Goal: Task Accomplishment & Management: Manage account settings

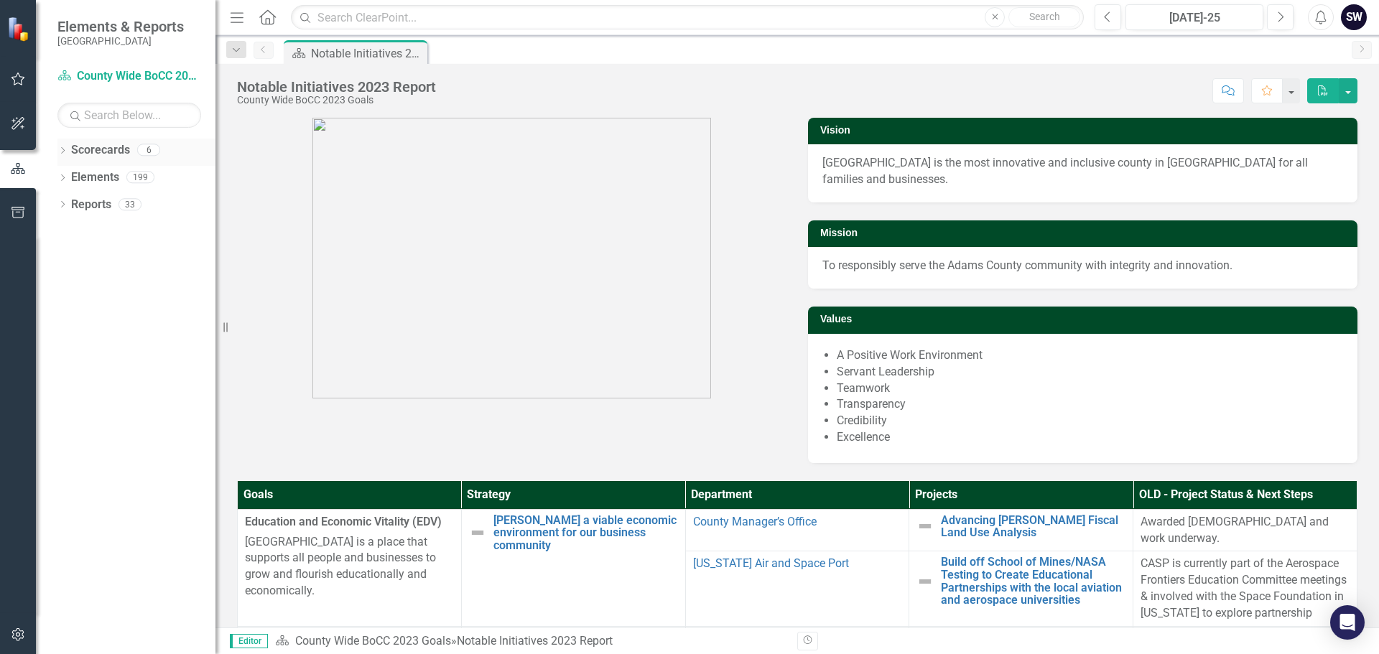
click at [61, 152] on icon "Dropdown" at bounding box center [62, 152] width 10 height 8
click at [104, 226] on link "County Wide BoCC 2025 Goals" at bounding box center [147, 232] width 136 height 17
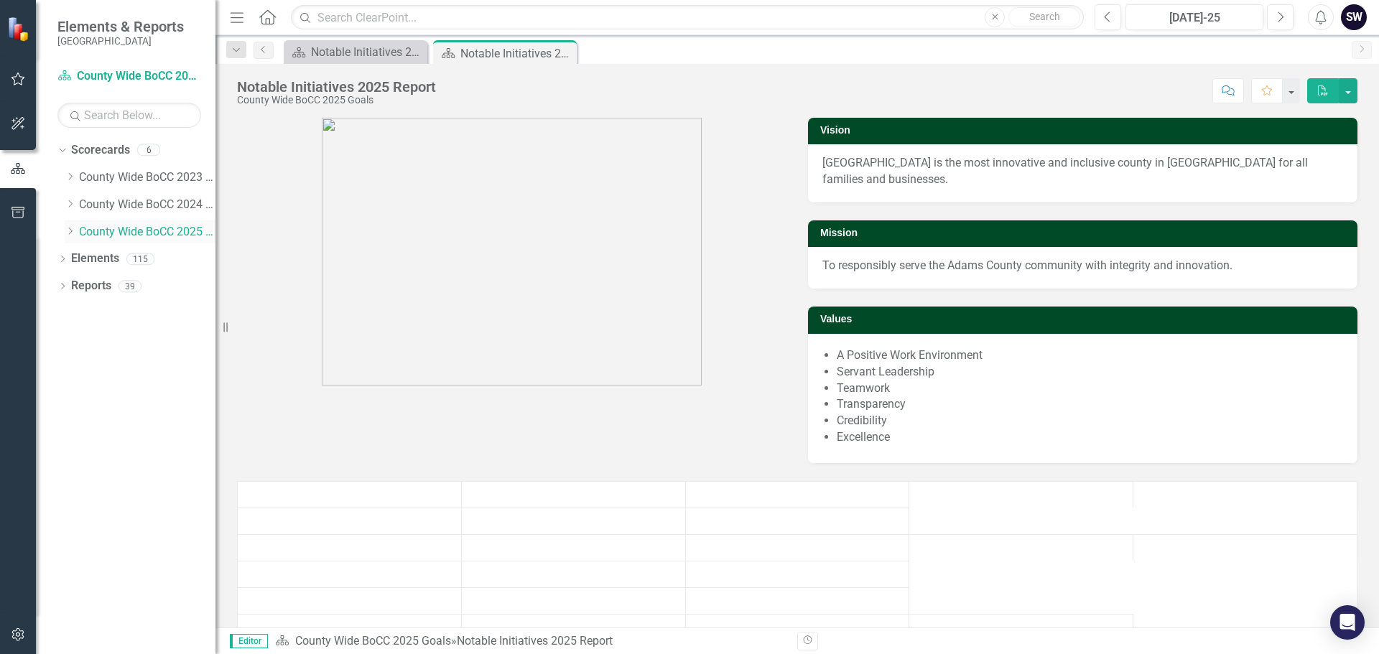
click at [68, 231] on icon "Dropdown" at bounding box center [70, 231] width 11 height 9
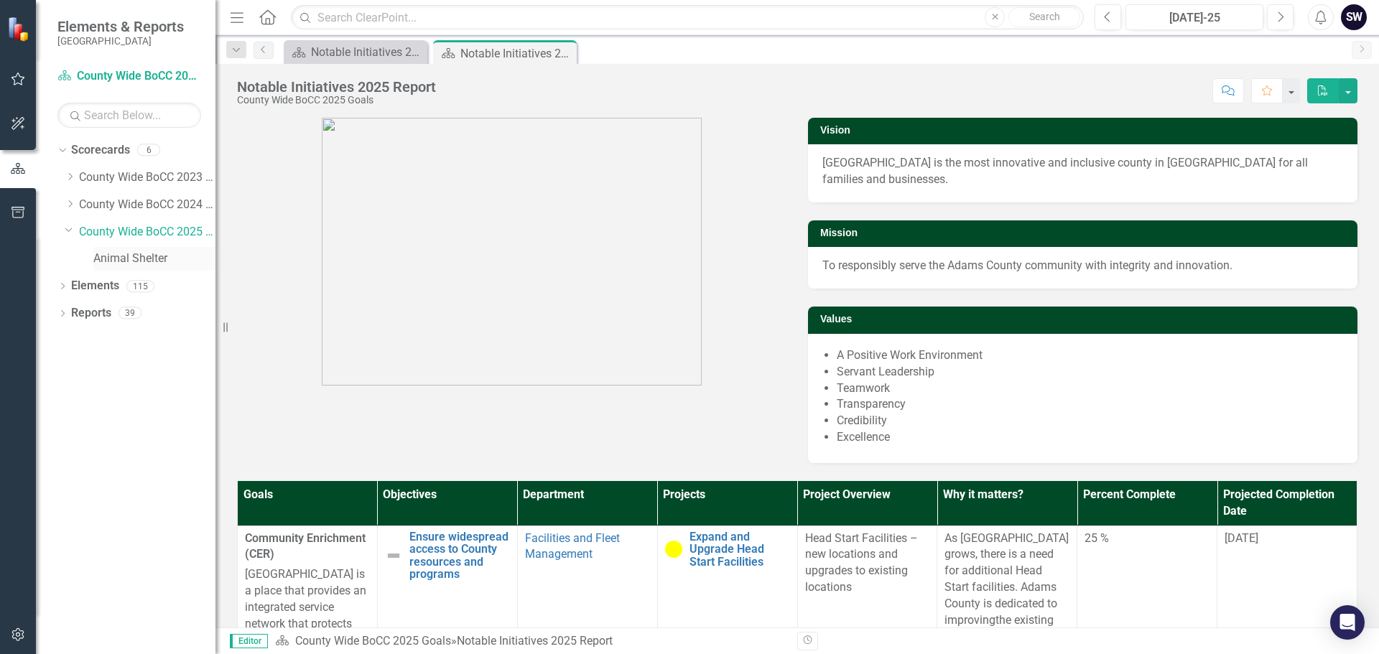
click at [117, 251] on link "Animal Shelter" at bounding box center [154, 259] width 122 height 17
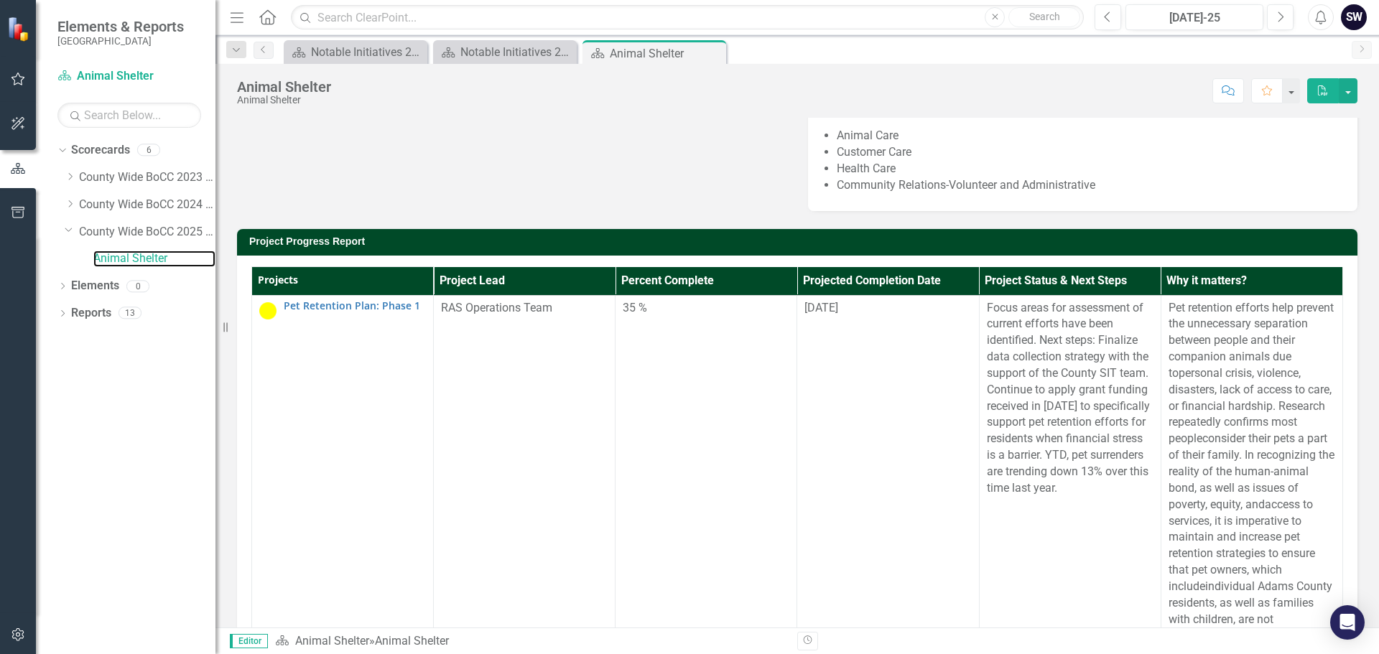
scroll to position [130, 0]
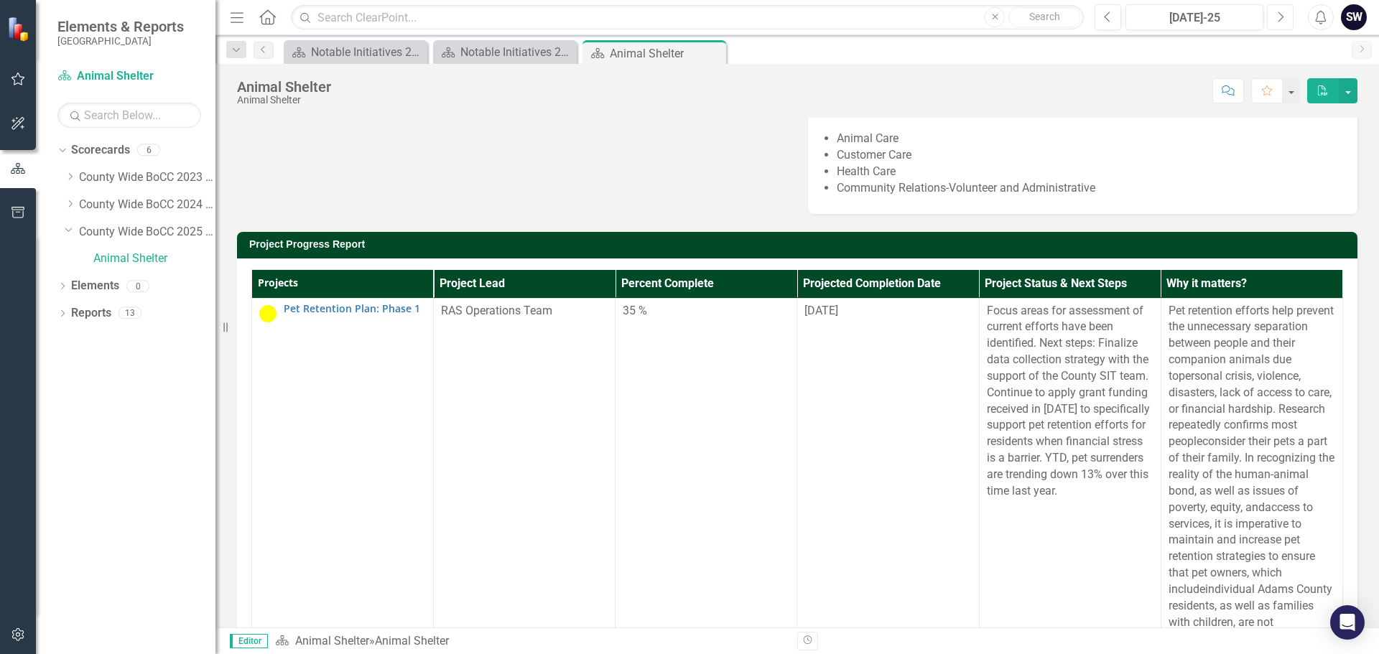
click at [1278, 11] on icon "Next" at bounding box center [1280, 17] width 8 height 13
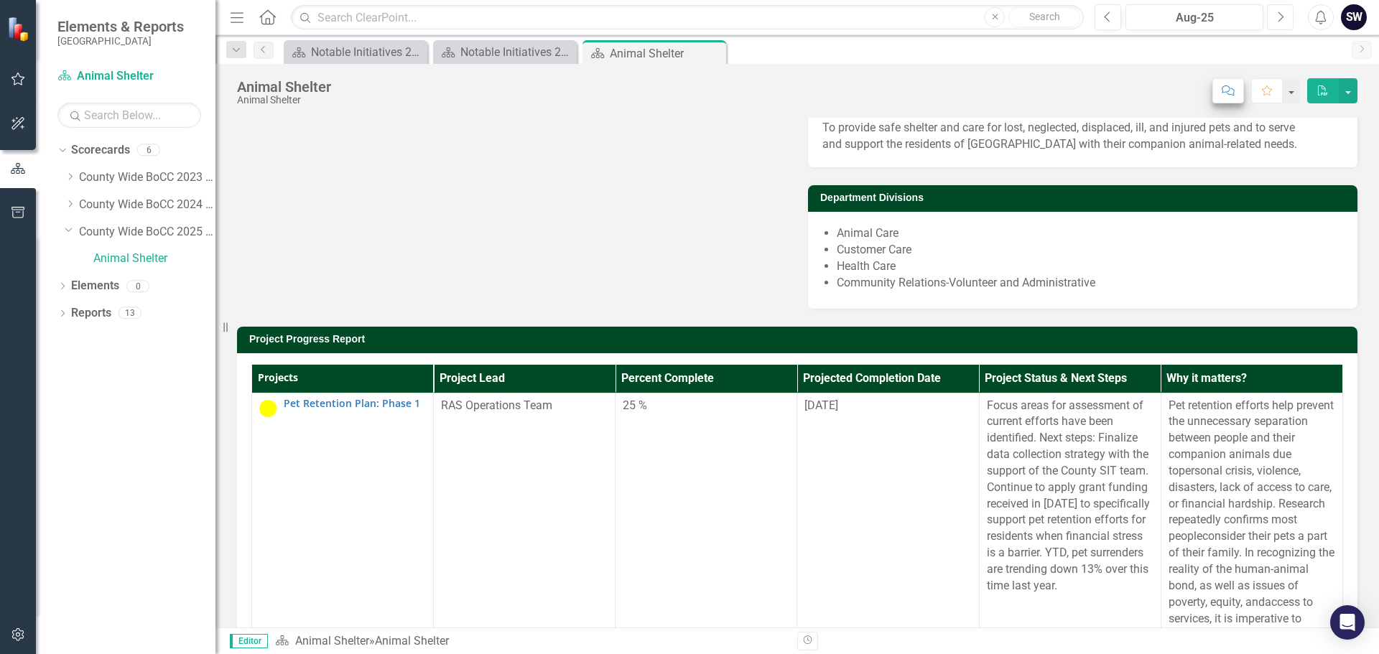
scroll to position [32, 0]
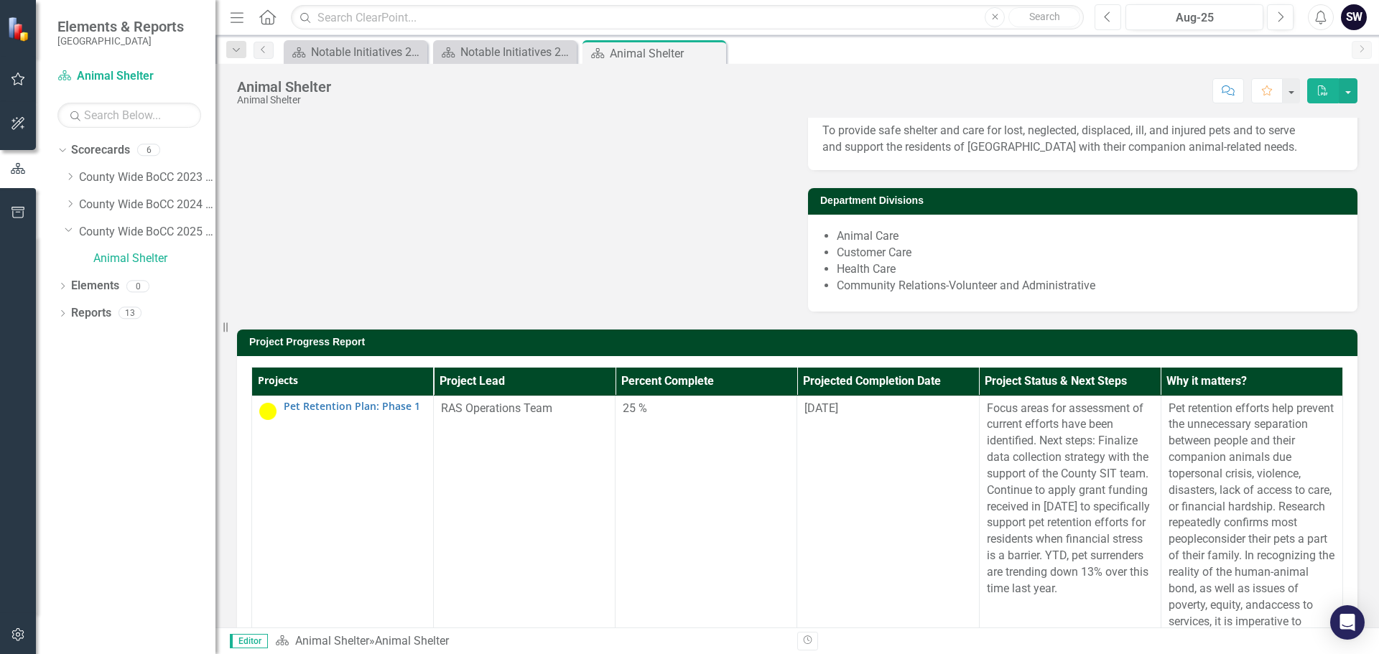
click at [1110, 19] on icon "Previous" at bounding box center [1108, 17] width 8 height 13
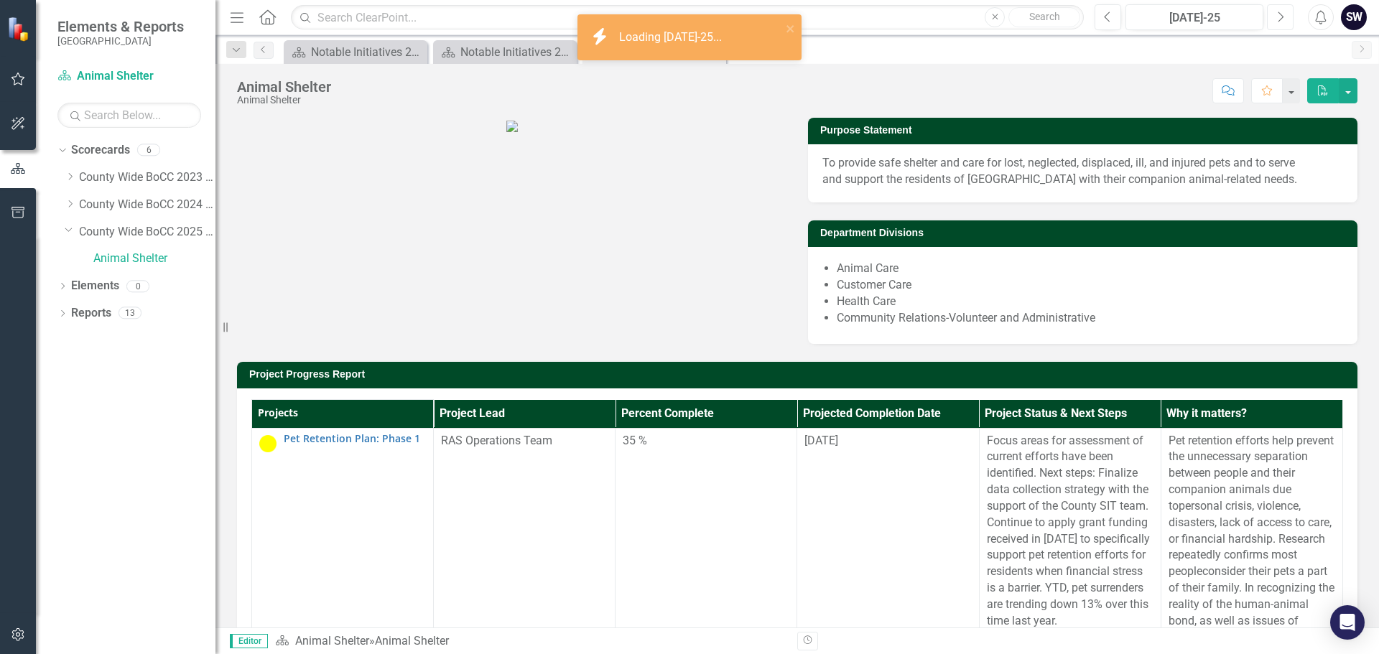
click at [1277, 19] on icon "Next" at bounding box center [1280, 17] width 8 height 13
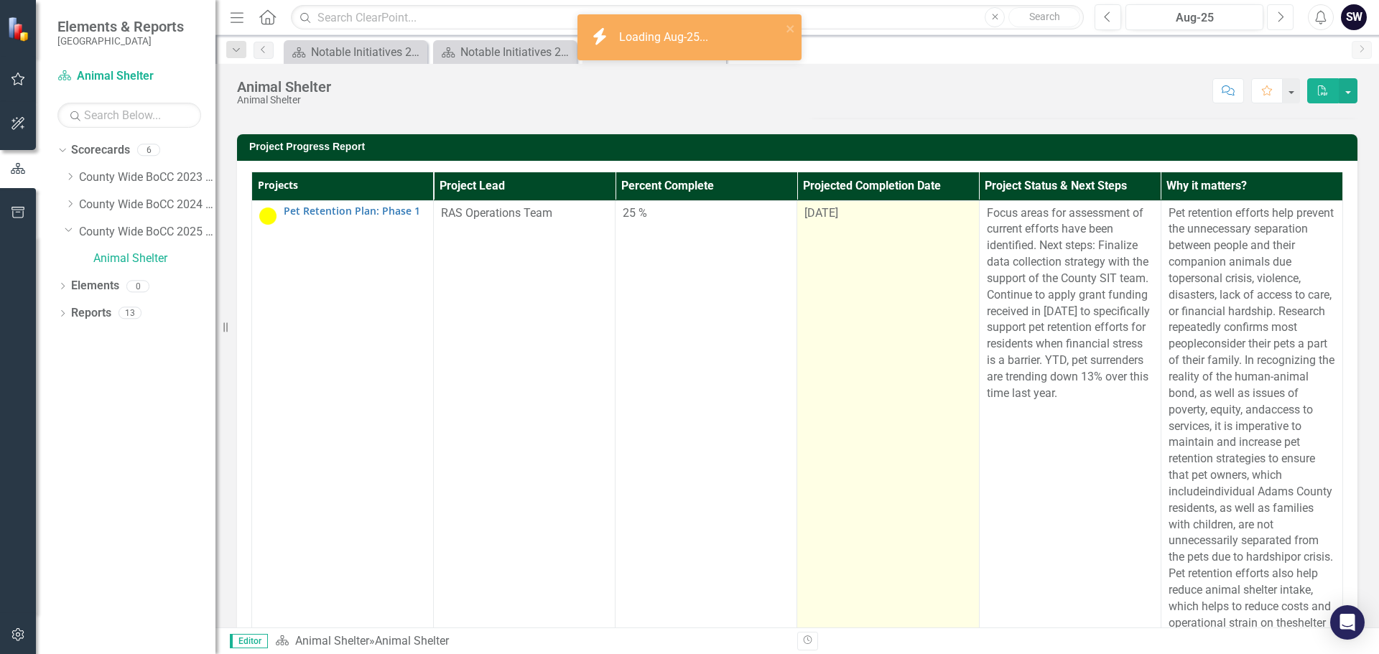
scroll to position [225, 0]
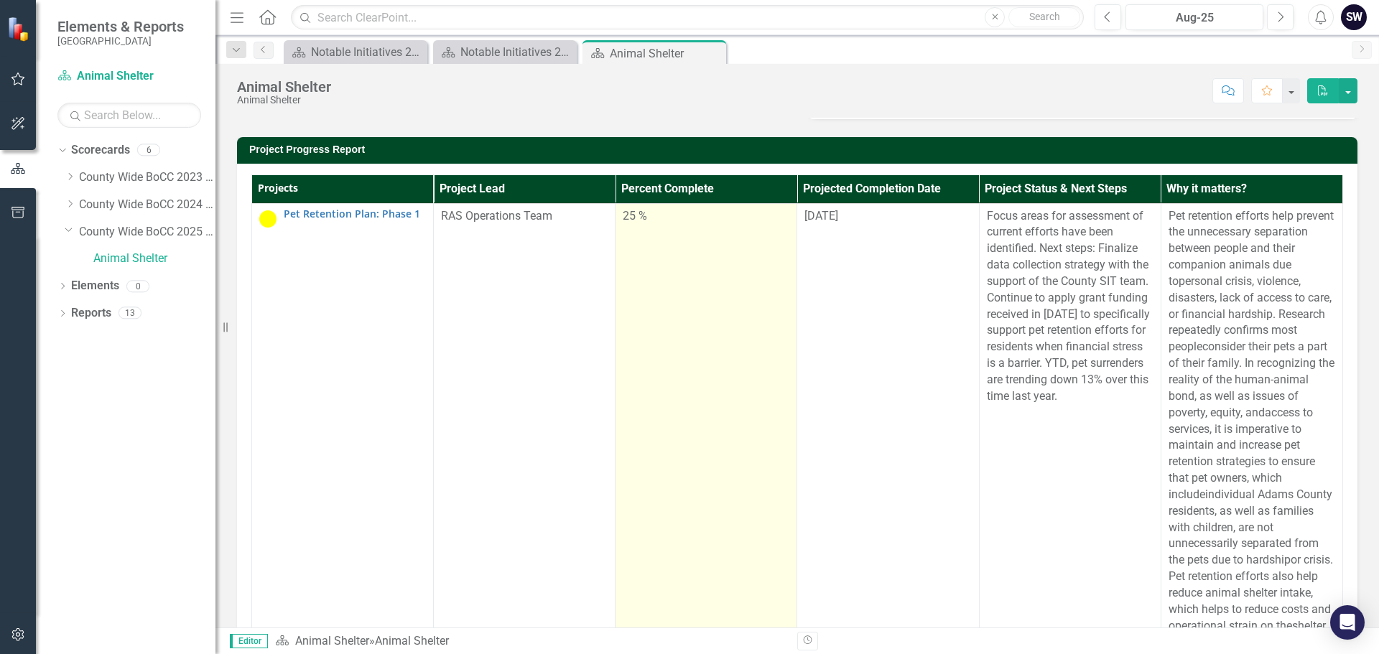
click at [623, 225] on div "25 %" at bounding box center [706, 216] width 167 height 17
click at [626, 225] on div "25 %" at bounding box center [706, 216] width 167 height 17
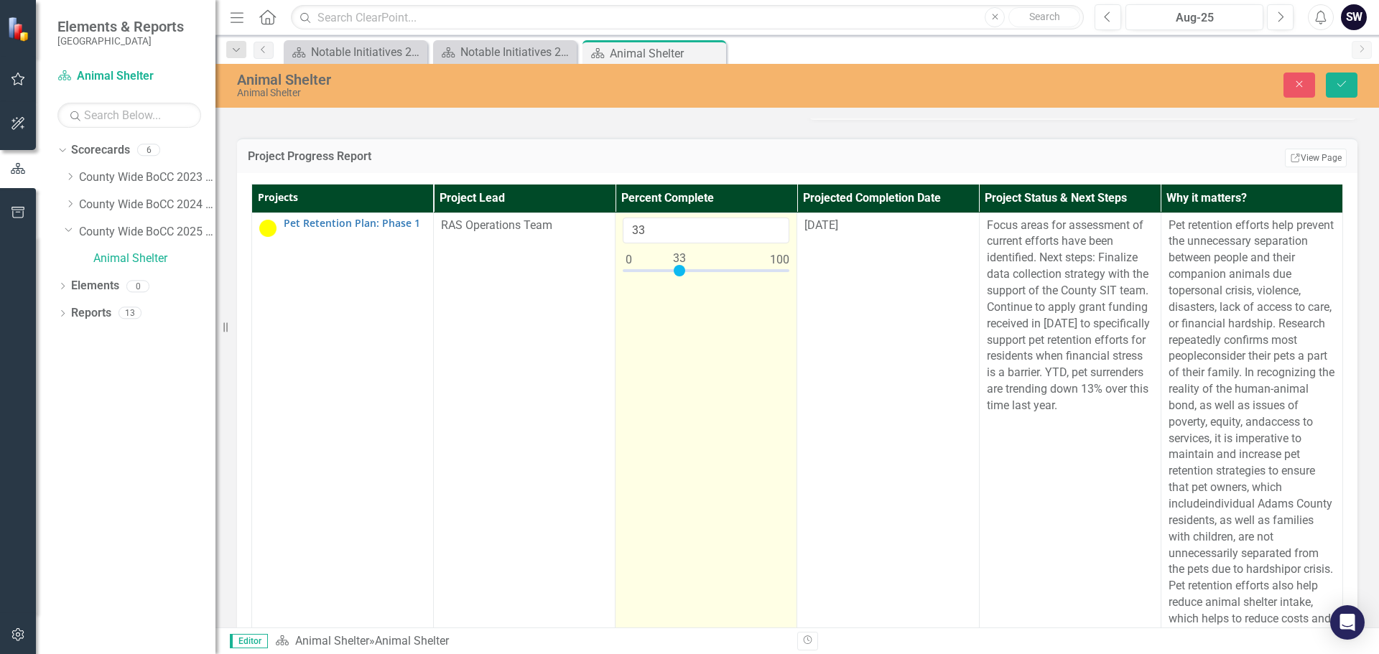
type input "35"
drag, startPoint x: 662, startPoint y: 427, endPoint x: 677, endPoint y: 422, distance: 15.9
click at [677, 276] on div at bounding box center [682, 270] width 11 height 11
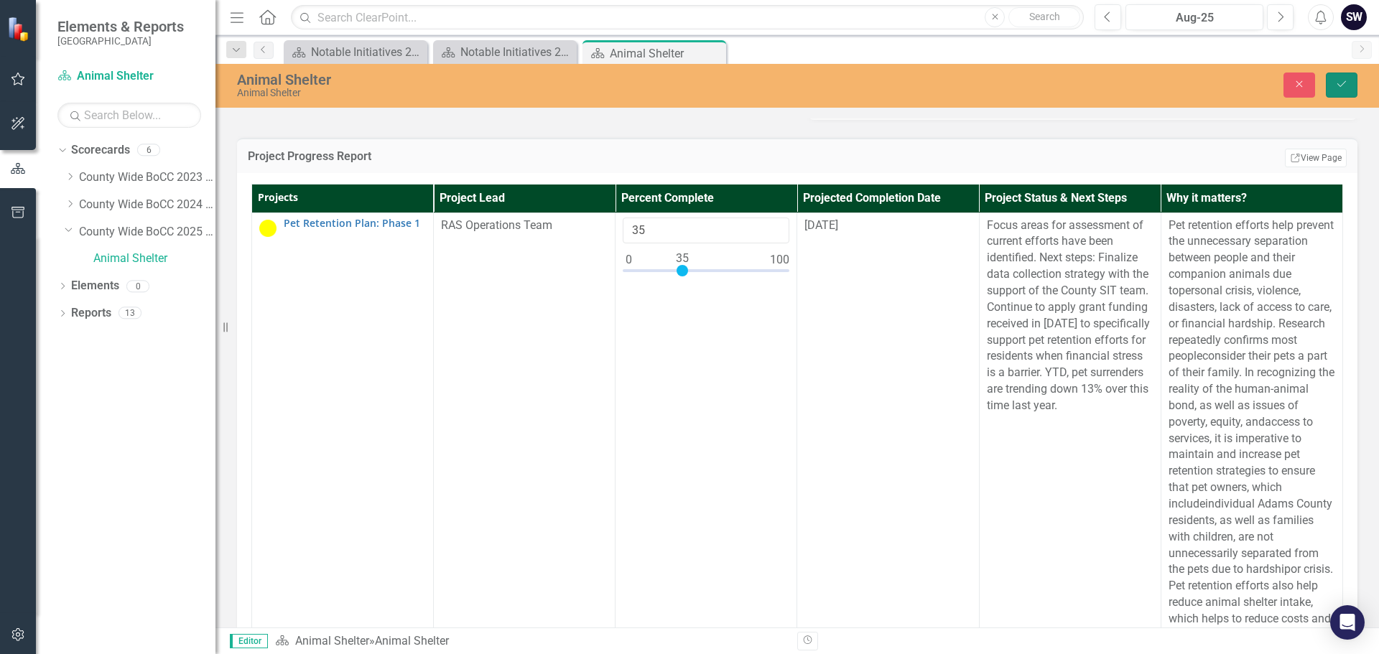
click at [1328, 83] on button "Save" at bounding box center [1342, 85] width 32 height 25
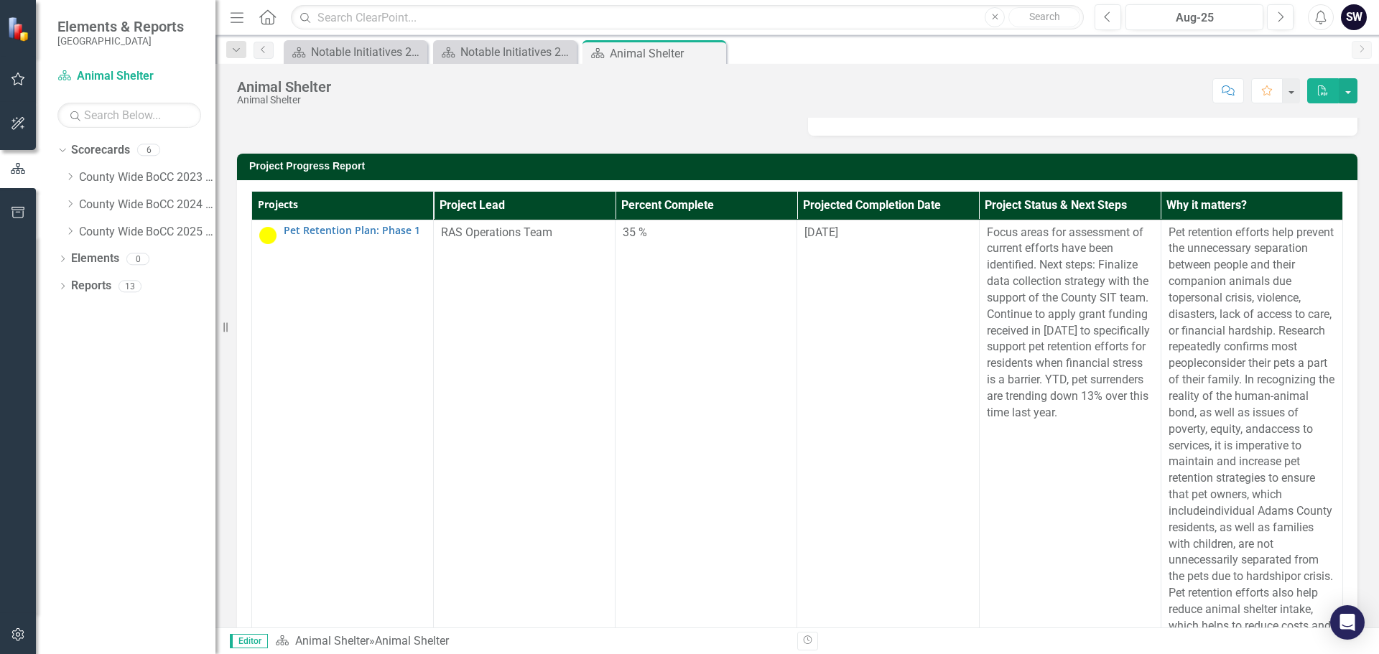
scroll to position [181, 0]
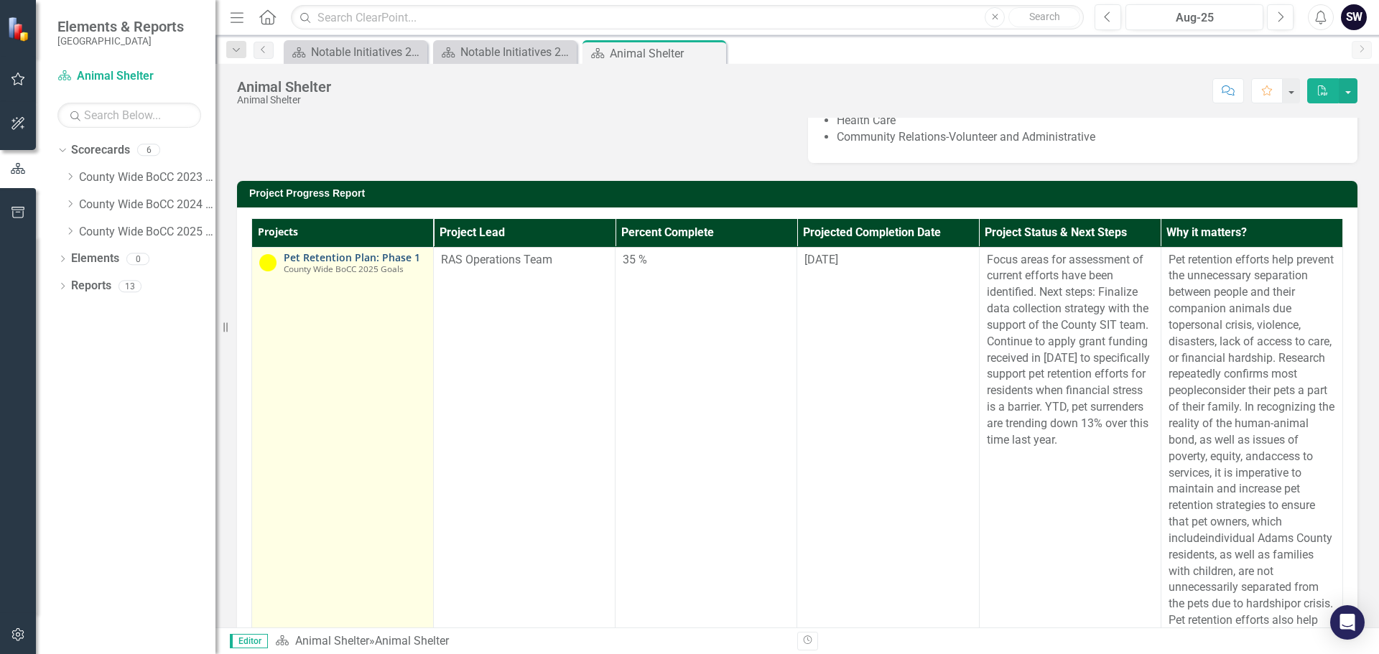
click at [404, 263] on link "Pet Retention Plan: Phase 1" at bounding box center [355, 257] width 142 height 11
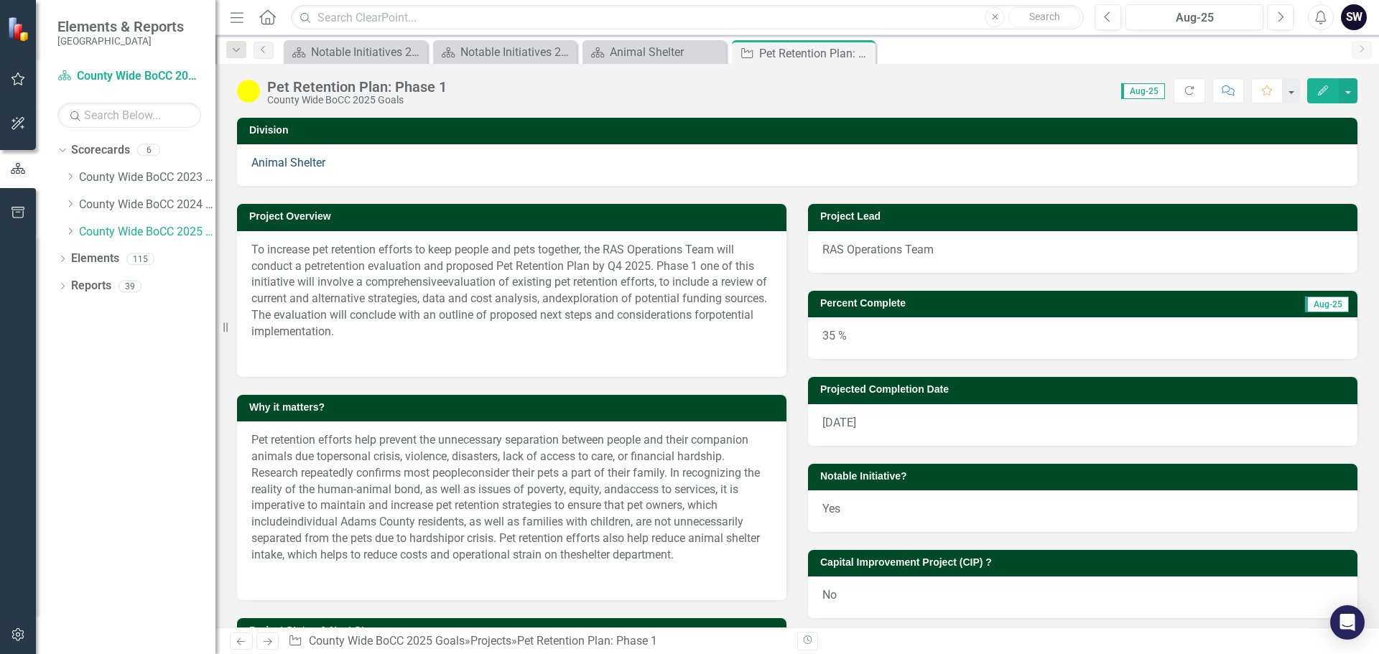
click at [293, 167] on link "Animal Shelter" at bounding box center [288, 163] width 74 height 14
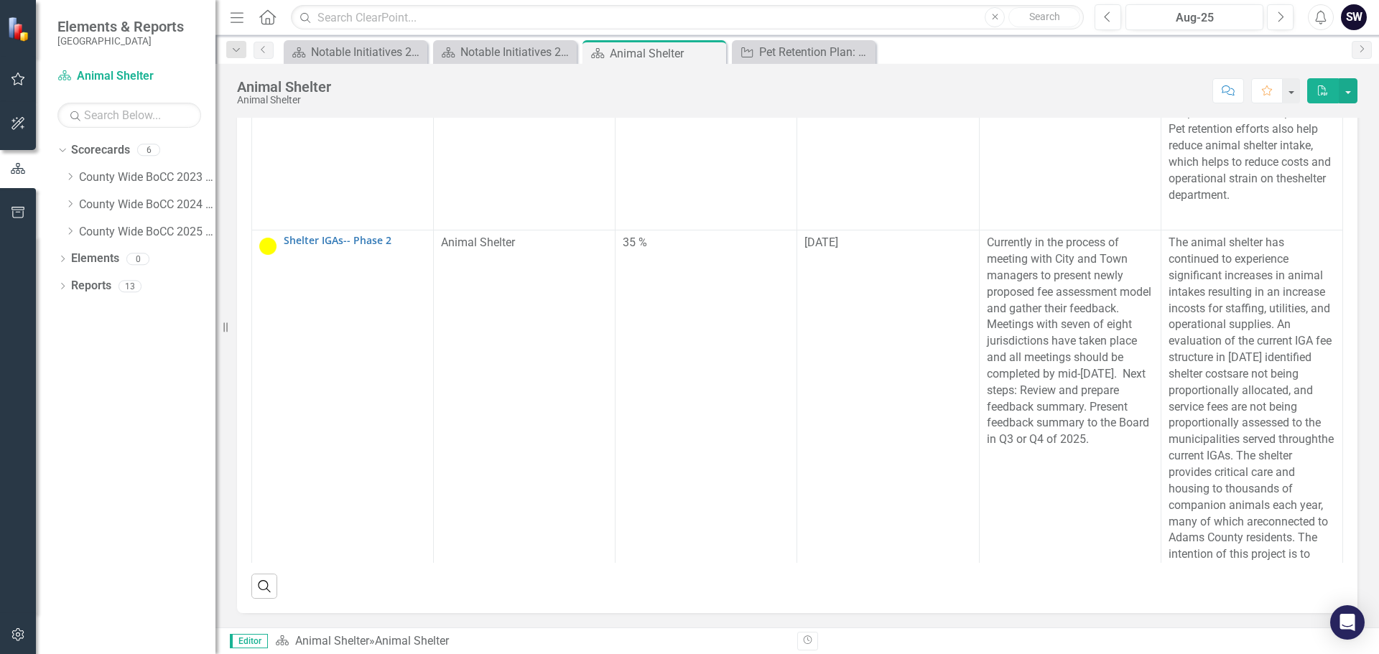
scroll to position [352, 0]
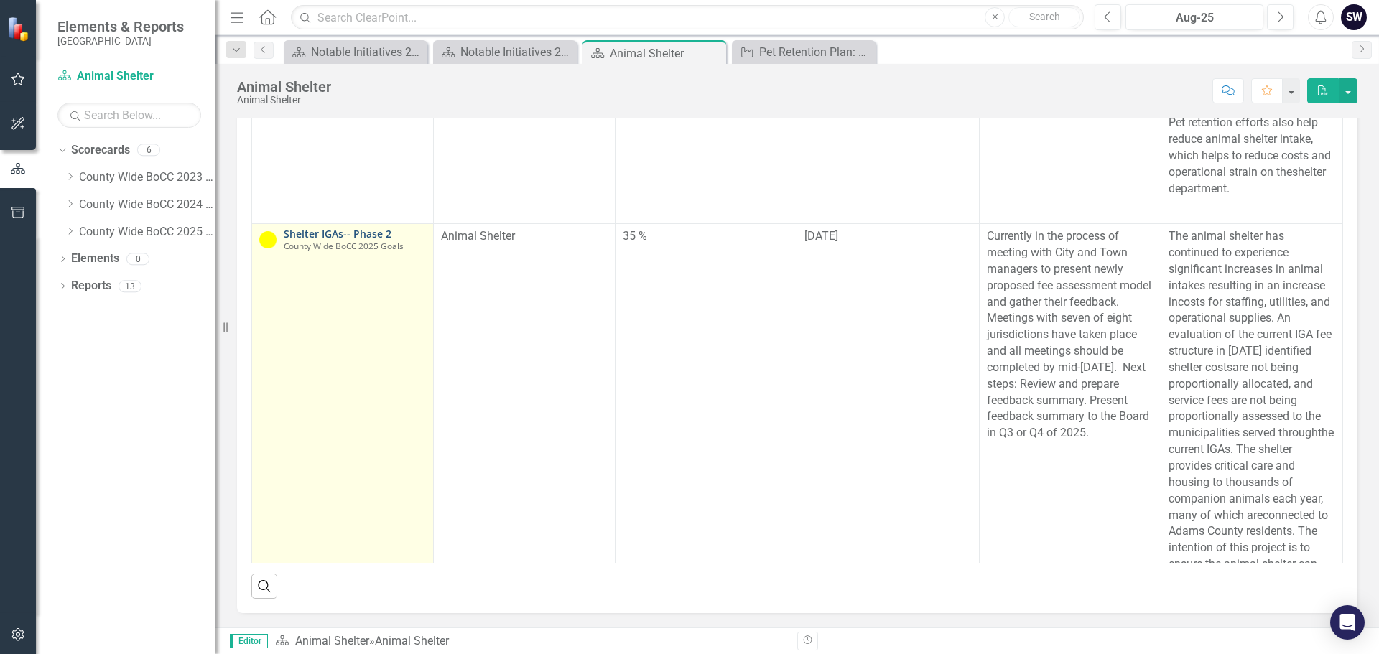
click at [372, 237] on link "Shelter IGAs-- Phase 2" at bounding box center [355, 233] width 142 height 11
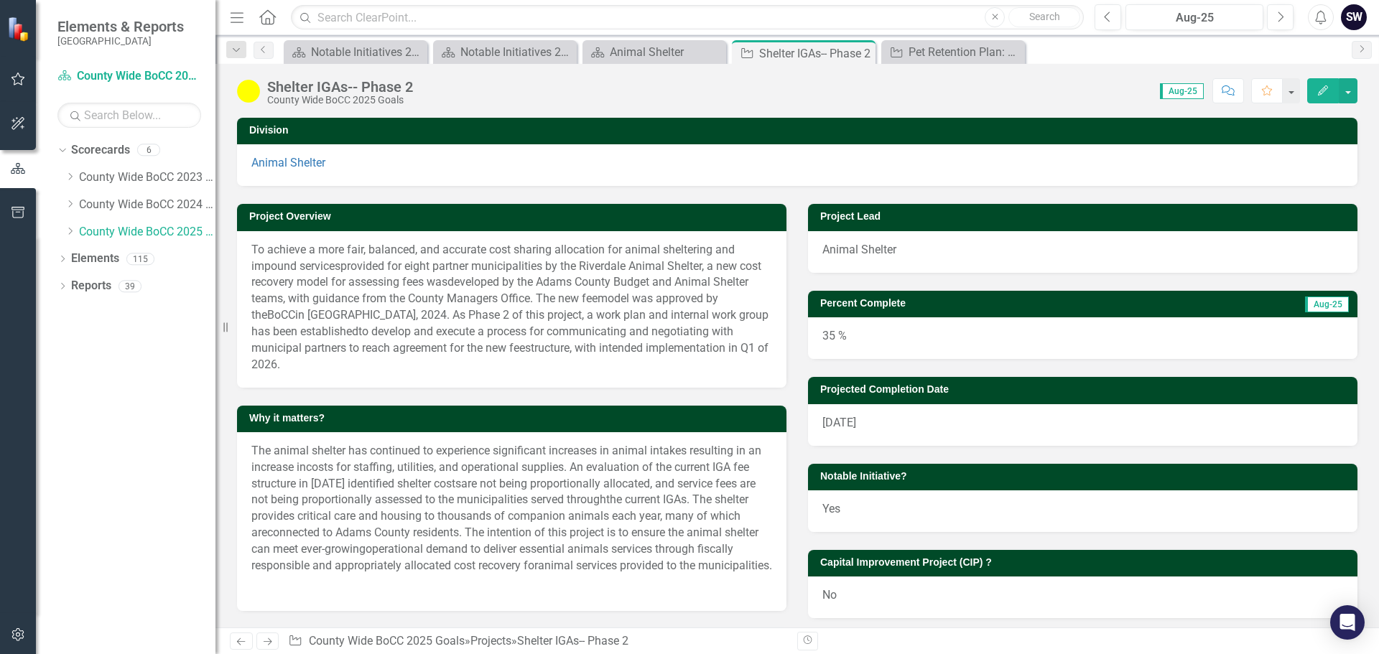
click at [832, 339] on div "35 %" at bounding box center [1082, 338] width 549 height 42
click at [1102, 17] on button "Previous" at bounding box center [1107, 17] width 27 height 26
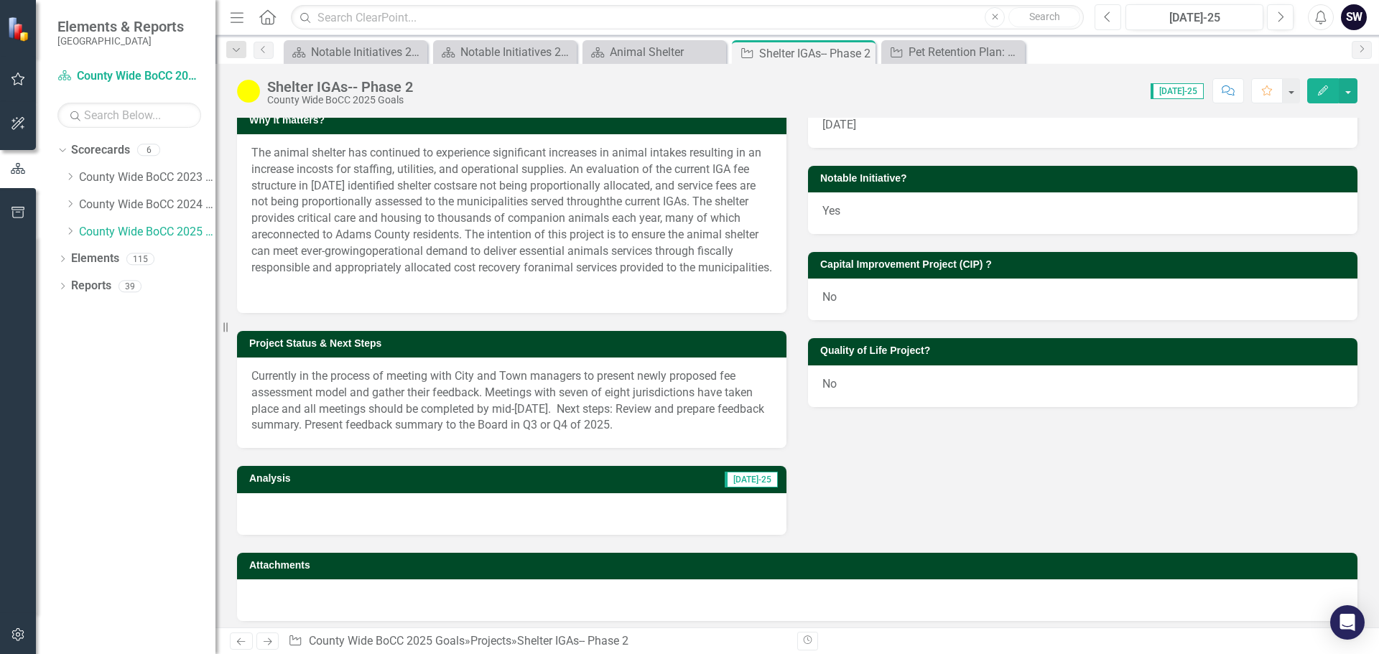
scroll to position [306, 0]
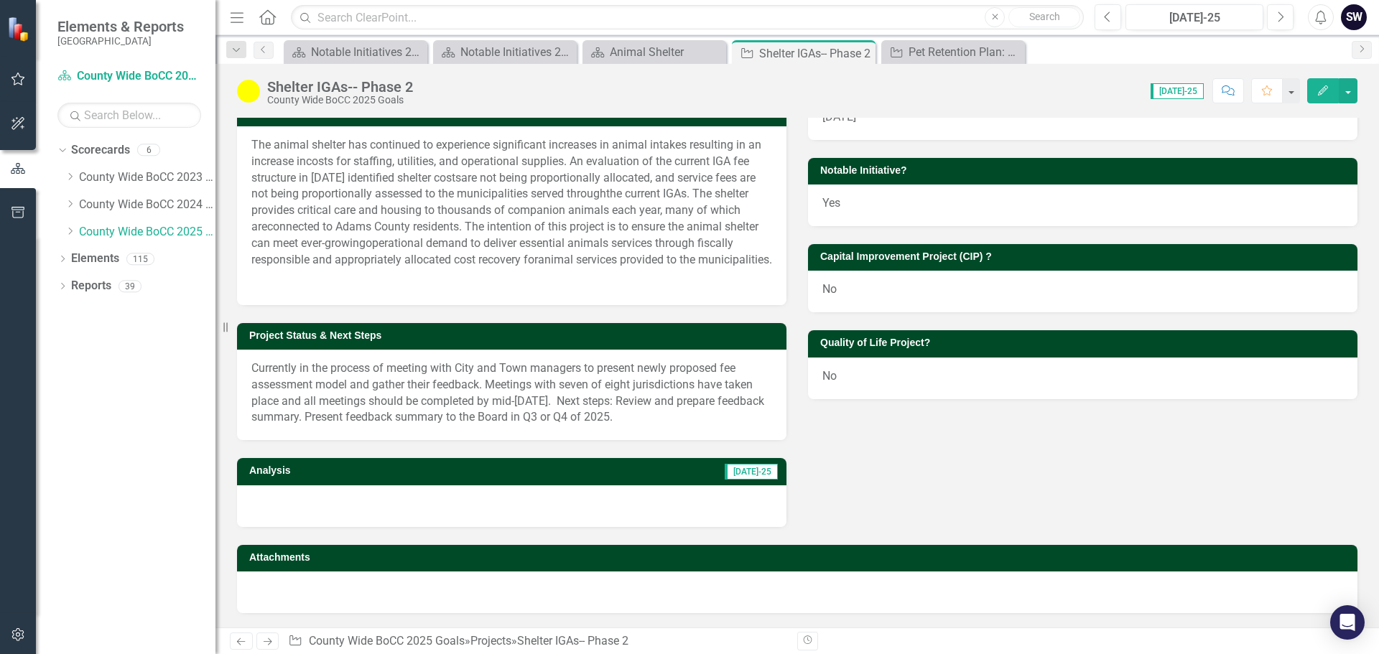
drag, startPoint x: 685, startPoint y: 416, endPoint x: 554, endPoint y: 406, distance: 131.1
click at [554, 406] on p "Currently in the process of meeting with City and Town managers to present newl…" at bounding box center [511, 393] width 521 height 65
click at [264, 366] on p "Currently in the process of meeting with City and Town managers to present newl…" at bounding box center [511, 393] width 521 height 65
click at [340, 396] on p "Currently in the process of meeting with City and Town managers to present newl…" at bounding box center [511, 393] width 521 height 65
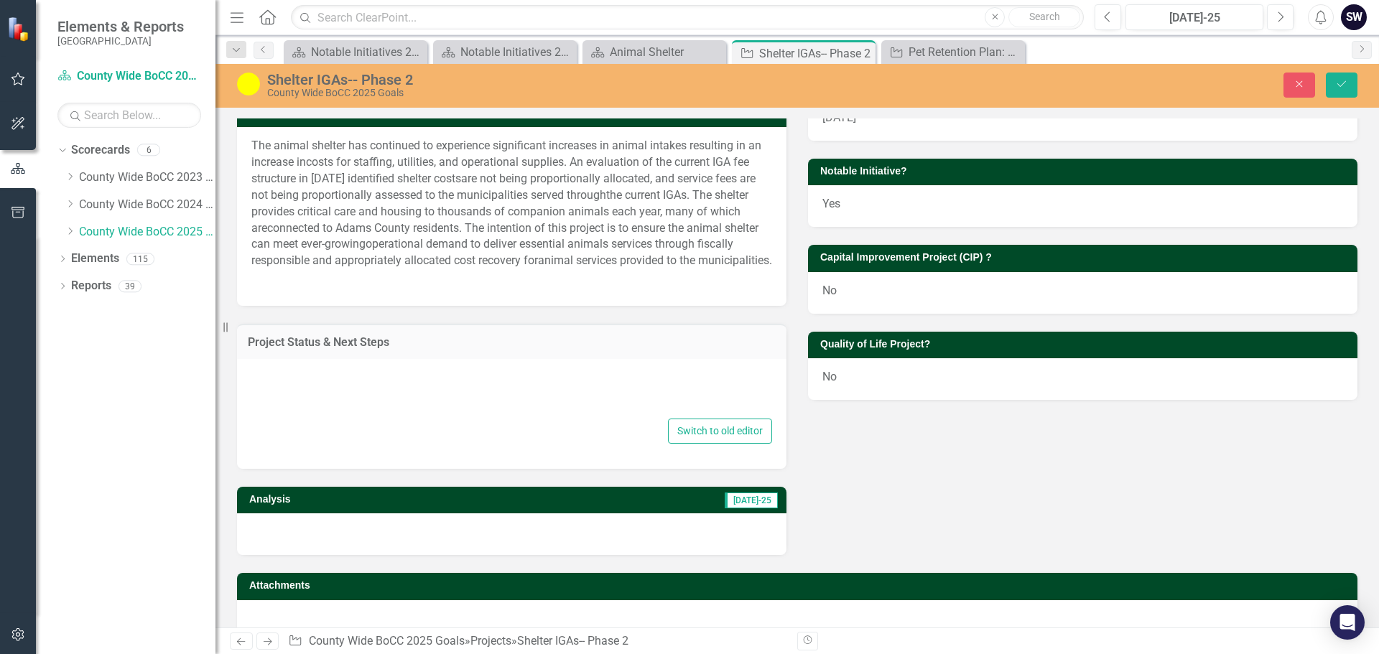
type textarea "<p>Currently in the process of meeting with City and Town managers to present n…"
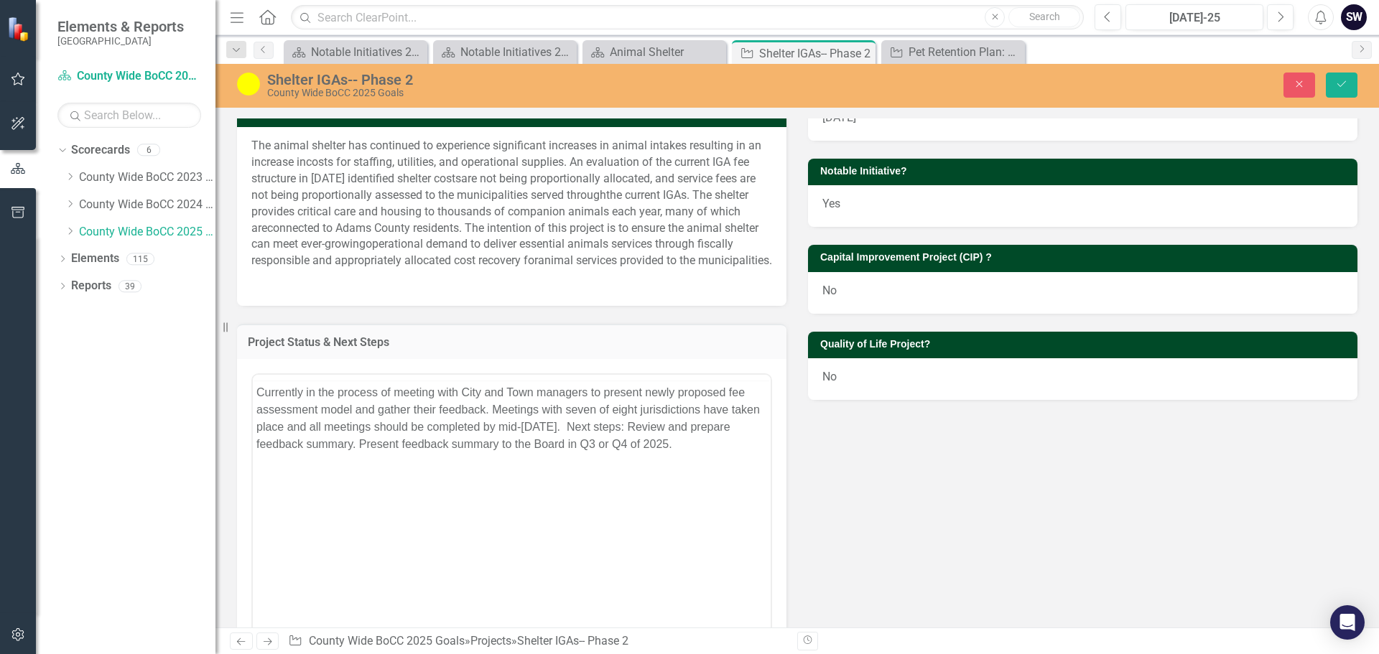
scroll to position [0, 0]
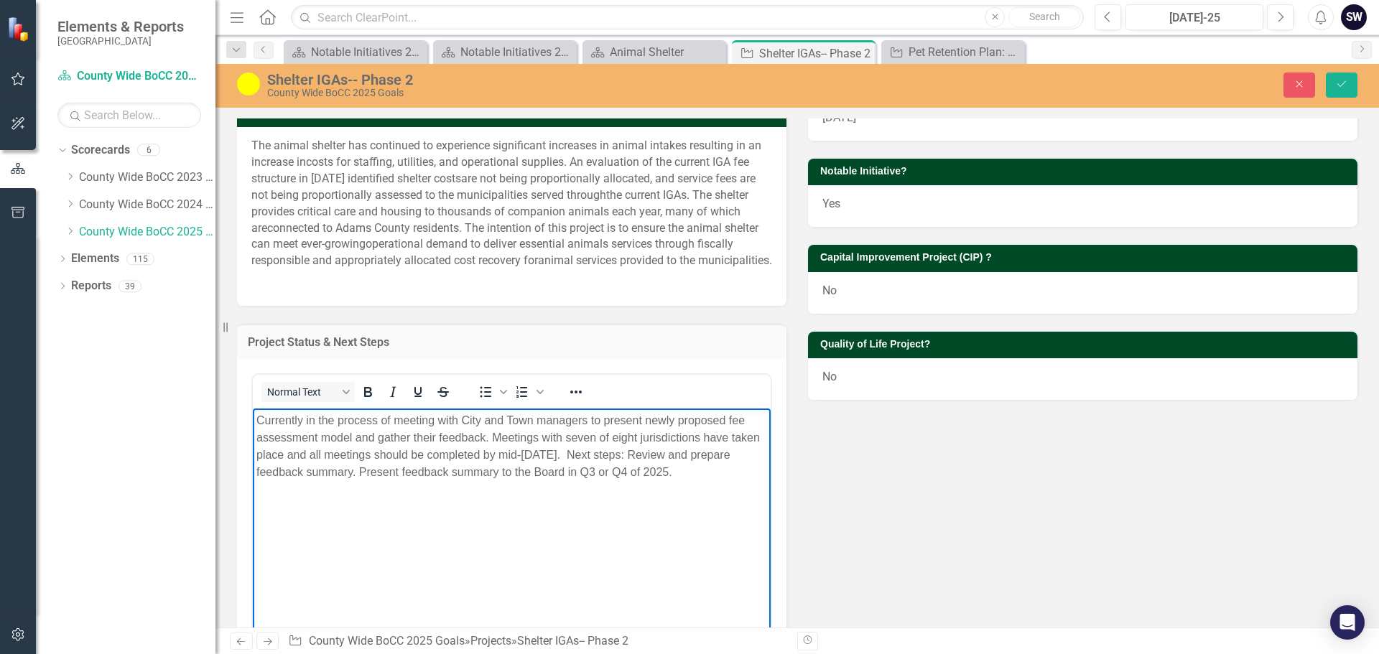
drag, startPoint x: 281, startPoint y: 425, endPoint x: 621, endPoint y: 471, distance: 343.5
click at [679, 475] on p "Currently in the process of meeting with City and Town managers to present newl…" at bounding box center [511, 446] width 511 height 69
copy p "Currently in the process of meeting with City and Town managers to present newl…"
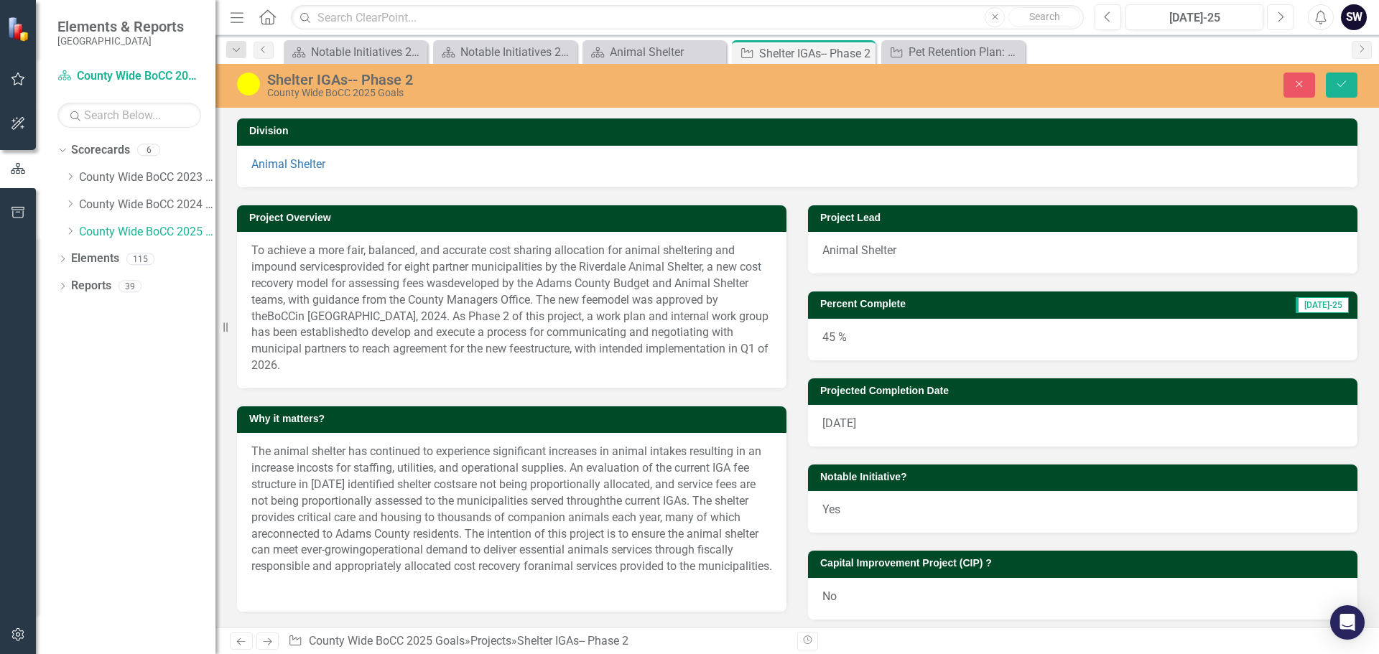
click at [1282, 21] on icon "Next" at bounding box center [1280, 17] width 8 height 13
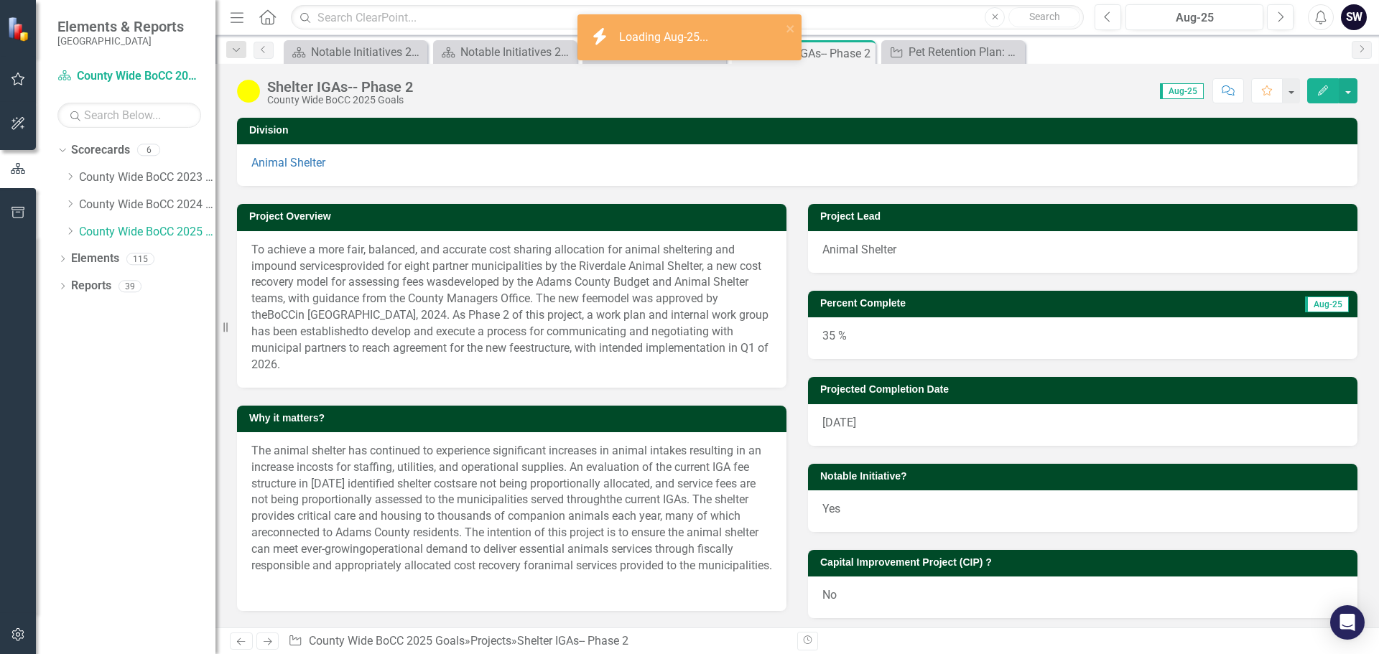
click at [827, 337] on div "35 %" at bounding box center [1082, 338] width 549 height 42
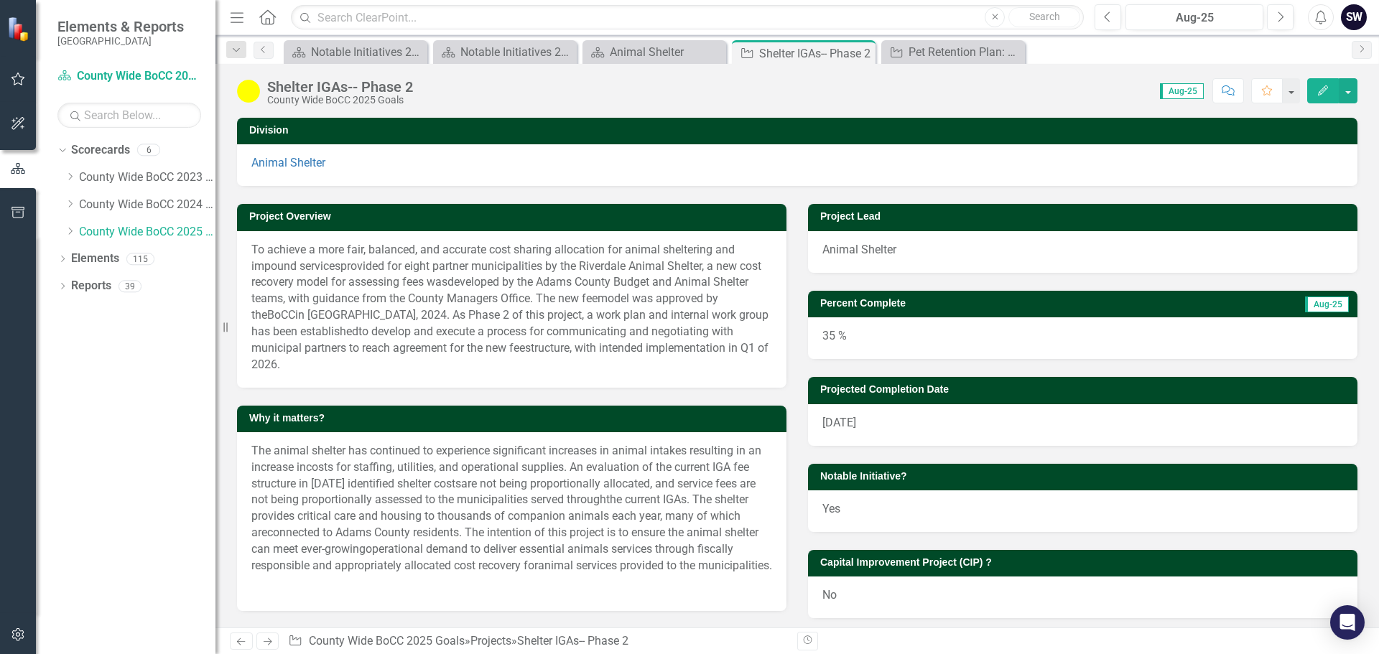
click at [827, 337] on div "35 %" at bounding box center [1082, 338] width 549 height 42
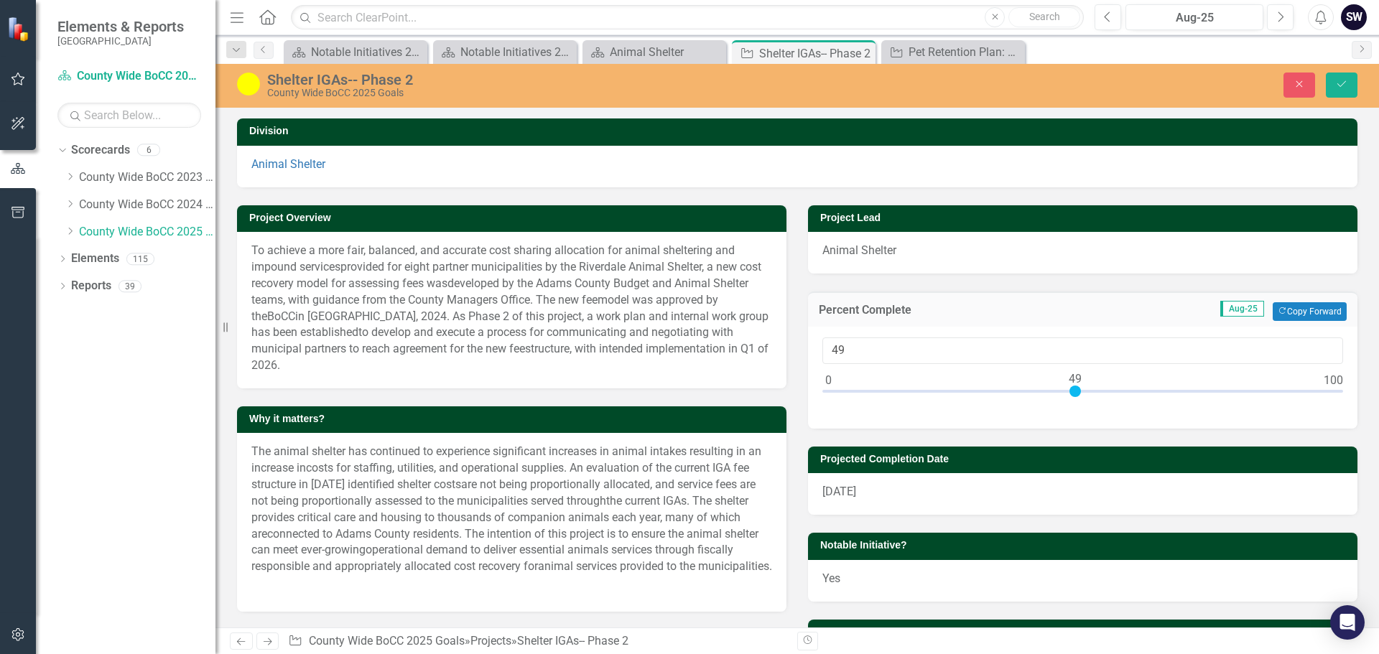
type input "50"
drag, startPoint x: 998, startPoint y: 390, endPoint x: 1071, endPoint y: 385, distance: 73.4
click at [1074, 386] on div at bounding box center [1079, 391] width 11 height 11
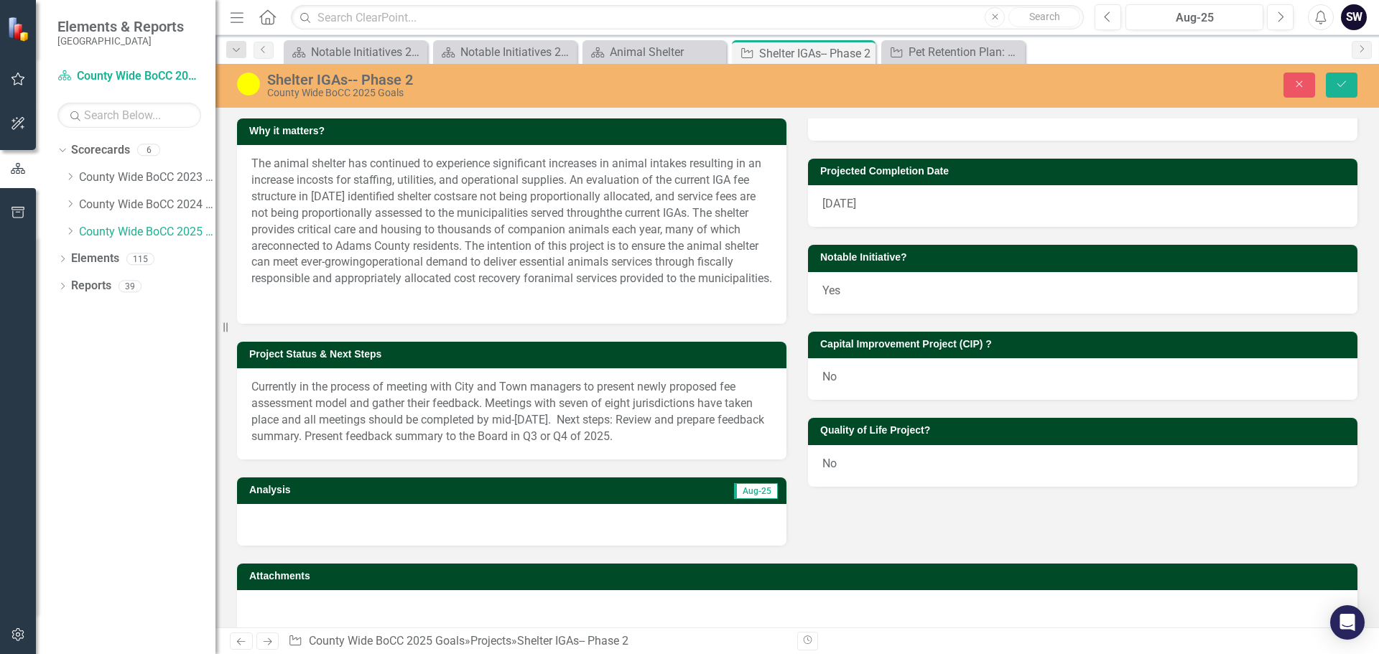
scroll to position [307, 0]
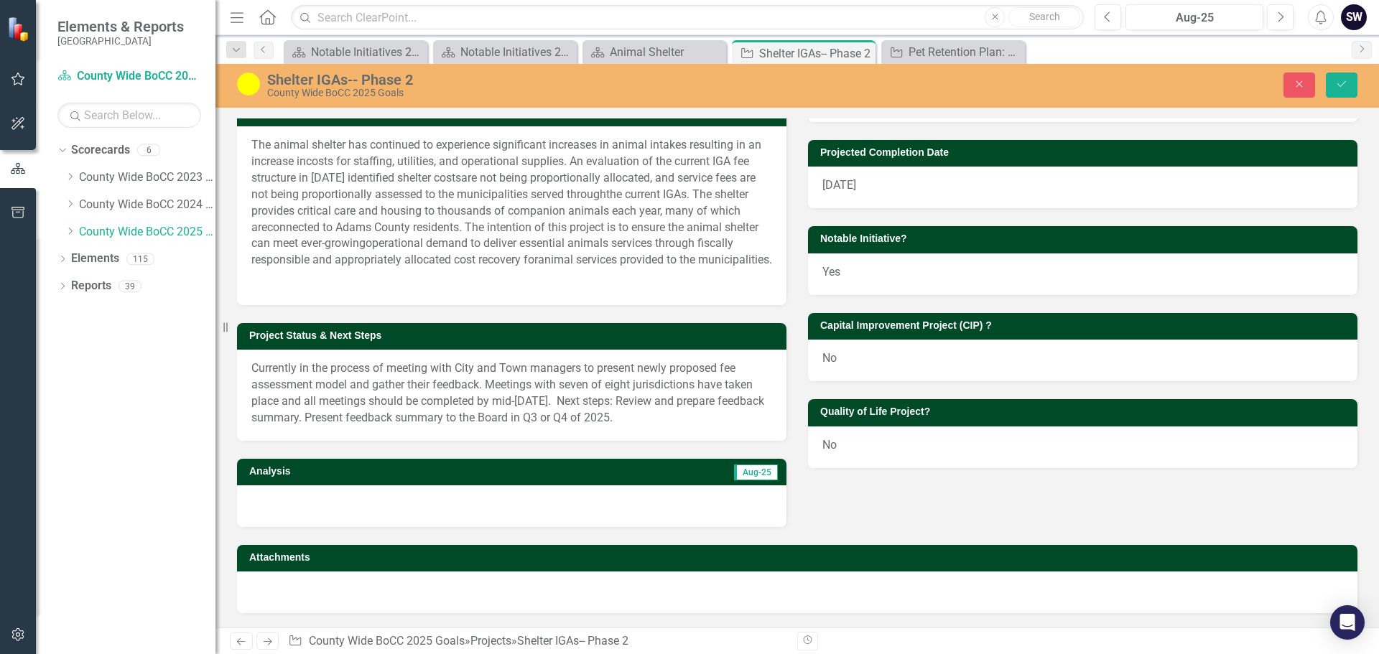
click at [488, 389] on p "Currently in the process of meeting with City and Town managers to present newl…" at bounding box center [511, 393] width 521 height 65
click at [488, 386] on p "Currently in the process of meeting with City and Town managers to present newl…" at bounding box center [511, 393] width 521 height 65
click at [487, 385] on p "Currently in the process of meeting with City and Town managers to present newl…" at bounding box center [511, 393] width 521 height 65
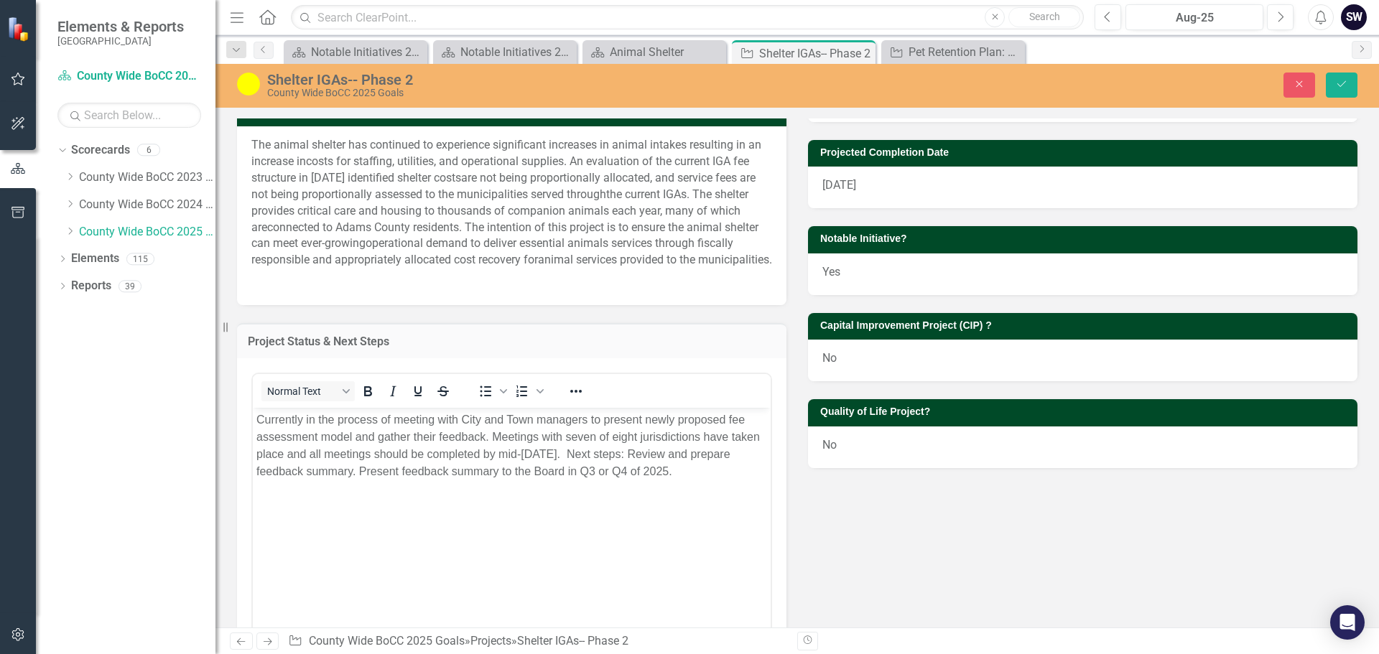
scroll to position [0, 0]
click at [490, 437] on p "Currently in the process of meeting with City and Town managers to present newl…" at bounding box center [511, 445] width 511 height 69
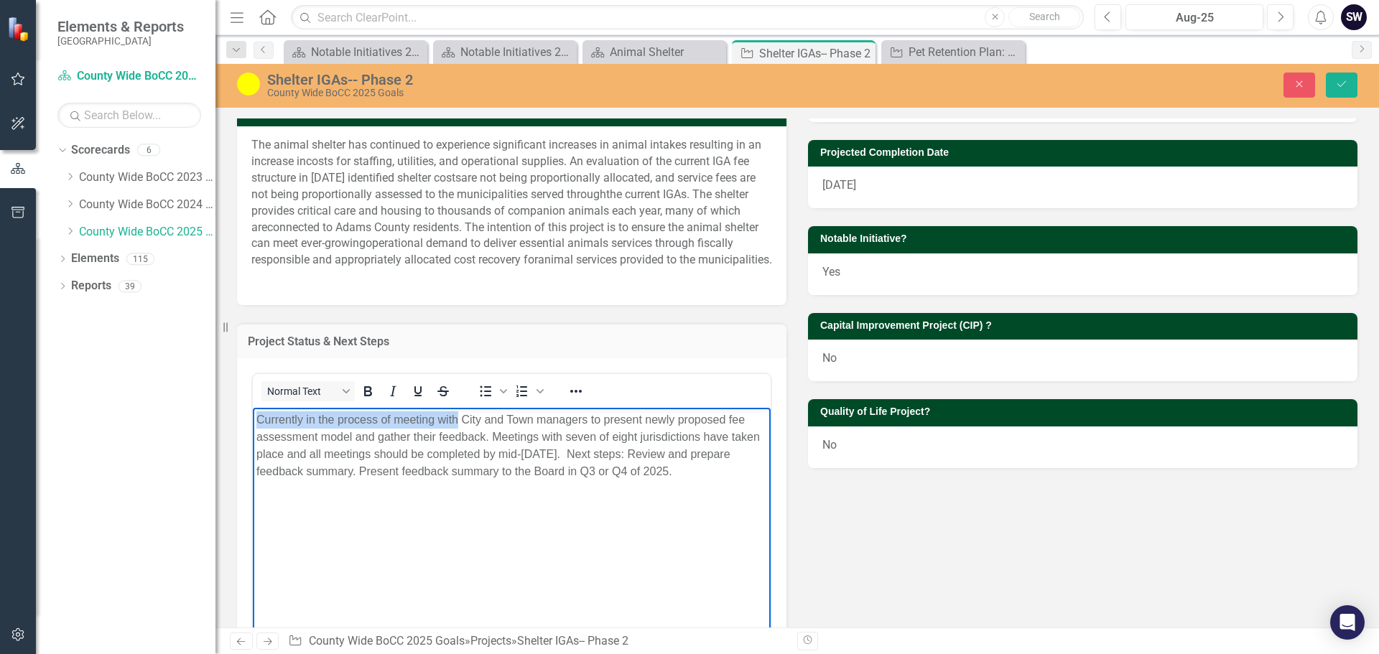
drag, startPoint x: 459, startPoint y: 420, endPoint x: 256, endPoint y: 420, distance: 203.2
click at [256, 420] on body "Currently in the process of meeting with City and Town managers to present newl…" at bounding box center [512, 514] width 518 height 215
click at [582, 419] on p "Completed individual meetings with all City and Town managers to present newly …" at bounding box center [511, 445] width 511 height 69
click at [697, 454] on p "Completed individual meetings with all City and Town managers and support staff…" at bounding box center [511, 454] width 511 height 86
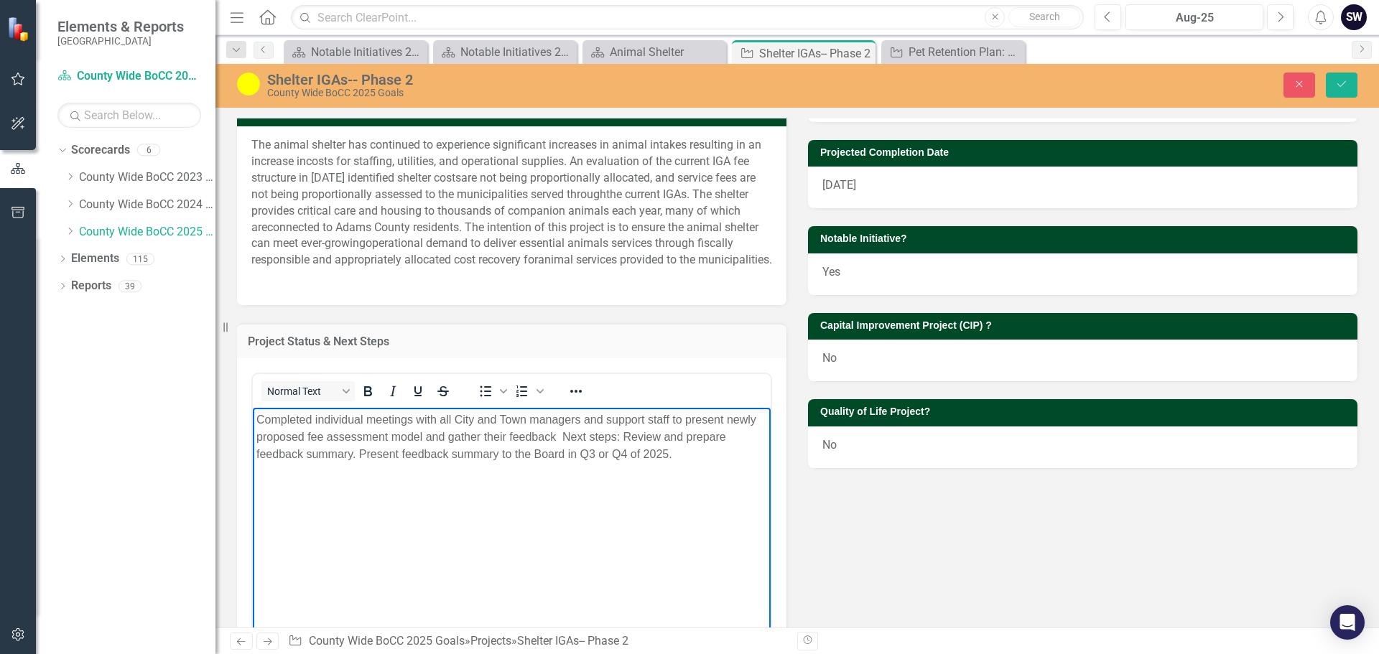
click at [353, 456] on p "Completed individual meetings with all City and Town managers and support staff…" at bounding box center [511, 437] width 511 height 52
click at [626, 450] on p "Completed individual meetings with all City and Town managers and support staff…" at bounding box center [511, 445] width 511 height 69
click at [587, 455] on p "Completed individual meetings with all City and Town managers and support staff…" at bounding box center [511, 437] width 511 height 52
drag, startPoint x: 401, startPoint y: 452, endPoint x: 417, endPoint y: 522, distance: 71.4
click at [417, 525] on body "Completed individual meetings with all City and Town managers and support staff…" at bounding box center [512, 514] width 518 height 215
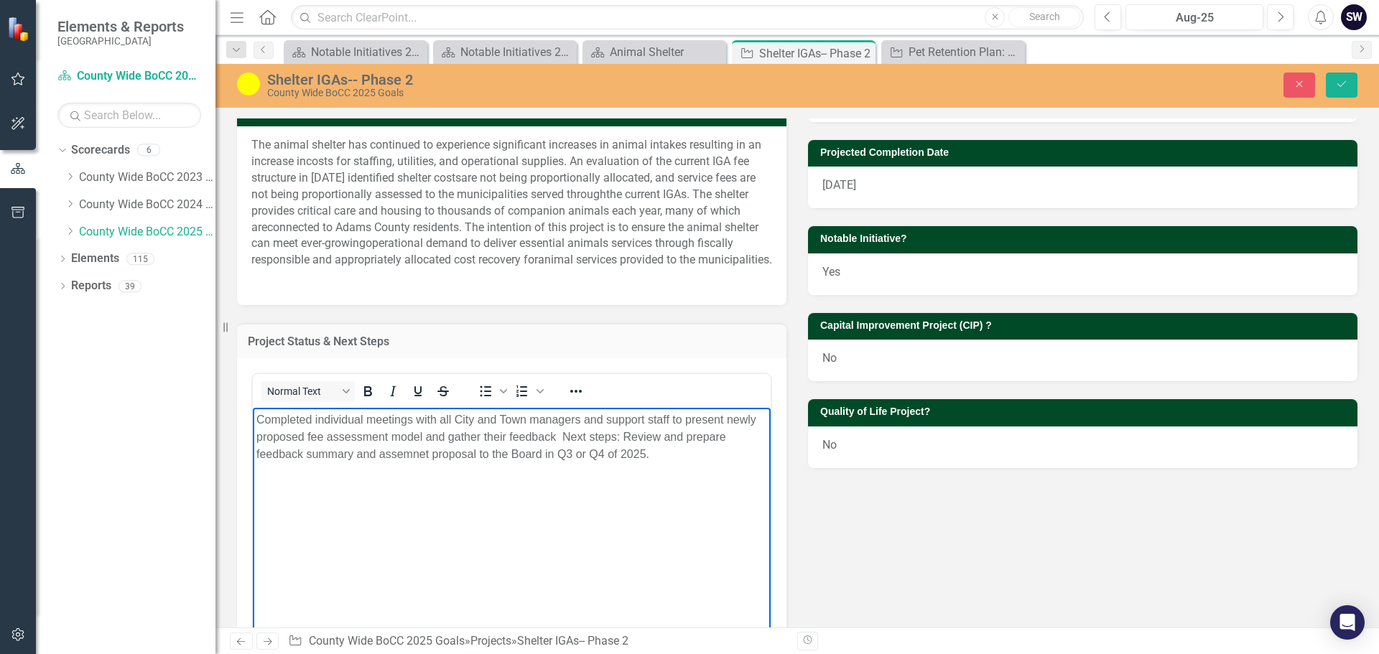
click at [429, 455] on p "Completed individual meetings with all City and Town managers and support staff…" at bounding box center [511, 437] width 511 height 52
click at [595, 453] on p "Completed individual meetings with all City and Town managers and support staff…" at bounding box center [511, 437] width 511 height 52
click at [690, 435] on p "Completed individual meetings with all City and Town managers and support staff…" at bounding box center [511, 437] width 511 height 52
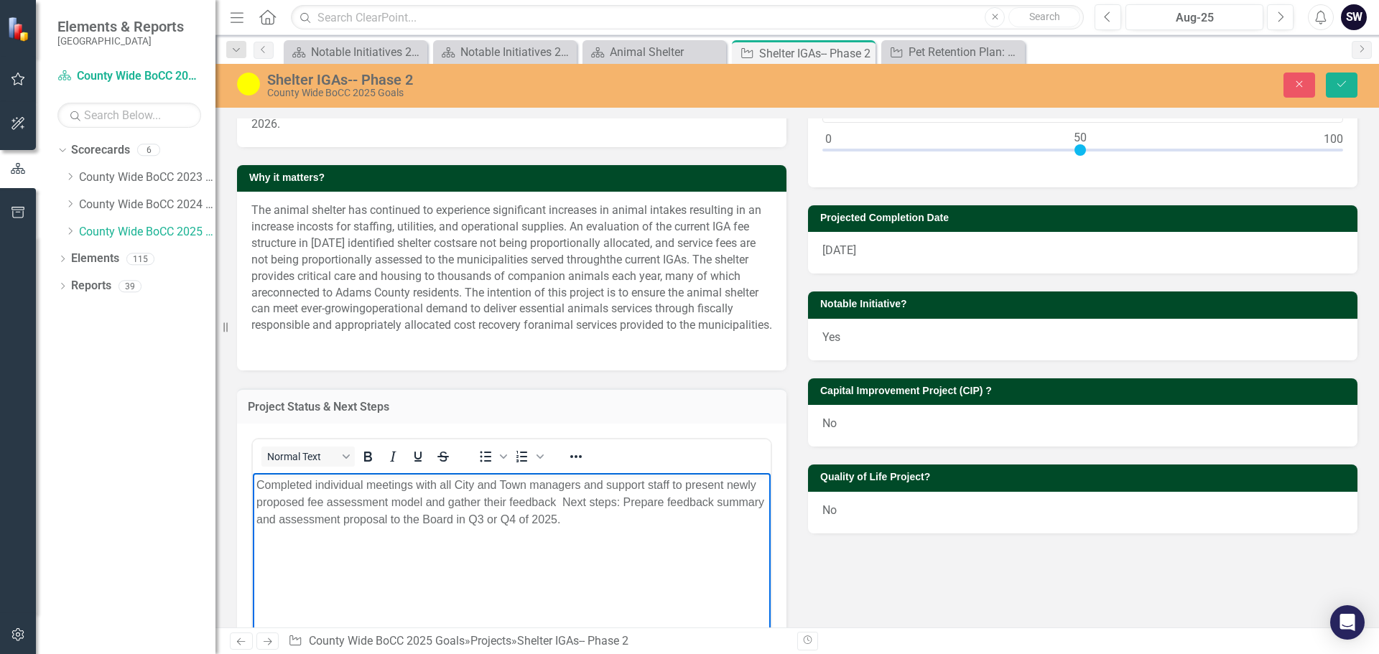
scroll to position [172, 0]
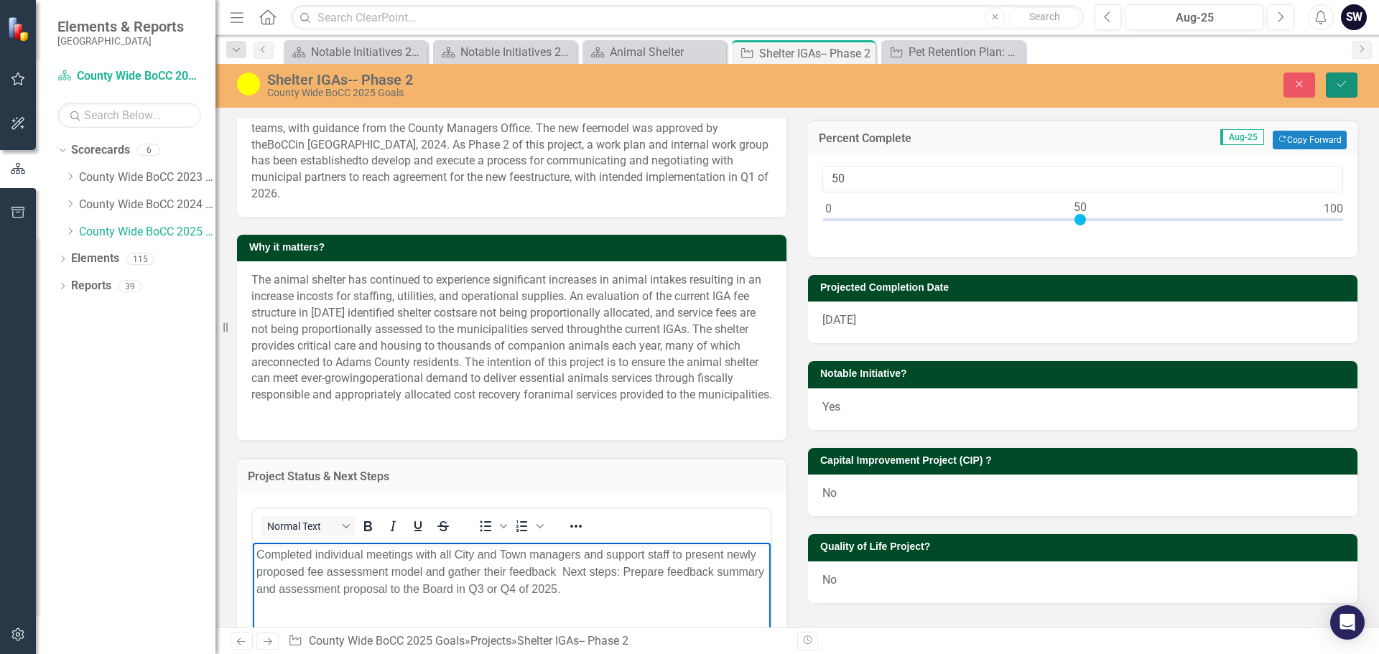
click at [1334, 83] on button "Save" at bounding box center [1342, 85] width 32 height 25
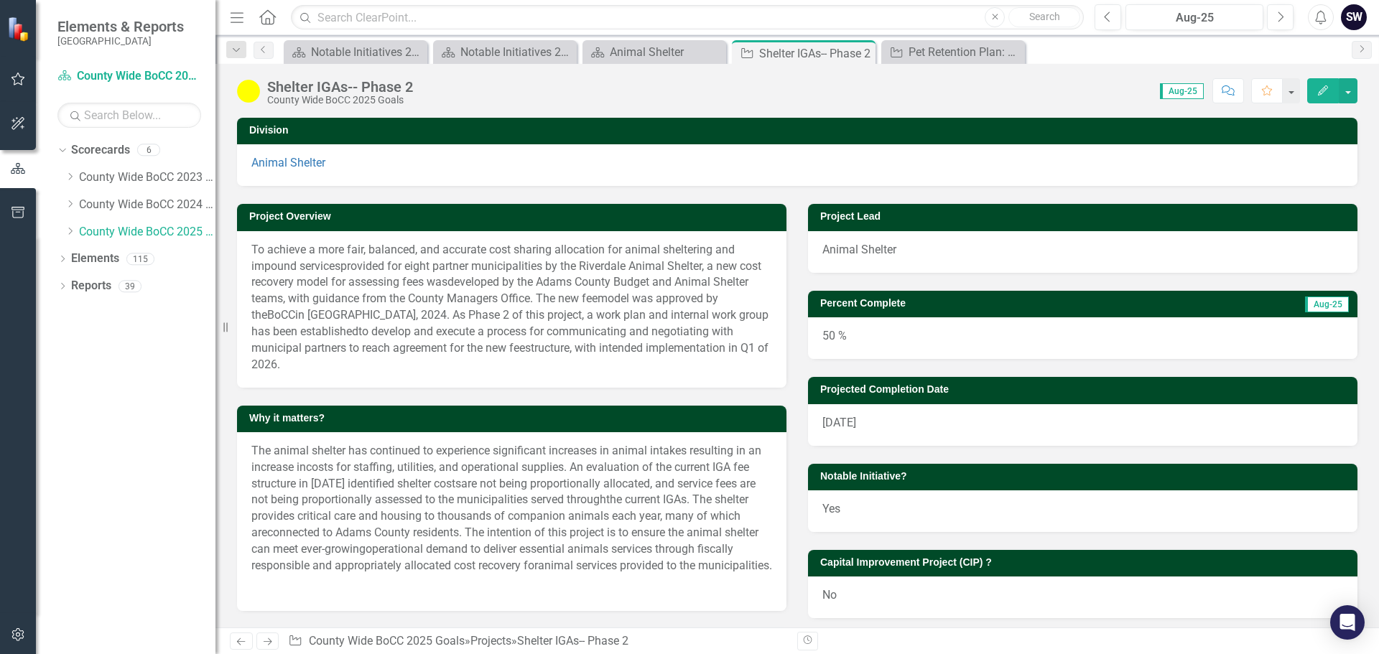
click at [259, 93] on img at bounding box center [248, 91] width 23 height 23
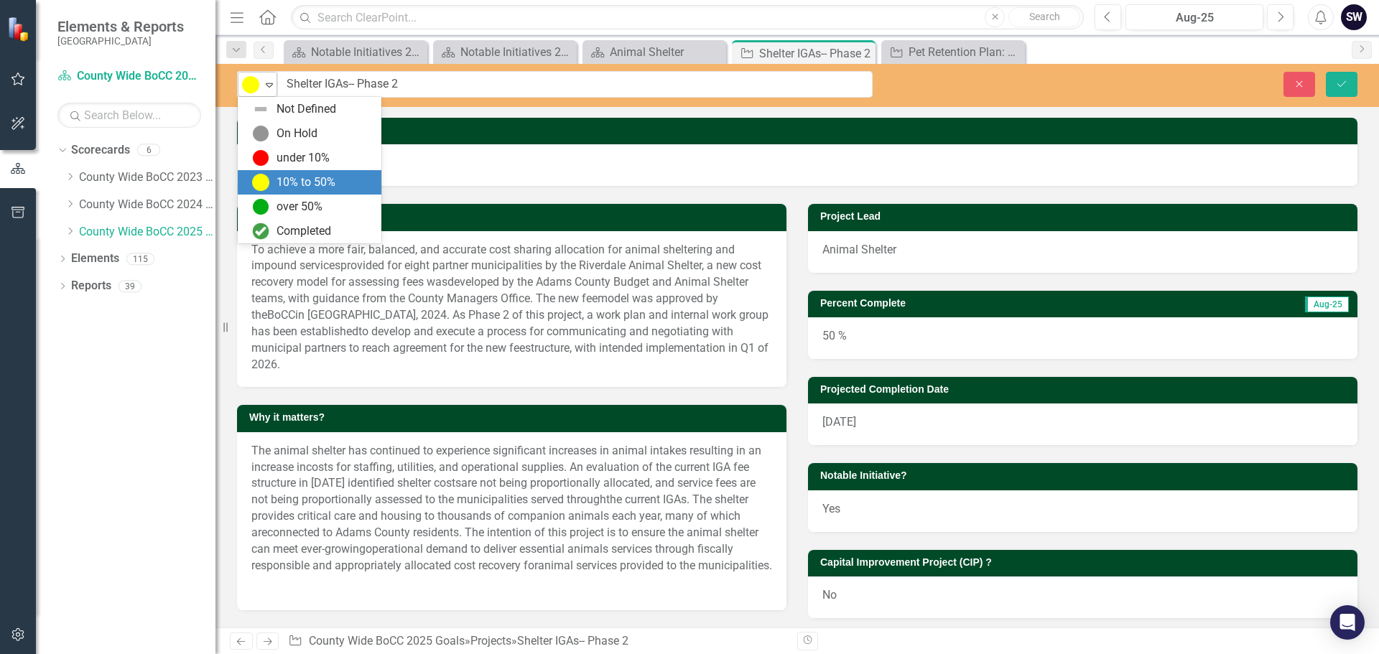
click at [265, 87] on icon "Expand" at bounding box center [269, 84] width 14 height 11
click at [279, 182] on div "10% to 50%" at bounding box center [305, 183] width 59 height 17
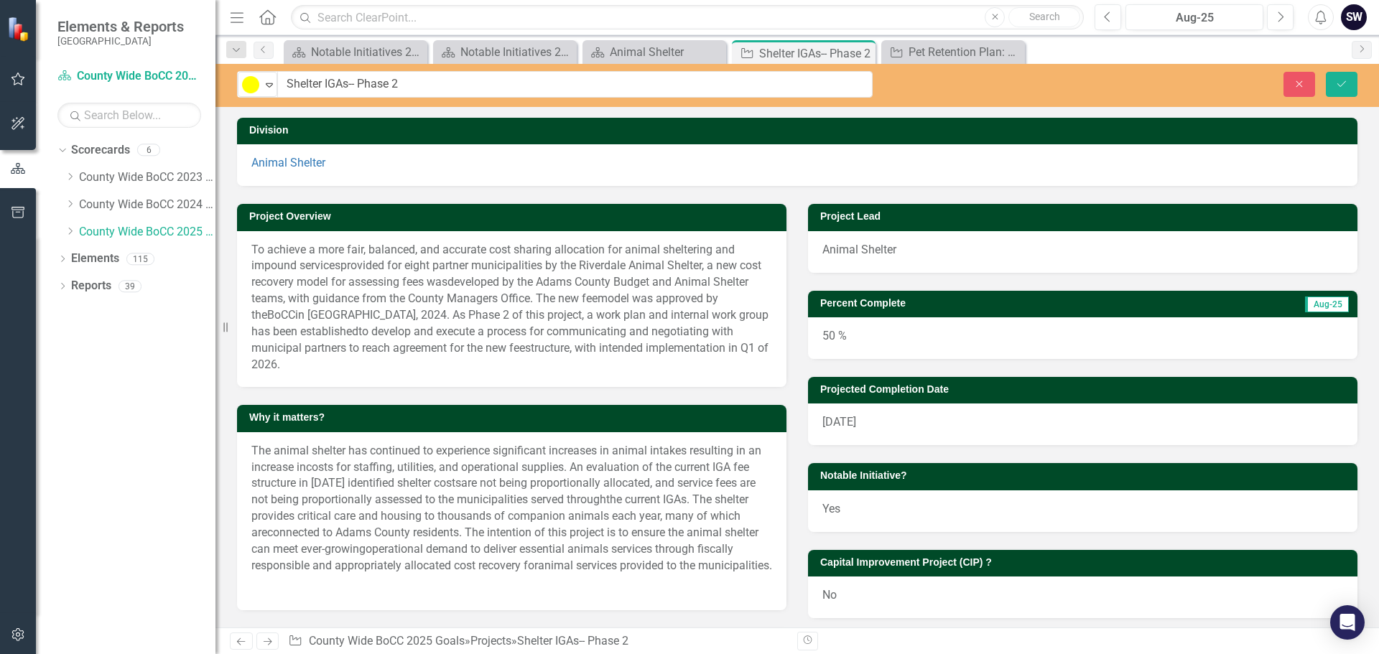
click at [817, 330] on div "50 %" at bounding box center [1082, 338] width 549 height 42
click at [825, 335] on div "50 %" at bounding box center [1082, 338] width 549 height 42
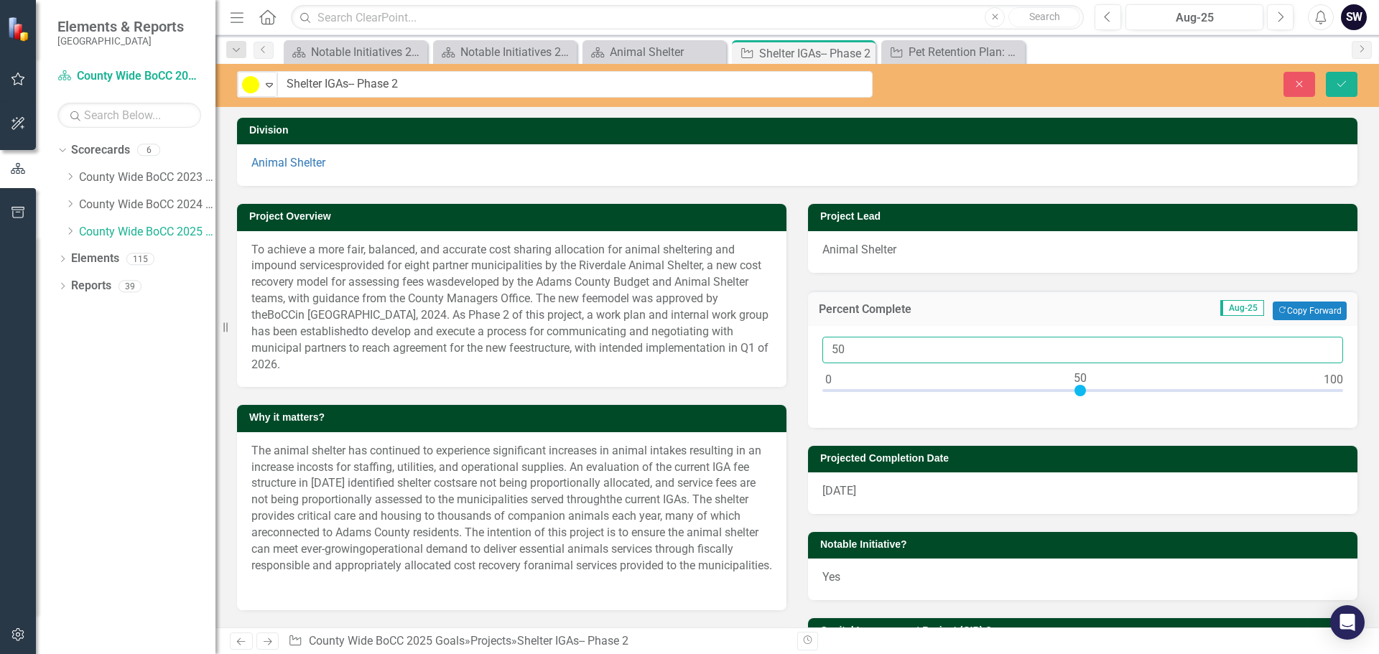
click at [842, 351] on input "50" at bounding box center [1082, 350] width 521 height 27
type input "51"
click at [1337, 83] on icon "submit" at bounding box center [1341, 83] width 9 height 6
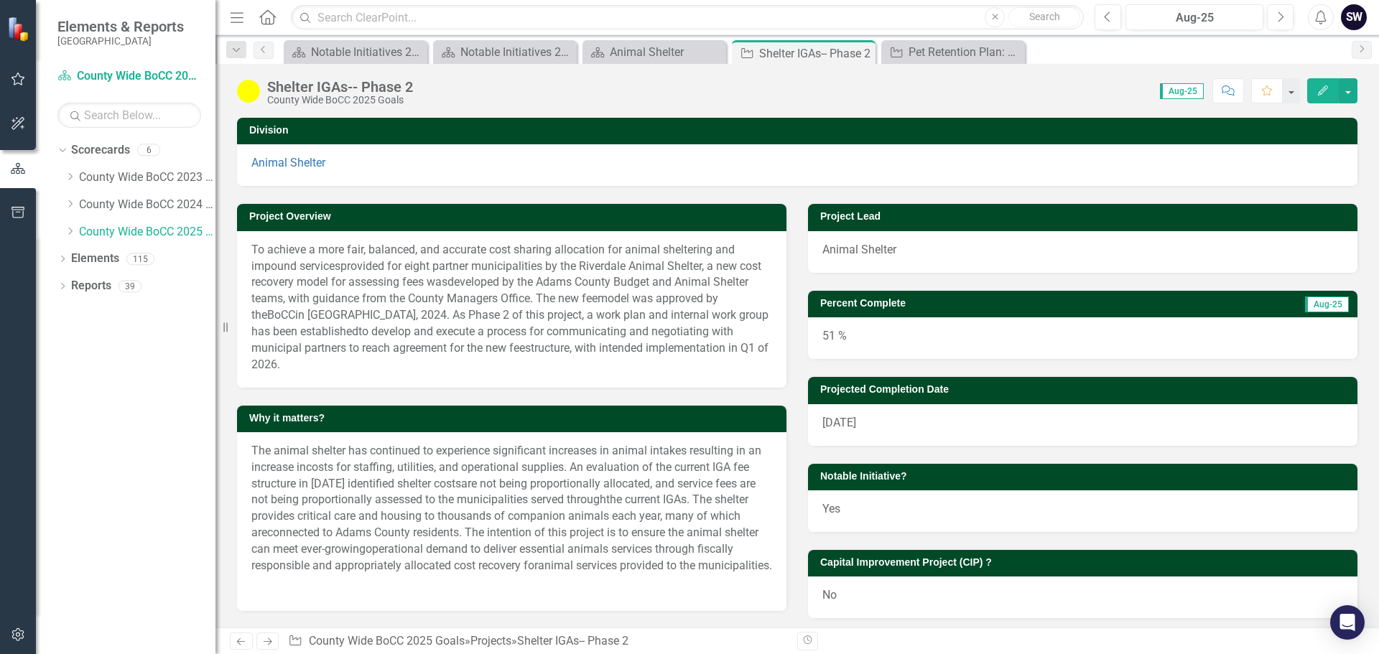
click at [246, 96] on img at bounding box center [248, 91] width 23 height 23
click at [253, 95] on img at bounding box center [248, 91] width 23 height 23
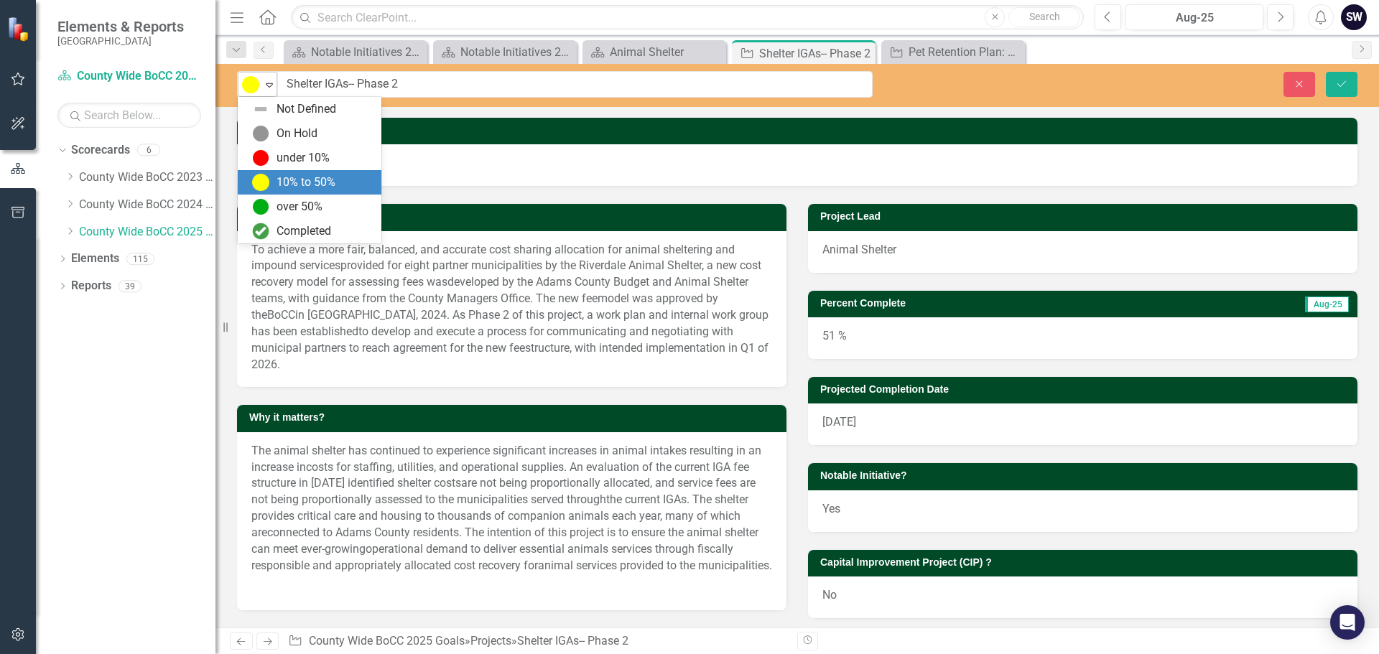
click at [267, 84] on icon "Expand" at bounding box center [269, 84] width 14 height 11
click at [256, 208] on img at bounding box center [260, 206] width 17 height 17
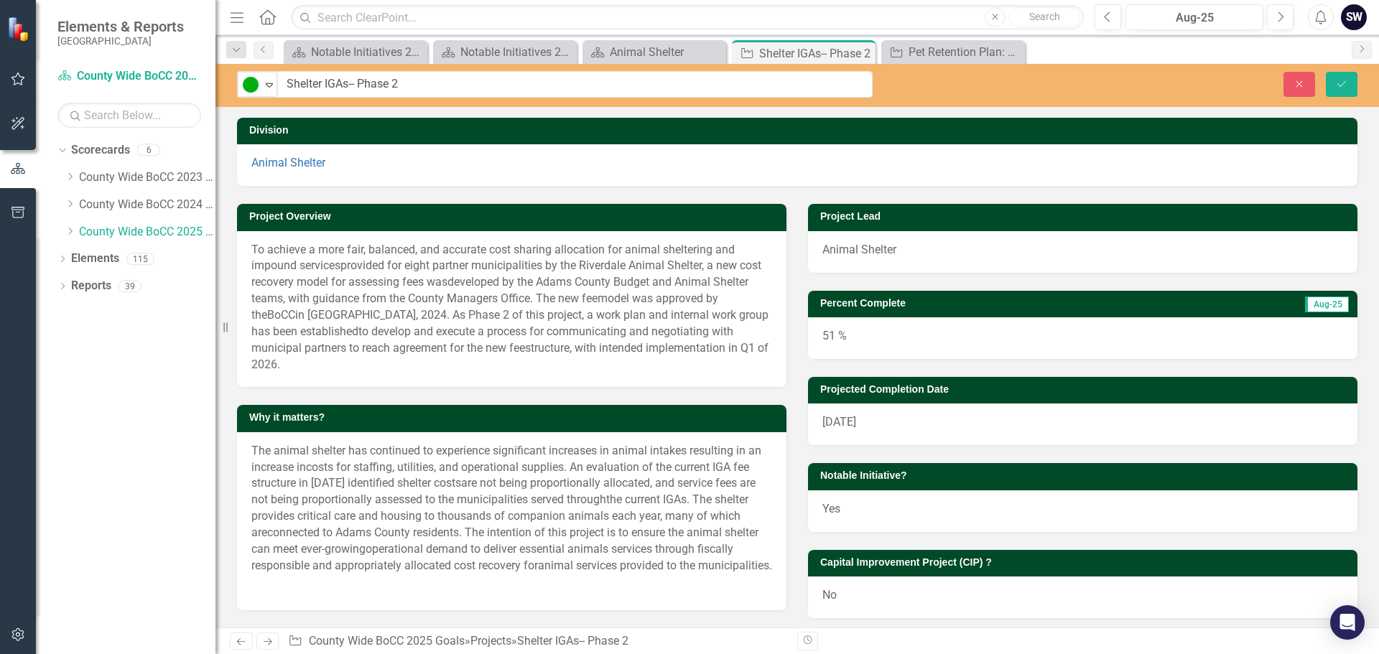
click at [828, 340] on div "51 %" at bounding box center [1082, 338] width 549 height 42
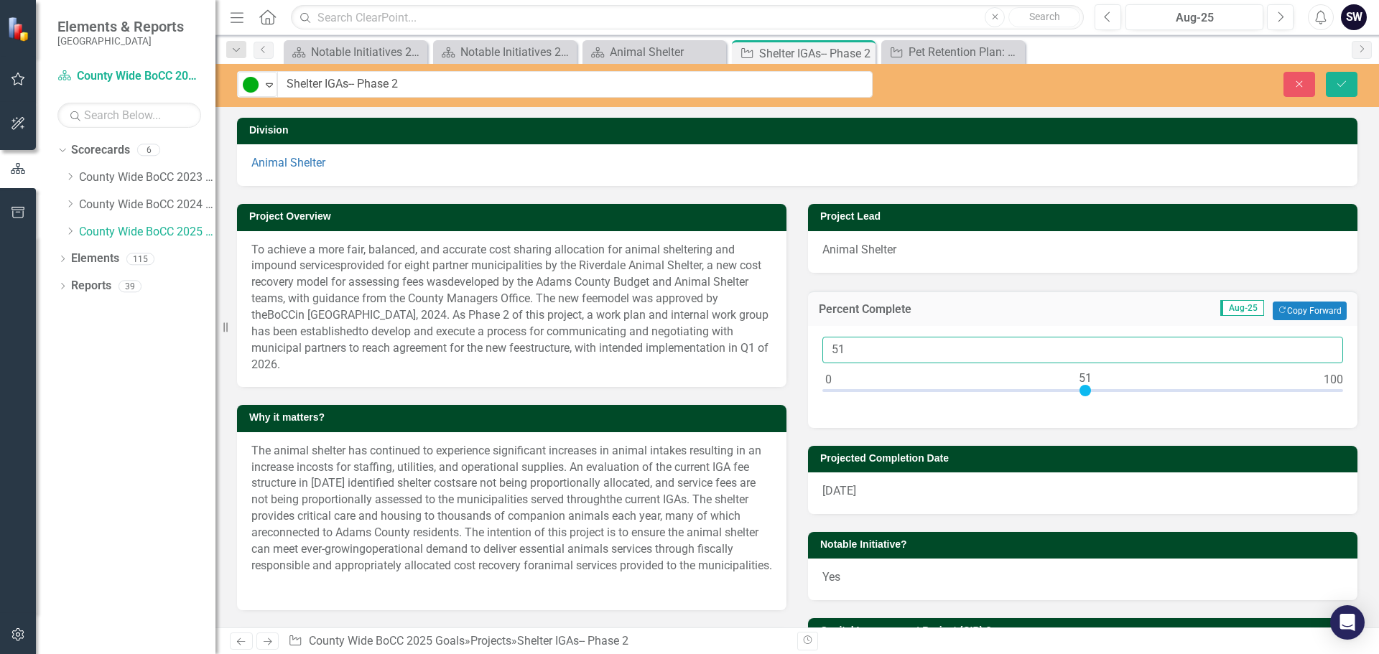
click at [828, 340] on input "51" at bounding box center [1082, 350] width 521 height 27
click at [834, 349] on input "51" at bounding box center [1082, 350] width 521 height 27
click at [839, 348] on input "51" at bounding box center [1082, 350] width 521 height 27
type input "55"
click at [1343, 83] on icon "Save" at bounding box center [1341, 84] width 13 height 10
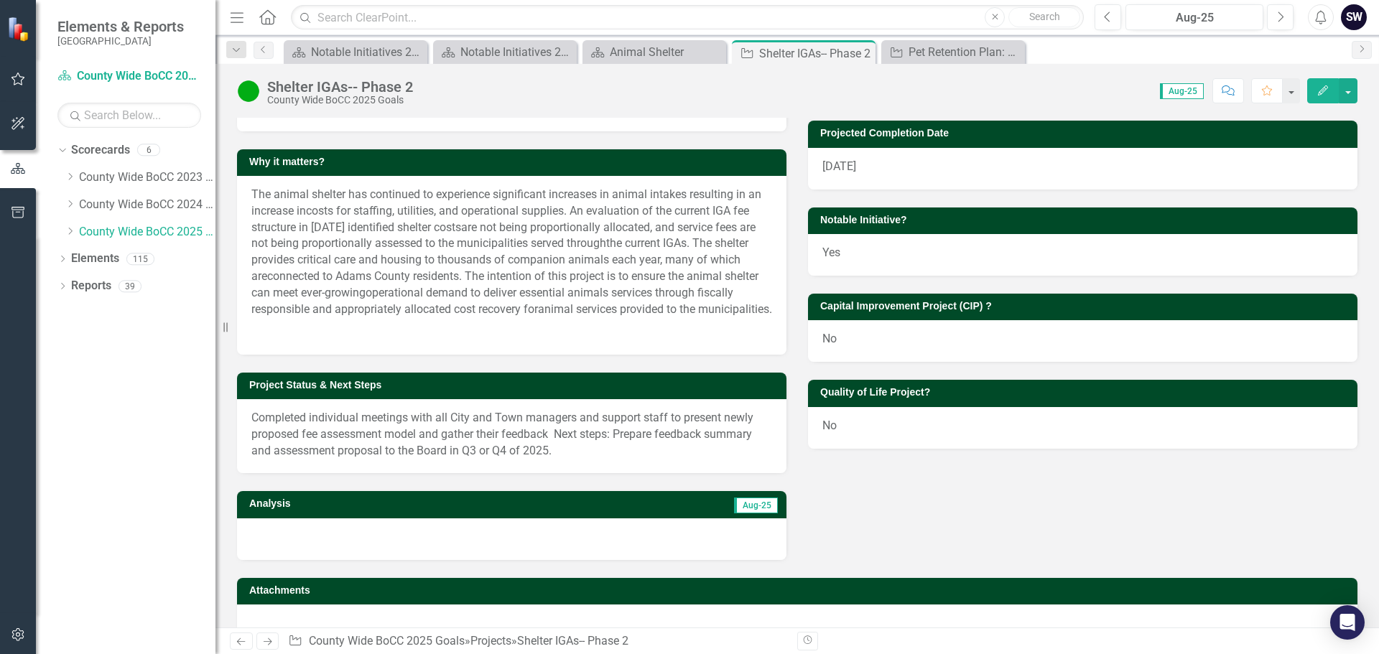
scroll to position [0, 0]
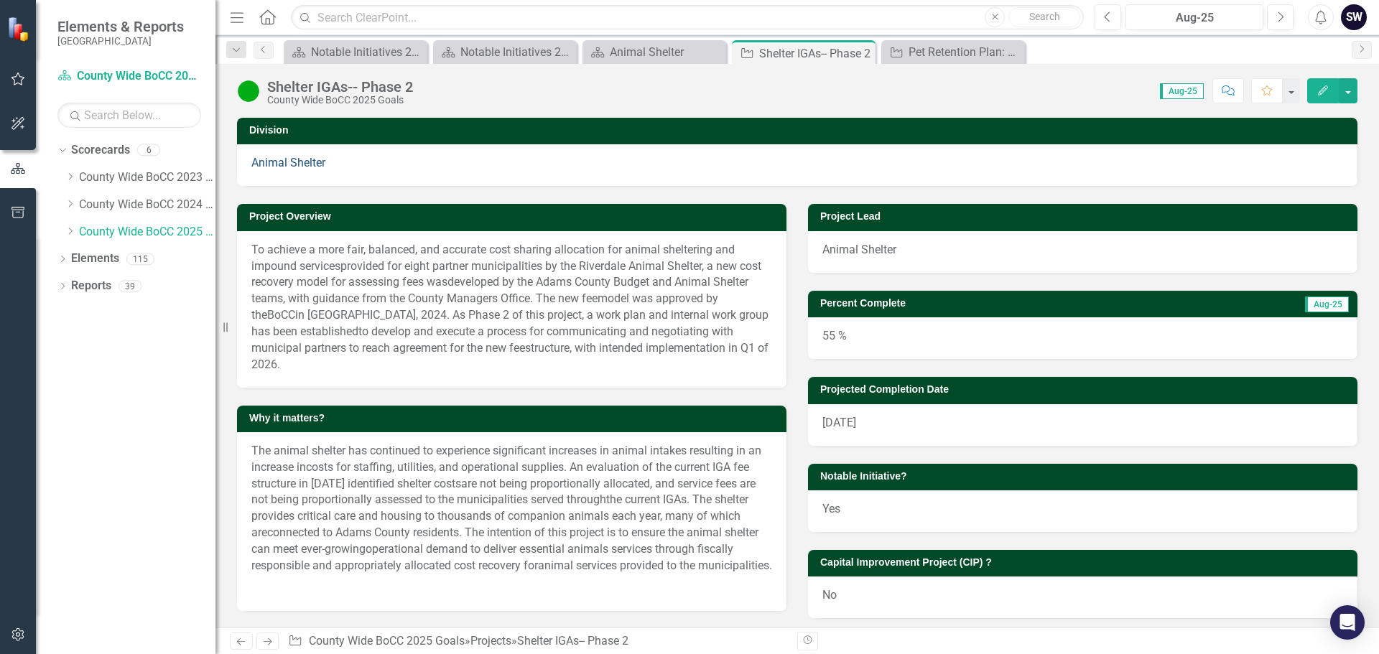
click at [314, 166] on link "Animal Shelter" at bounding box center [288, 163] width 74 height 14
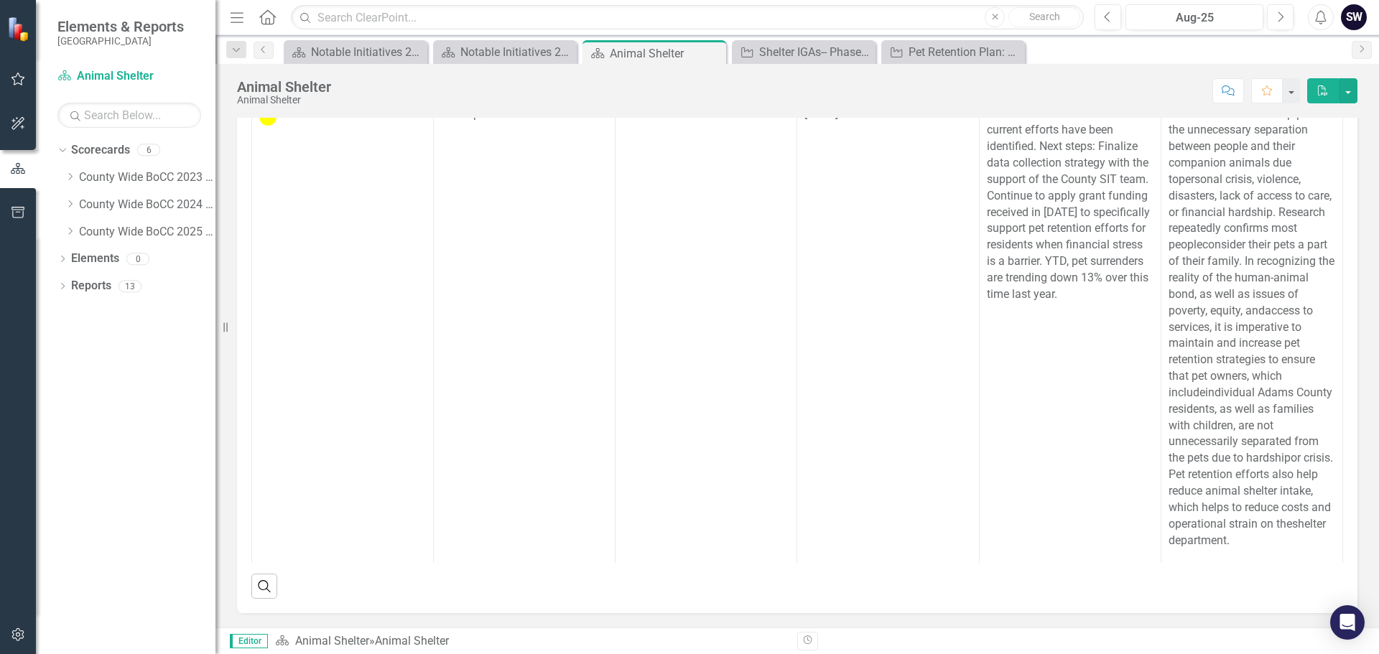
scroll to position [464, 0]
click at [1108, 17] on icon "Previous" at bounding box center [1108, 17] width 8 height 13
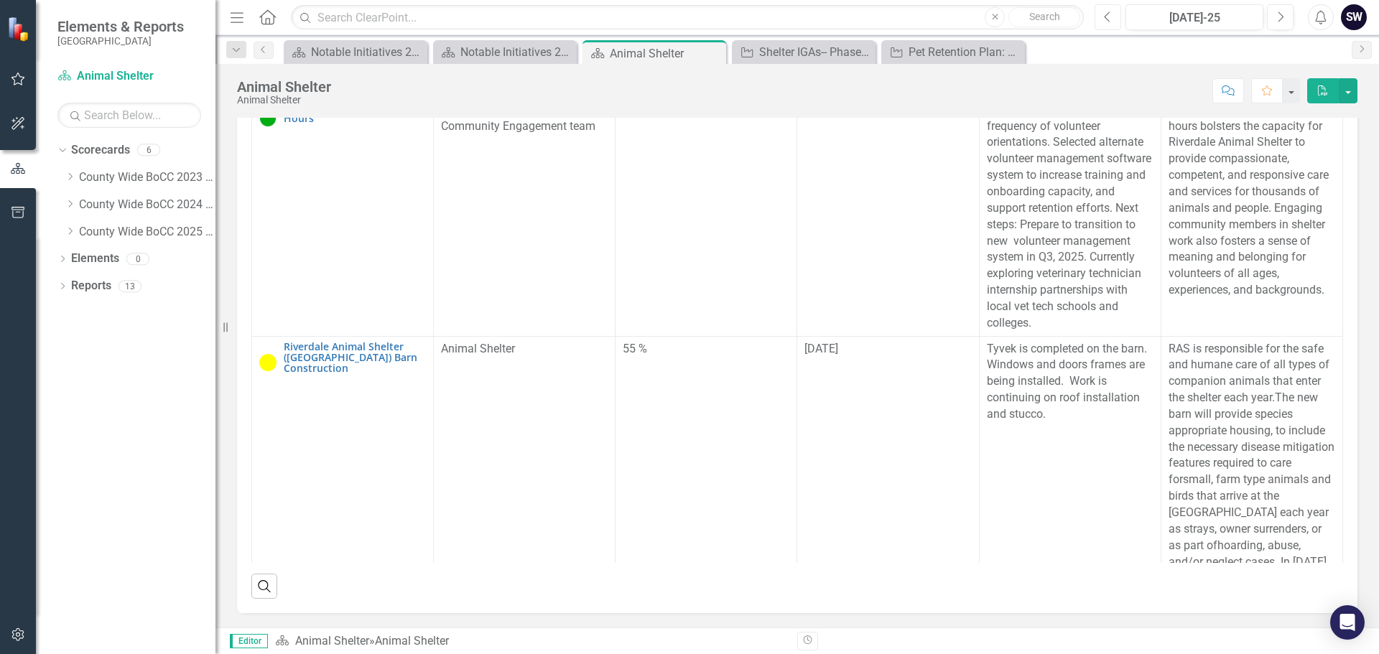
scroll to position [1418, 0]
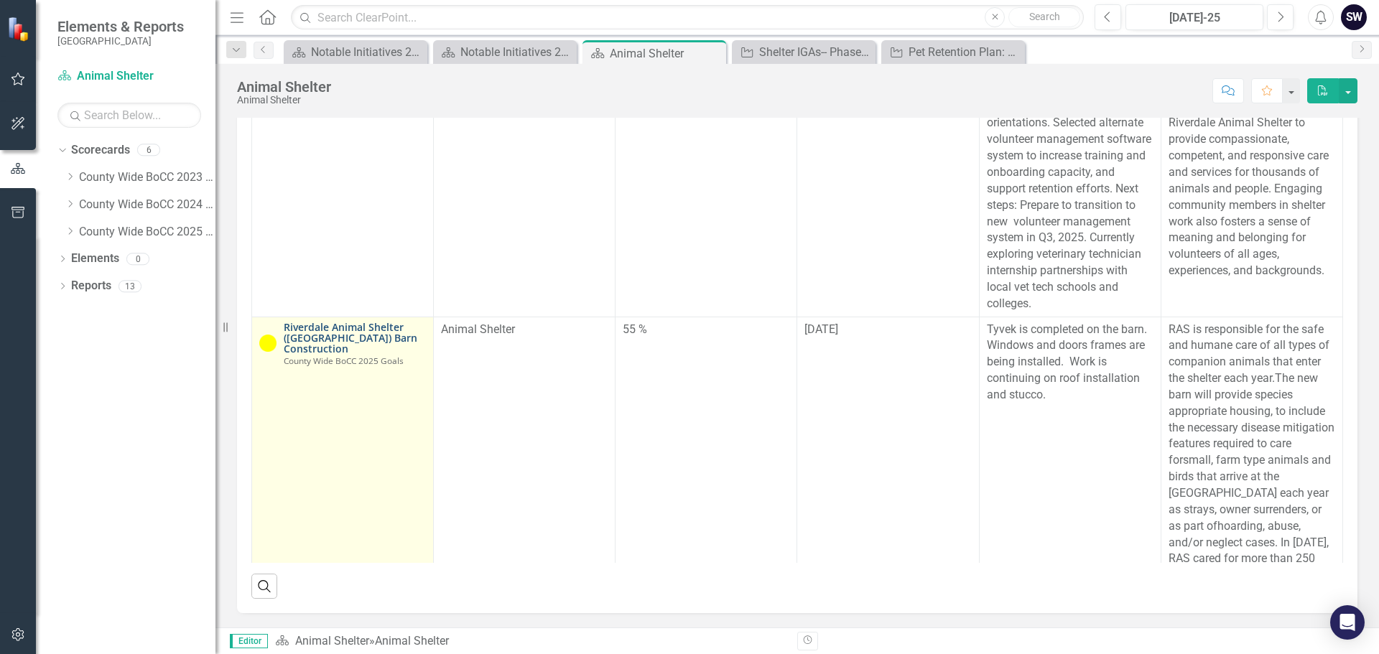
click at [360, 322] on link "Riverdale Animal Shelter ([GEOGRAPHIC_DATA]) Barn Construction" at bounding box center [355, 338] width 142 height 33
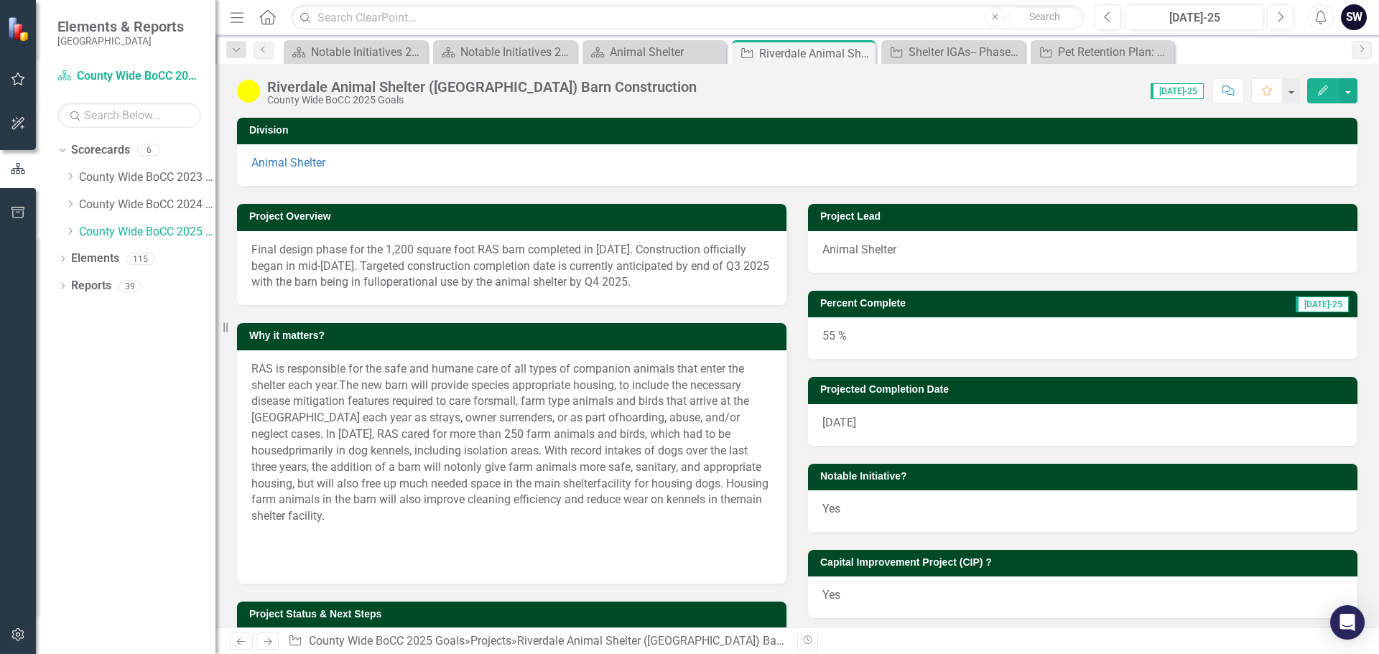
click at [825, 335] on div "55 %" at bounding box center [1082, 338] width 549 height 42
click at [830, 338] on div "55 %" at bounding box center [1082, 338] width 549 height 42
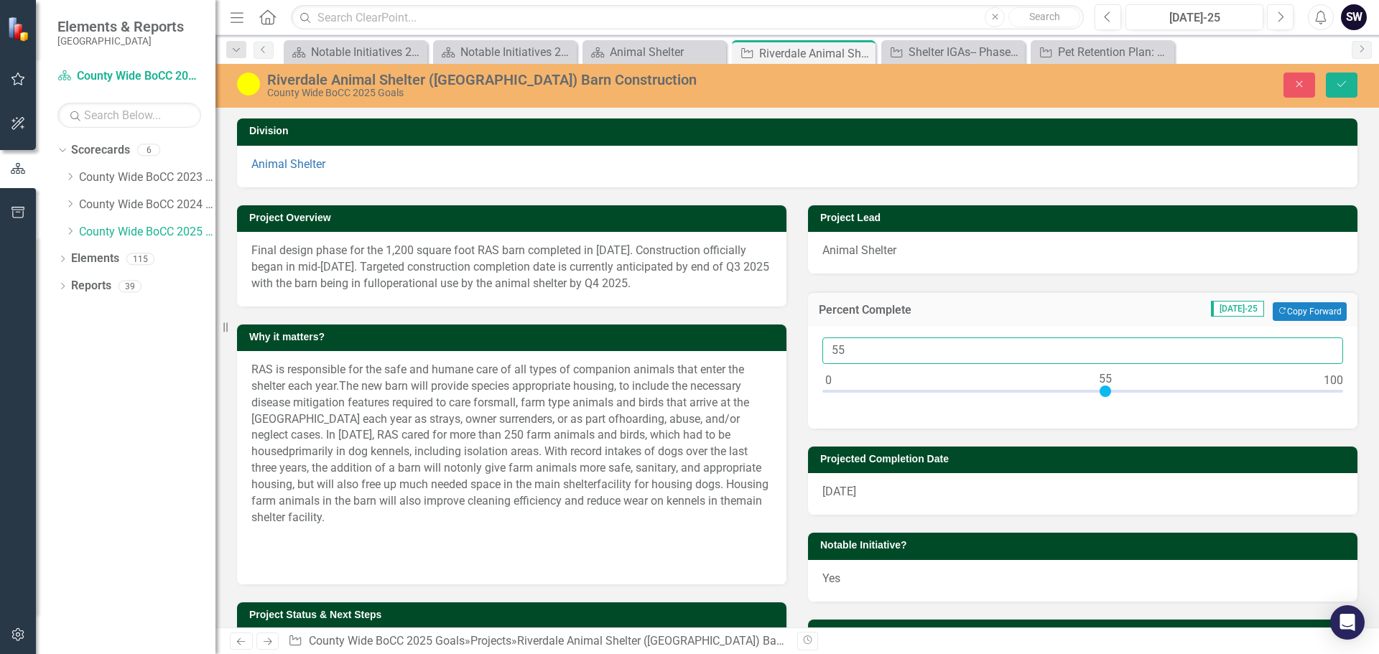
click at [837, 348] on input "55" at bounding box center [1082, 351] width 521 height 27
click at [836, 350] on input "055" at bounding box center [1082, 351] width 521 height 27
click at [833, 352] on input "055" at bounding box center [1082, 351] width 521 height 27
type input "55"
click at [1338, 88] on icon "Save" at bounding box center [1341, 84] width 13 height 10
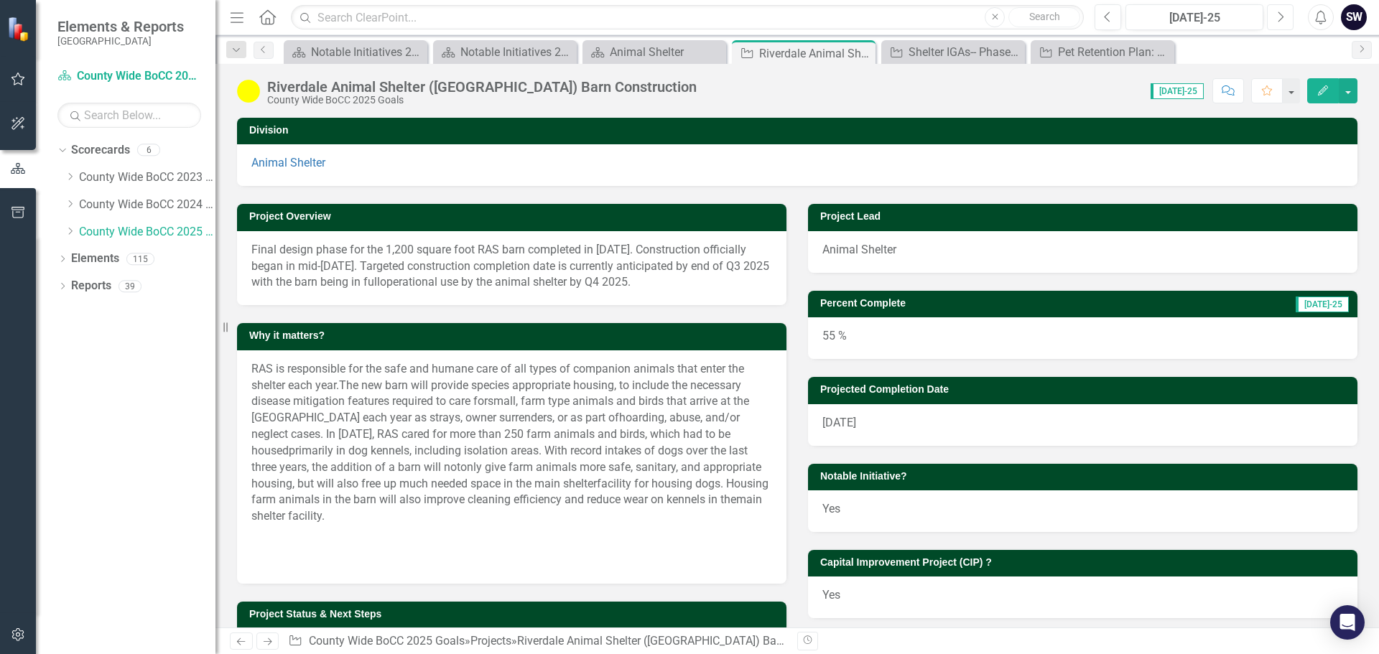
click at [1275, 14] on button "Next" at bounding box center [1280, 17] width 27 height 26
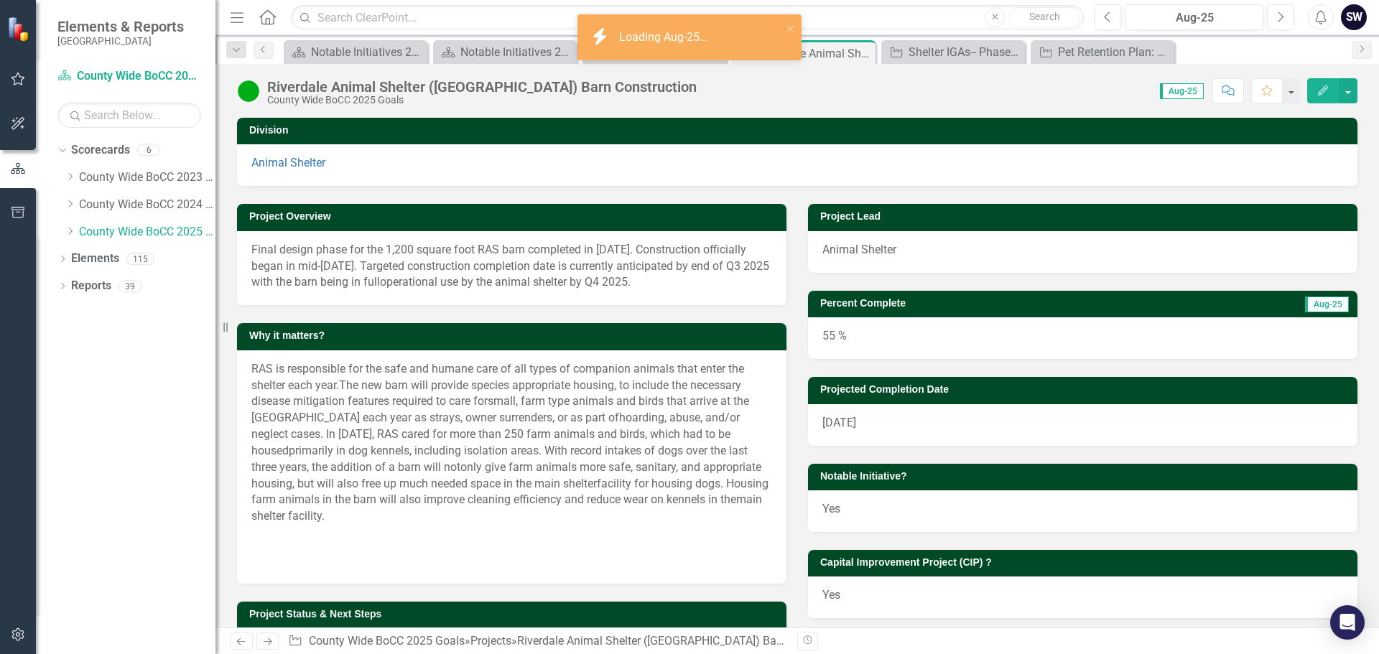
click at [828, 338] on div "55 %" at bounding box center [1082, 338] width 549 height 42
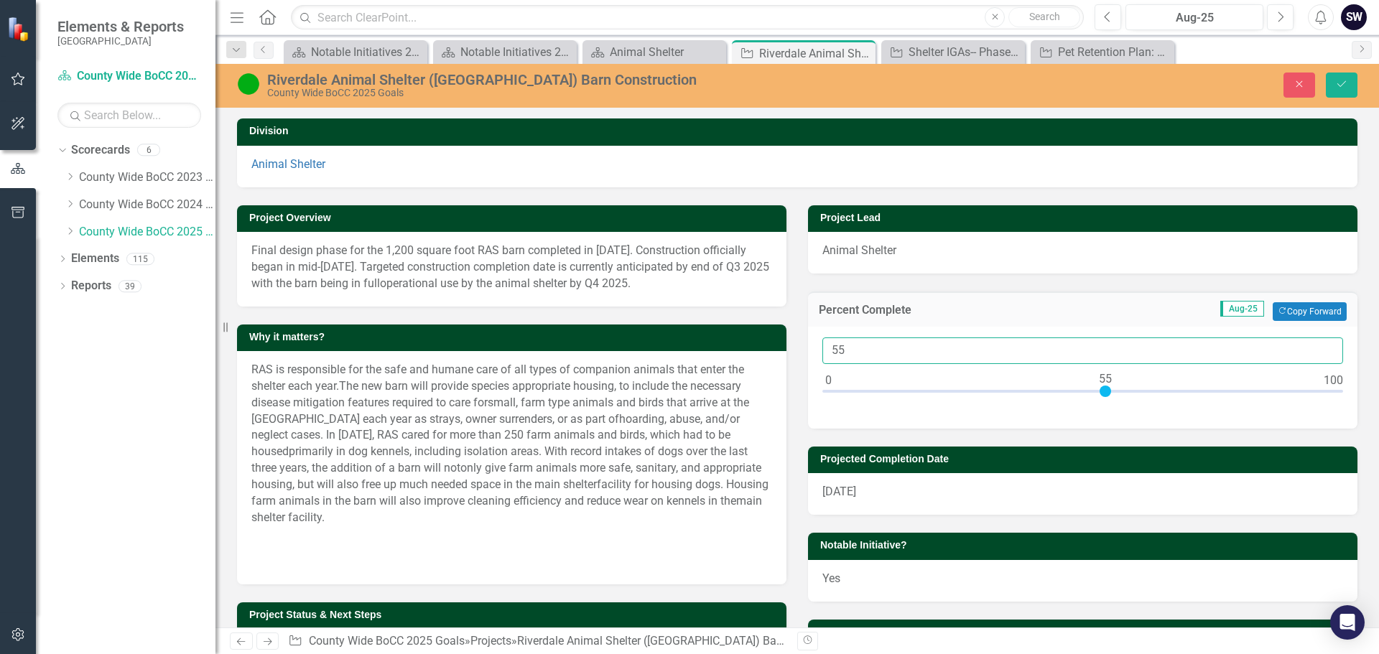
click at [840, 345] on input "55" at bounding box center [1082, 351] width 521 height 27
type input "60"
drag, startPoint x: 824, startPoint y: 388, endPoint x: 1126, endPoint y: 386, distance: 302.4
click at [1126, 386] on div at bounding box center [1130, 391] width 11 height 11
click at [1336, 83] on icon "Save" at bounding box center [1341, 84] width 13 height 10
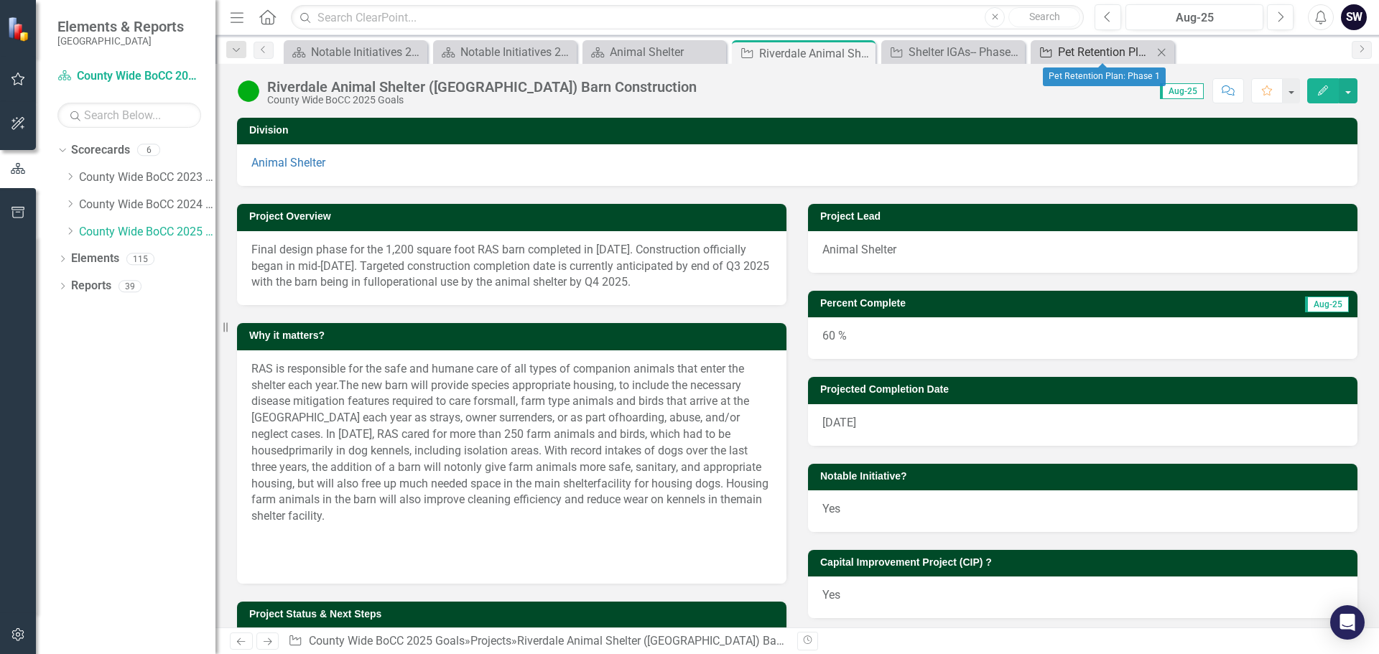
click at [1069, 60] on div "Pet Retention Plan: Phase 1" at bounding box center [1105, 52] width 95 height 18
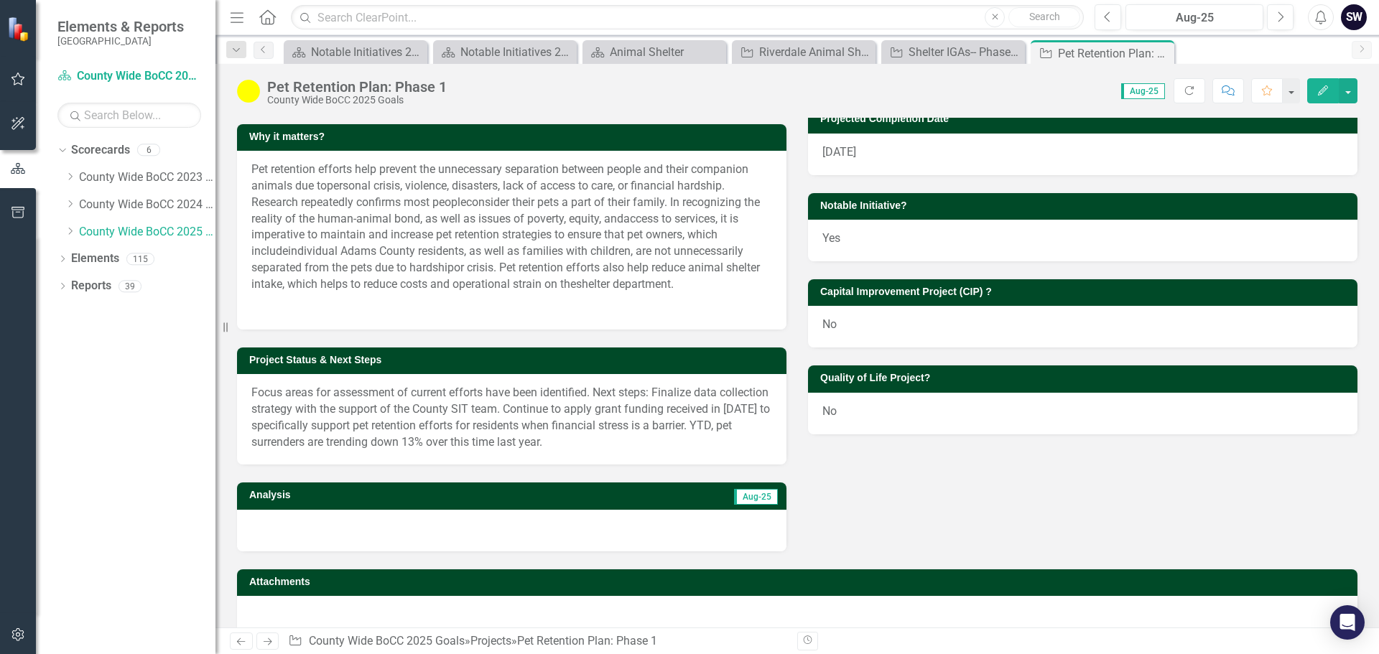
scroll to position [295, 0]
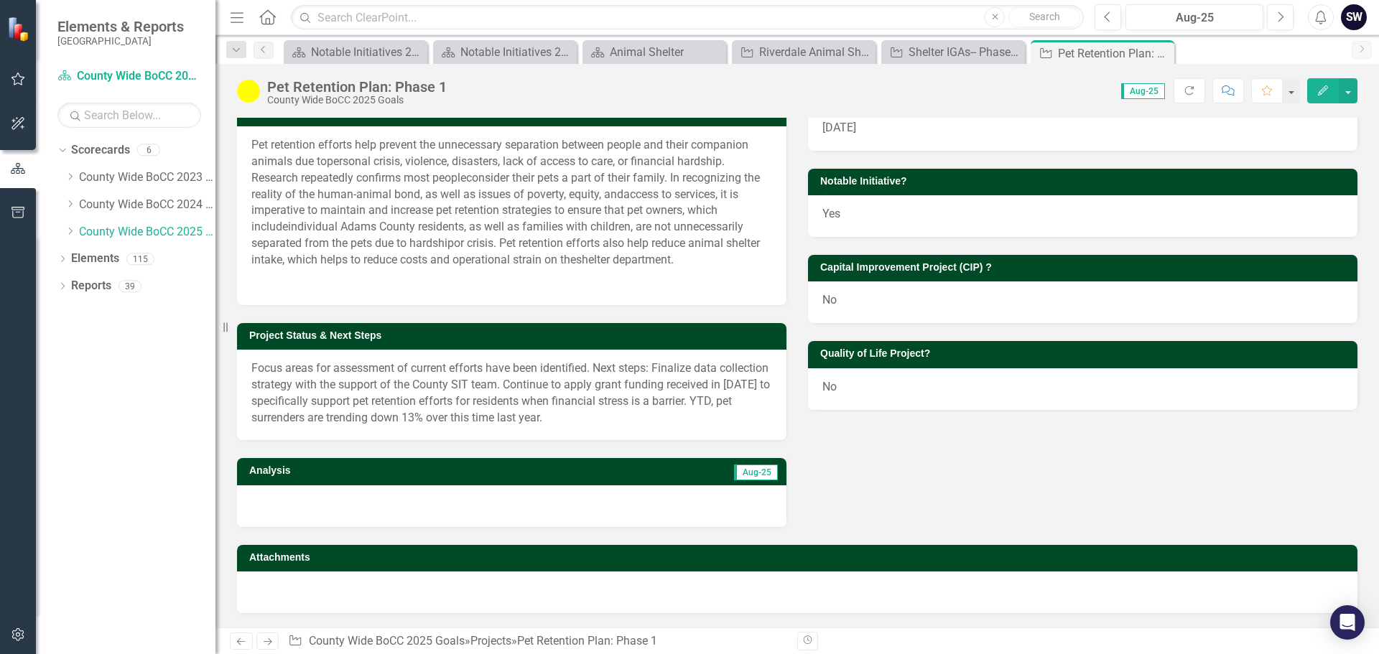
click at [593, 369] on p "Focus areas for assessment of current efforts have been identified. Next steps:…" at bounding box center [511, 393] width 521 height 65
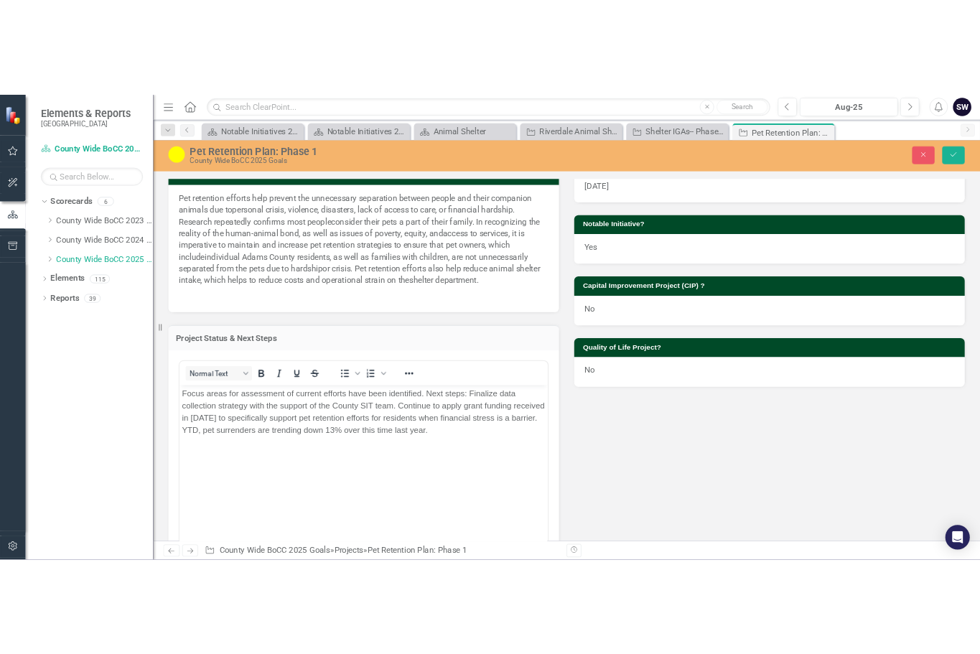
scroll to position [0, 0]
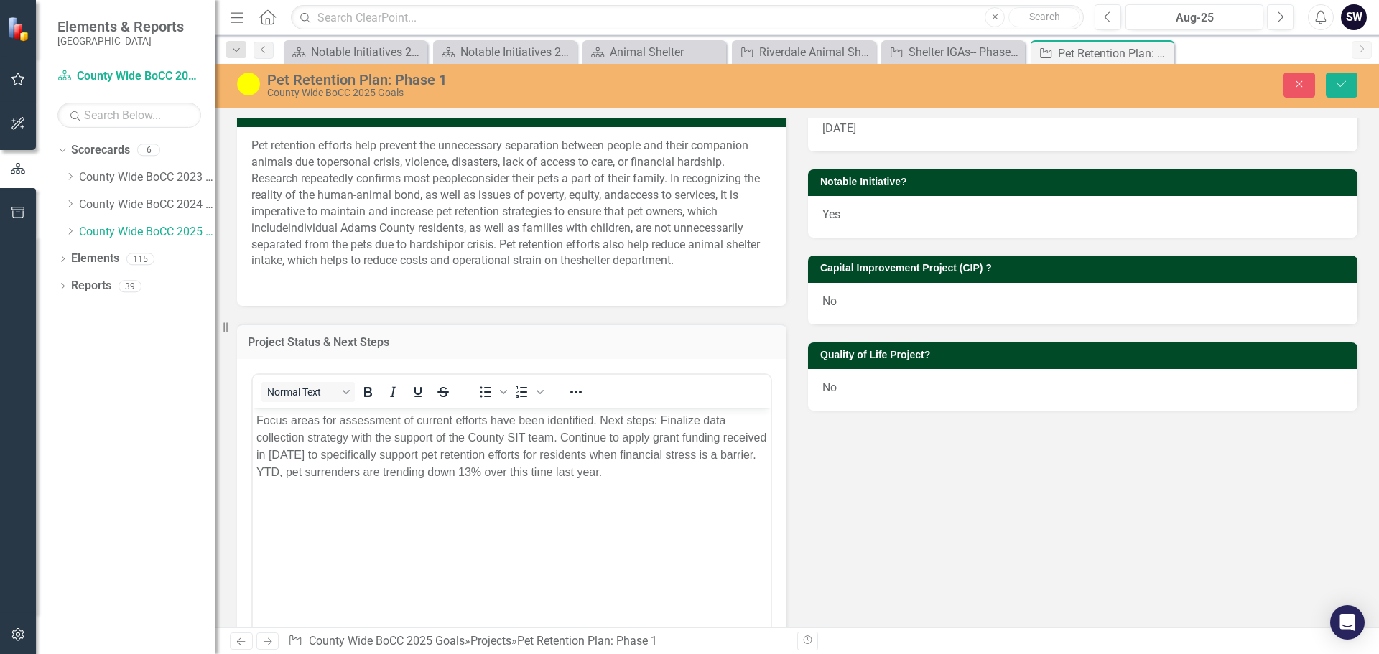
click at [659, 420] on p "Focus areas for assessment of current efforts have been identified. Next steps:…" at bounding box center [511, 446] width 511 height 69
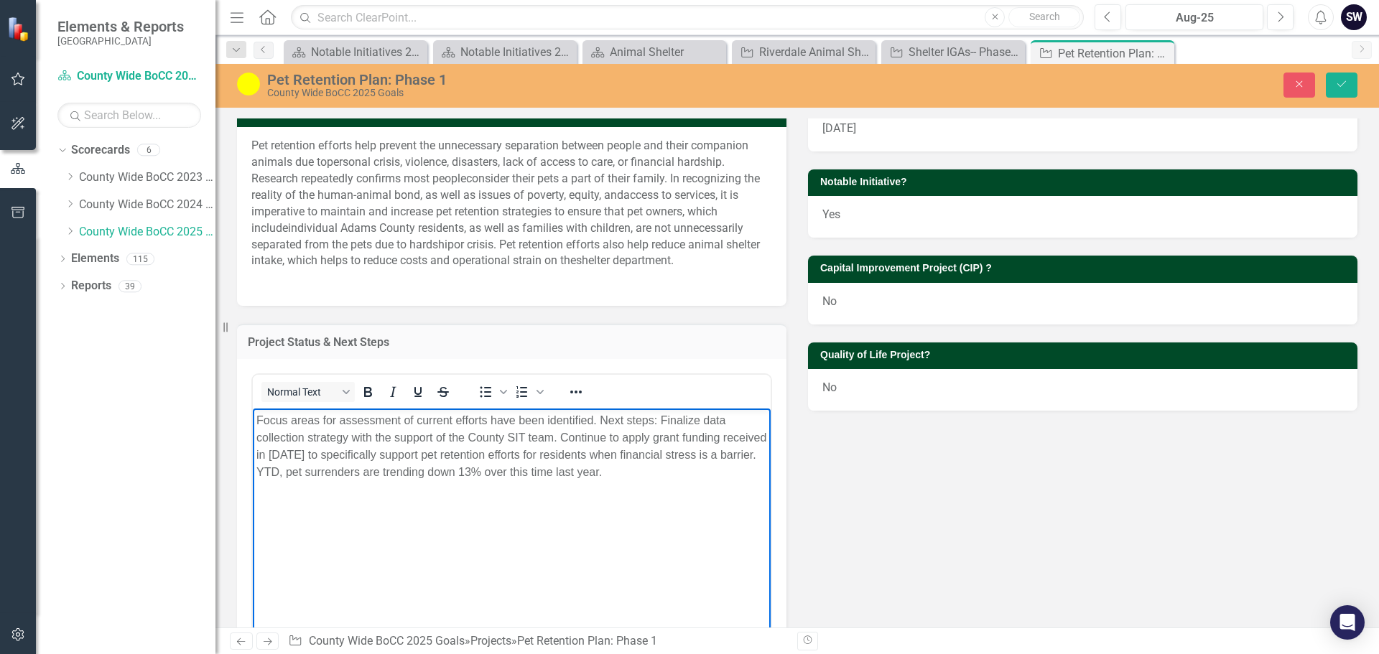
click at [600, 422] on p "Focus areas for assessment of current efforts have been identified. Next steps:…" at bounding box center [511, 446] width 511 height 69
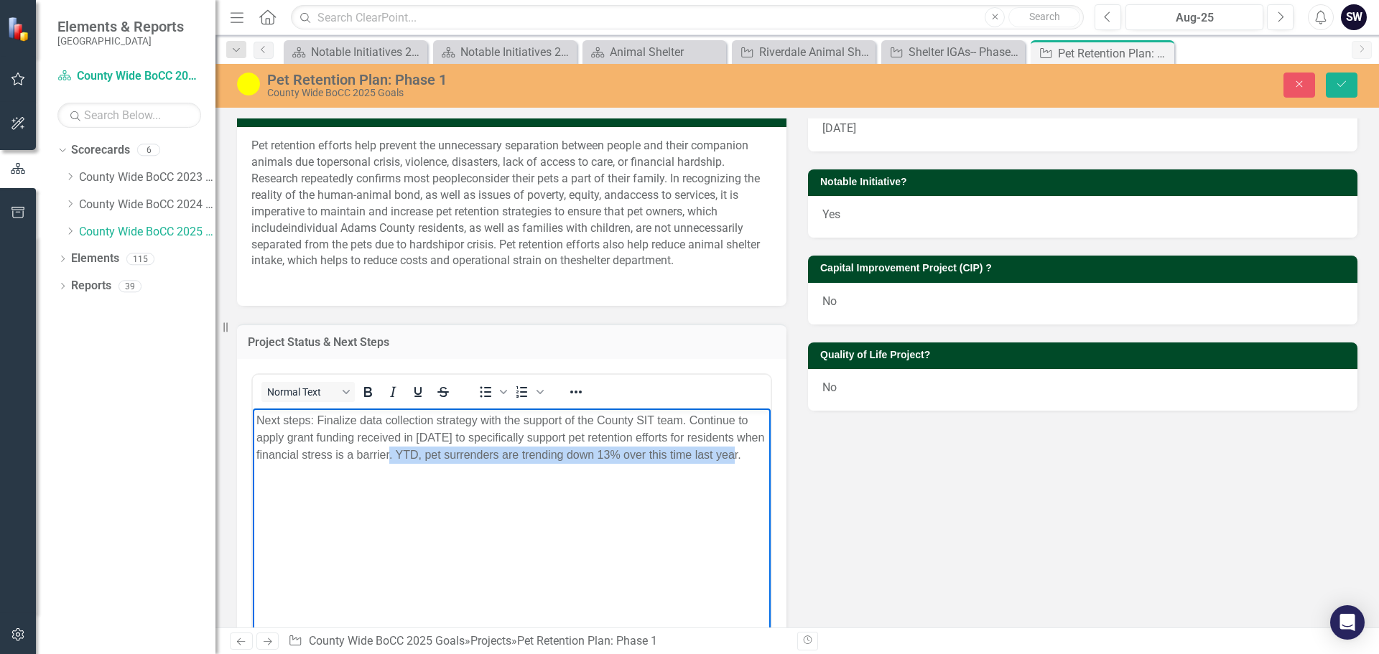
drag, startPoint x: 398, startPoint y: 454, endPoint x: 748, endPoint y: 455, distance: 350.5
click at [748, 455] on p "Next steps: Finalize data collection strategy with the support of the County SI…" at bounding box center [511, 438] width 511 height 52
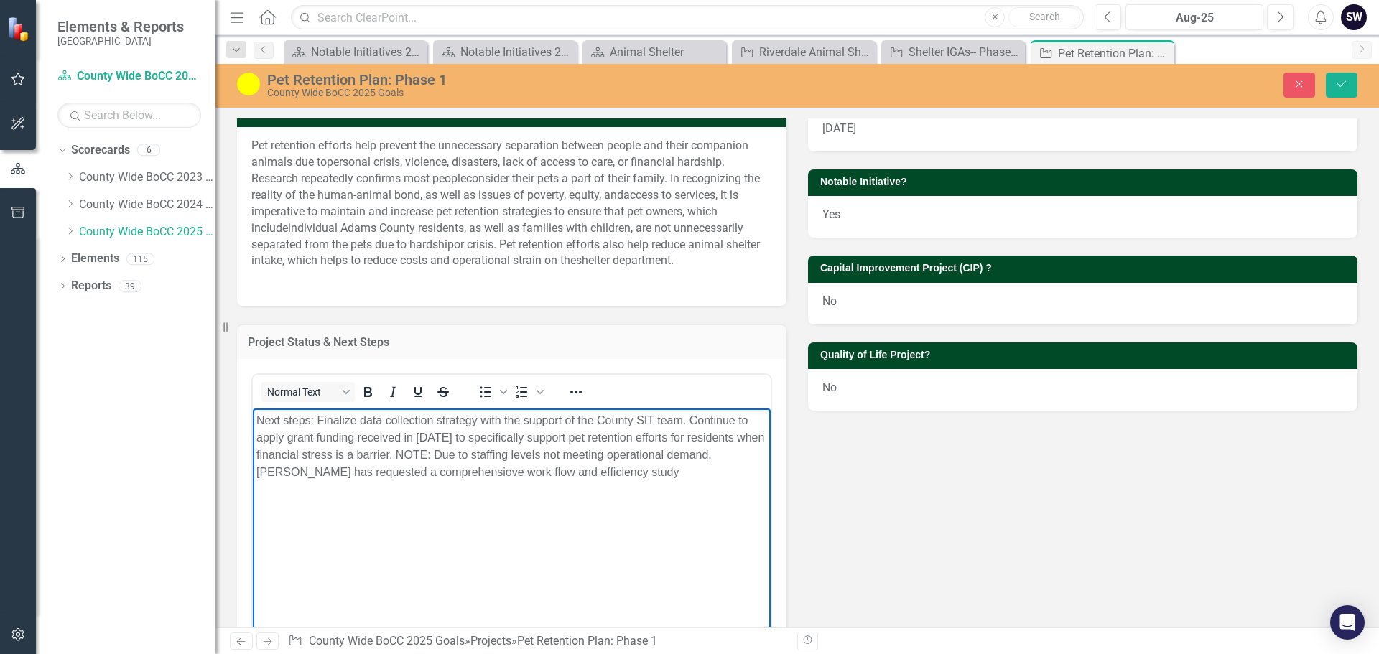
click at [310, 473] on p "Next steps: Finalize data collection strategy with the support of the County SI…" at bounding box center [511, 446] width 511 height 69
drag, startPoint x: 444, startPoint y: 469, endPoint x: 380, endPoint y: 478, distance: 64.5
click at [380, 478] on p "Next steps: Finalize data collection strategy with the support of the County SI…" at bounding box center [511, 455] width 511 height 86
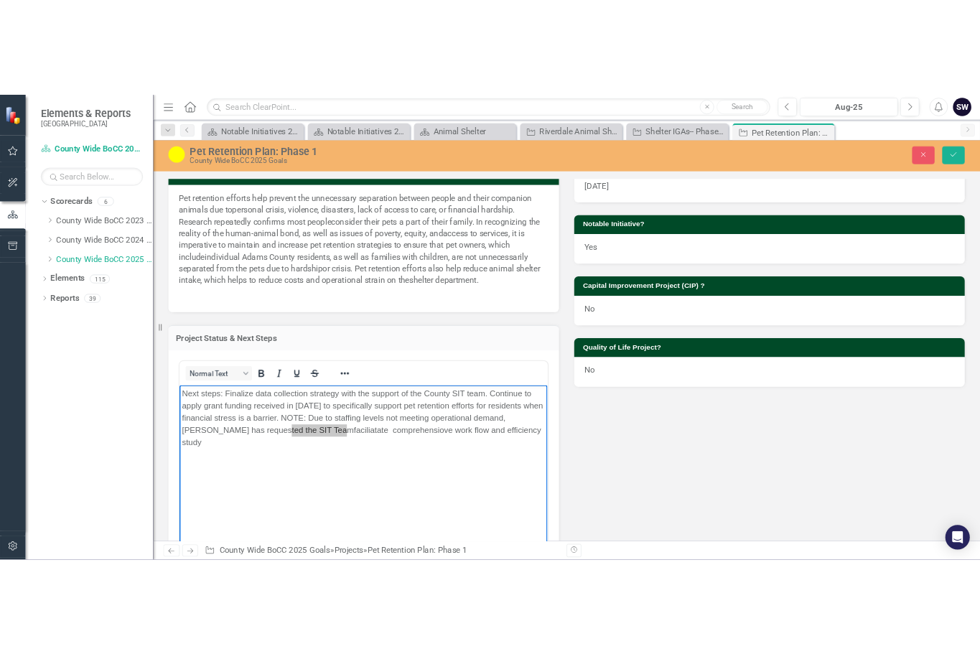
scroll to position [344, 0]
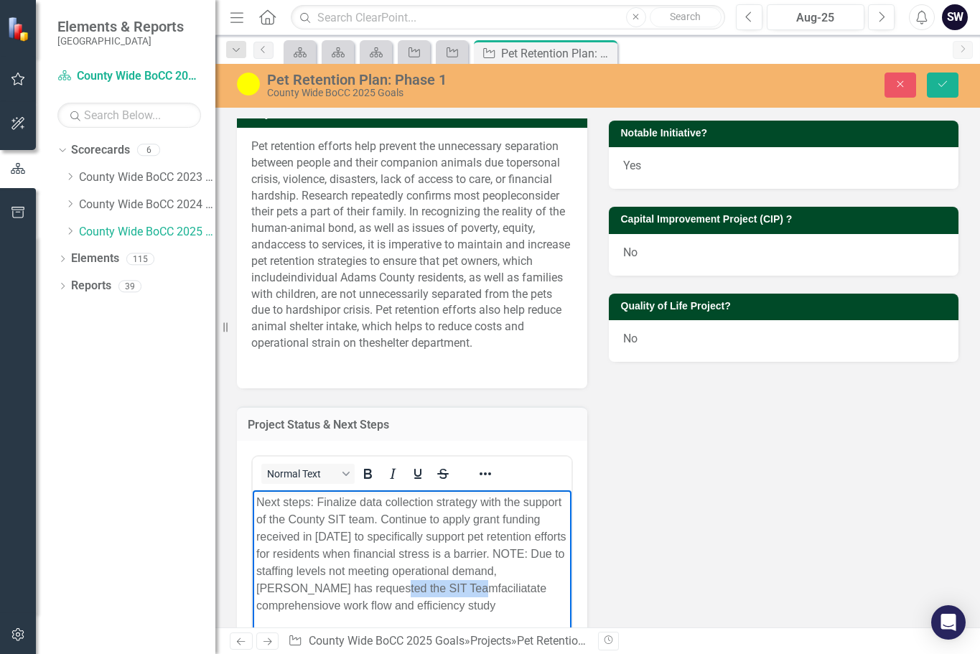
click at [383, 587] on p "Next steps: Finalize data collection strategy with the support of the County SI…" at bounding box center [412, 554] width 312 height 121
click at [380, 585] on p "Next steps: Finalize data collection strategy with the support of the County SI…" at bounding box center [412, 554] width 312 height 121
click at [431, 587] on p "Next steps: Finalize data collection strategy with the support of the County SI…" at bounding box center [412, 554] width 312 height 121
click at [426, 590] on p "Next steps: Finalize data collection strategy with the support of the County SI…" at bounding box center [412, 554] width 312 height 121
click at [386, 602] on p "Next steps: Finalize data collection strategy with the support of the County SI…" at bounding box center [412, 554] width 312 height 121
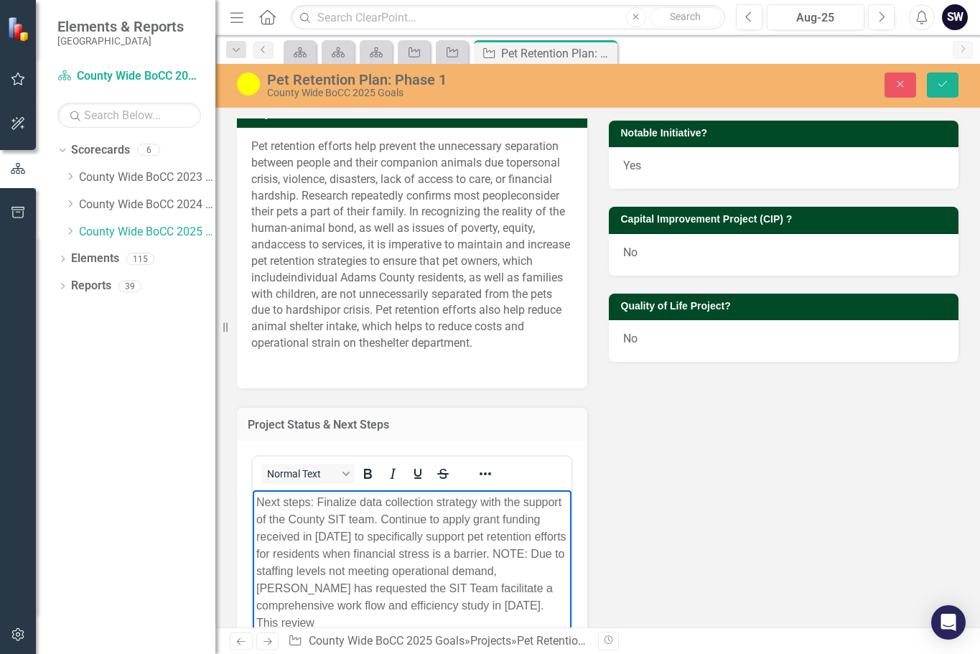
click at [378, 602] on p "Next steps: Finalize data collection strategy with the support of the County SI…" at bounding box center [412, 563] width 312 height 138
click at [379, 604] on p "Next steps: Finalize data collection strategy with the support of the County SI…" at bounding box center [412, 563] width 312 height 138
click at [383, 618] on p "Next steps: Finalize data collection strategy with the support of the County SI…" at bounding box center [412, 563] width 312 height 138
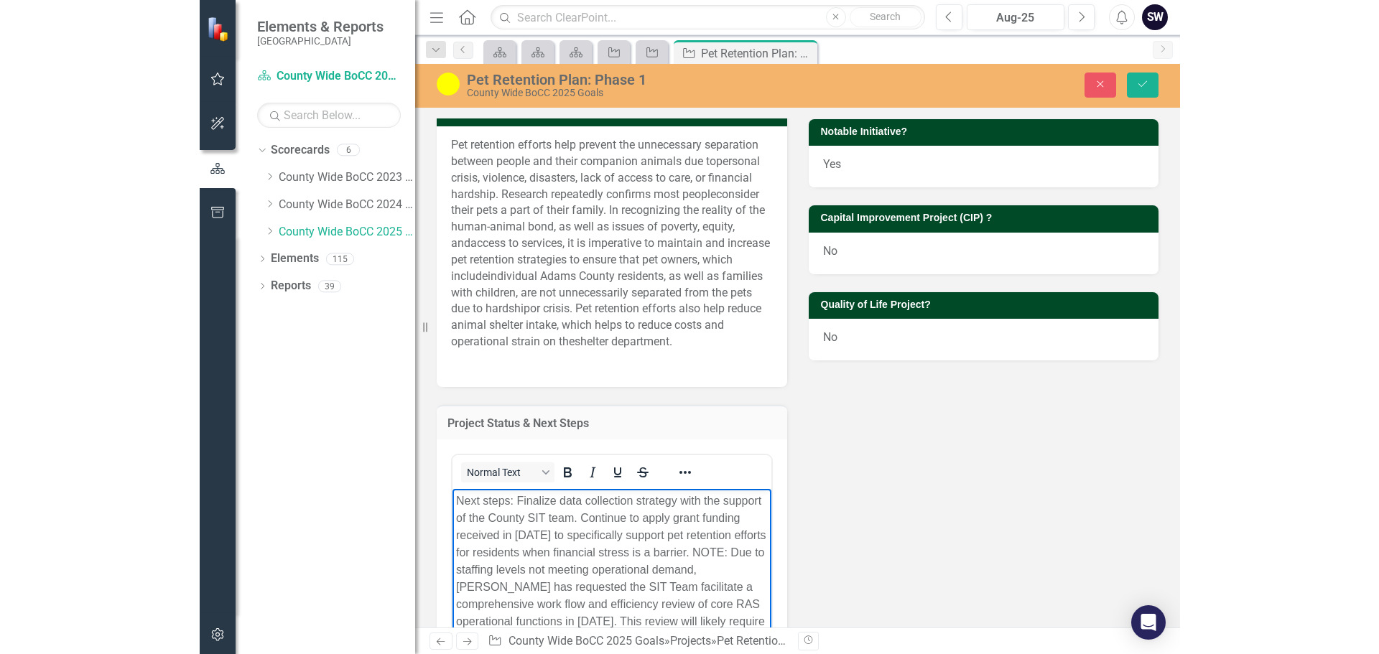
scroll to position [363, 0]
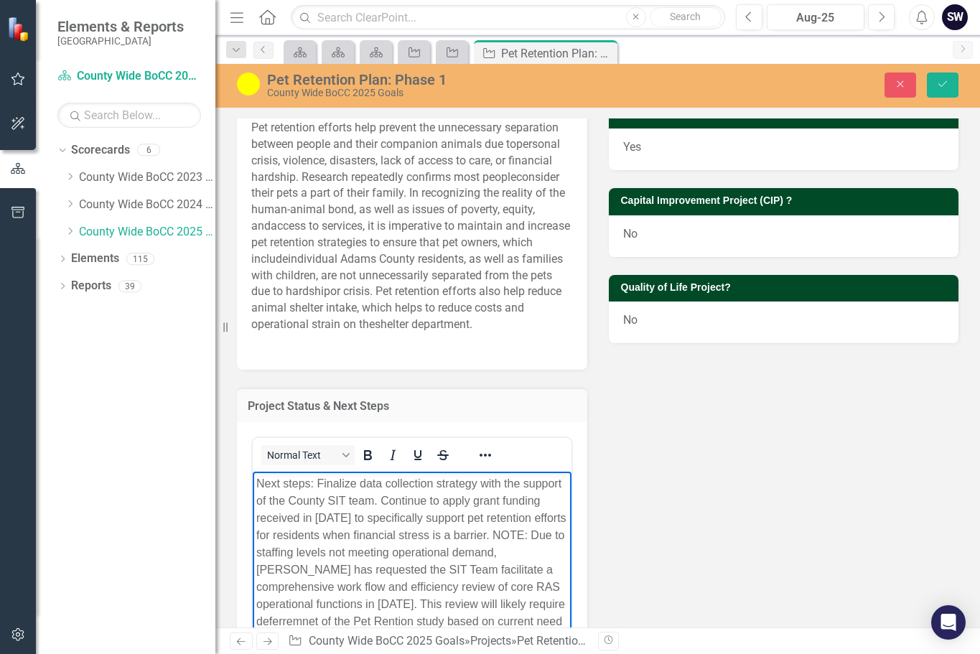
drag, startPoint x: 489, startPoint y: 601, endPoint x: 423, endPoint y: 476, distance: 141.4
click at [422, 476] on p "Next steps: Finalize data collection strategy with the support of the County SI…" at bounding box center [412, 561] width 312 height 172
drag, startPoint x: 513, startPoint y: 605, endPoint x: 450, endPoint y: 600, distance: 63.4
click at [450, 600] on p "Next steps: Finalize data collection strategy with the support of the County SI…" at bounding box center [412, 561] width 312 height 172
drag, startPoint x: 519, startPoint y: 603, endPoint x: 484, endPoint y: 549, distance: 64.3
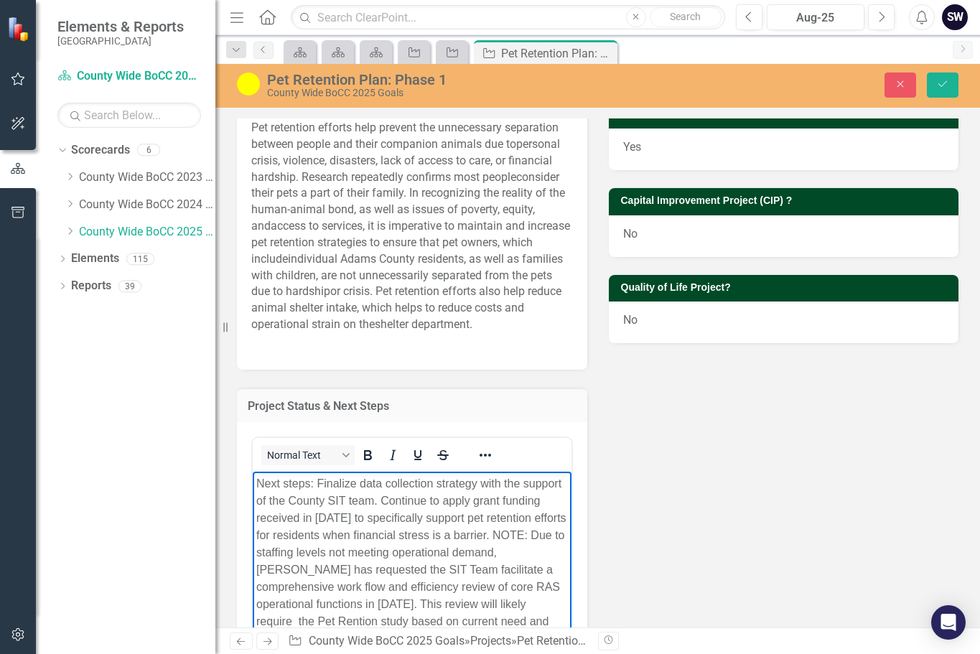
click at [484, 549] on p "Next steps: Finalize data collection strategy with the support of the County SI…" at bounding box center [412, 561] width 312 height 172
click at [532, 603] on p "Next steps: Finalize data collection strategy with the support of the County SI…" at bounding box center [412, 561] width 312 height 172
click at [300, 603] on p "Next steps: Finalize data collection strategy with the support of the County SI…" at bounding box center [412, 561] width 312 height 172
click at [540, 603] on p "Next steps: Finalize data collection strategy with the support of the County SI…" at bounding box center [412, 561] width 312 height 172
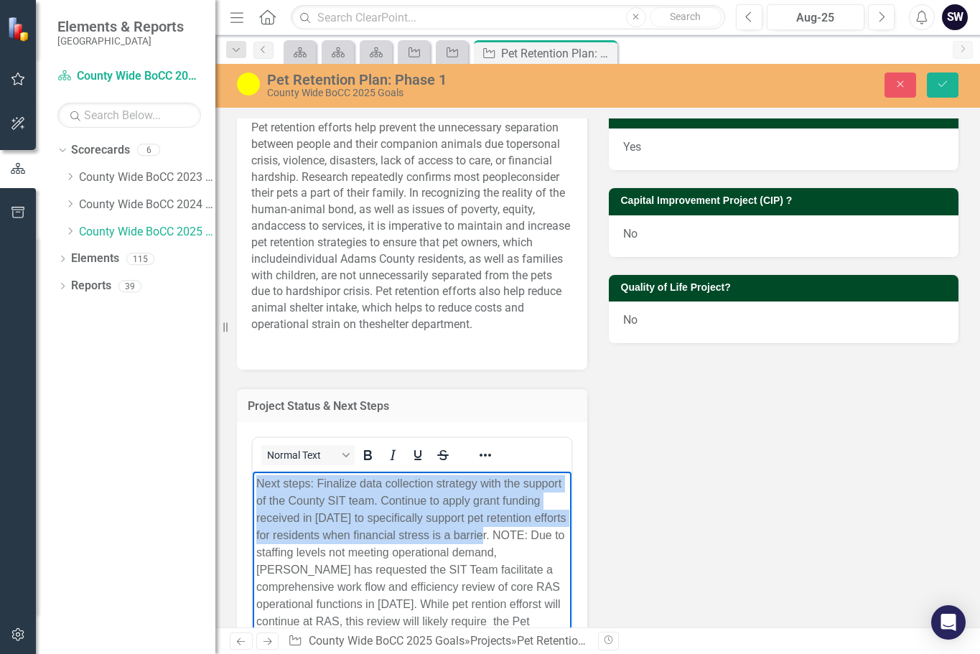
drag, startPoint x: 491, startPoint y: 534, endPoint x: 504, endPoint y: 954, distance: 420.3
click at [253, 481] on html "Next steps: Finalize data collection strategy with the support of the County SI…" at bounding box center [412, 579] width 319 height 215
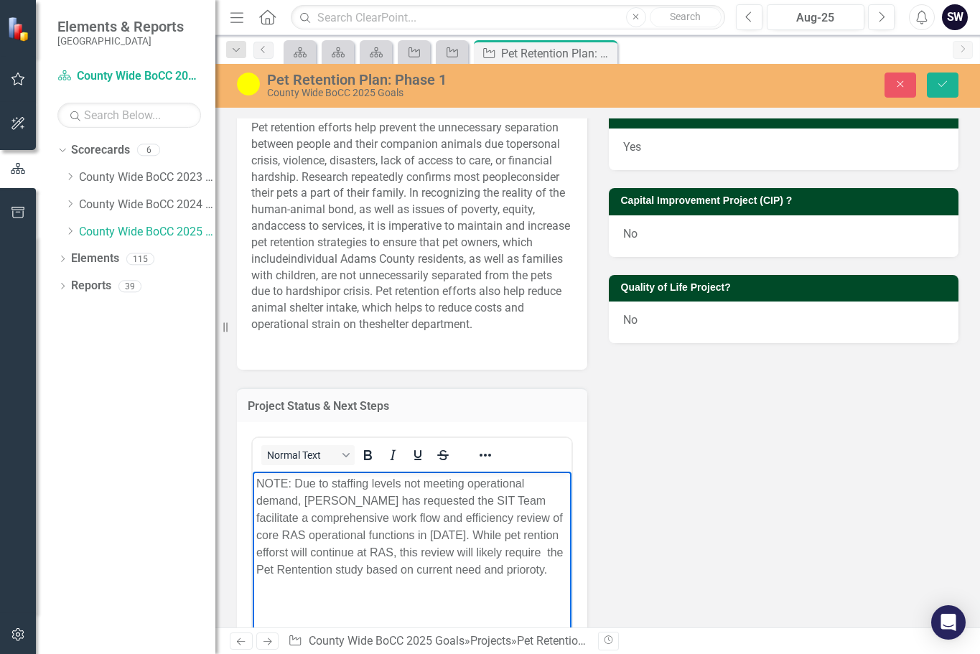
click at [423, 480] on p "NOTE: Due to staffing levels not meeting operational demand, [PERSON_NAME] has …" at bounding box center [412, 526] width 312 height 103
click at [470, 481] on p "NOTE: Due to staffing levels not meeting operational demand, [PERSON_NAME] has …" at bounding box center [412, 526] width 312 height 103
click at [335, 480] on p "NOTE: Due to staffing levels not meeting current operational demand, [PERSON_NA…" at bounding box center [412, 526] width 312 height 103
click at [256, 503] on p "NOTE: Due to staffing levels not meeting current operational demand, [PERSON_NA…" at bounding box center [412, 526] width 312 height 103
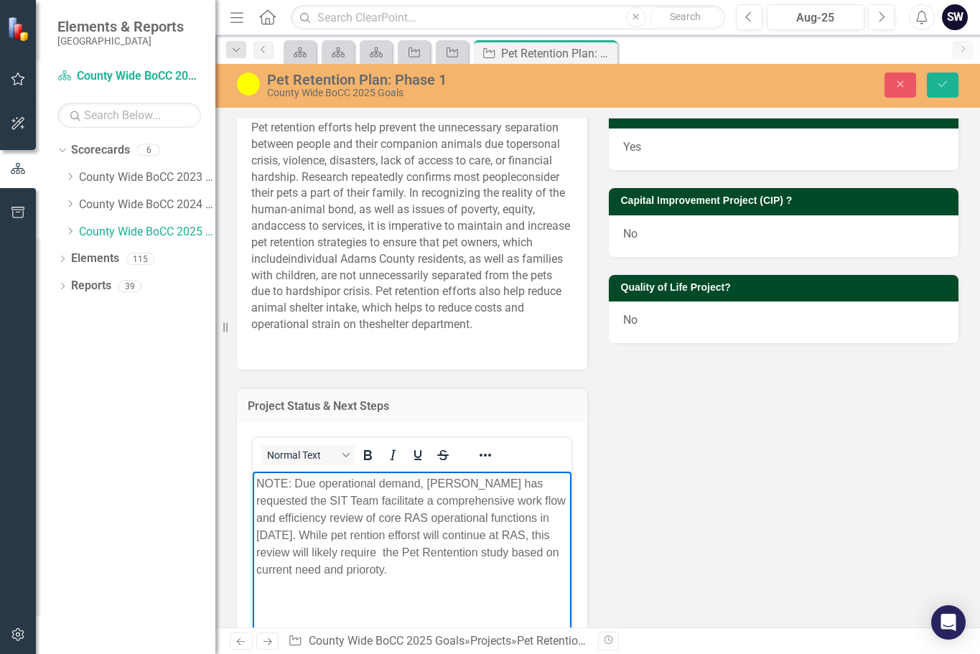
click at [428, 485] on p "NOTE: Due operational demand, [PERSON_NAME] has requested the SIT Team facilita…" at bounding box center [412, 526] width 312 height 103
click at [431, 480] on p "NOTE: Due operational demand, [PERSON_NAME] has requested the SIT Team facilita…" at bounding box center [412, 526] width 312 height 103
click at [409, 516] on p "NOTE: [PERSON_NAME] has requested the SIT Team facilitate a comprehensive work …" at bounding box center [412, 518] width 312 height 86
drag, startPoint x: 338, startPoint y: 533, endPoint x: 498, endPoint y: 998, distance: 491.5
click at [253, 528] on html "NOTE: [PERSON_NAME] has requested the SIT Team facilitate a comprehensive work …" at bounding box center [412, 579] width 319 height 215
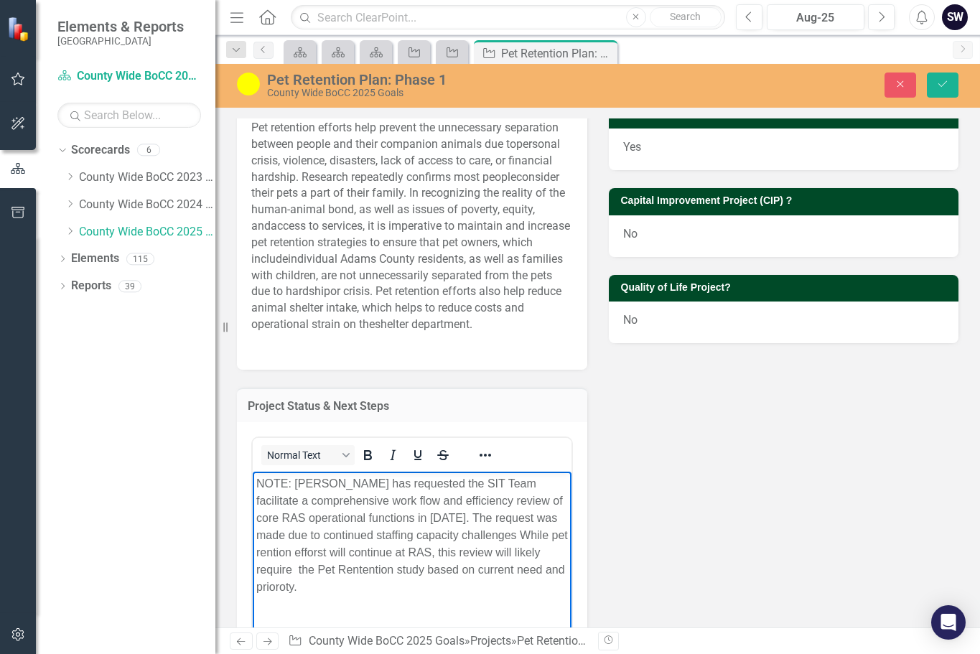
click at [450, 534] on p "NOTE: [PERSON_NAME] has requested the SIT Team facilitate a comprehensive work …" at bounding box center [412, 535] width 312 height 121
drag, startPoint x: 488, startPoint y: 534, endPoint x: 453, endPoint y: 537, distance: 34.7
click at [453, 537] on p "NOTE: [PERSON_NAME] has requested the SIT Team facilitate a comprehensive work …" at bounding box center [412, 535] width 312 height 121
drag, startPoint x: 495, startPoint y: 555, endPoint x: 460, endPoint y: 556, distance: 35.2
click at [460, 556] on p "NOTE: [PERSON_NAME] has requested the SIT Team facilitate a comprehensive work …" at bounding box center [412, 544] width 312 height 138
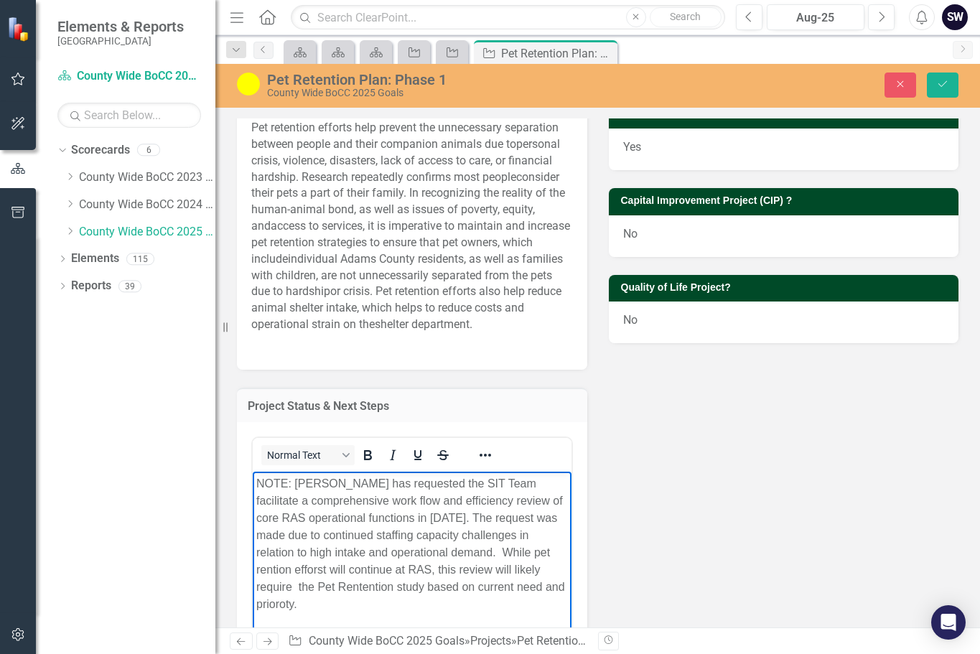
click at [509, 551] on p "NOTE: [PERSON_NAME] has requested the SIT Team facilitate a comprehensive work …" at bounding box center [412, 544] width 312 height 138
click at [498, 550] on p "NOTE: [PERSON_NAME] has requested the SIT Team facilitate a comprehensive work …" at bounding box center [412, 544] width 312 height 138
click at [550, 562] on p "NOTE: [PERSON_NAME] has requested the SIT Team facilitate a comprehensive work …" at bounding box center [412, 544] width 312 height 138
click at [388, 568] on p "NOTE: [PERSON_NAME] has requested the SIT Team facilitate a comprehensive work …" at bounding box center [412, 544] width 312 height 138
click at [309, 601] on p "NOTE: [PERSON_NAME] has requested the SIT Team facilitate a comprehensive work …" at bounding box center [412, 544] width 312 height 138
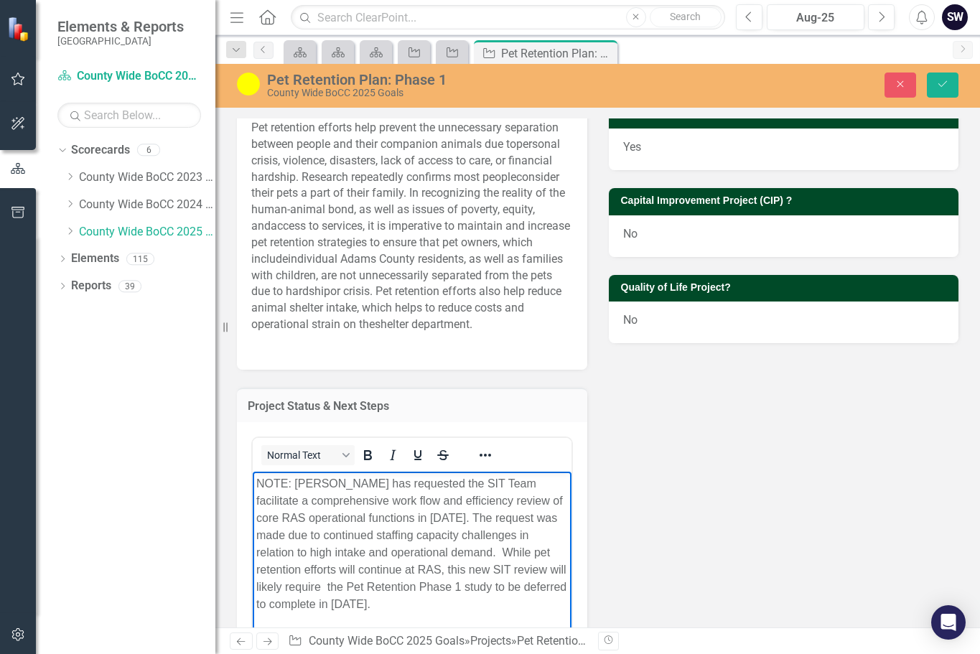
click at [549, 539] on p "NOTE: [PERSON_NAME] has requested the SIT Team facilitate a comprehensive work …" at bounding box center [412, 544] width 312 height 138
click at [461, 554] on p "NOTE: [PERSON_NAME] has requested the SIT Team facilitate a comprehensive work …" at bounding box center [412, 544] width 312 height 138
drag, startPoint x: 547, startPoint y: 567, endPoint x: 502, endPoint y: 573, distance: 45.7
click at [502, 573] on p "NOTE: [PERSON_NAME] has requested the SIT Team facilitate a comprehensive work …" at bounding box center [412, 544] width 312 height 138
click at [390, 586] on p "NOTE: [PERSON_NAME] has requested the SIT Team facilitate a comprehensive work …" at bounding box center [412, 544] width 312 height 138
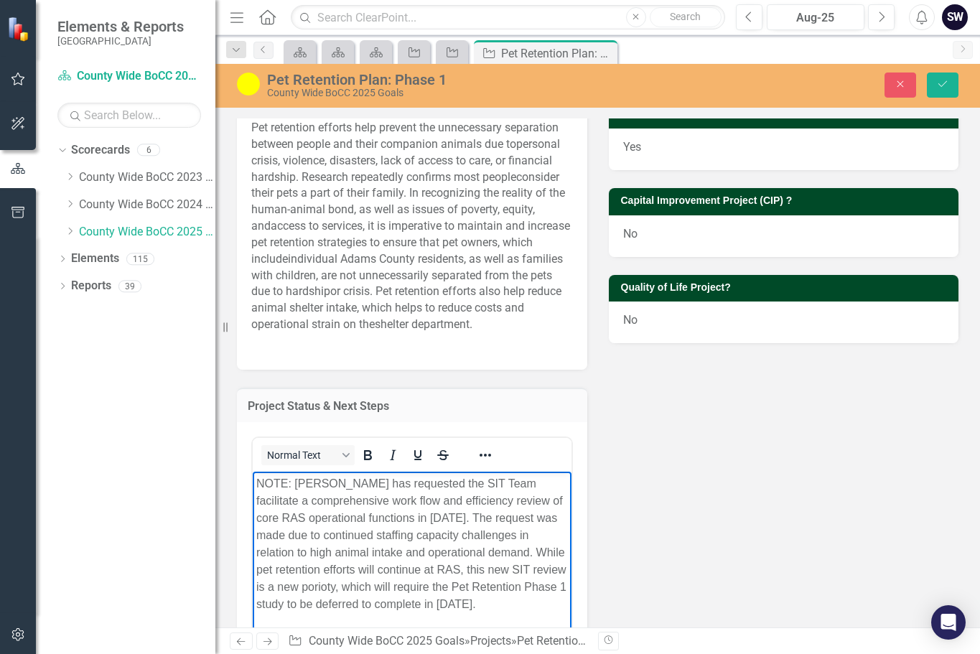
drag, startPoint x: 276, startPoint y: 585, endPoint x: 297, endPoint y: 587, distance: 21.0
click at [297, 587] on p "NOTE: [PERSON_NAME] has requested the SIT Team facilitate a comprehensive work …" at bounding box center [412, 544] width 312 height 138
click at [293, 587] on p "NOTE: [PERSON_NAME] has requested the SIT Team facilitate a comprehensive work …" at bounding box center [412, 544] width 312 height 138
click at [298, 585] on p "NOTE: [PERSON_NAME] has requested the SIT Team facilitate a comprehensive work …" at bounding box center [412, 544] width 312 height 138
drag, startPoint x: 375, startPoint y: 605, endPoint x: 322, endPoint y: 603, distance: 53.2
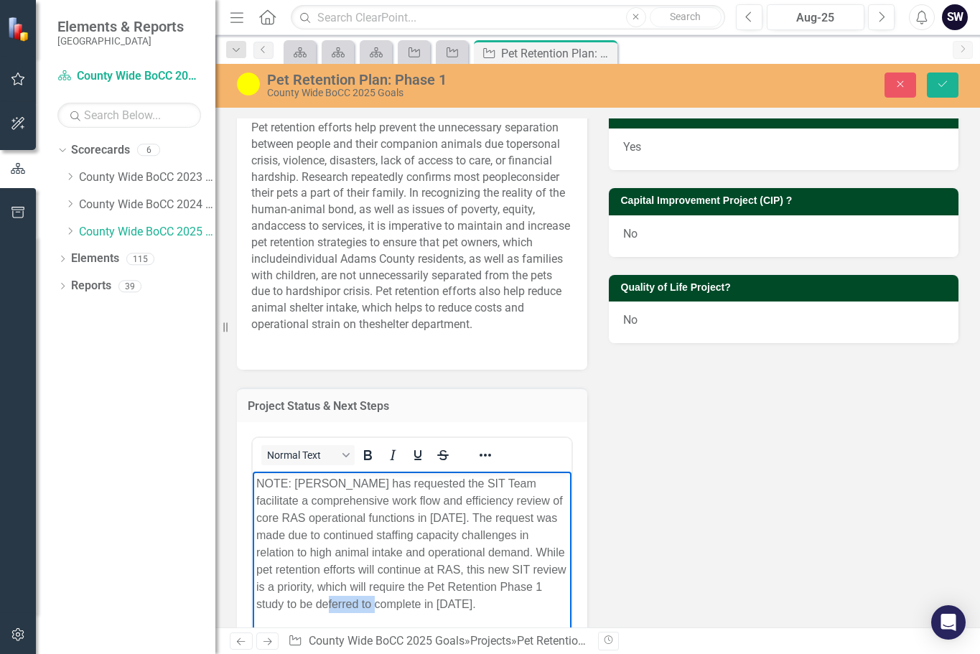
click at [322, 603] on p "NOTE: [PERSON_NAME] has requested the SIT Team facilitate a comprehensive work …" at bounding box center [412, 544] width 312 height 138
click at [921, 518] on div "Project Overview To increase pet retention efforts to keep people and pets toge…" at bounding box center [597, 345] width 743 height 1040
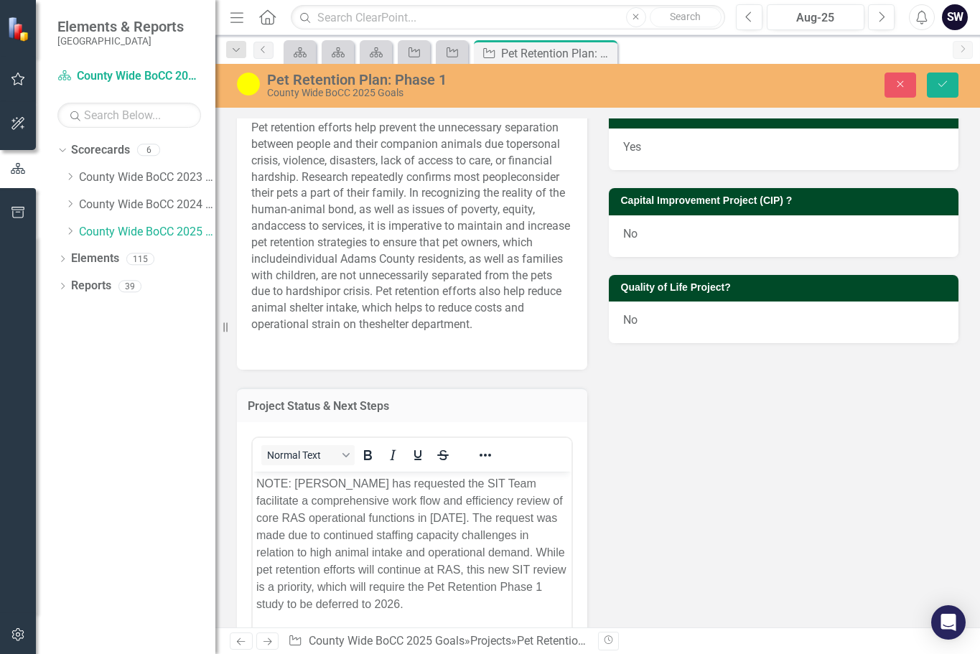
click at [775, 534] on div "Project Overview To increase pet retention efforts to keep people and pets toge…" at bounding box center [597, 345] width 743 height 1040
click at [937, 86] on icon "Save" at bounding box center [942, 84] width 13 height 10
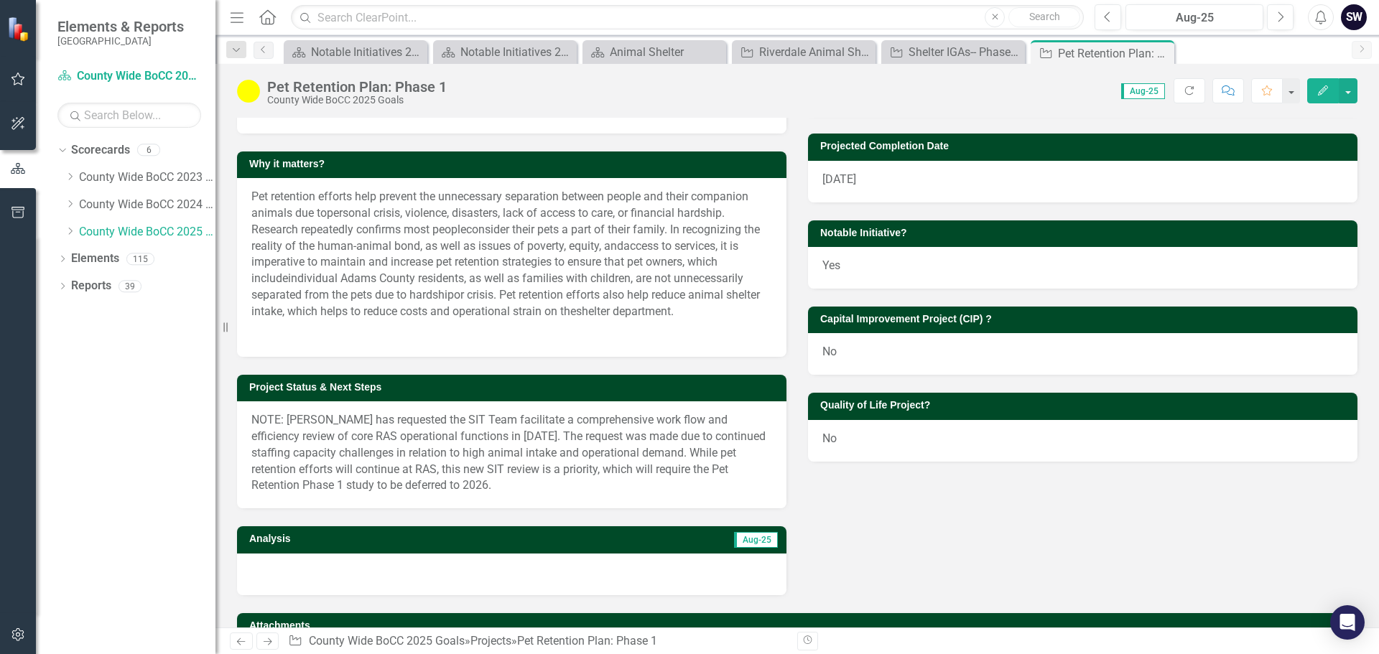
scroll to position [250, 0]
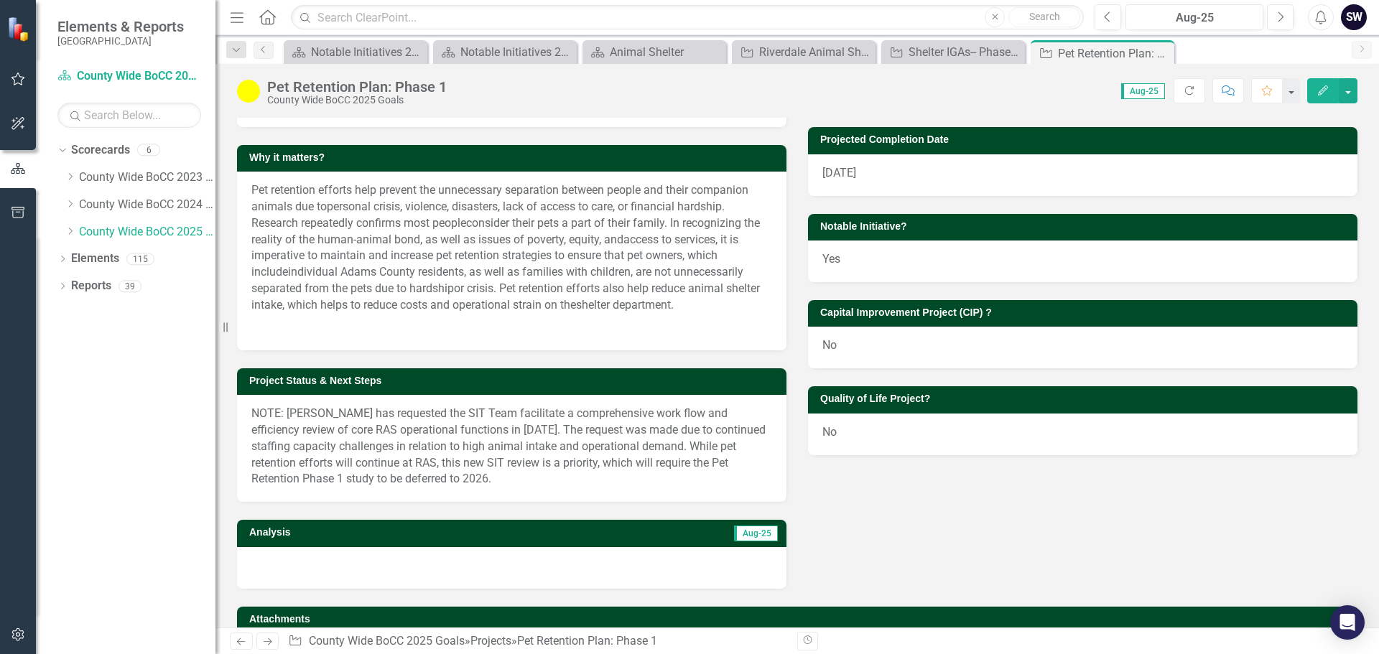
click at [460, 418] on p "NOTE: [PERSON_NAME] has requested the SIT Team facilitate a comprehensive work …" at bounding box center [511, 447] width 521 height 82
click at [732, 445] on p "NOTE: [PERSON_NAME] has requested the SIT Team facilitate a comprehensive work …" at bounding box center [511, 447] width 521 height 82
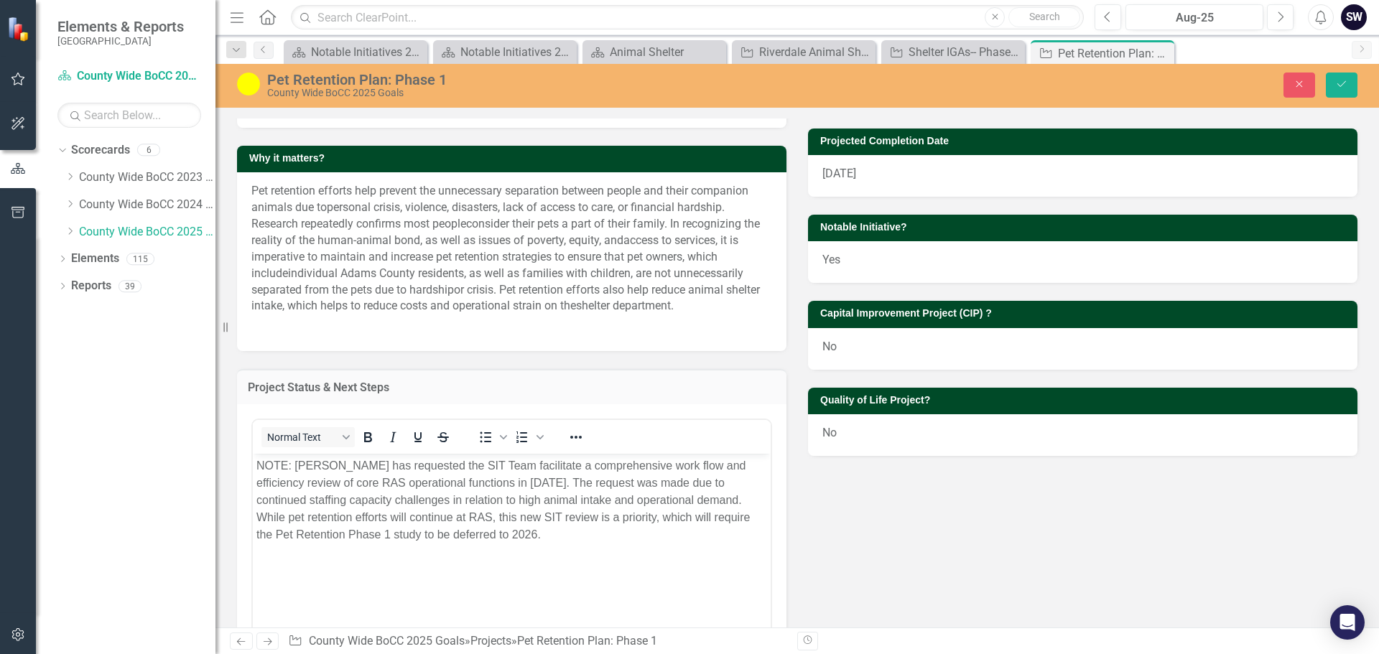
scroll to position [0, 0]
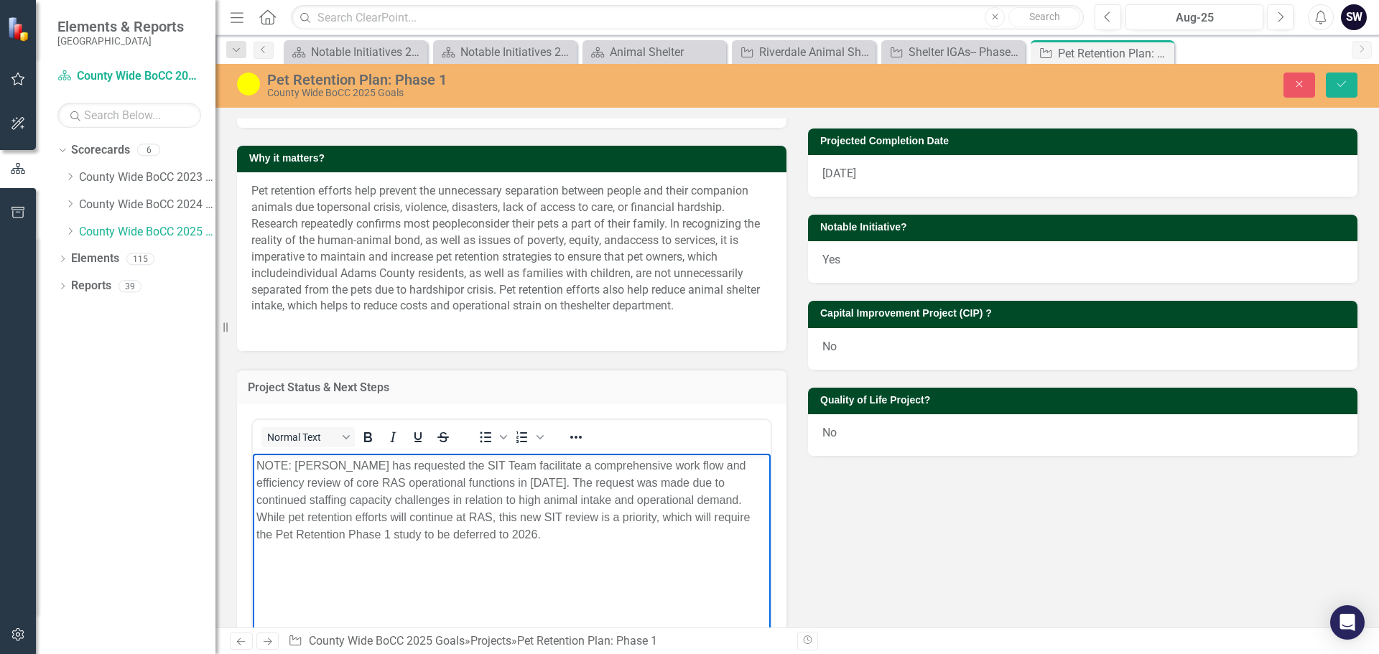
click at [289, 517] on p "NOTE: [PERSON_NAME] has requested the SIT Team facilitate a comprehensive work …" at bounding box center [511, 500] width 511 height 86
click at [600, 517] on p "NOTE: [PERSON_NAME] has requested the SIT Team facilitate a comprehensive work …" at bounding box center [511, 500] width 511 height 86
click at [580, 517] on p "NOTE: [PERSON_NAME] has requested the SIT Team facilitate a comprehensive work …" at bounding box center [511, 500] width 511 height 86
click at [582, 517] on p "NOTE: [PERSON_NAME] has requested the SIT Team facilitate a comprehensive work …" at bounding box center [511, 500] width 511 height 86
click at [576, 517] on p "NOTE: [PERSON_NAME] has requested the SIT Team facilitate a comprehensive work …" at bounding box center [511, 500] width 511 height 86
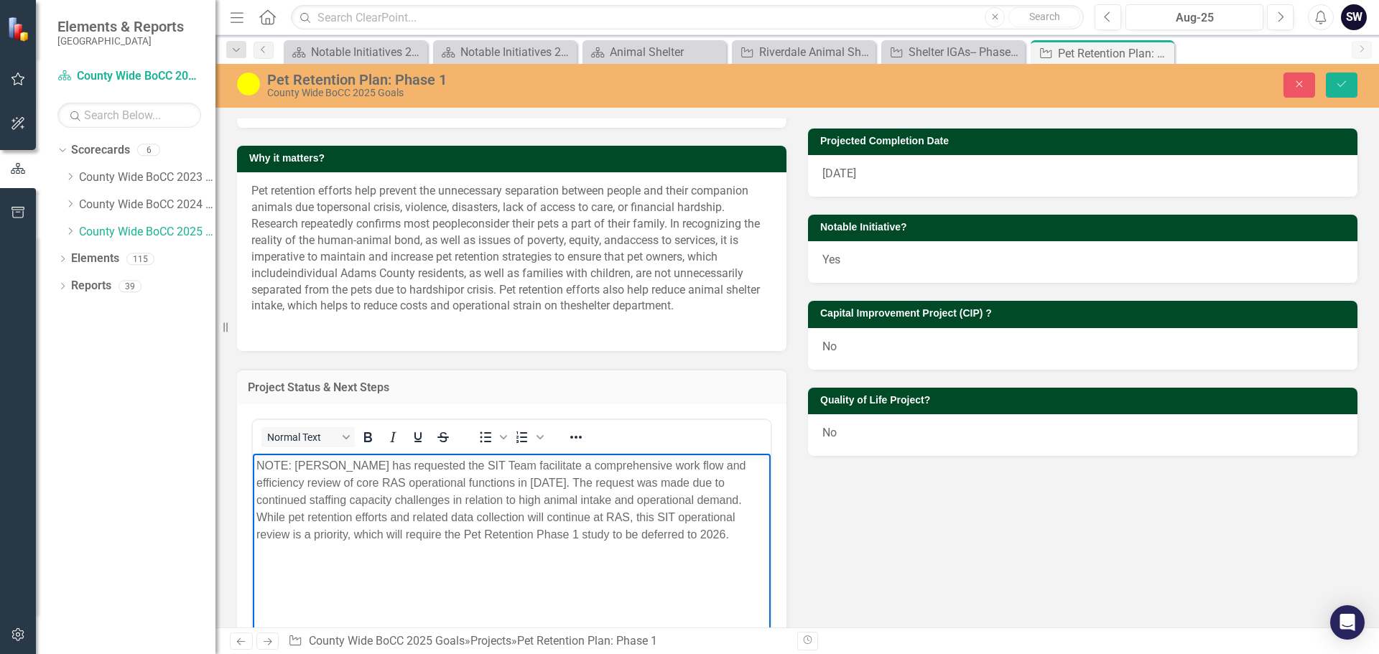
click at [733, 522] on p "NOTE: [PERSON_NAME] has requested the SIT Team facilitate a comprehensive work …" at bounding box center [511, 500] width 511 height 86
click at [698, 513] on p "NOTE: [PERSON_NAME] has requested the SIT Team facilitate a comprehensive work …" at bounding box center [511, 500] width 511 height 86
drag, startPoint x: 305, startPoint y: 532, endPoint x: 254, endPoint y: 531, distance: 51.0
click at [254, 531] on body "NOTE: [PERSON_NAME] has requested the SIT Team facilitate a comprehensive work …" at bounding box center [512, 560] width 518 height 215
click at [472, 565] on body "NOTE: [PERSON_NAME] has requested the SIT Team facilitate a comprehensive work …" at bounding box center [512, 560] width 518 height 215
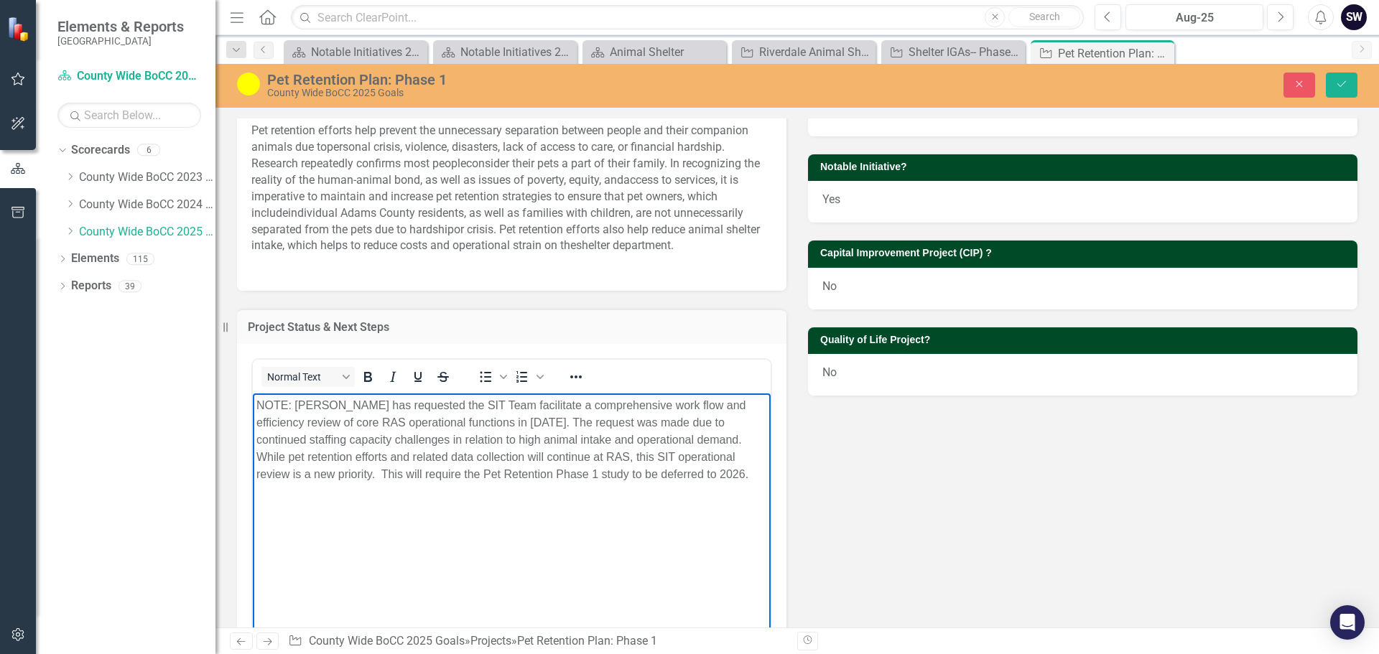
scroll to position [342, 0]
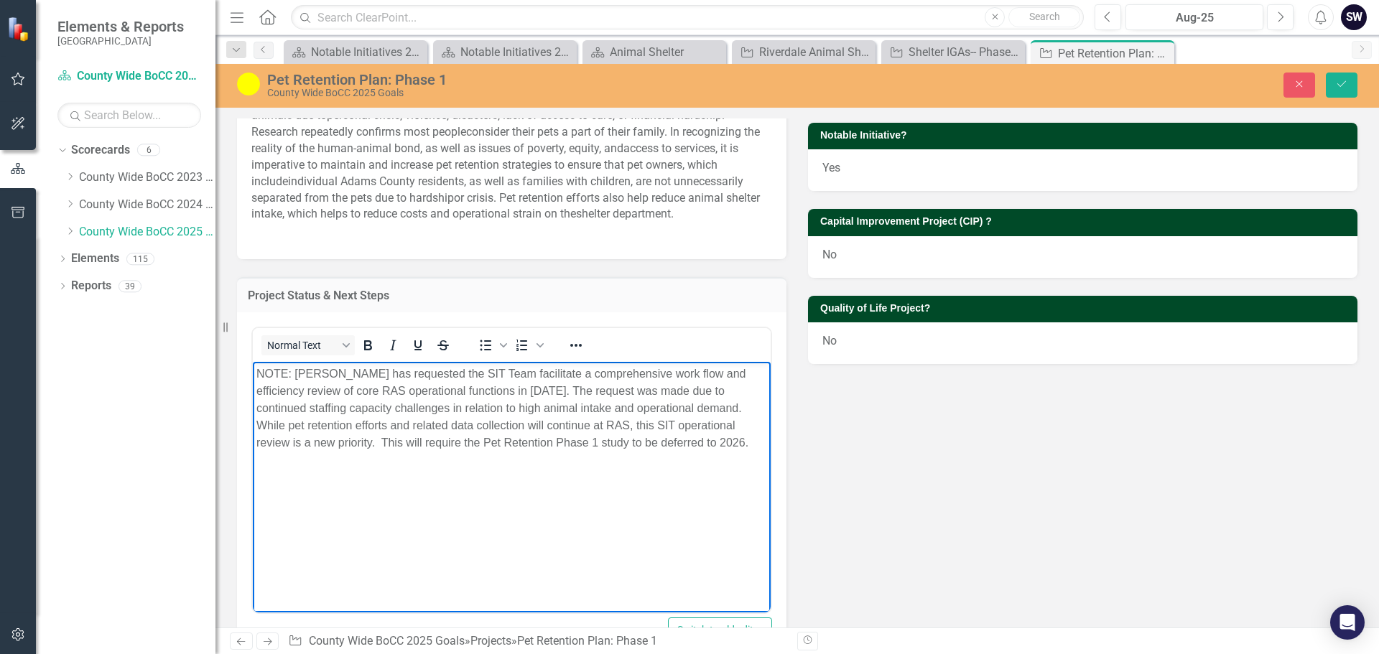
click at [721, 425] on p "NOTE: [PERSON_NAME] has requested the SIT Team facilitate a comprehensive work …" at bounding box center [511, 408] width 511 height 86
click at [740, 425] on p "NOTE: [PERSON_NAME] has requested the SIT Team facilitate a comprehensive work …" at bounding box center [511, 408] width 511 height 86
click at [758, 423] on p "NOTE: [PERSON_NAME] has requested the SIT Team facilitate a comprehensive work …" at bounding box center [511, 408] width 511 height 86
click at [698, 424] on p "NOTE: [PERSON_NAME] has requested the SIT Team facilitate a comprehensive work …" at bounding box center [511, 408] width 511 height 86
click at [699, 424] on p "NOTE: [PERSON_NAME] has requested the SIT Team facilitate a comprehensive work …" at bounding box center [511, 408] width 511 height 86
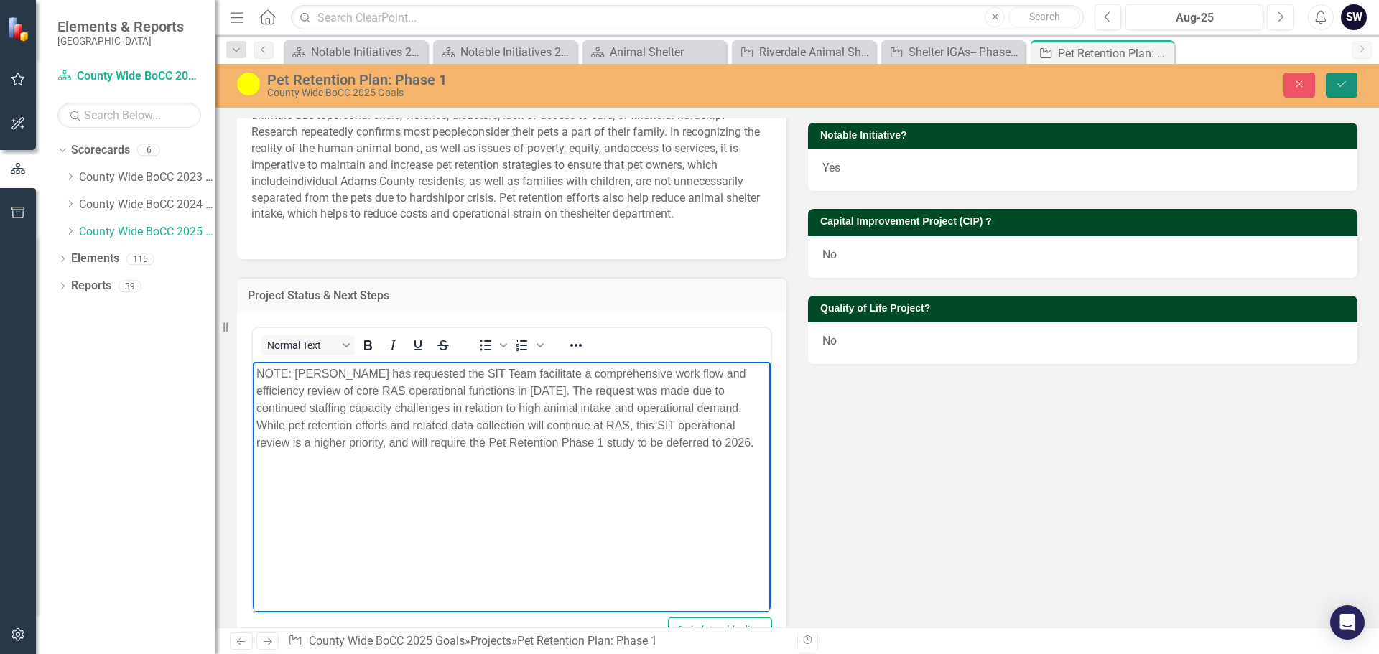
click at [1339, 85] on icon "Save" at bounding box center [1341, 84] width 13 height 10
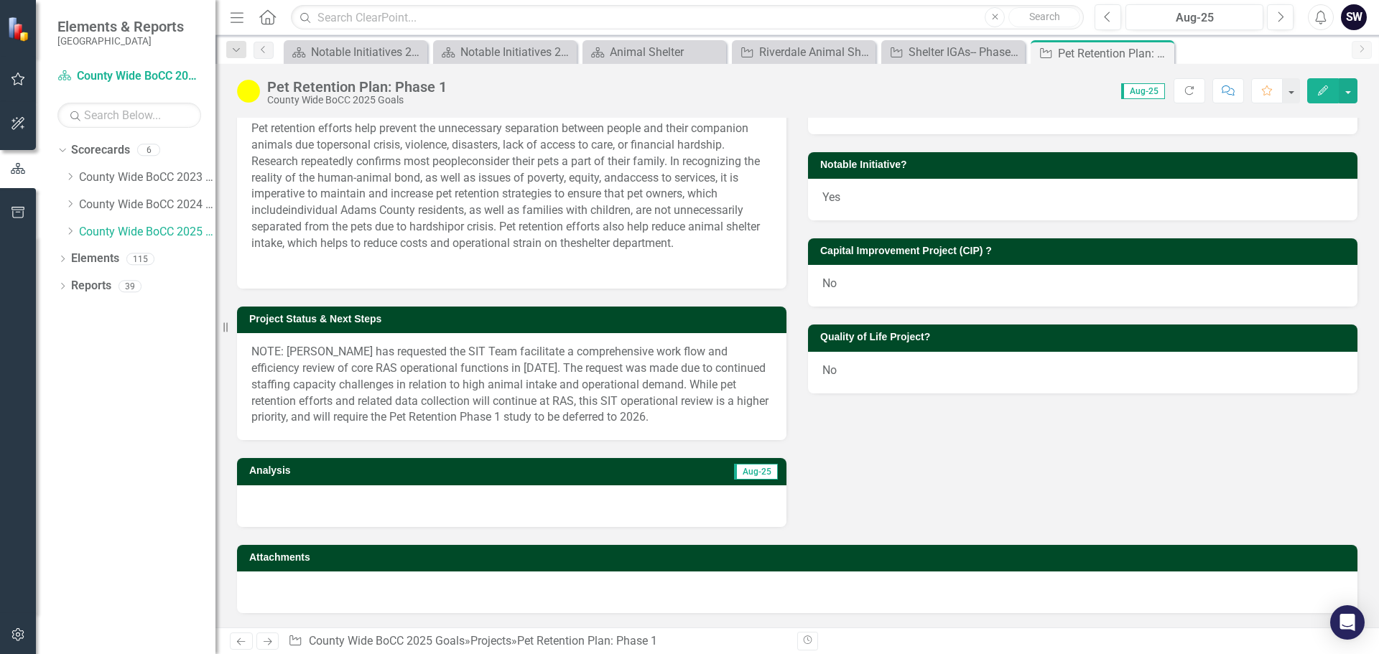
scroll to position [0, 0]
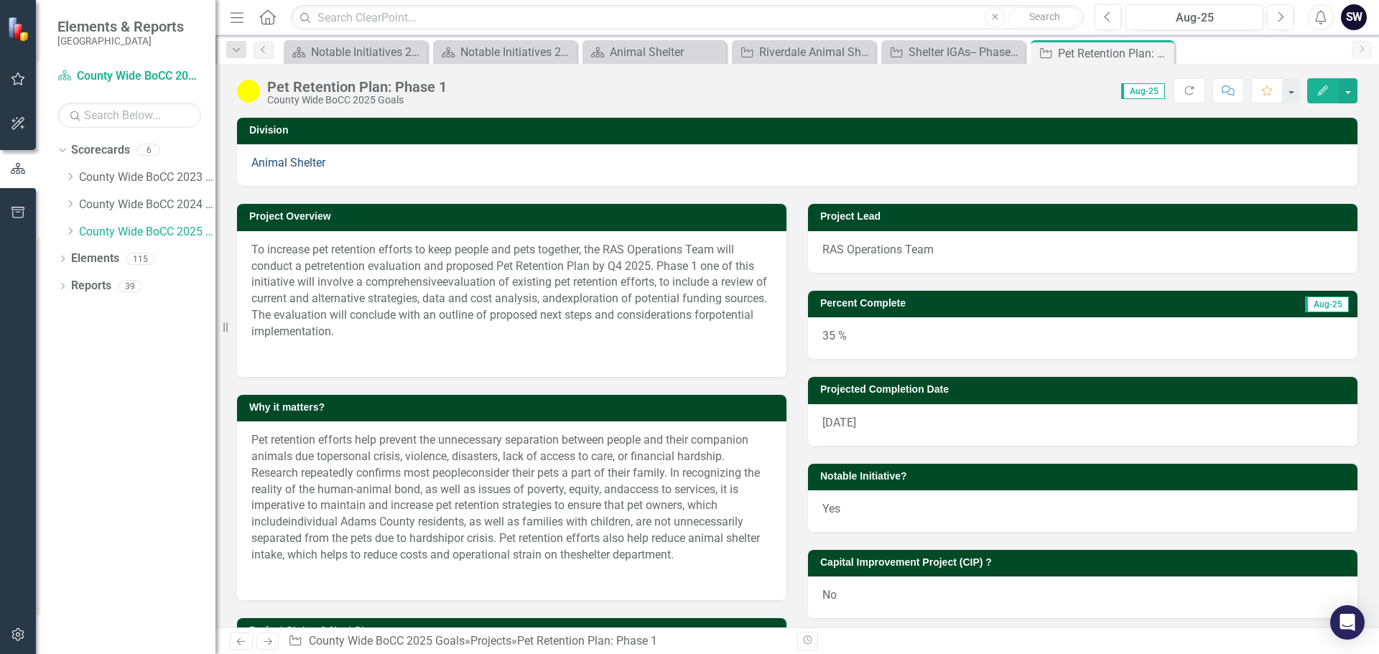
click at [300, 169] on link "Animal Shelter" at bounding box center [288, 163] width 74 height 14
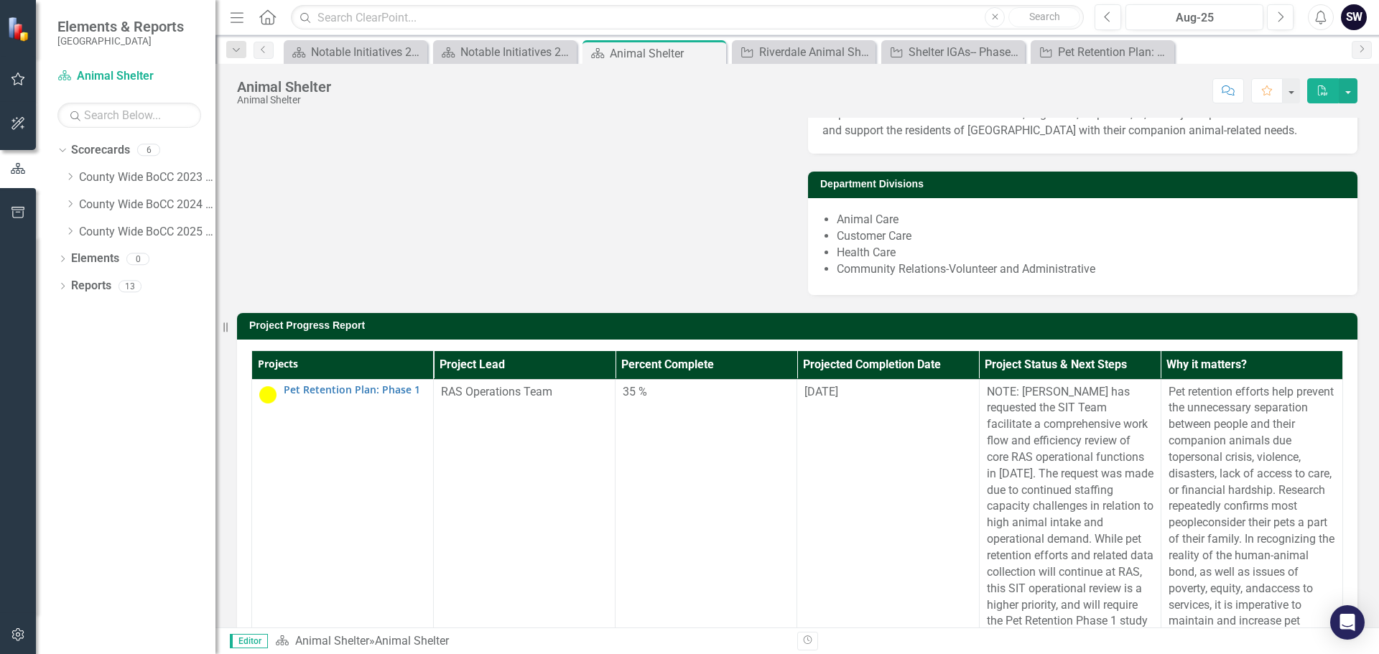
scroll to position [55, 0]
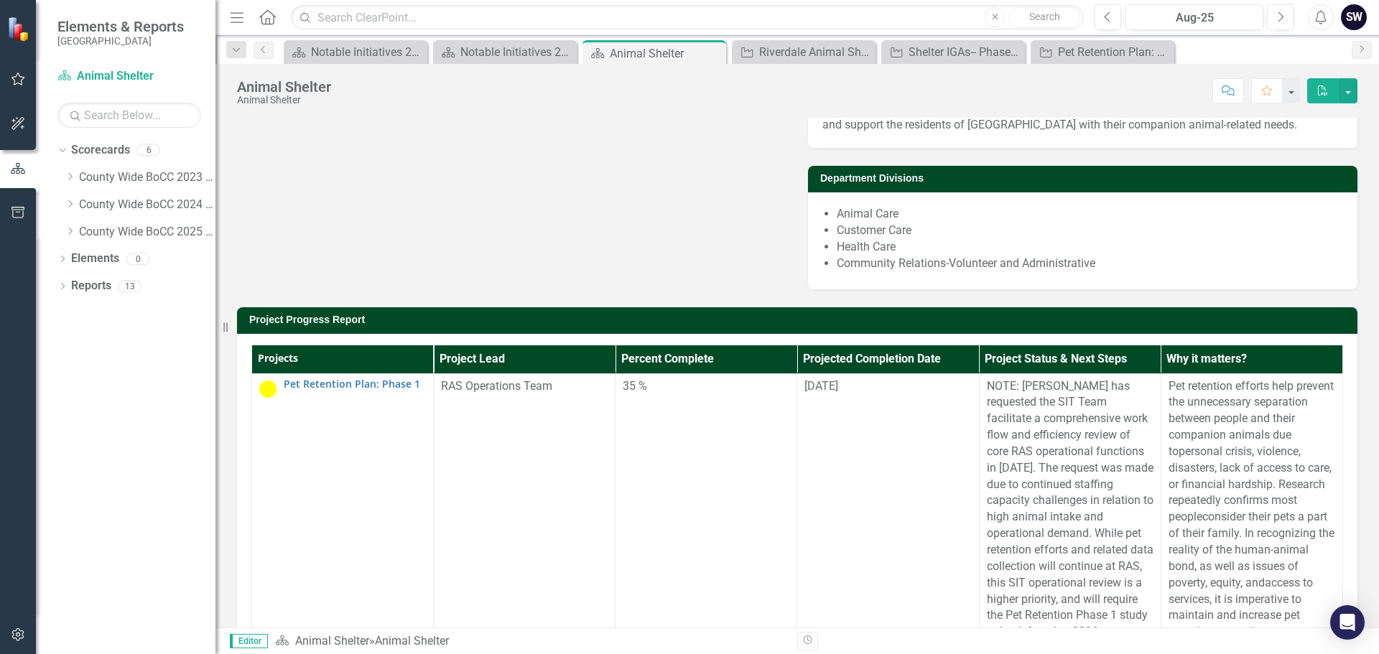
click at [310, 88] on div "Animal Shelter" at bounding box center [284, 87] width 94 height 16
click at [137, 238] on link "County Wide BoCC 2025 Goals" at bounding box center [147, 232] width 136 height 17
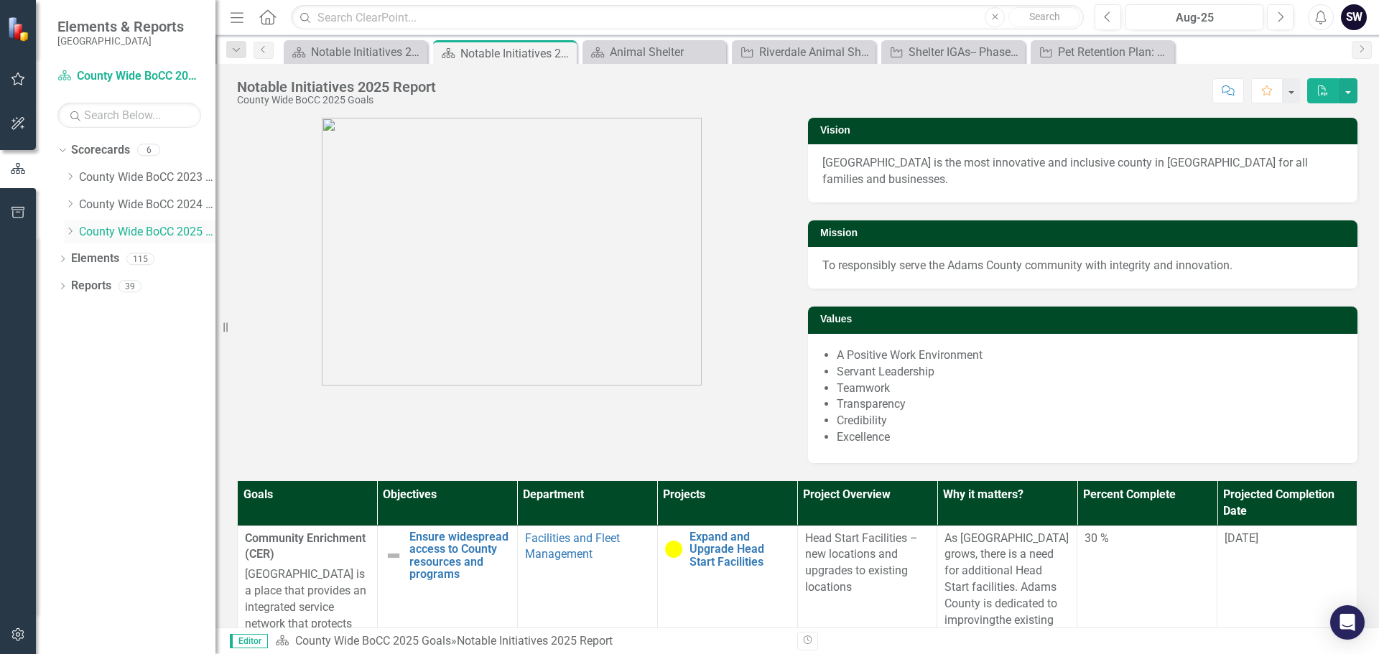
click at [68, 231] on icon "Dropdown" at bounding box center [70, 231] width 11 height 9
click at [108, 255] on link "Animal Shelter" at bounding box center [154, 259] width 122 height 17
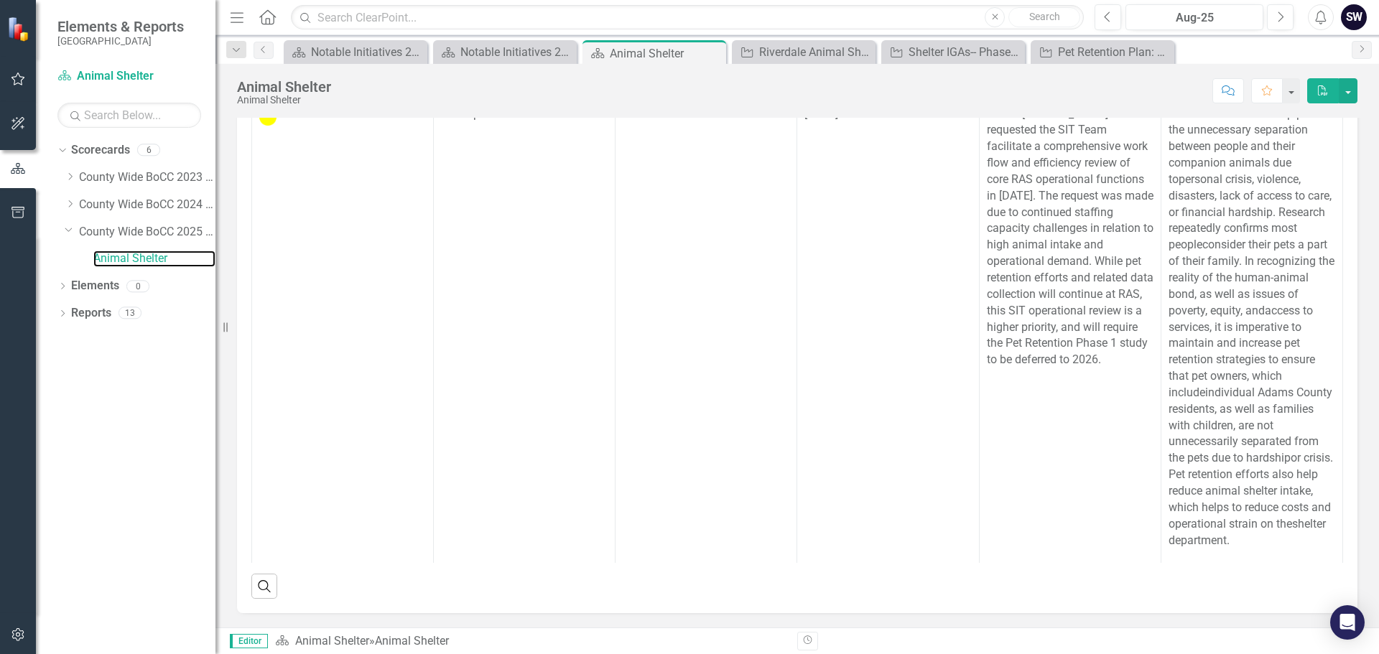
scroll to position [387, 0]
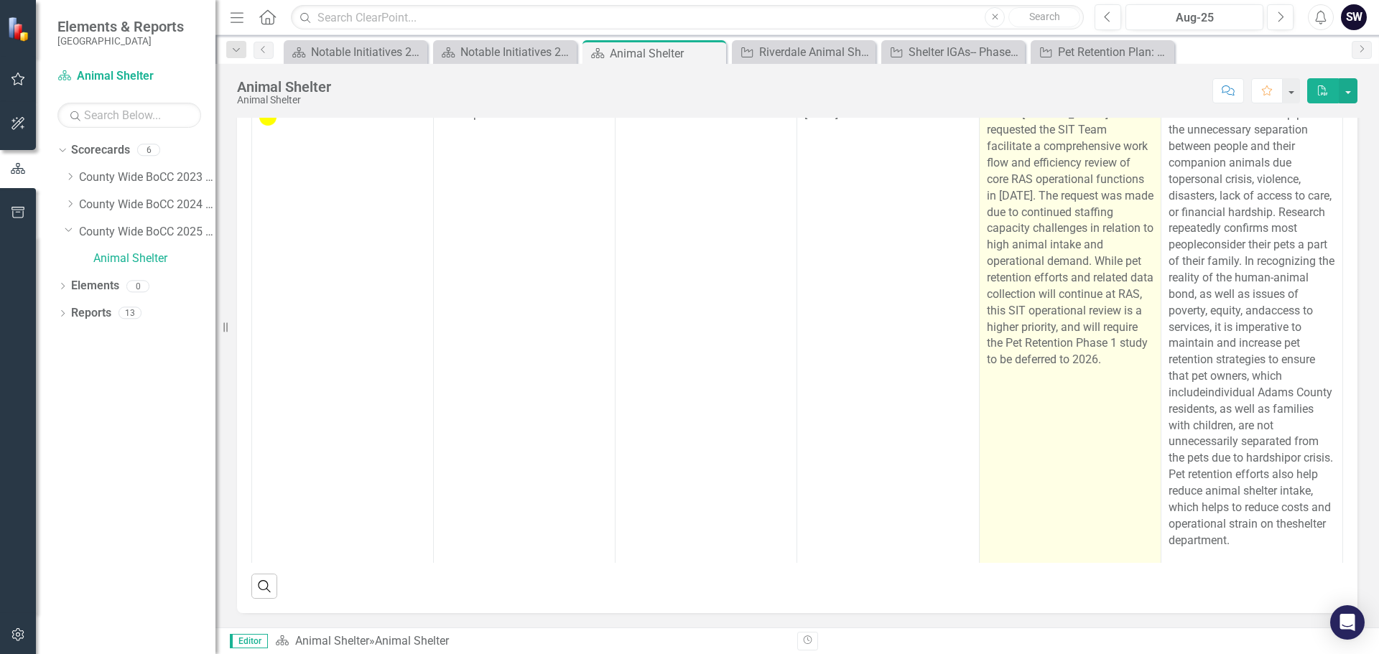
click at [1012, 288] on p "NOTE: [PERSON_NAME] has requested the SIT Team facilitate a comprehensive work …" at bounding box center [1070, 237] width 167 height 263
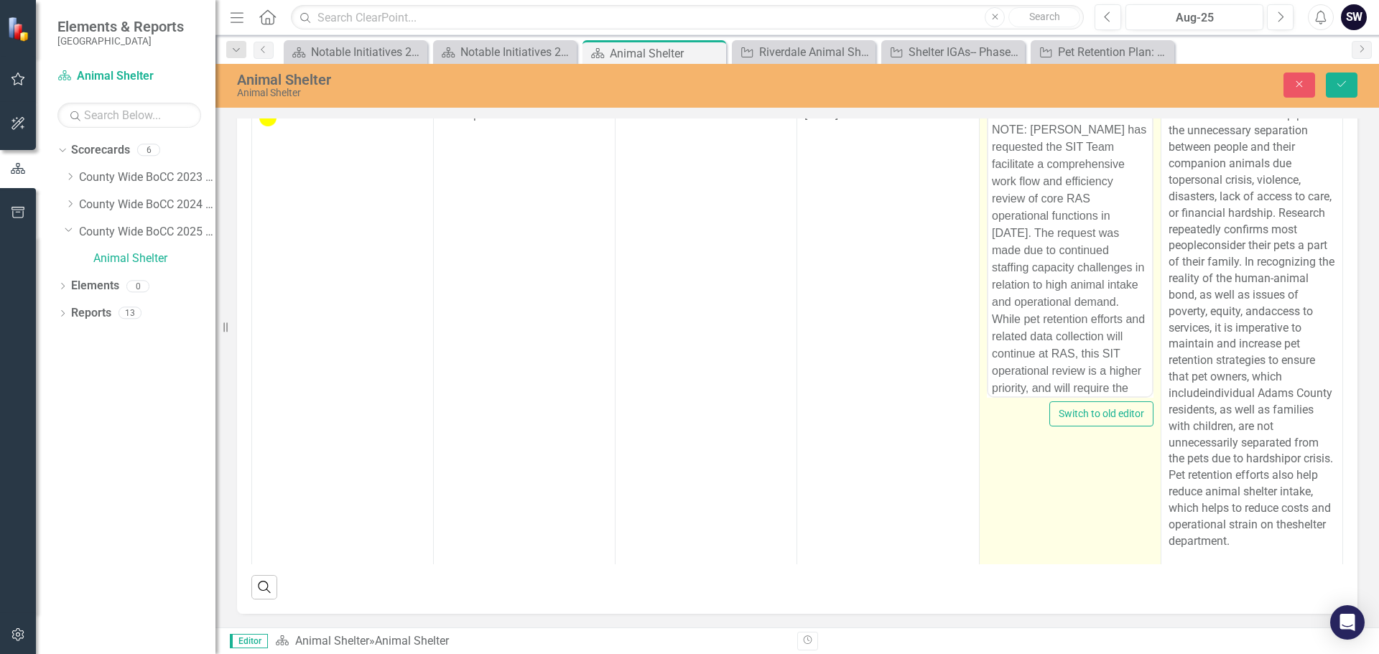
scroll to position [0, 0]
click at [998, 157] on p "NOTE: [PERSON_NAME] has requested the SIT Team facilitate a comprehensive work …" at bounding box center [1069, 304] width 157 height 310
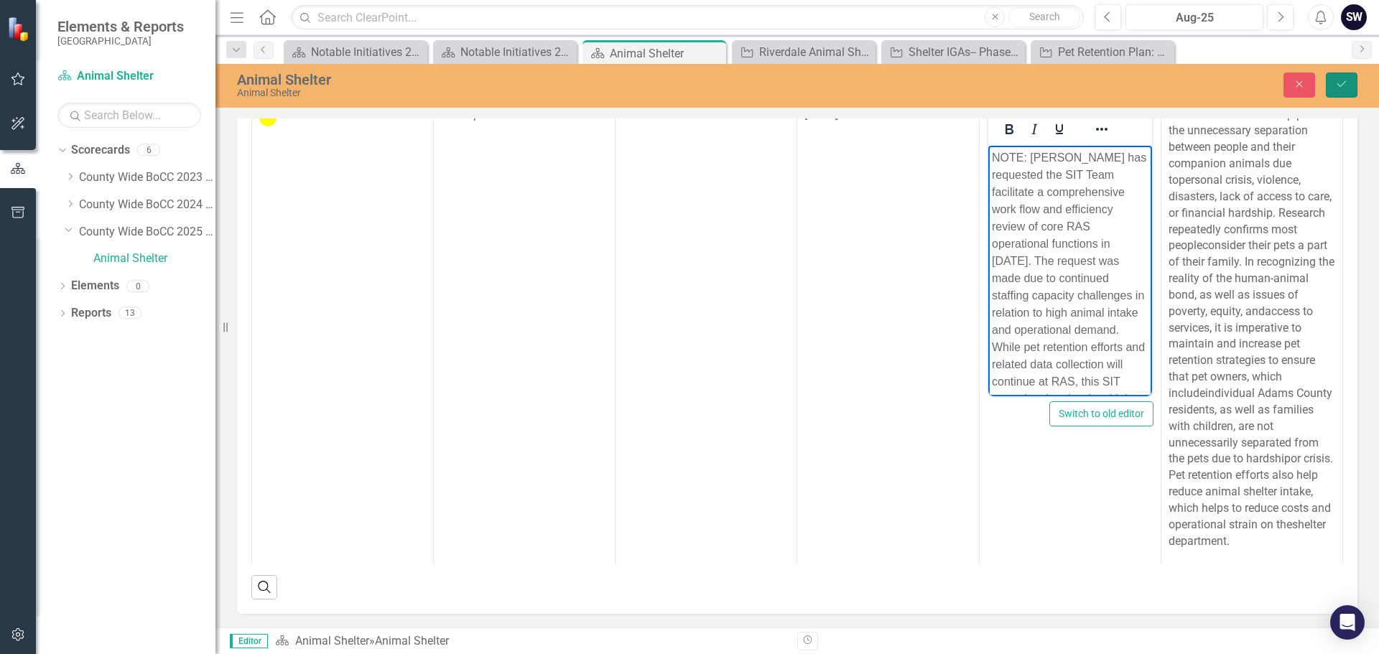
click at [1337, 77] on button "Save" at bounding box center [1342, 85] width 32 height 25
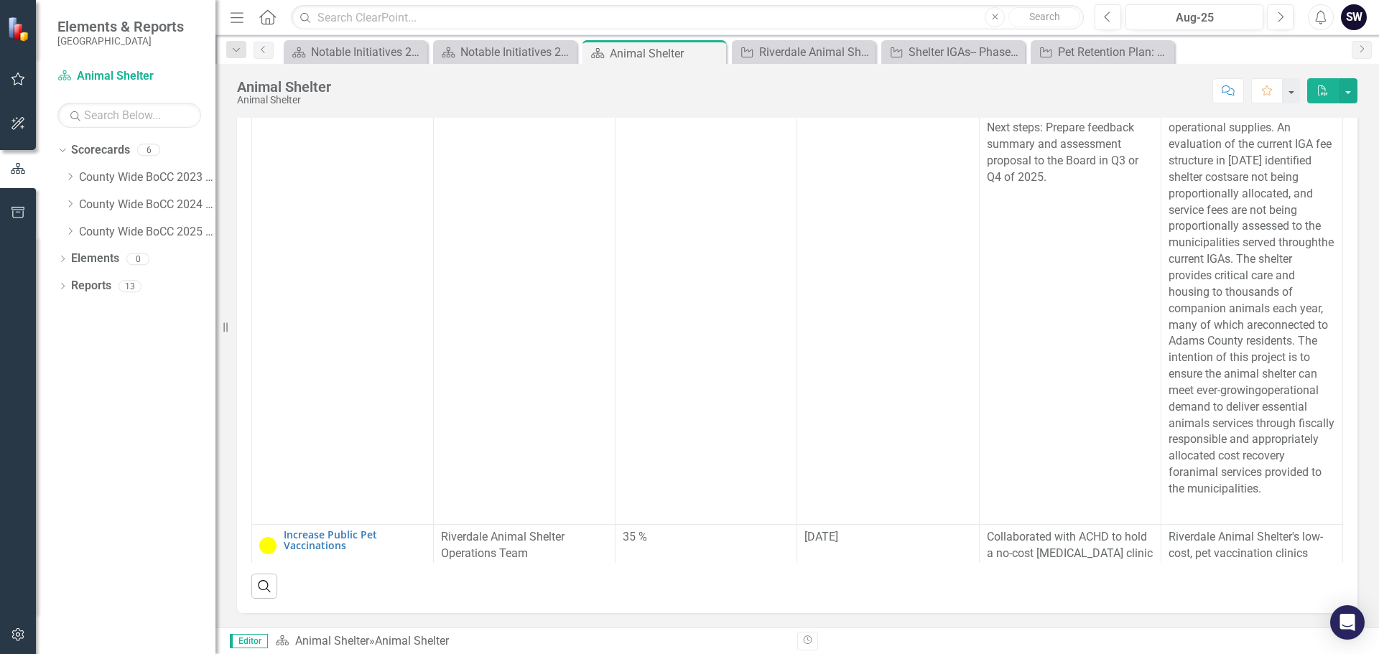
scroll to position [549, 0]
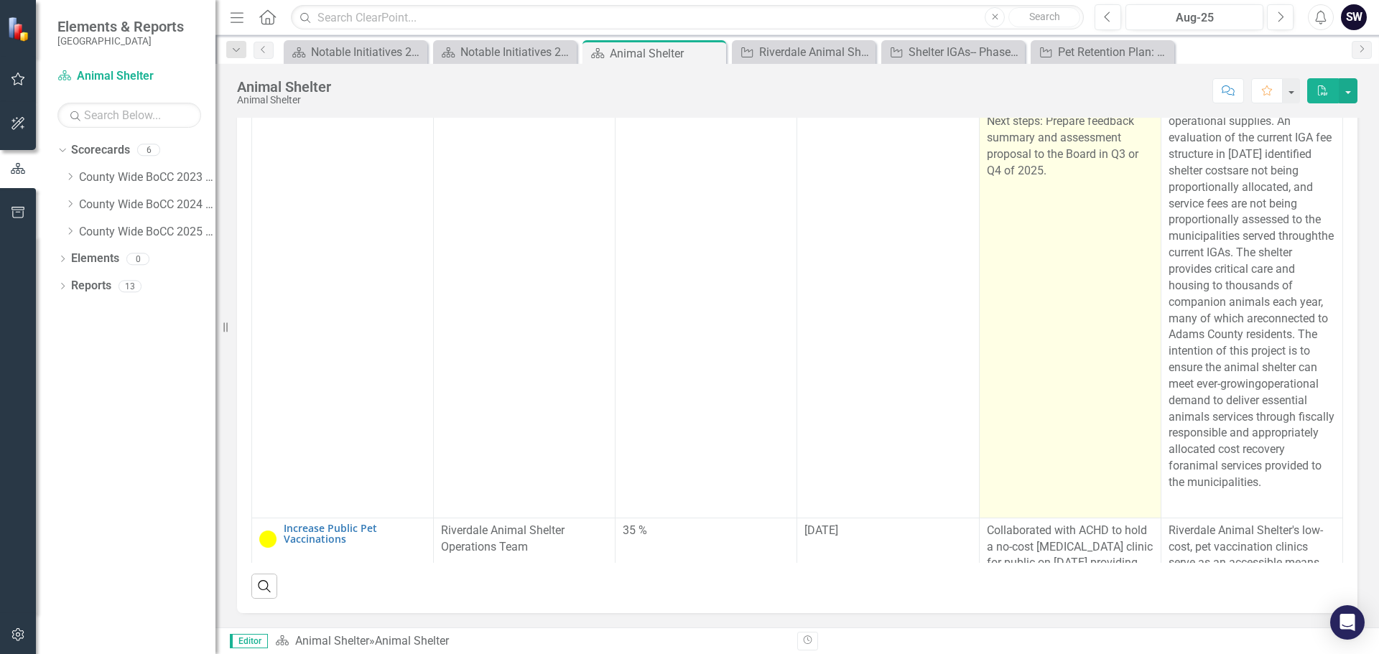
click at [1015, 180] on p "Completed individual meetings with all City and Town managers and support staff…" at bounding box center [1070, 106] width 167 height 148
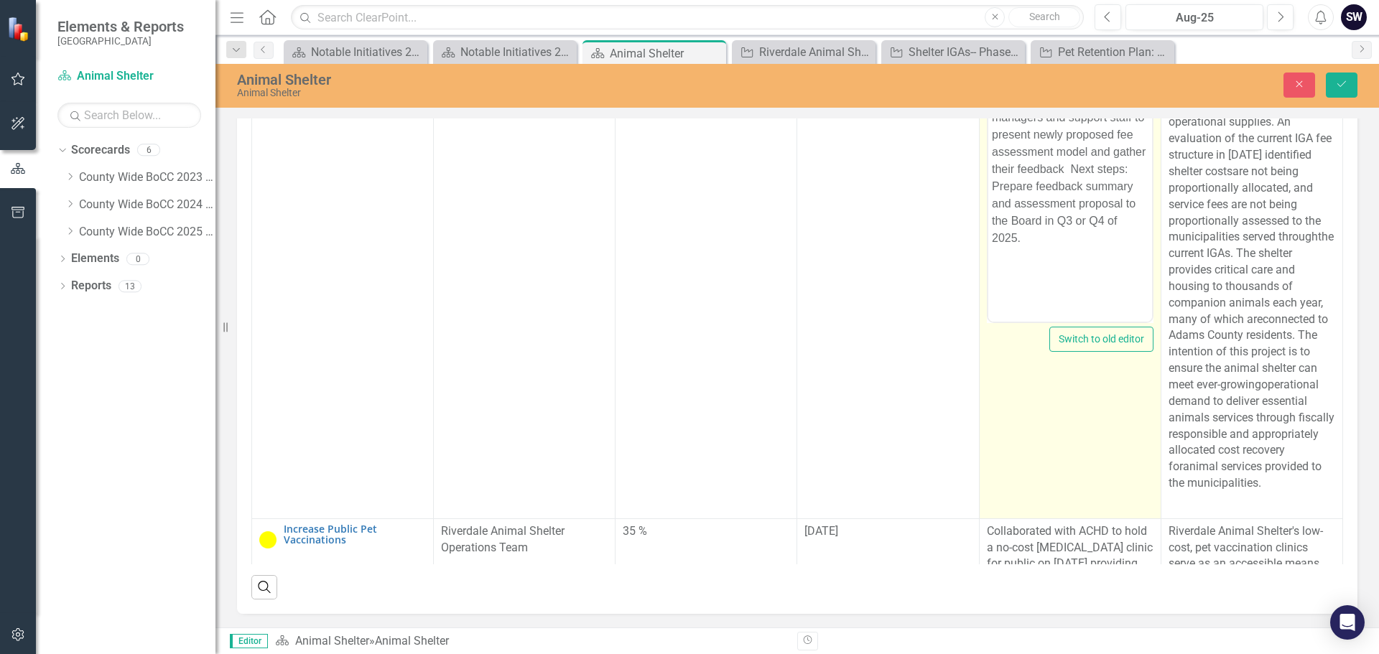
scroll to position [0, 0]
click at [1056, 239] on p "Completed individual meetings with all City and Town managers and support staff…" at bounding box center [1069, 161] width 157 height 172
click at [1134, 218] on p "Completed individual meetings with all City and Town managers and support staff…" at bounding box center [1069, 161] width 157 height 172
click at [1139, 238] on p "Completed individual meetings with all City and Town managers and support staff…" at bounding box center [1069, 161] width 157 height 172
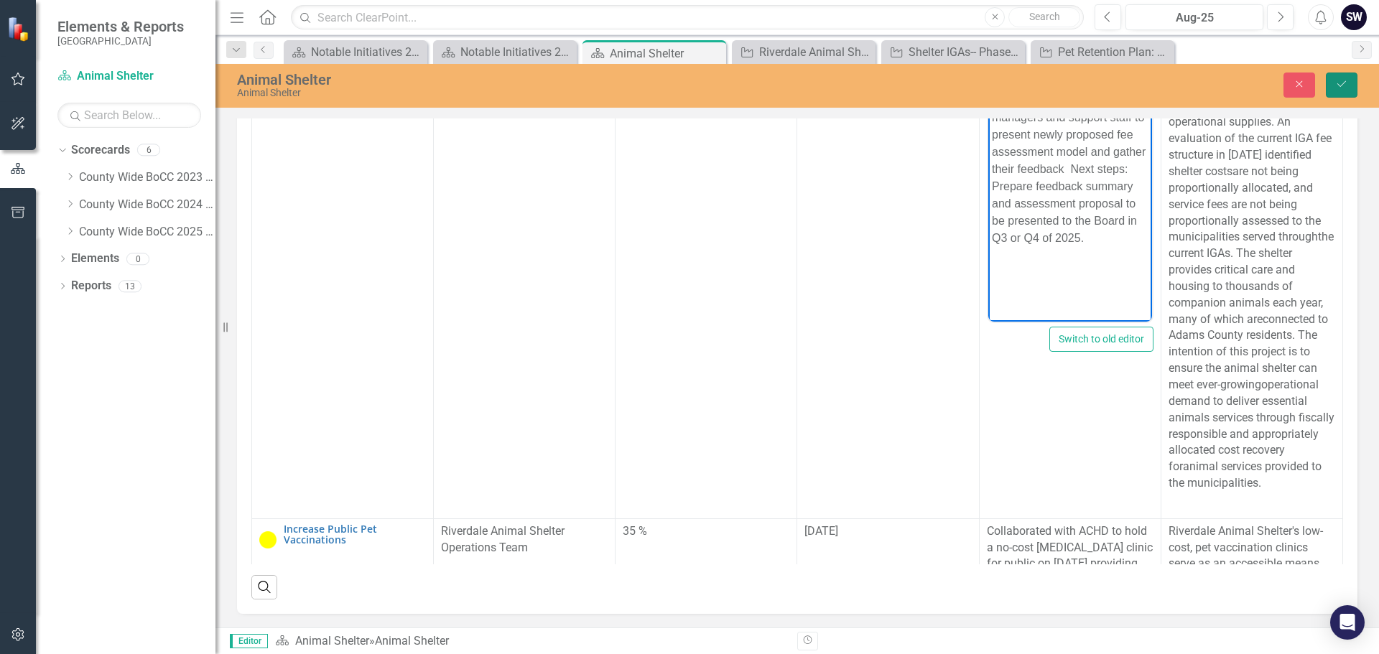
click at [1334, 83] on button "Save" at bounding box center [1342, 85] width 32 height 25
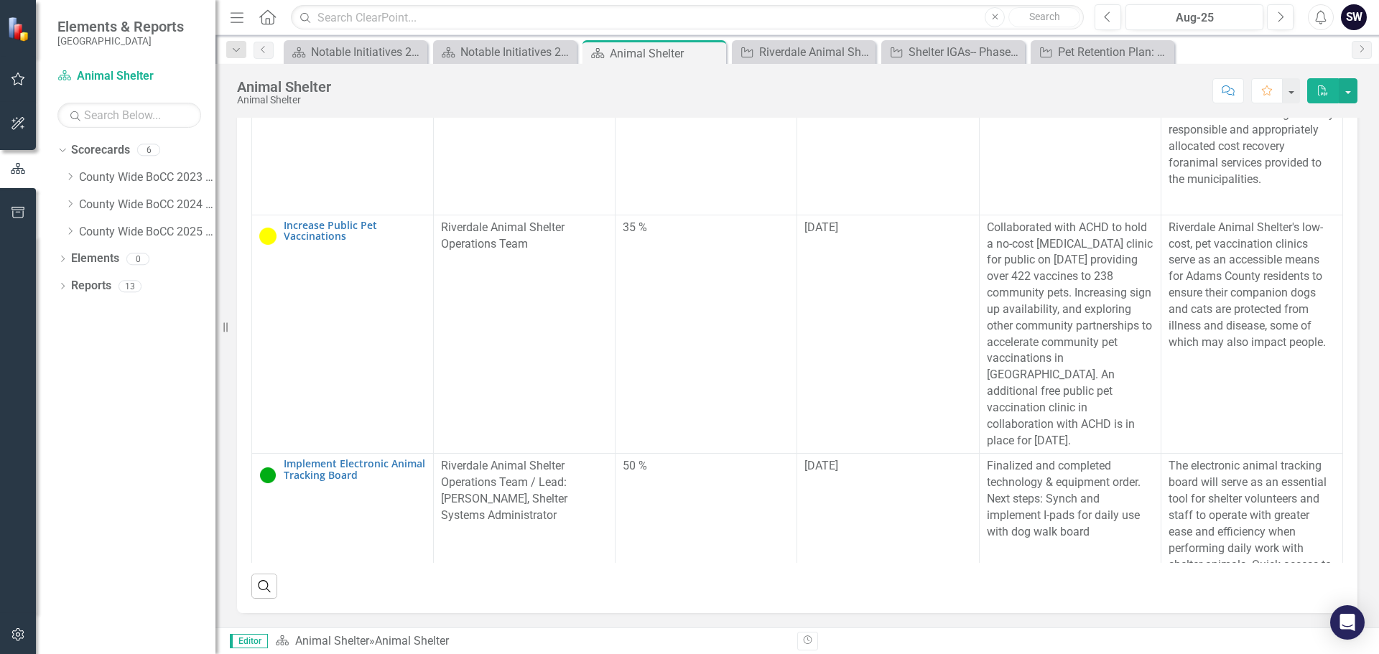
scroll to position [855, 0]
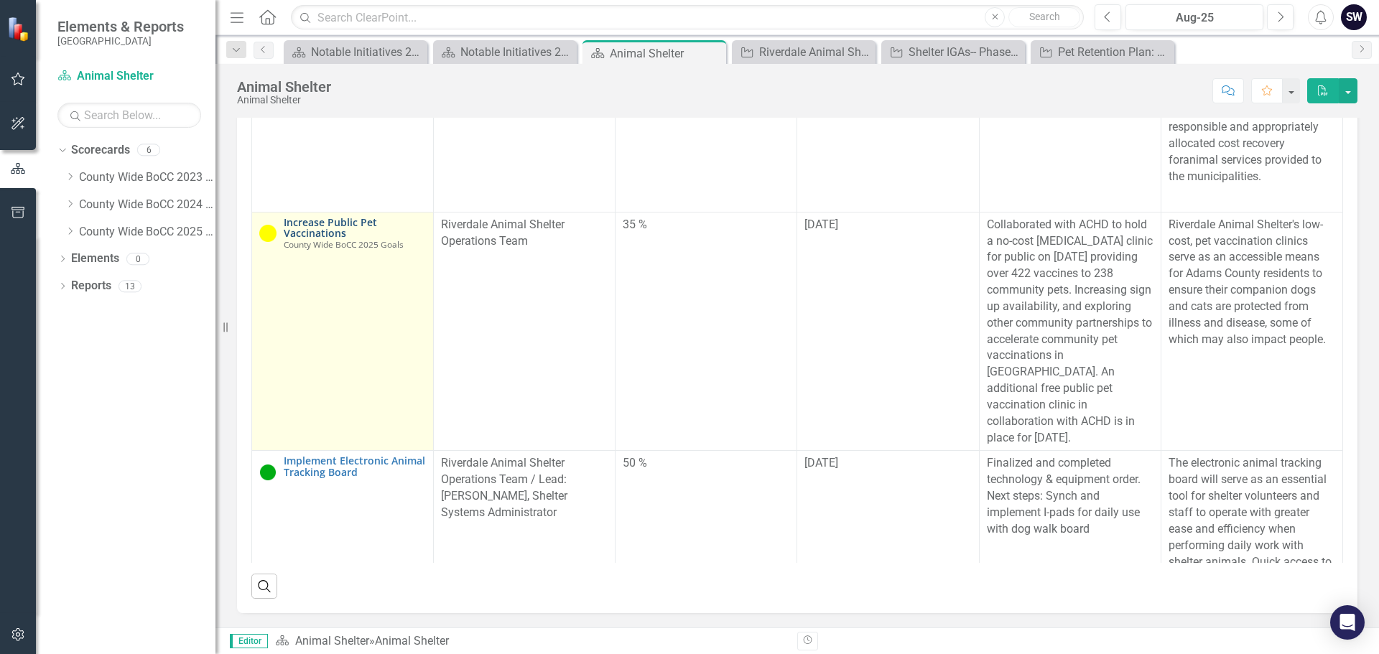
click at [327, 237] on link "Increase Public Pet Vaccinations" at bounding box center [355, 228] width 142 height 22
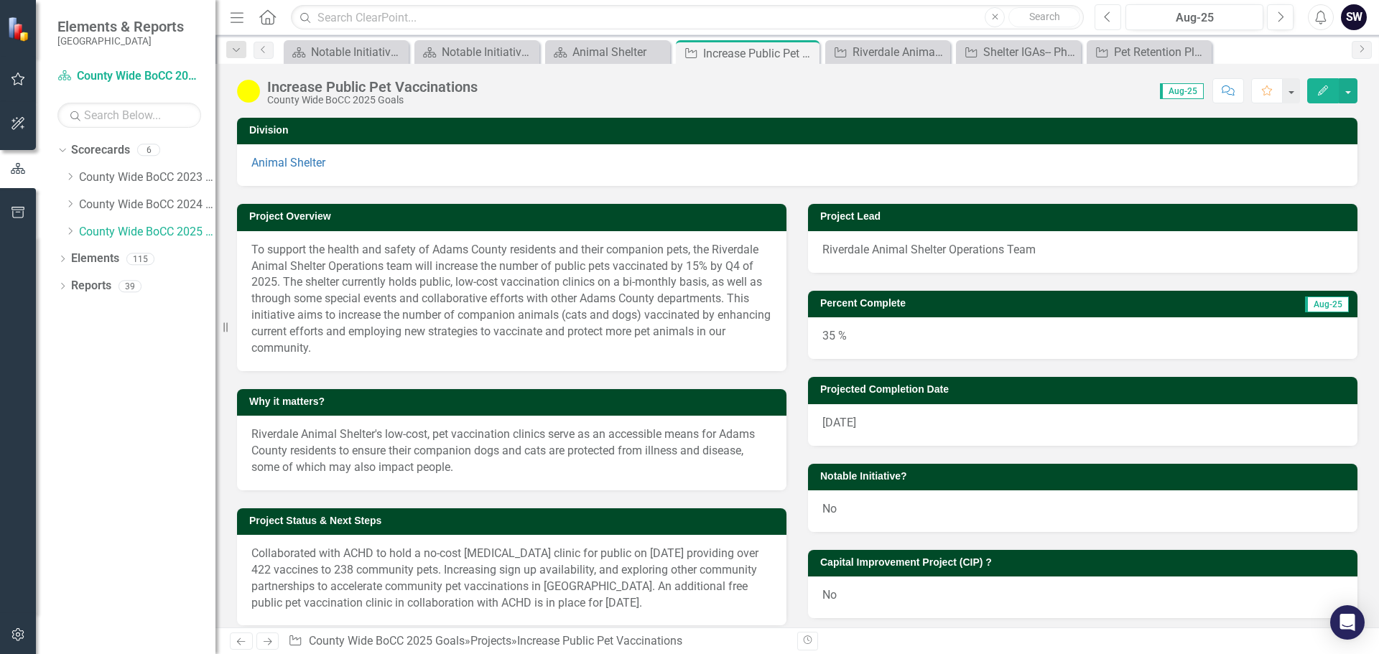
click at [1115, 18] on button "Previous" at bounding box center [1107, 17] width 27 height 26
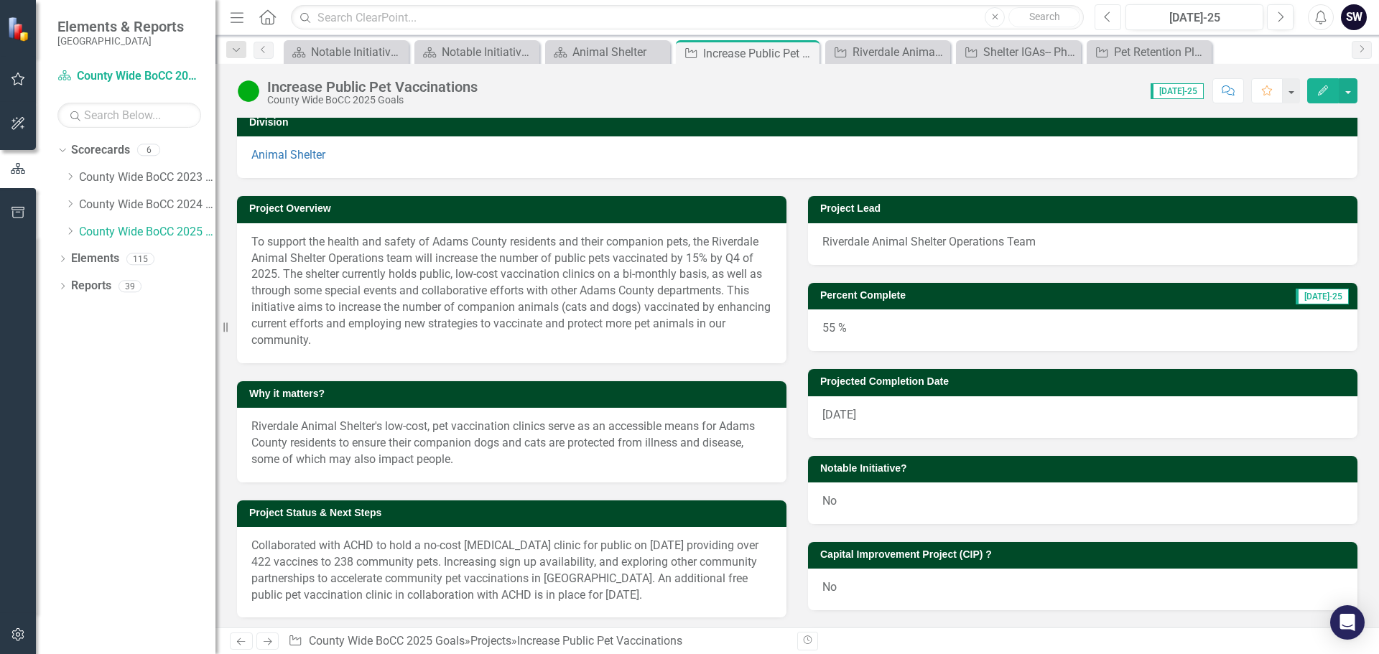
scroll to position [6, 0]
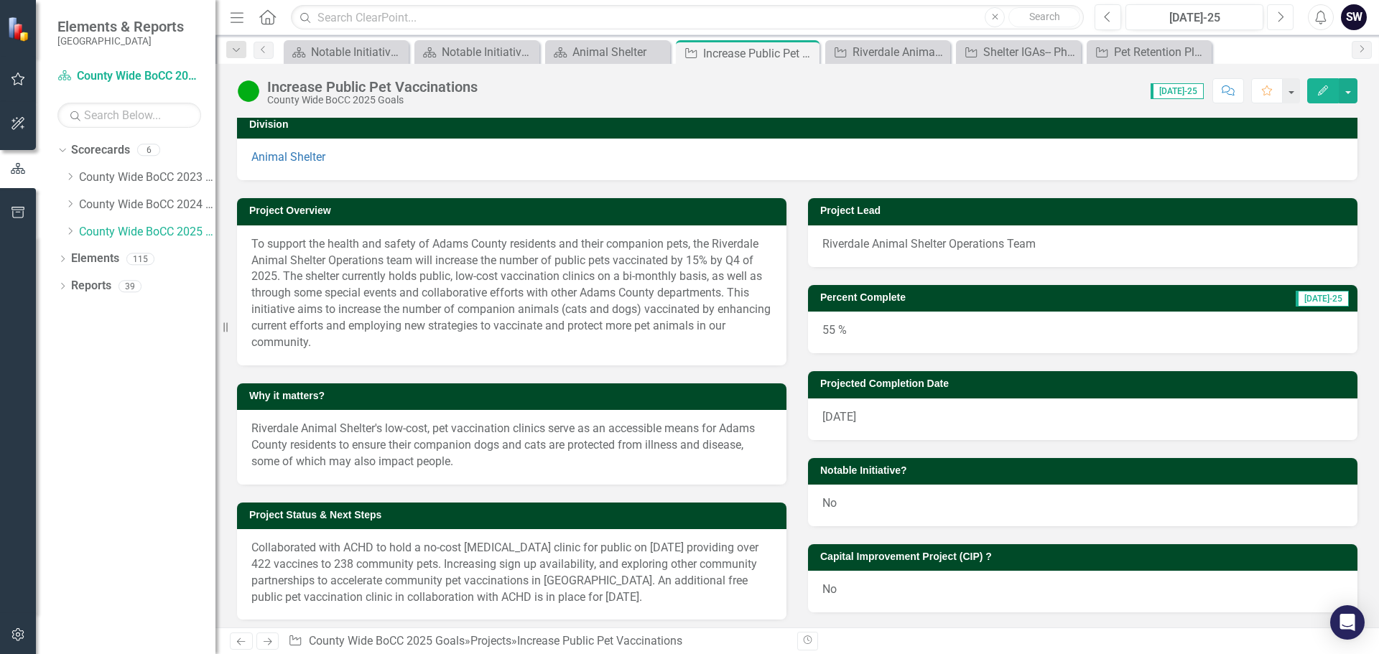
click at [1276, 11] on icon "Next" at bounding box center [1280, 17] width 8 height 13
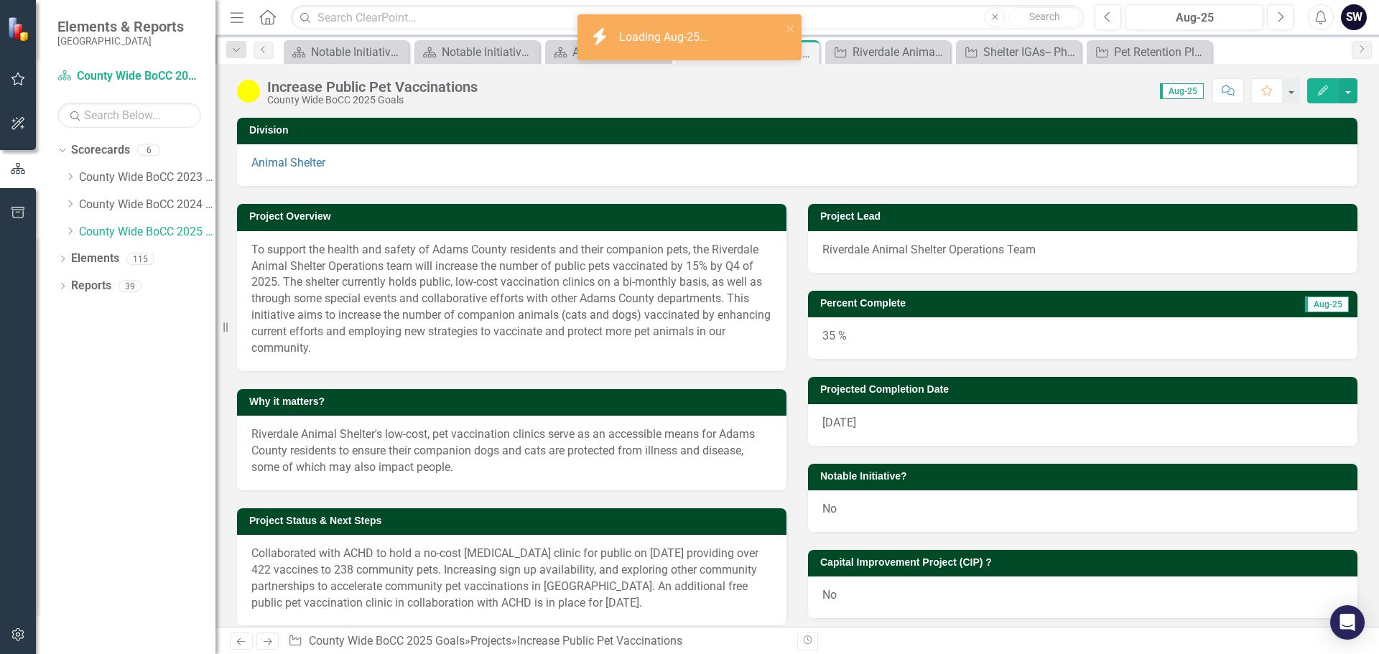
click at [829, 343] on div "35 %" at bounding box center [1082, 338] width 549 height 42
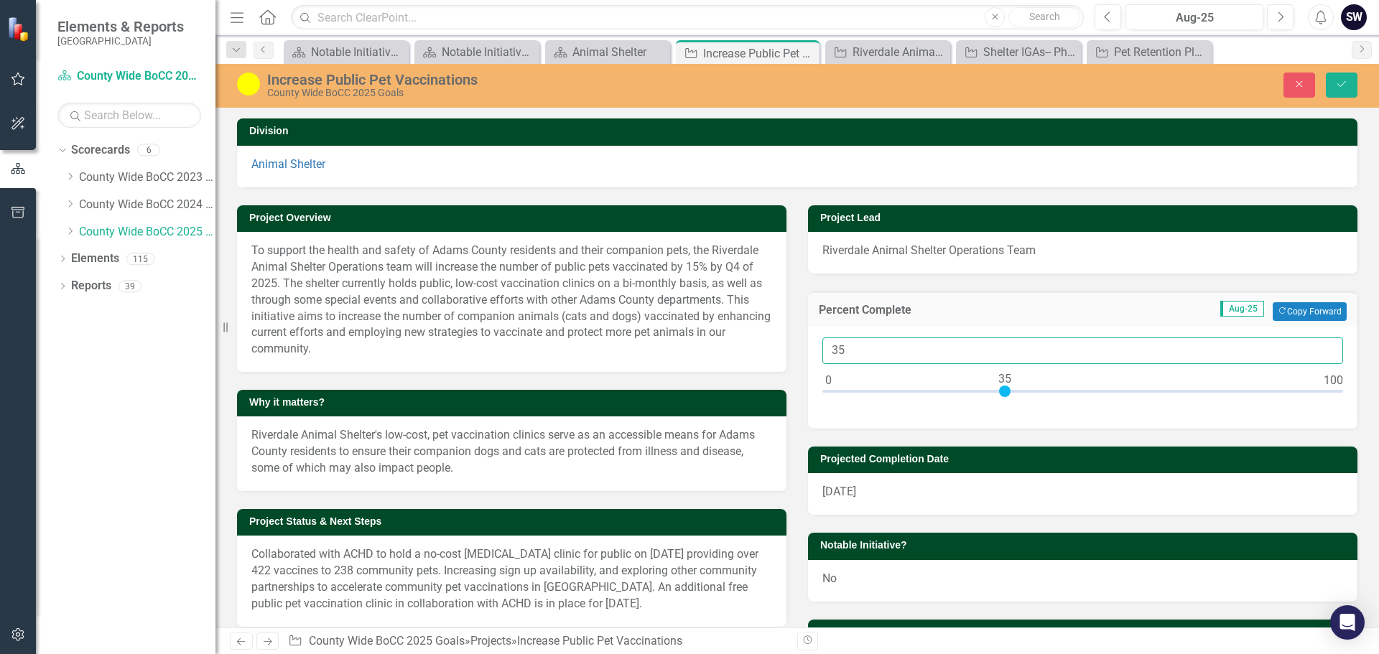
click at [833, 352] on input "35" at bounding box center [1082, 351] width 521 height 27
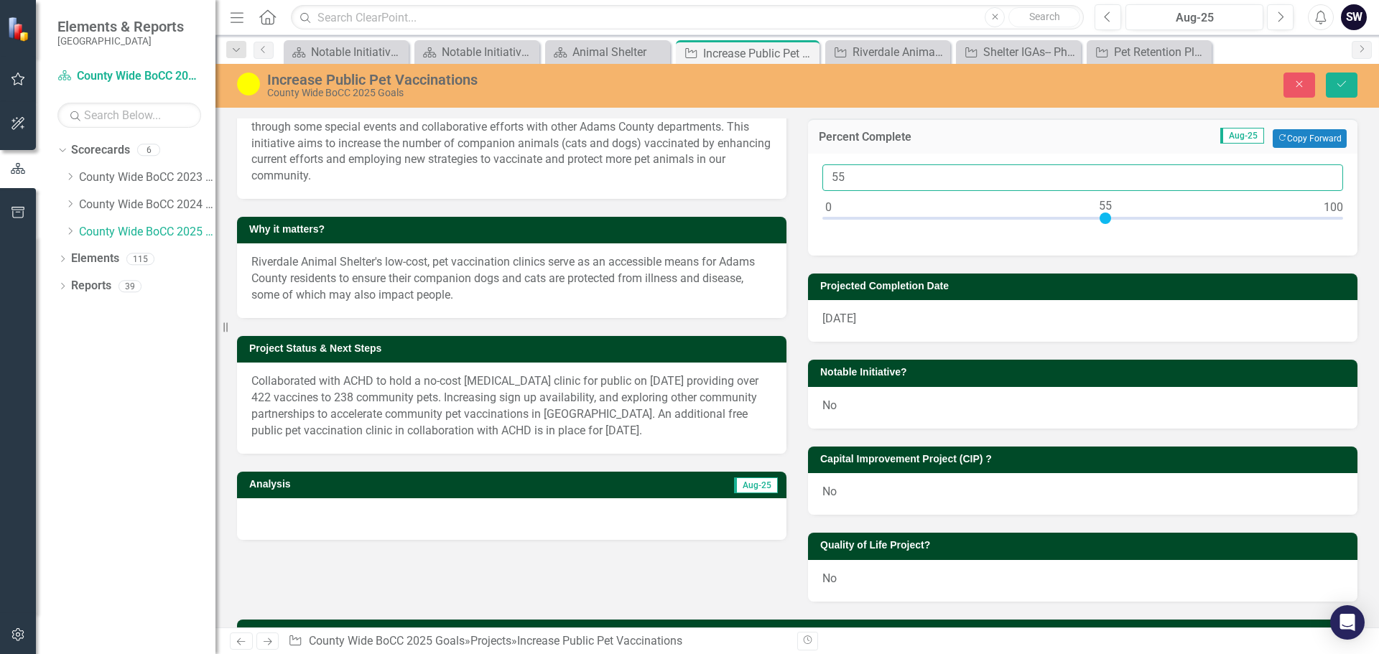
scroll to position [231, 0]
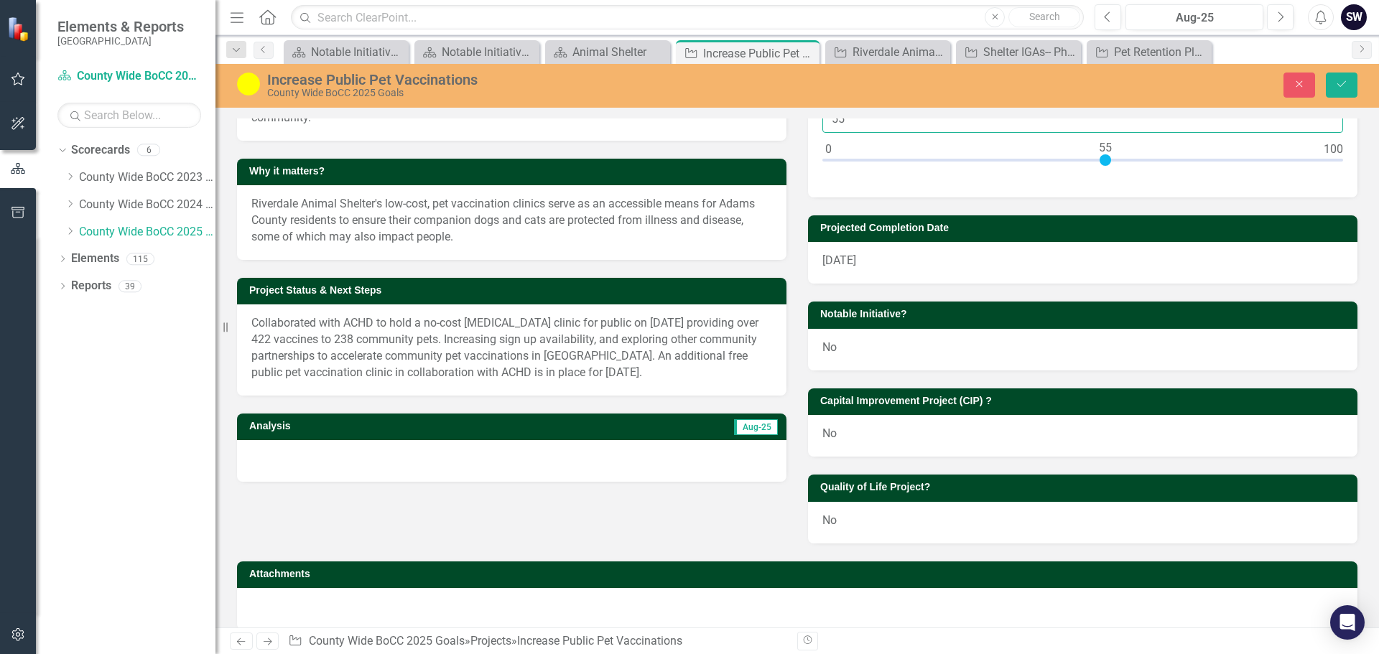
type input "55"
click at [317, 323] on p "Collaborated with ACHD to hold a no-cost [MEDICAL_DATA] clinic for public on [D…" at bounding box center [511, 347] width 521 height 65
click at [318, 321] on p "Collaborated with ACHD to hold a no-cost [MEDICAL_DATA] clinic for public on [D…" at bounding box center [511, 347] width 521 height 65
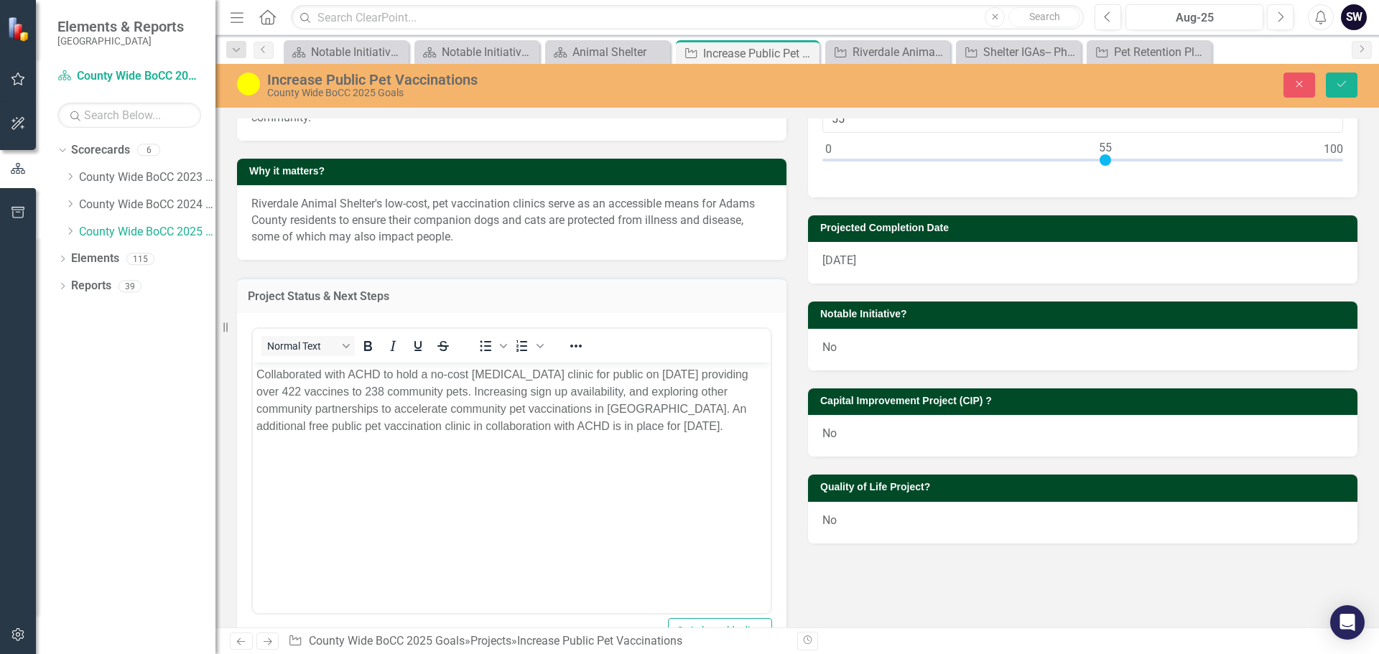
scroll to position [0, 0]
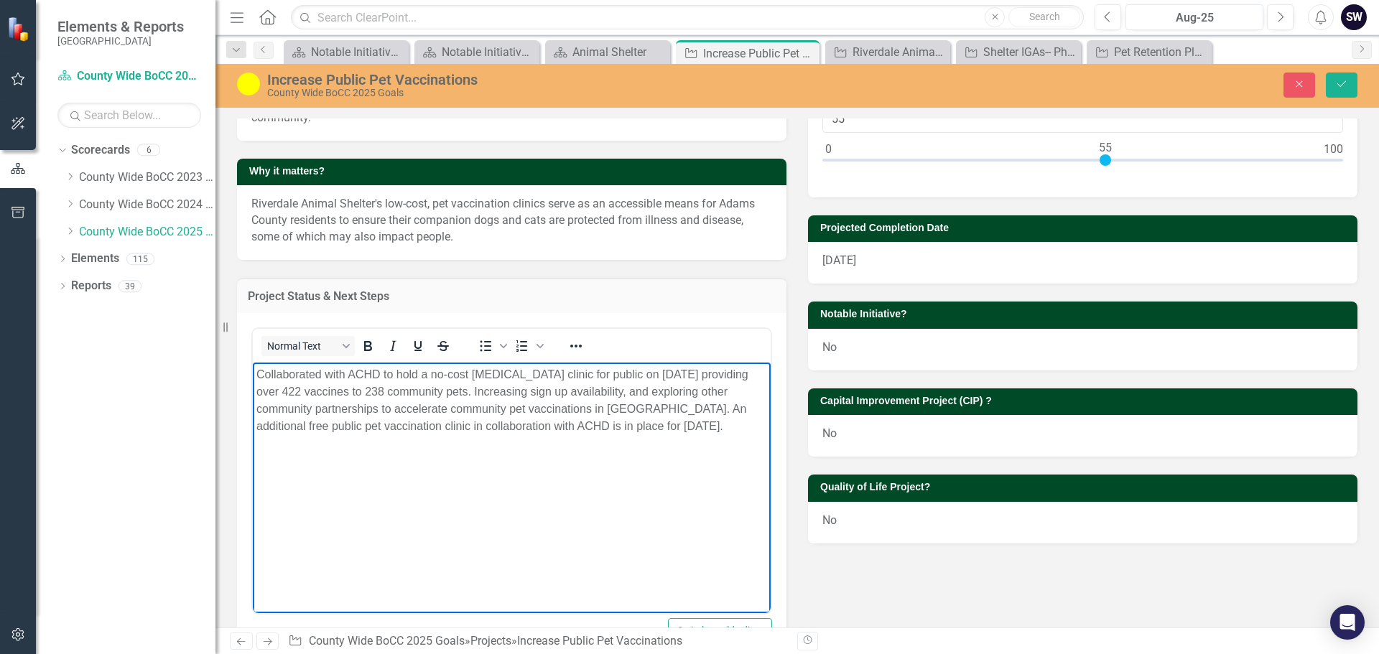
click at [322, 372] on p "Collaborated with ACHD to hold a no-cost [MEDICAL_DATA] clinic for public on [D…" at bounding box center [511, 400] width 511 height 69
click at [429, 376] on p "Collaborating with ACHD to hold a no-cost [MEDICAL_DATA] clinic for public on […" at bounding box center [511, 400] width 511 height 69
click at [468, 373] on p "Collaborating with ACHD to hold another no-cost [MEDICAL_DATA] clinic for publi…" at bounding box center [511, 400] width 511 height 69
click at [704, 375] on p "Collaborating with ACHD to hold another no-cost [MEDICAL_DATA] clinic for publi…" at bounding box center [511, 400] width 511 height 69
click at [716, 367] on p "Collaborating with ACHD to hold another no-cost [MEDICAL_DATA] clinic for publi…" at bounding box center [511, 400] width 511 height 69
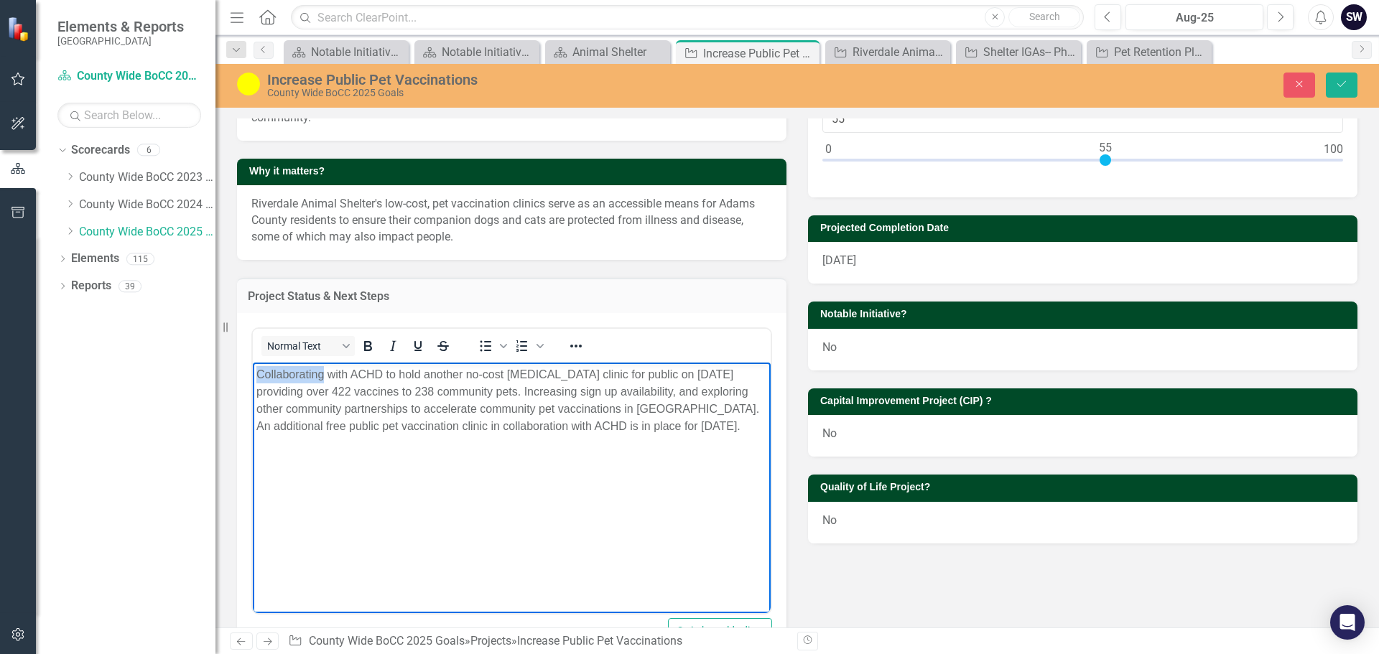
drag, startPoint x: 323, startPoint y: 376, endPoint x: 496, endPoint y: 729, distance: 393.4
click at [253, 369] on html "Collaborating with ACHD to hold another no-cost [MEDICAL_DATA] clinic for publi…" at bounding box center [512, 469] width 518 height 215
drag, startPoint x: 506, startPoint y: 374, endPoint x: 468, endPoint y: 373, distance: 38.1
click at [468, 373] on p "Currently coordinating with ACHD to hold another no-cost [MEDICAL_DATA] clinic …" at bounding box center [511, 409] width 511 height 86
click at [359, 390] on p "Currently coordinating with ACHD to hold a second collaborative no-cost [MEDICA…" at bounding box center [511, 409] width 511 height 86
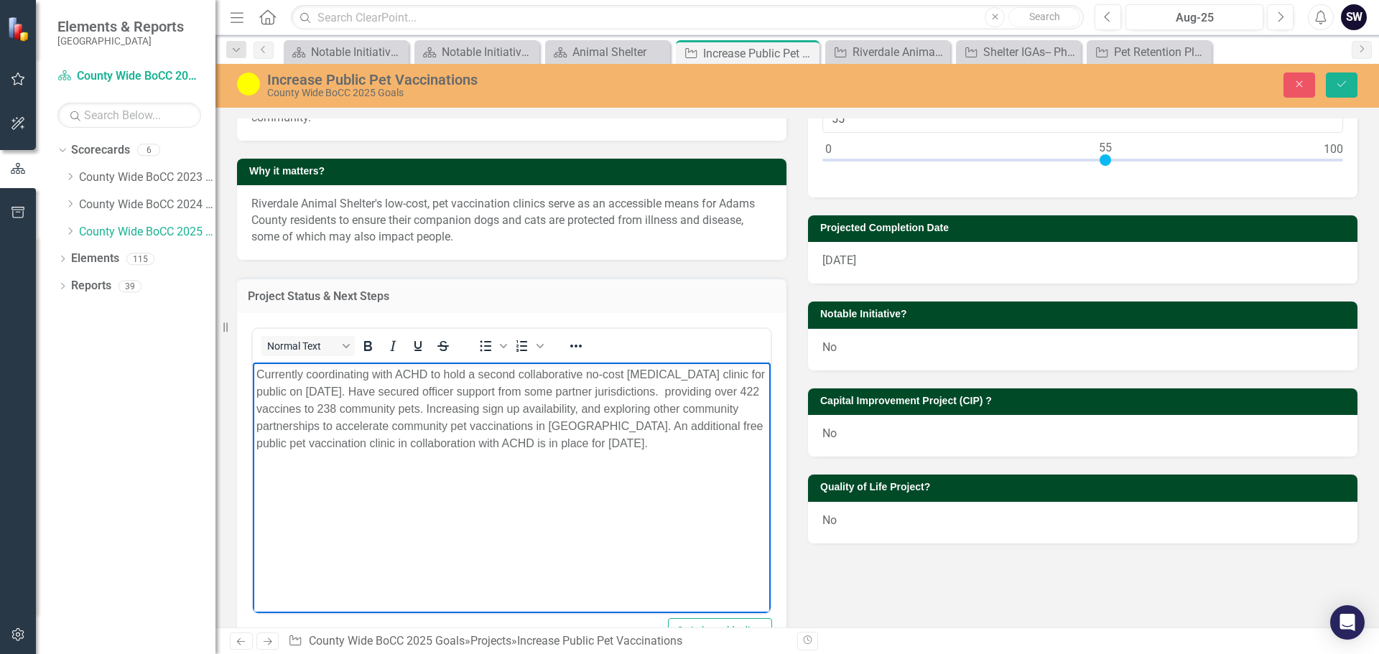
click at [442, 390] on p "Currently coordinating with ACHD to hold a second collaborative no-cost [MEDICA…" at bounding box center [511, 409] width 511 height 86
drag, startPoint x: 263, startPoint y: 409, endPoint x: 344, endPoint y: 462, distance: 96.6
click at [344, 452] on p "Currently coordinating with ACHD to hold a second collaborative no-cost [MEDICA…" at bounding box center [511, 409] width 511 height 86
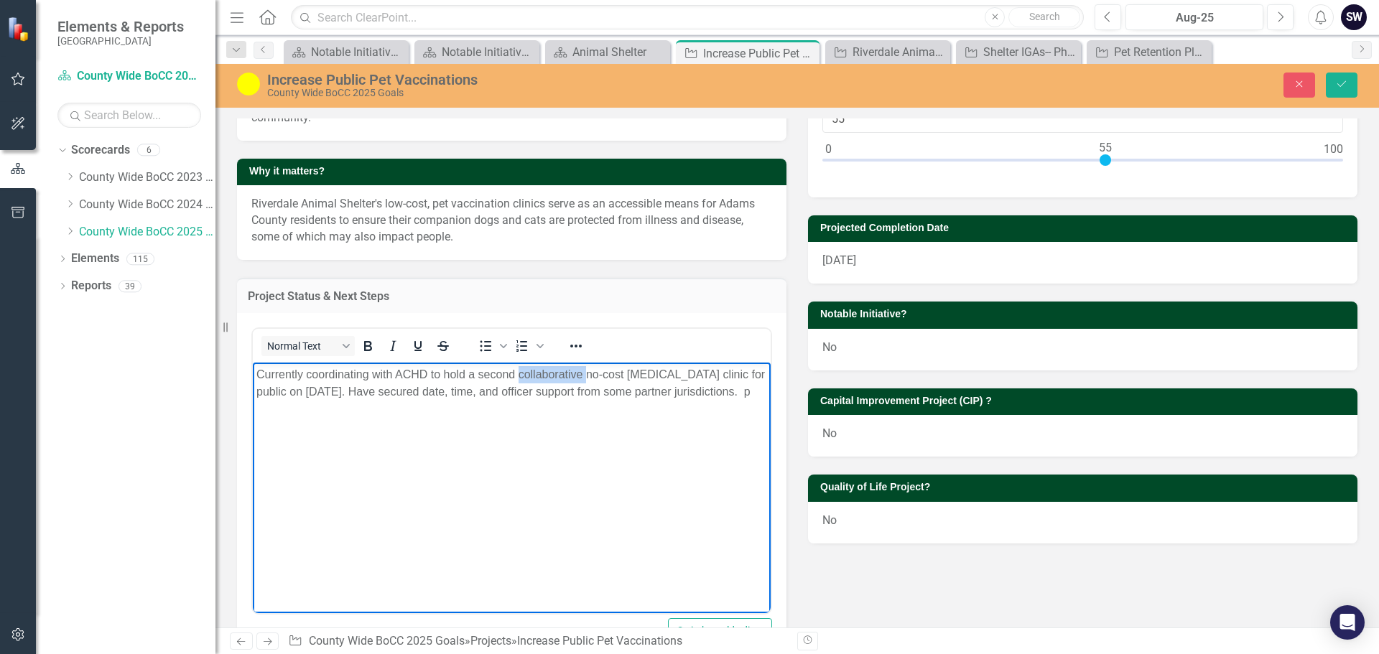
drag, startPoint x: 585, startPoint y: 374, endPoint x: 519, endPoint y: 373, distance: 65.4
click at [519, 373] on p "Currently coordinating with ACHD to hold a second collaborative no-cost [MEDICA…" at bounding box center [511, 383] width 511 height 34
click at [705, 386] on p "Currently coordinating with ACHD to hold a second no-cost [MEDICAL_DATA] clinic…" at bounding box center [511, 383] width 511 height 34
click at [700, 371] on p "Currently coordinating with ACHD to hold a second no-cost [MEDICAL_DATA] clinic…" at bounding box center [511, 392] width 511 height 52
click at [641, 406] on p "Currently coordinating with ACHD to hold a second no-cost [MEDICAL_DATA] clinic…" at bounding box center [511, 392] width 511 height 52
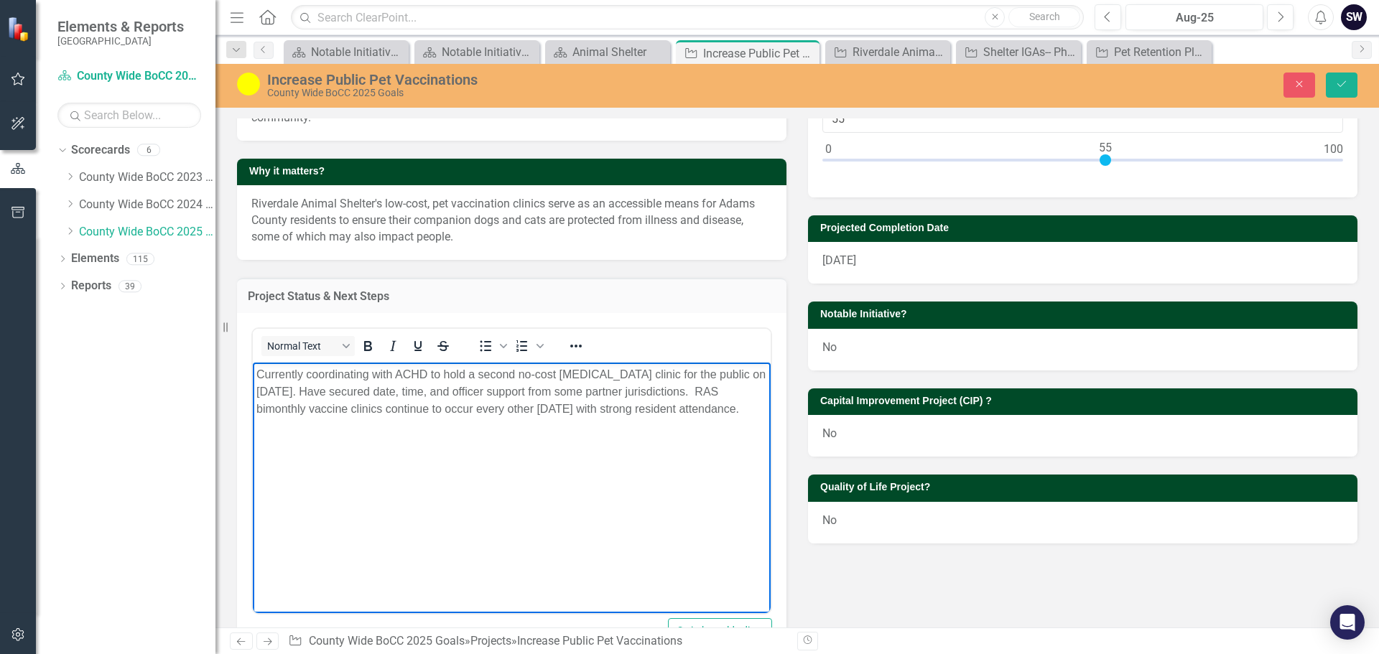
drag, startPoint x: 330, startPoint y: 425, endPoint x: 246, endPoint y: 418, distance: 85.0
click at [253, 418] on html "Currently coordinating with ACHD to hold a second no-cost [MEDICAL_DATA] clinic…" at bounding box center [512, 469] width 518 height 215
click at [277, 423] on p "Currently coordinating with ACHD to hold a second no-cost [MEDICAL_DATA] clinic…" at bounding box center [511, 400] width 511 height 69
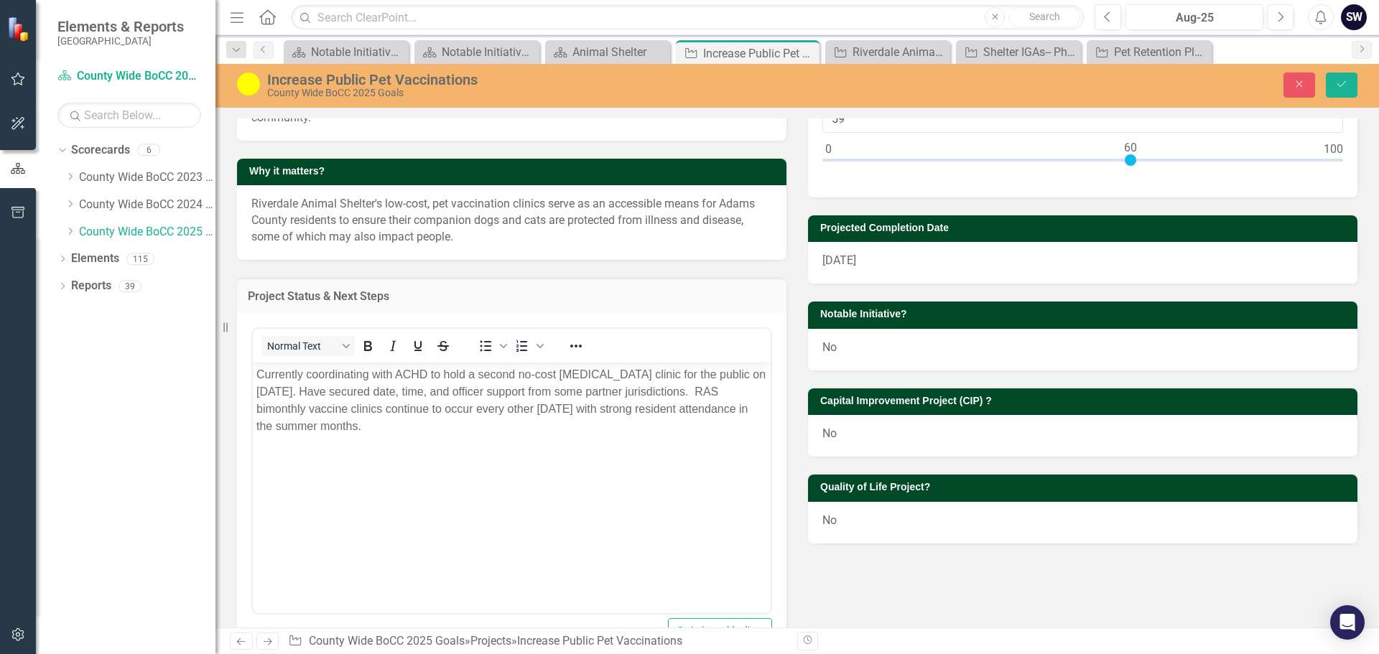
type input "60"
drag, startPoint x: 1100, startPoint y: 160, endPoint x: 1123, endPoint y: 154, distance: 23.7
click at [1125, 154] on div at bounding box center [1130, 159] width 11 height 11
click at [1341, 83] on icon "Save" at bounding box center [1341, 84] width 13 height 10
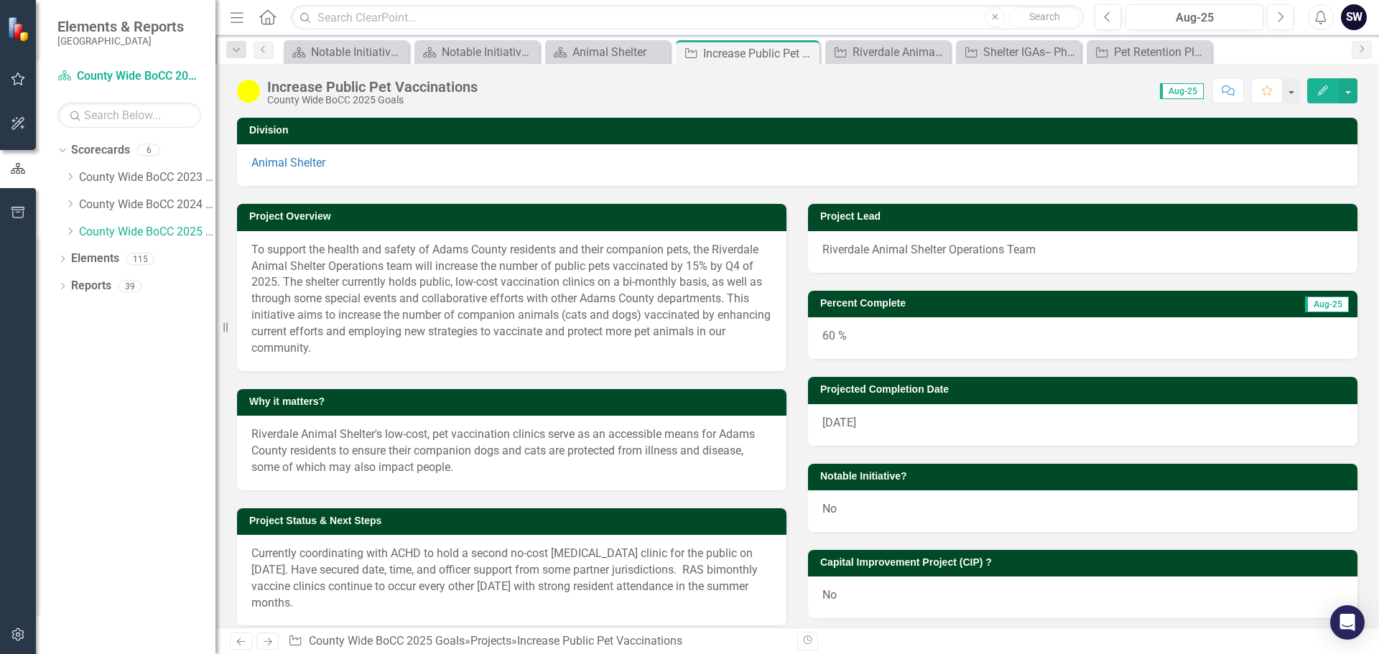
click at [253, 93] on img at bounding box center [248, 91] width 23 height 23
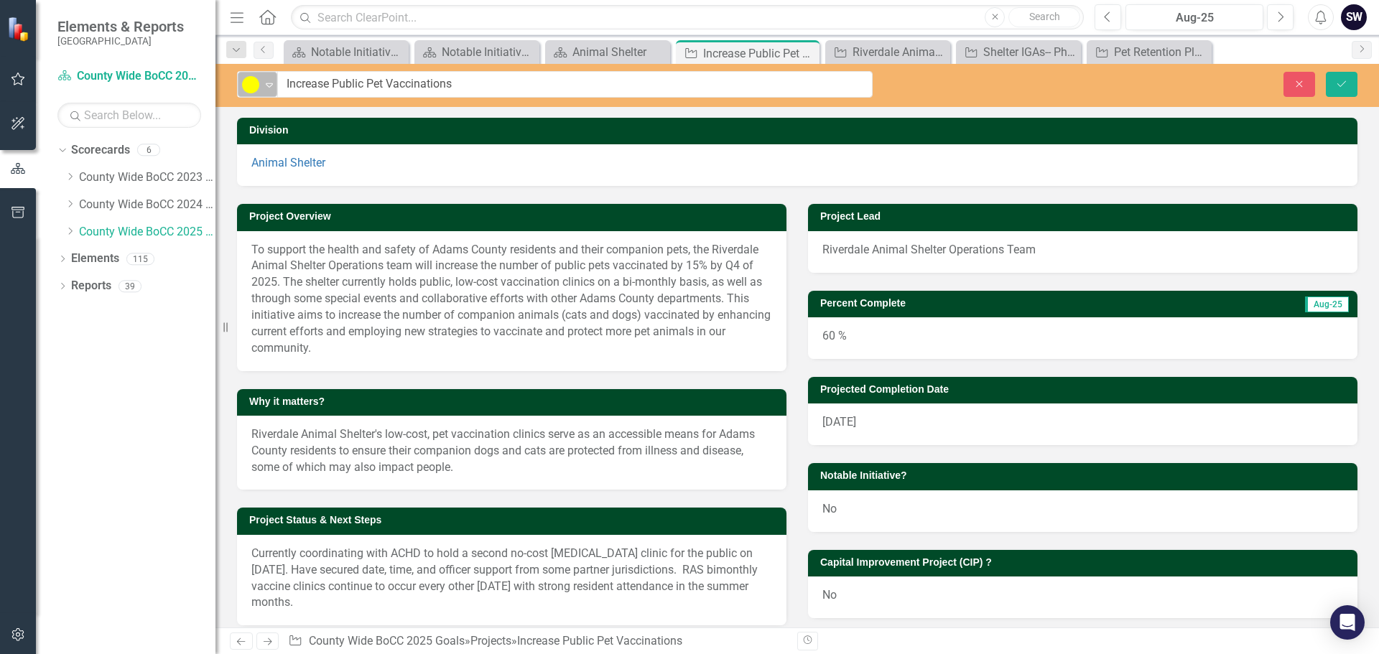
click at [269, 84] on icon "Expand" at bounding box center [269, 84] width 14 height 11
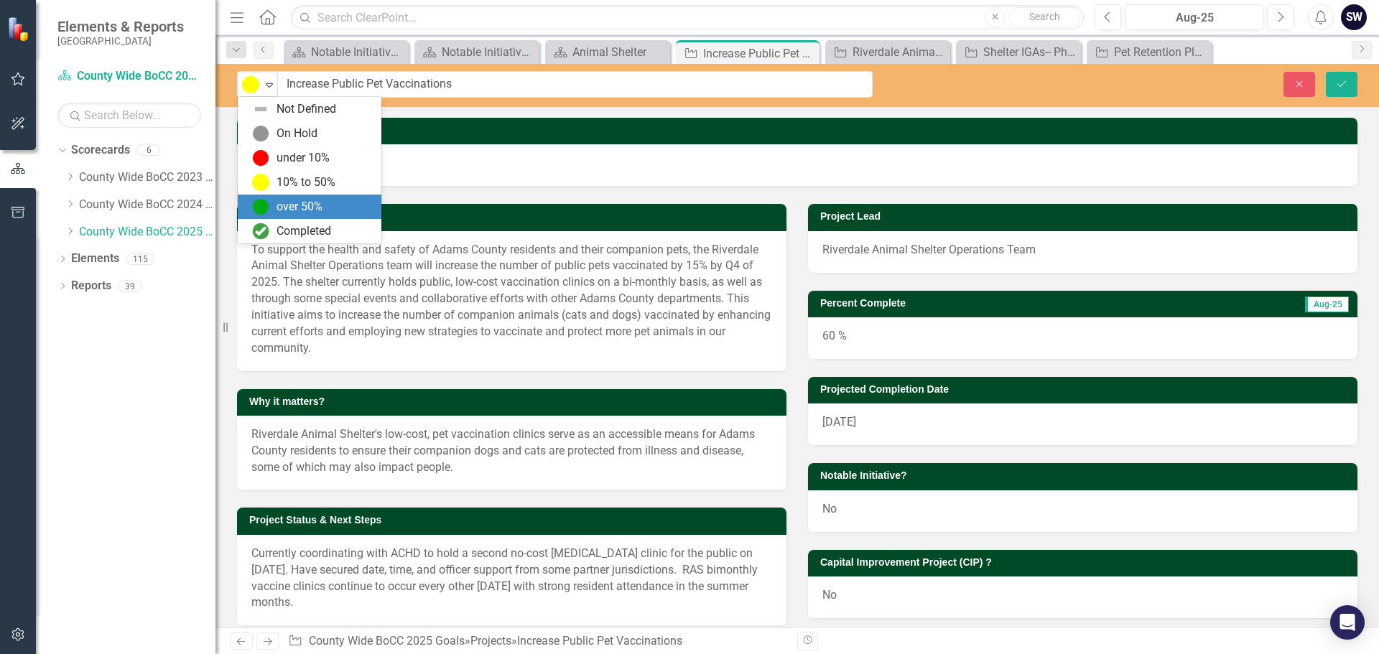
click at [279, 202] on div "over 50%" at bounding box center [299, 207] width 46 height 17
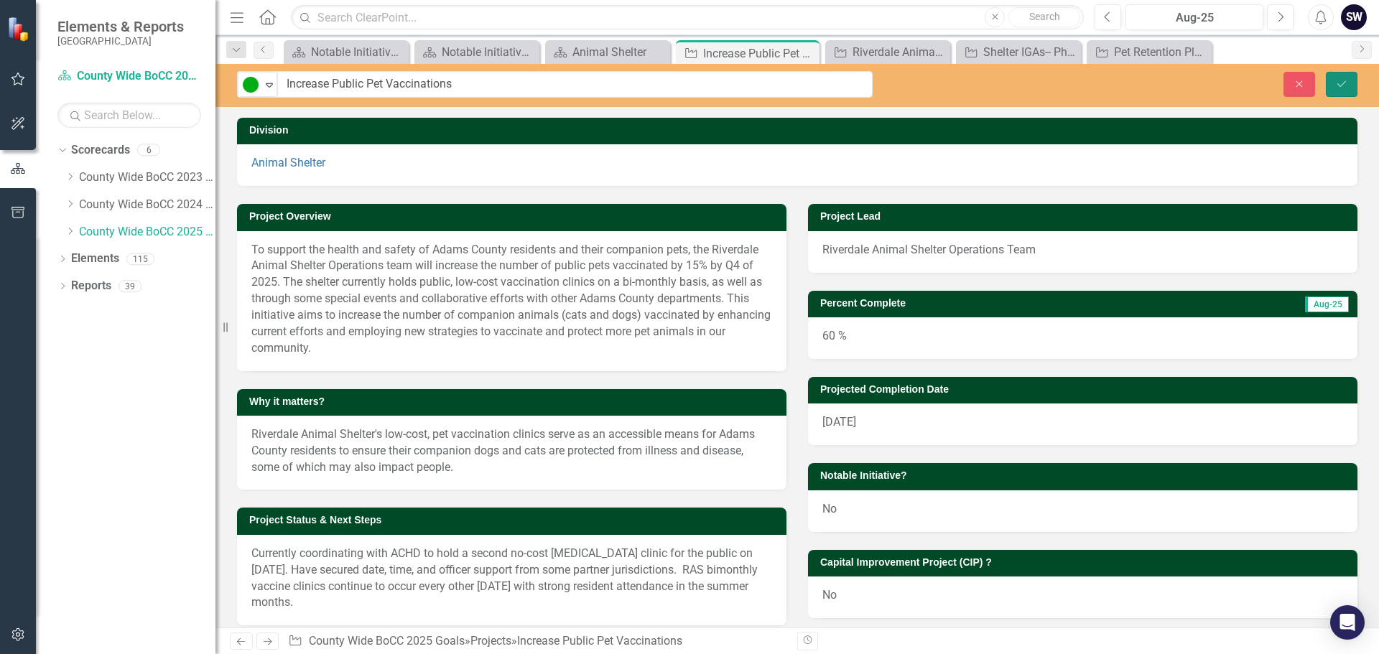
click at [1346, 81] on icon "submit" at bounding box center [1341, 83] width 9 height 6
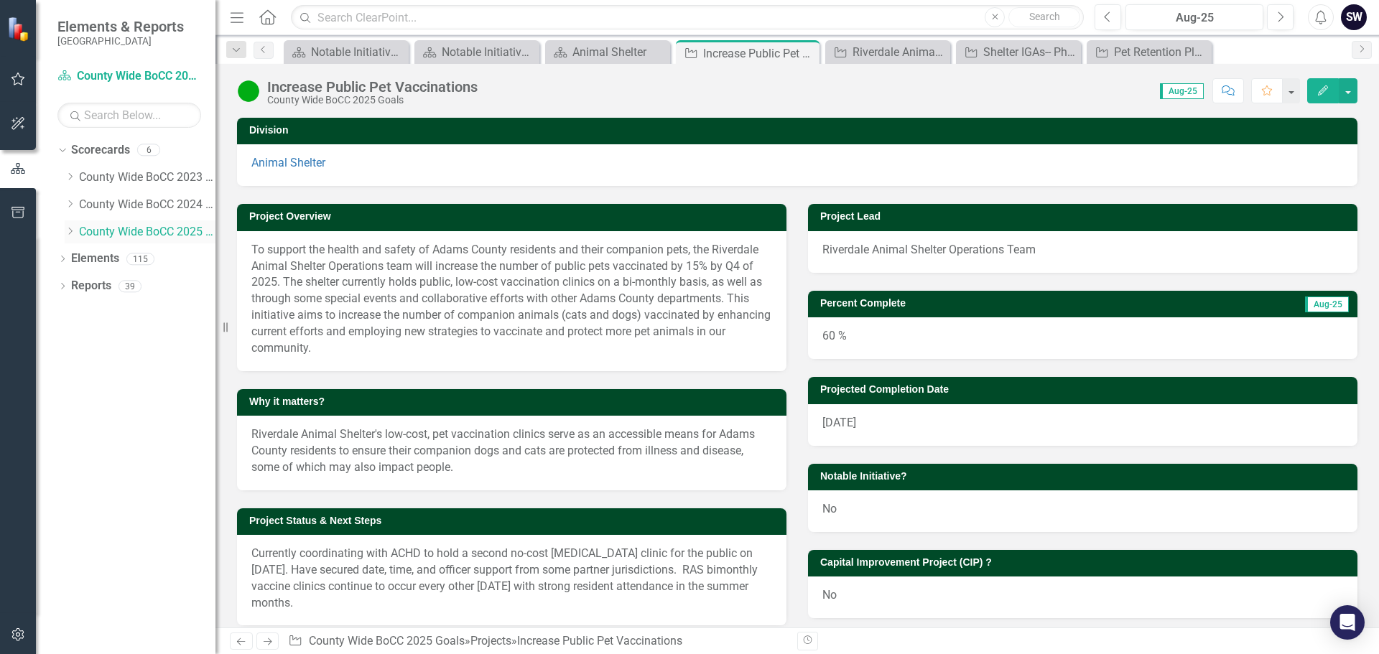
click at [75, 233] on icon "Dropdown" at bounding box center [70, 231] width 11 height 9
click at [131, 259] on link "Animal Shelter" at bounding box center [154, 259] width 122 height 17
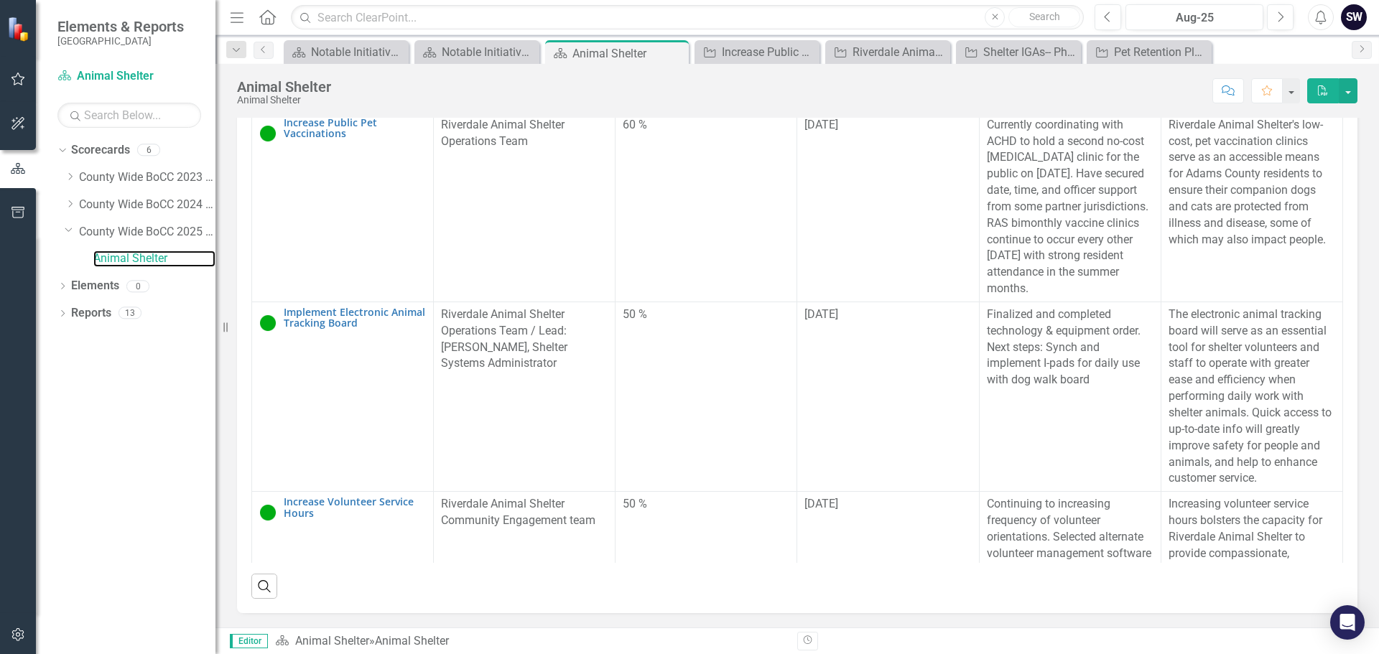
scroll to position [1004, 0]
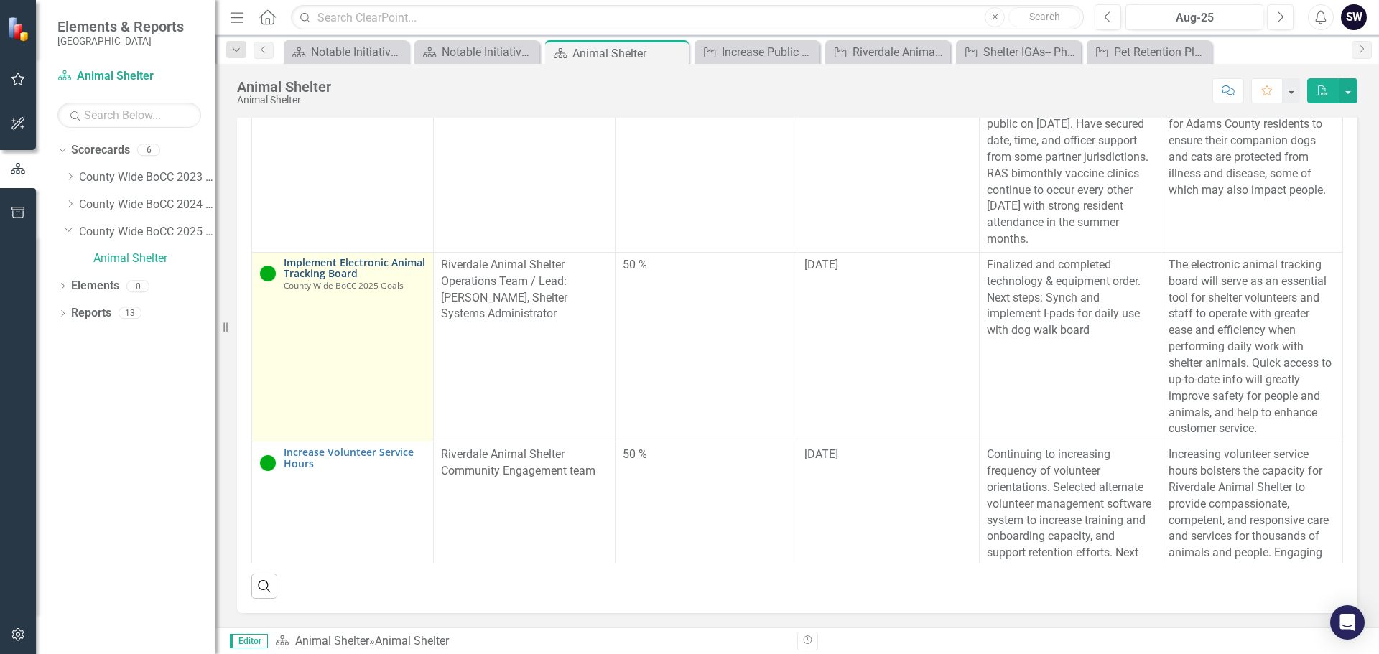
click at [320, 262] on link "Implement Electronic Animal Tracking Board" at bounding box center [355, 268] width 142 height 22
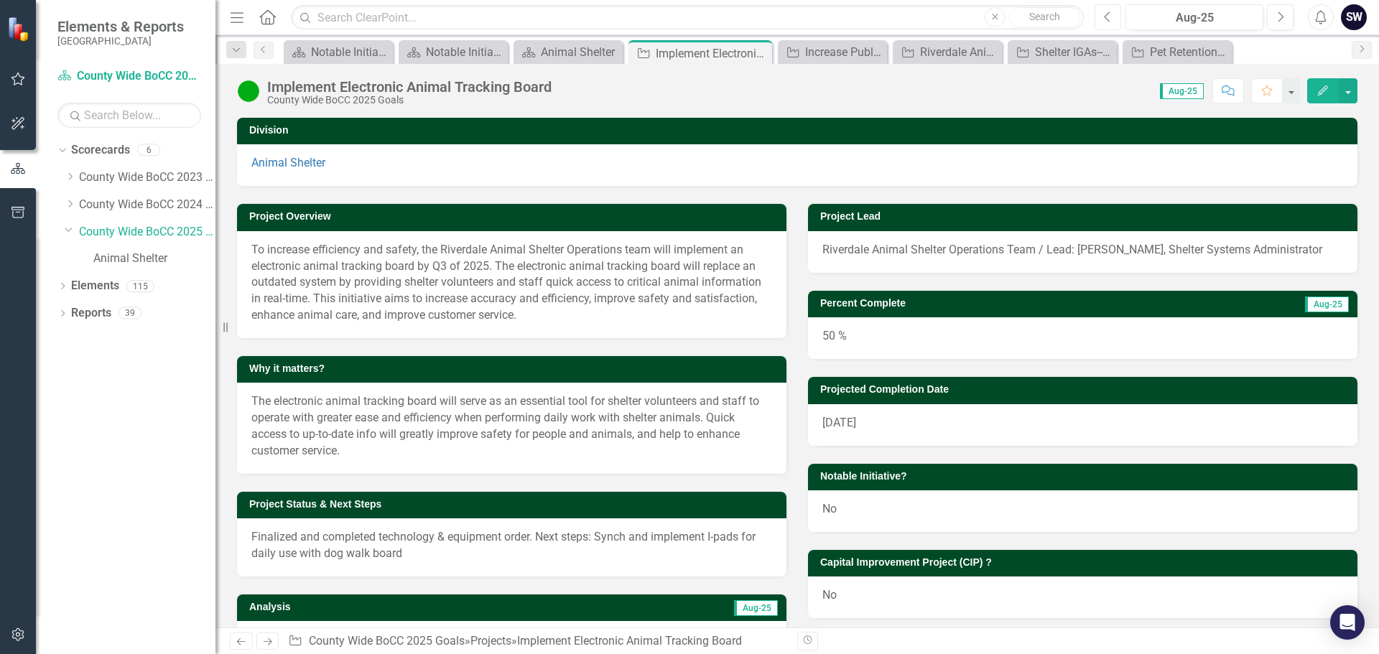
click at [1100, 15] on button "Previous" at bounding box center [1107, 17] width 27 height 26
click at [1282, 24] on button "Next" at bounding box center [1280, 17] width 27 height 26
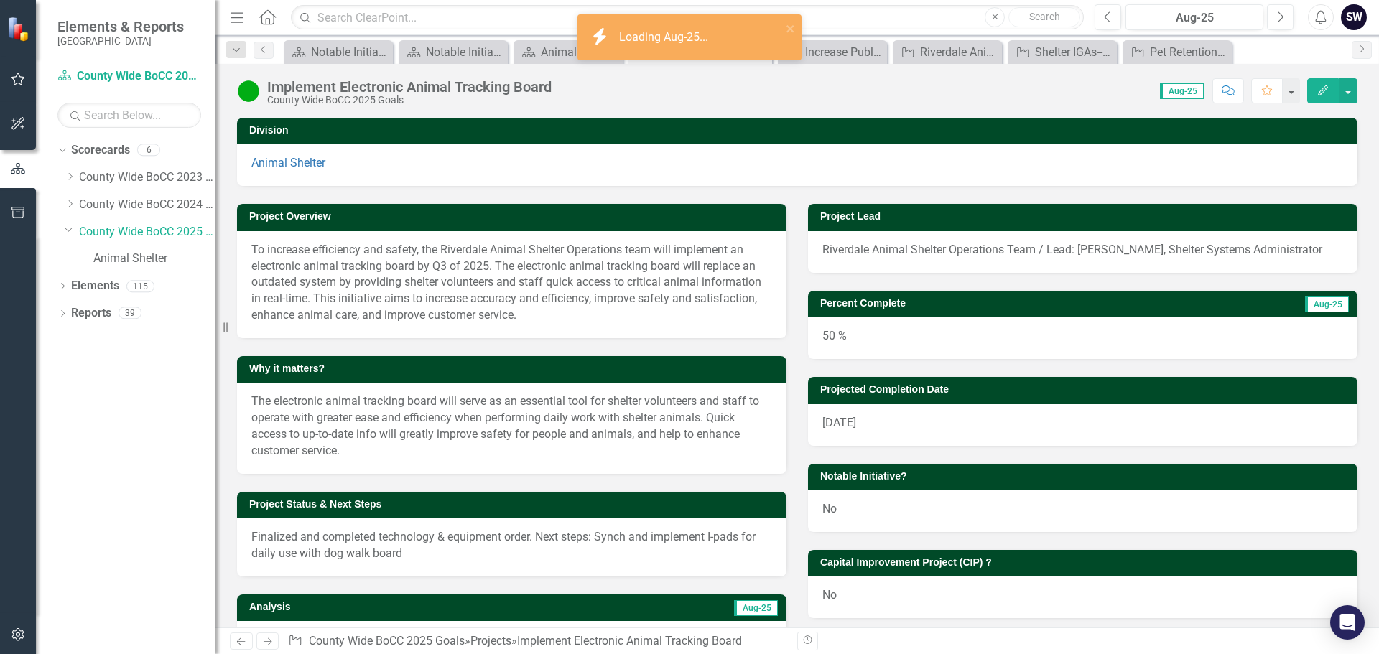
click at [839, 355] on div "50 %" at bounding box center [1082, 338] width 549 height 42
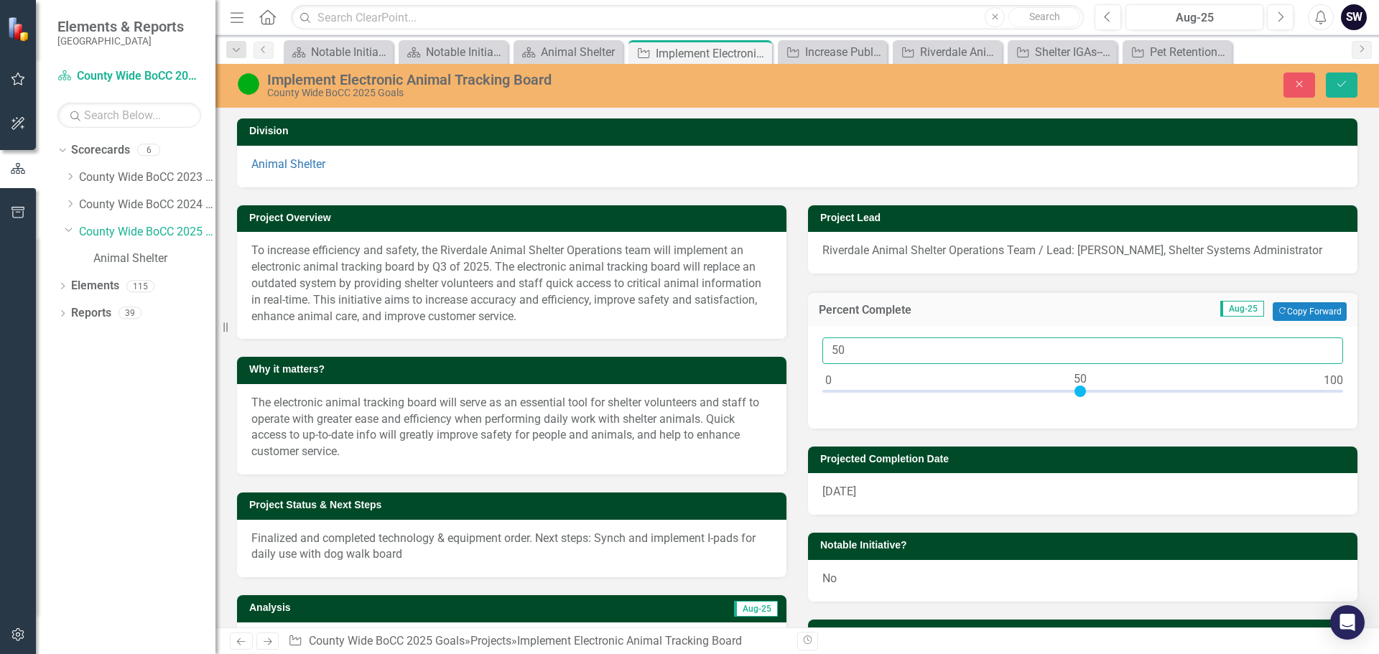
click at [842, 364] on input "50" at bounding box center [1082, 351] width 521 height 27
click at [835, 364] on input "075" at bounding box center [1082, 351] width 521 height 27
type input "75"
click at [1342, 82] on icon "Save" at bounding box center [1341, 84] width 13 height 10
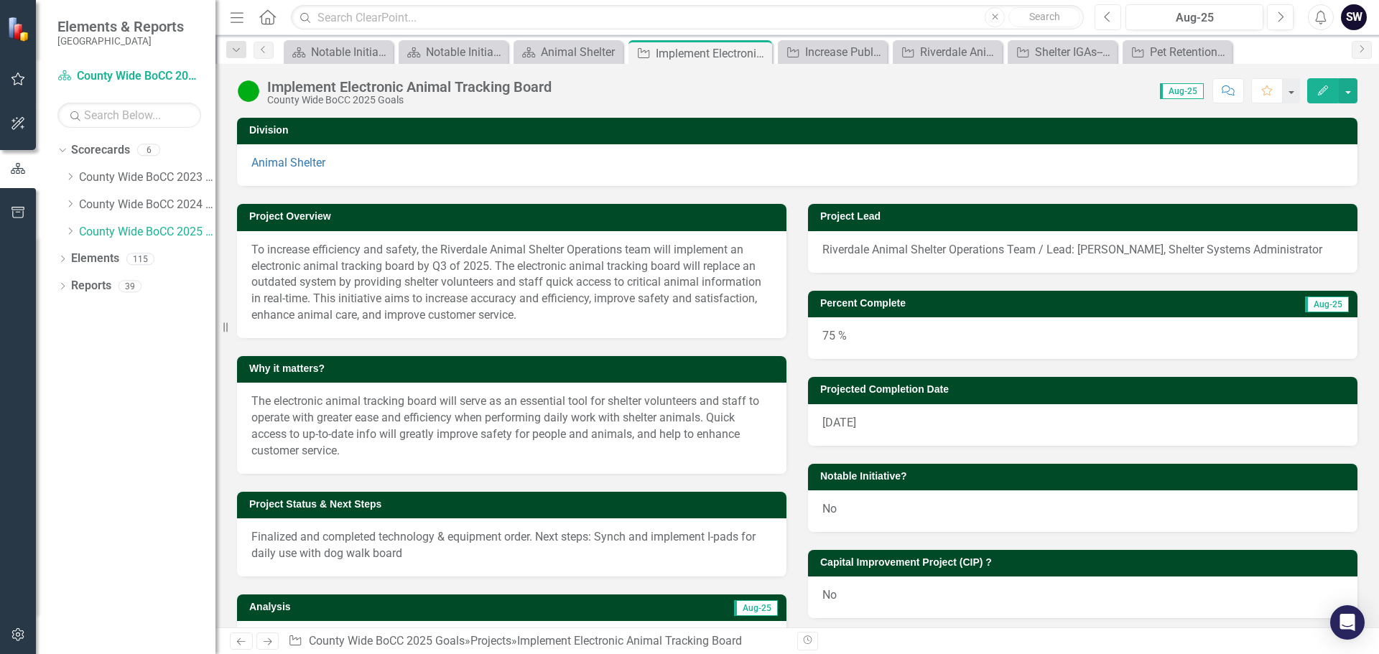
click at [1109, 20] on icon "Previous" at bounding box center [1108, 17] width 8 height 13
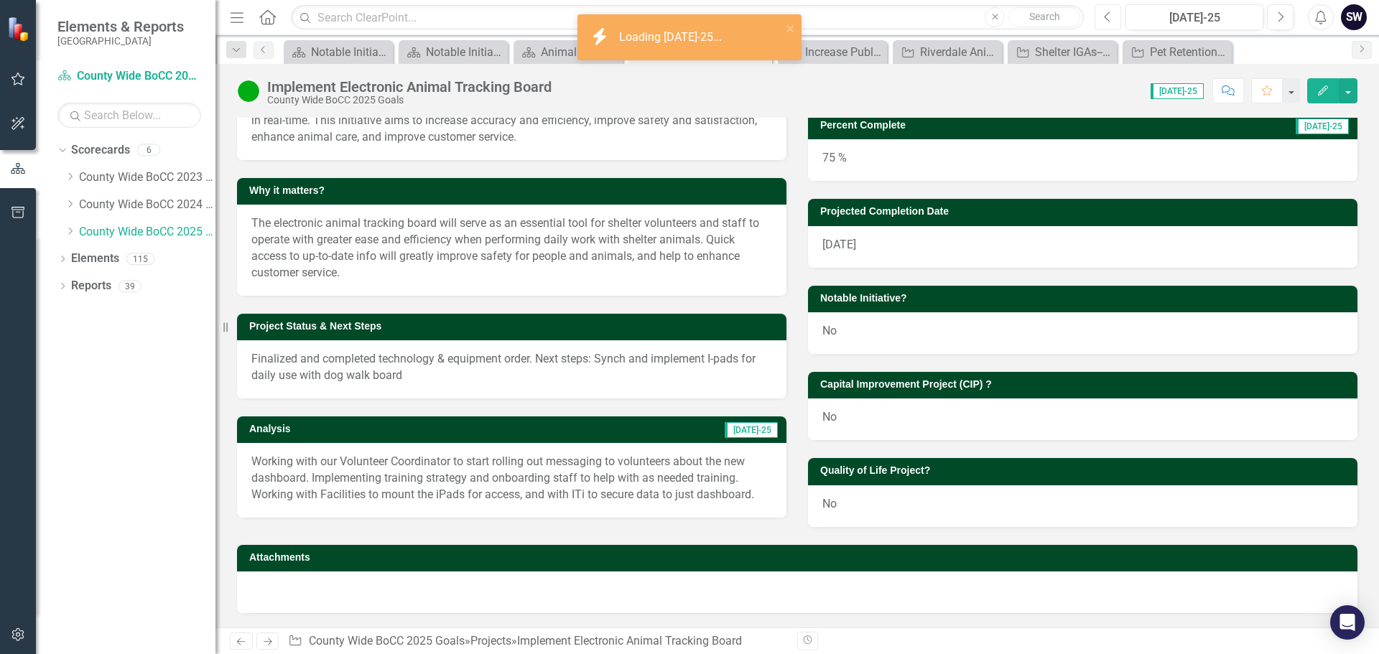
scroll to position [195, 0]
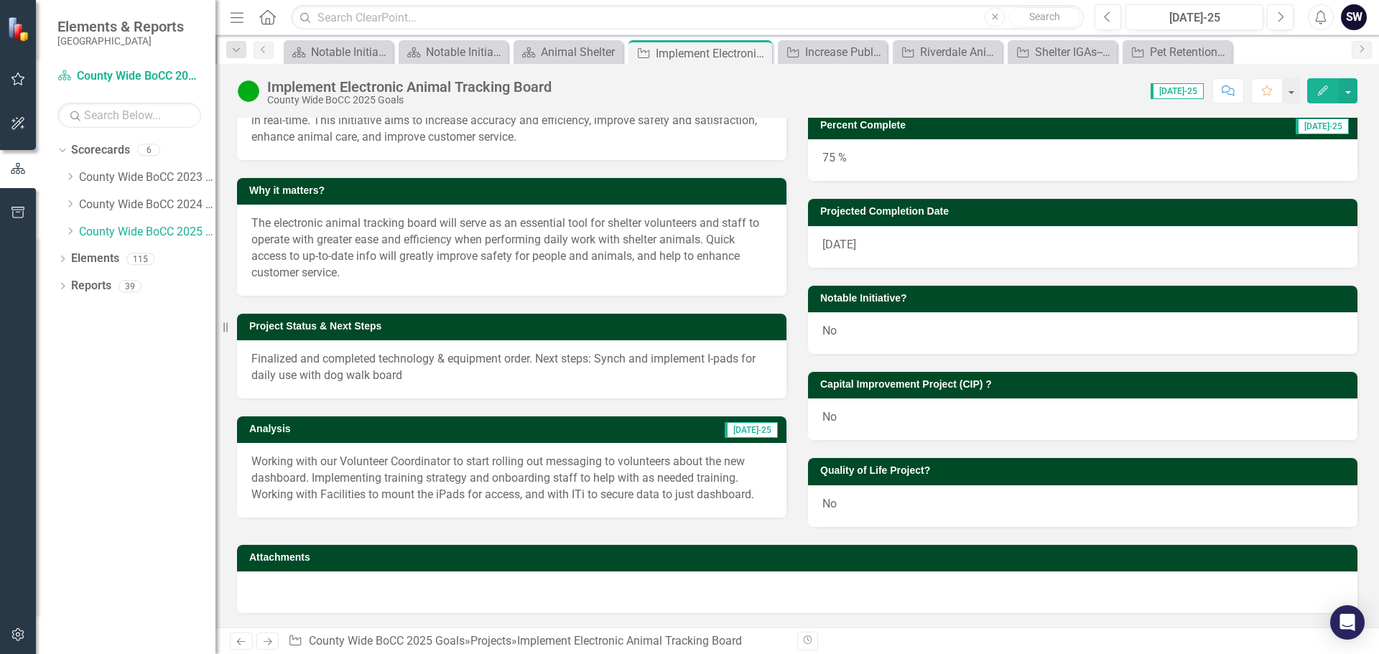
click at [361, 454] on p "Working with our Volunteer Coordinator to start rolling out messaging to volunt…" at bounding box center [511, 479] width 521 height 50
click at [344, 454] on p "Working with our Volunteer Coordinator to start rolling out messaging to volunt…" at bounding box center [511, 479] width 521 height 50
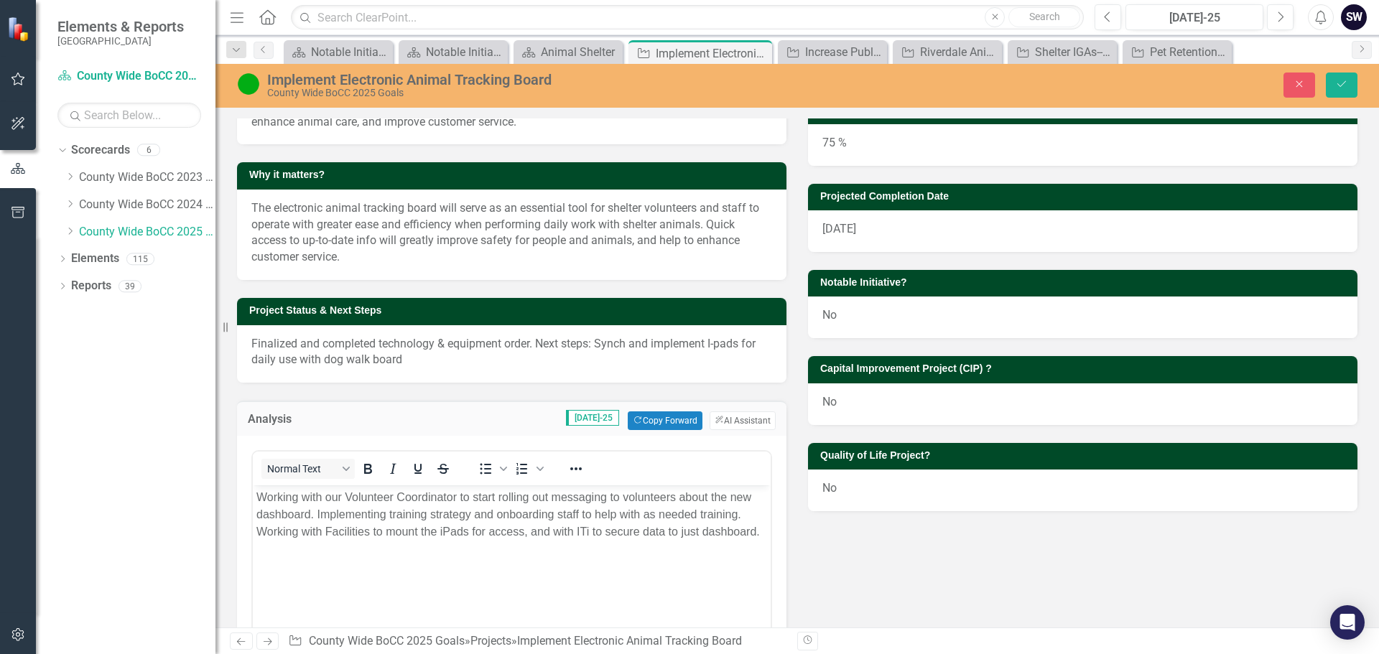
scroll to position [0, 0]
drag, startPoint x: 326, startPoint y: 552, endPoint x: 259, endPoint y: 499, distance: 84.9
click at [259, 499] on p "Working with our Volunteer Coordinator to start rolling out messaging to volunt…" at bounding box center [511, 515] width 511 height 52
copy p "Working with our Volunteer Coordinator to start rolling out messaging to volunt…"
click at [651, 580] on body "Working with our Volunteer Coordinator to start rolling out messaging to volunt…" at bounding box center [512, 592] width 518 height 215
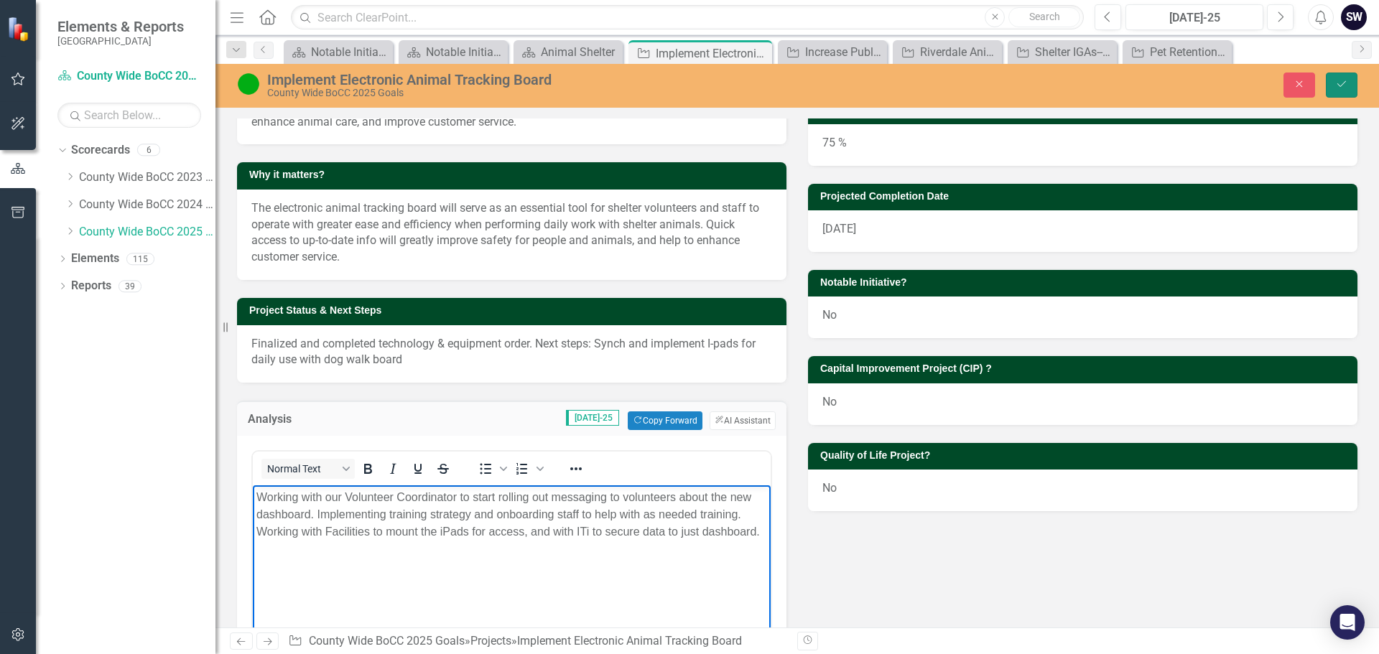
click at [1335, 81] on icon "Save" at bounding box center [1341, 84] width 13 height 10
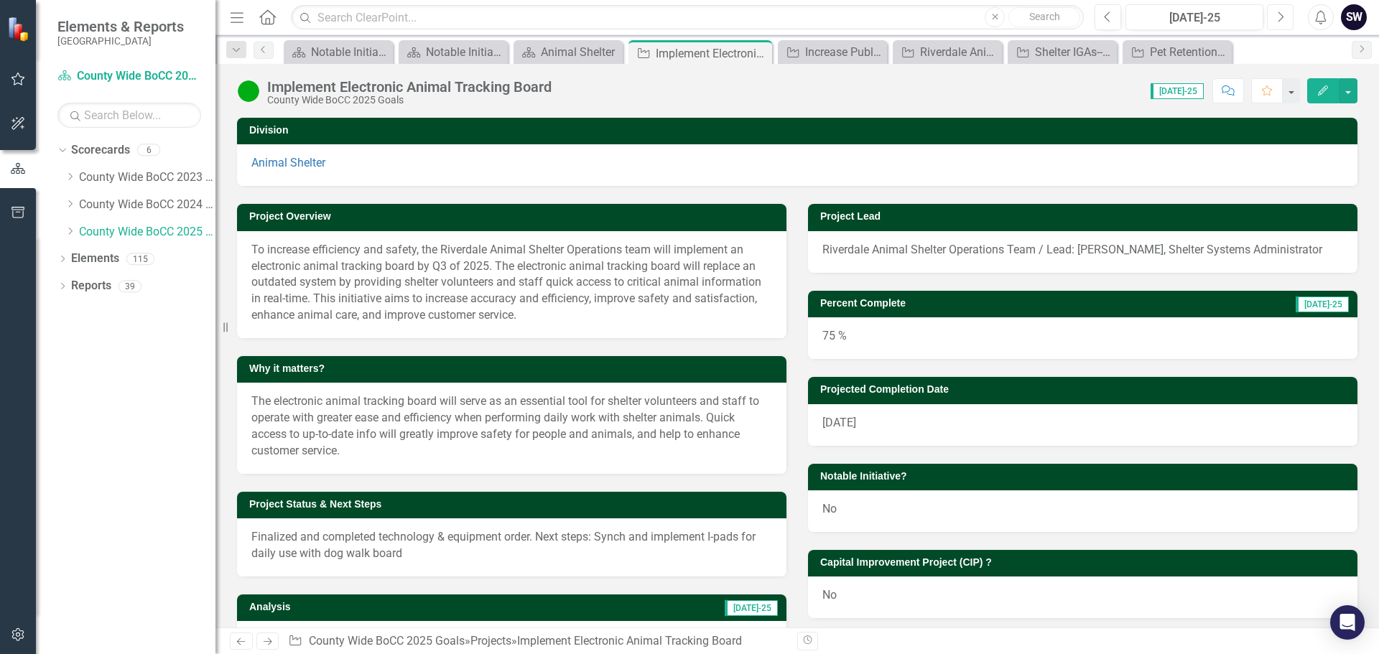
click at [1275, 17] on button "Next" at bounding box center [1280, 17] width 27 height 26
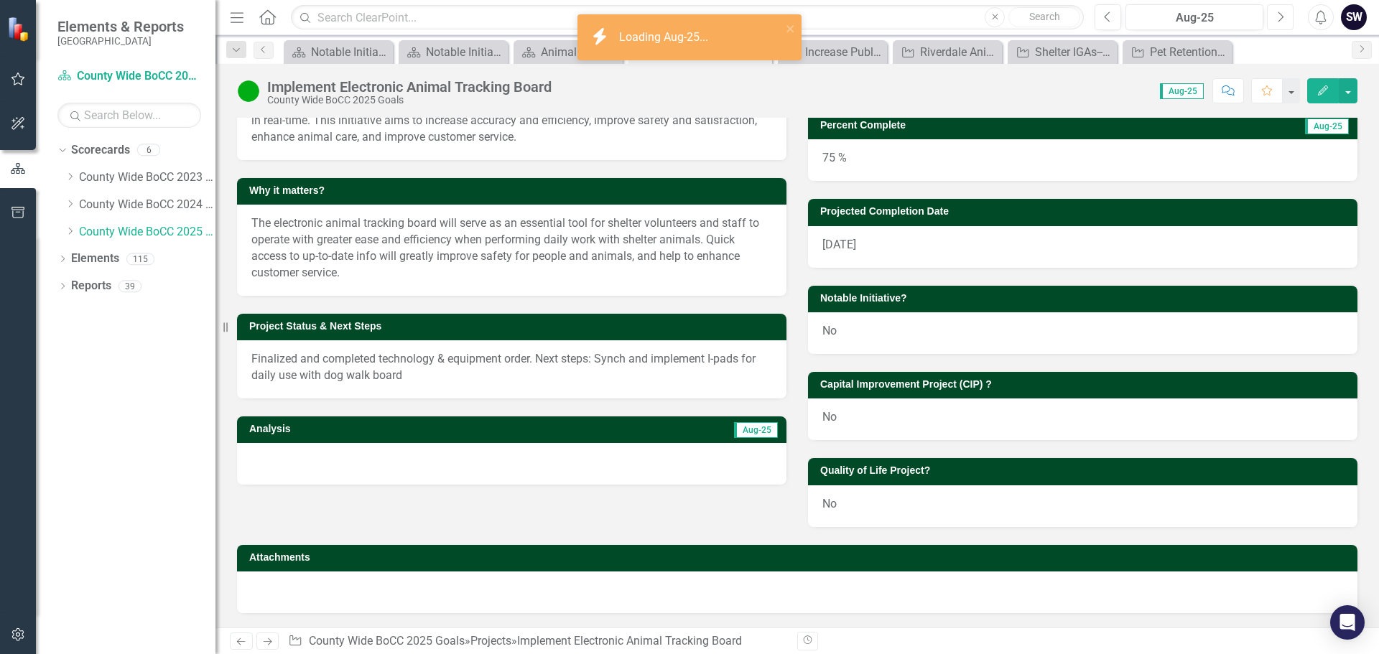
scroll to position [195, 0]
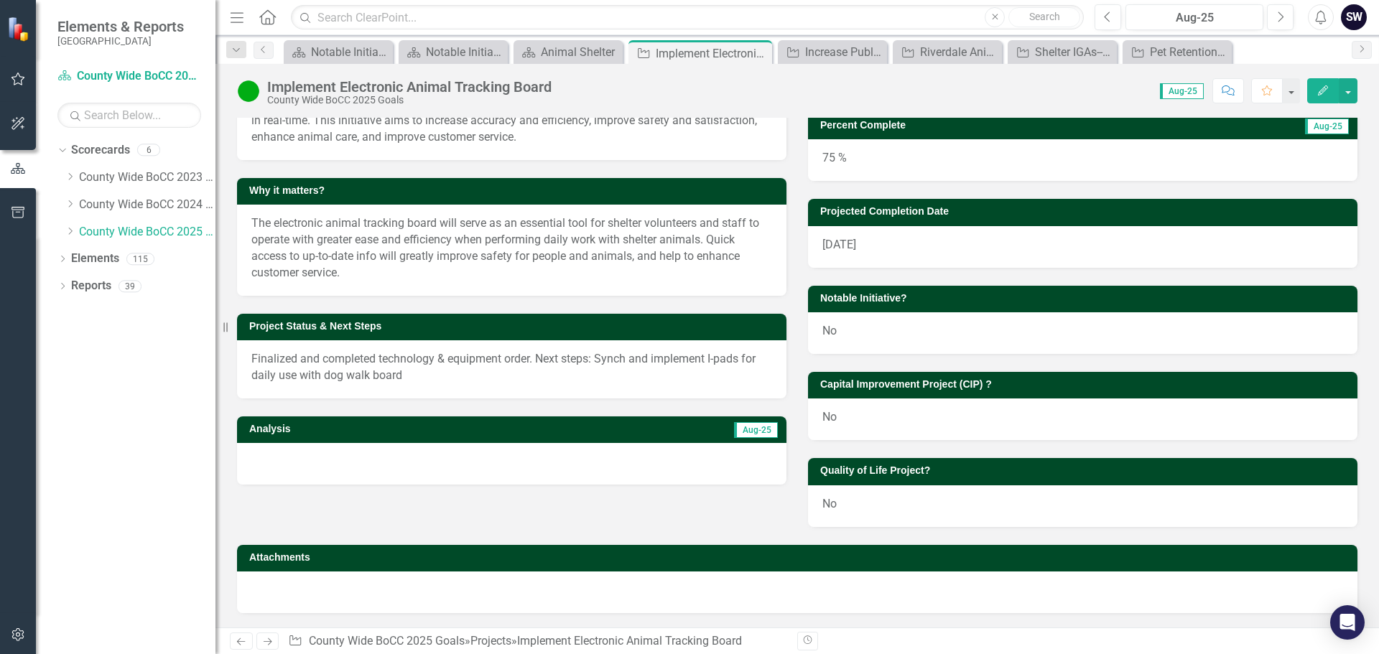
click at [253, 94] on img at bounding box center [248, 91] width 23 height 23
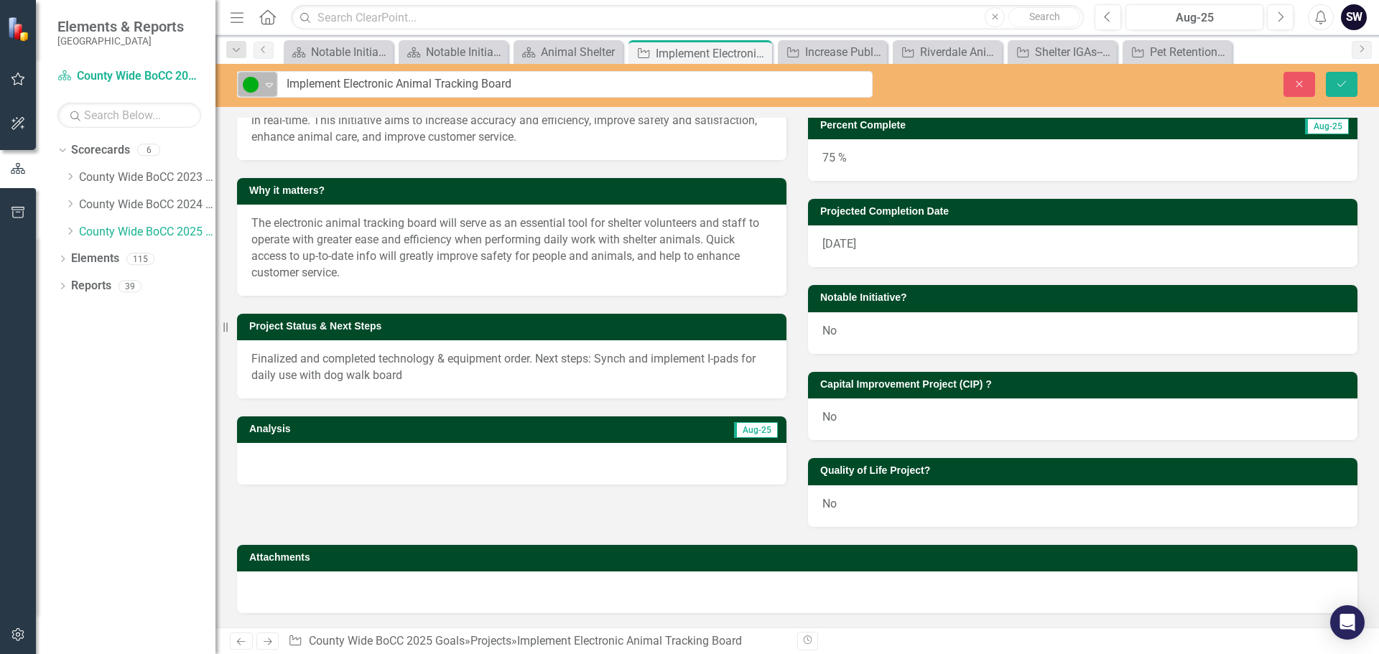
click at [265, 91] on div "Expand" at bounding box center [269, 85] width 14 height 24
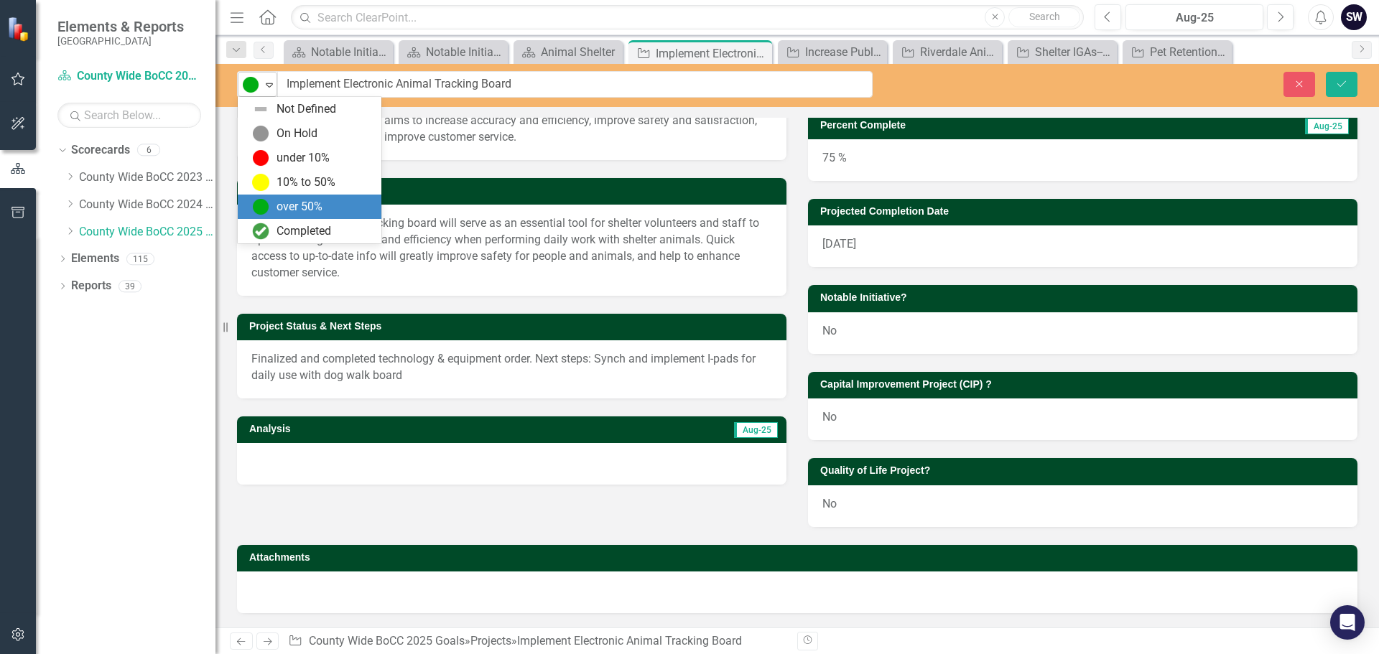
click at [265, 91] on div "Expand" at bounding box center [269, 85] width 14 height 24
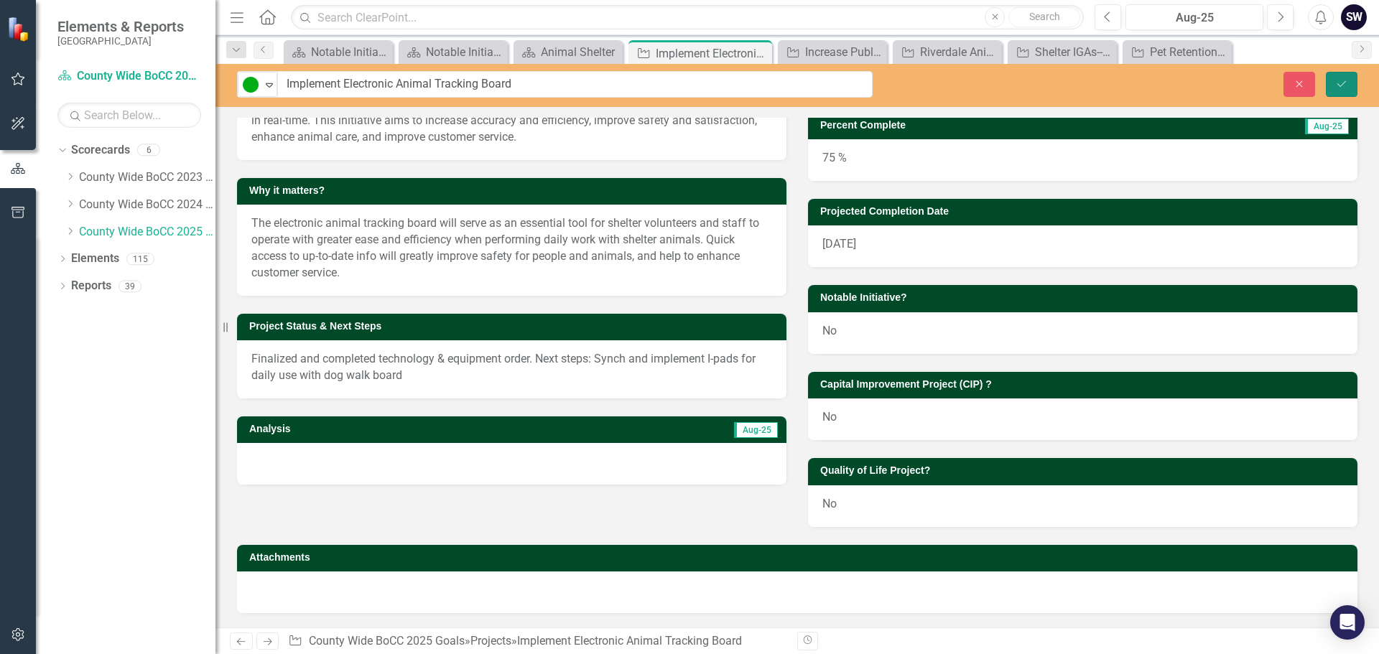
click at [1349, 87] on button "Save" at bounding box center [1342, 84] width 32 height 25
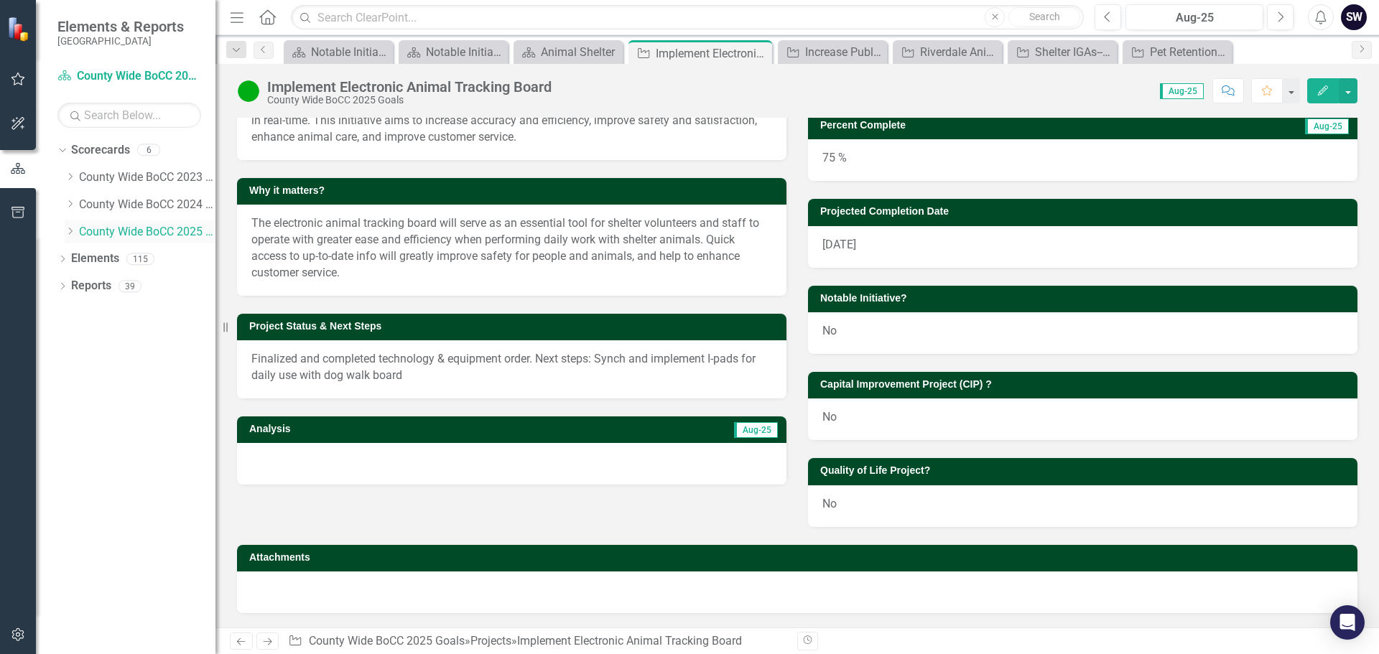
click at [72, 233] on icon "Dropdown" at bounding box center [70, 231] width 11 height 9
click at [127, 261] on link "Animal Shelter" at bounding box center [154, 259] width 122 height 17
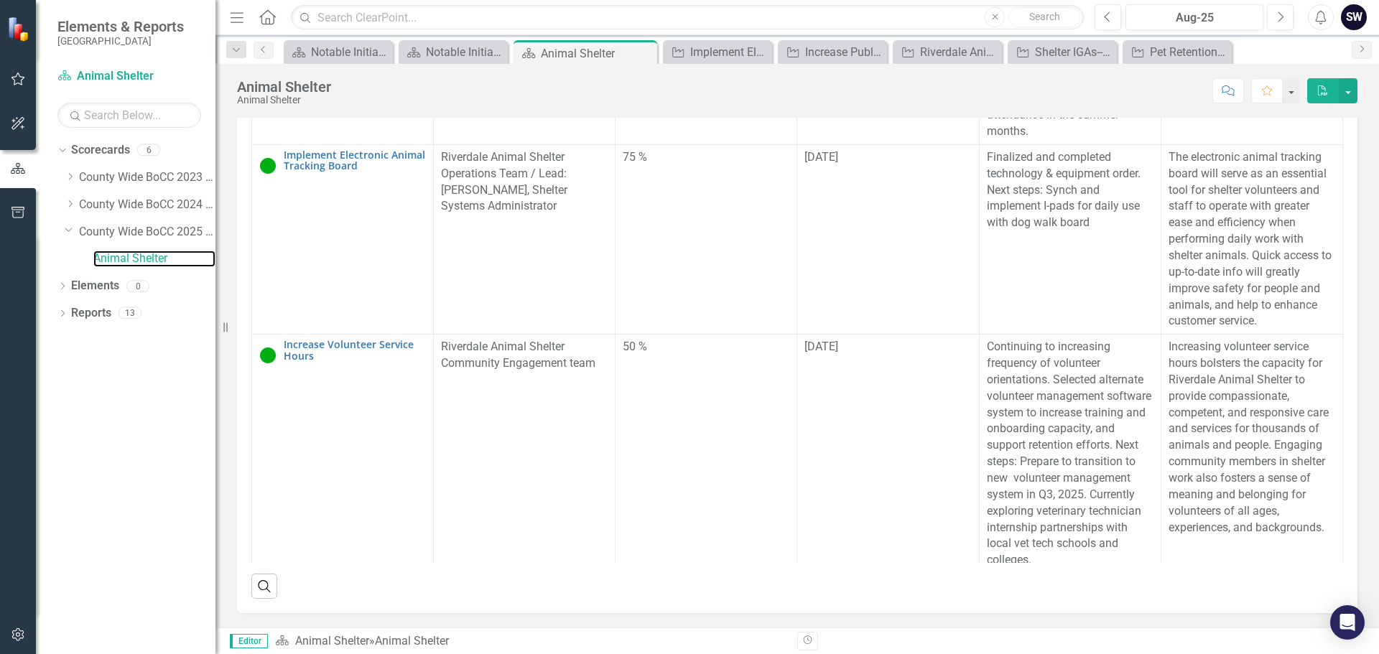
scroll to position [1092, 0]
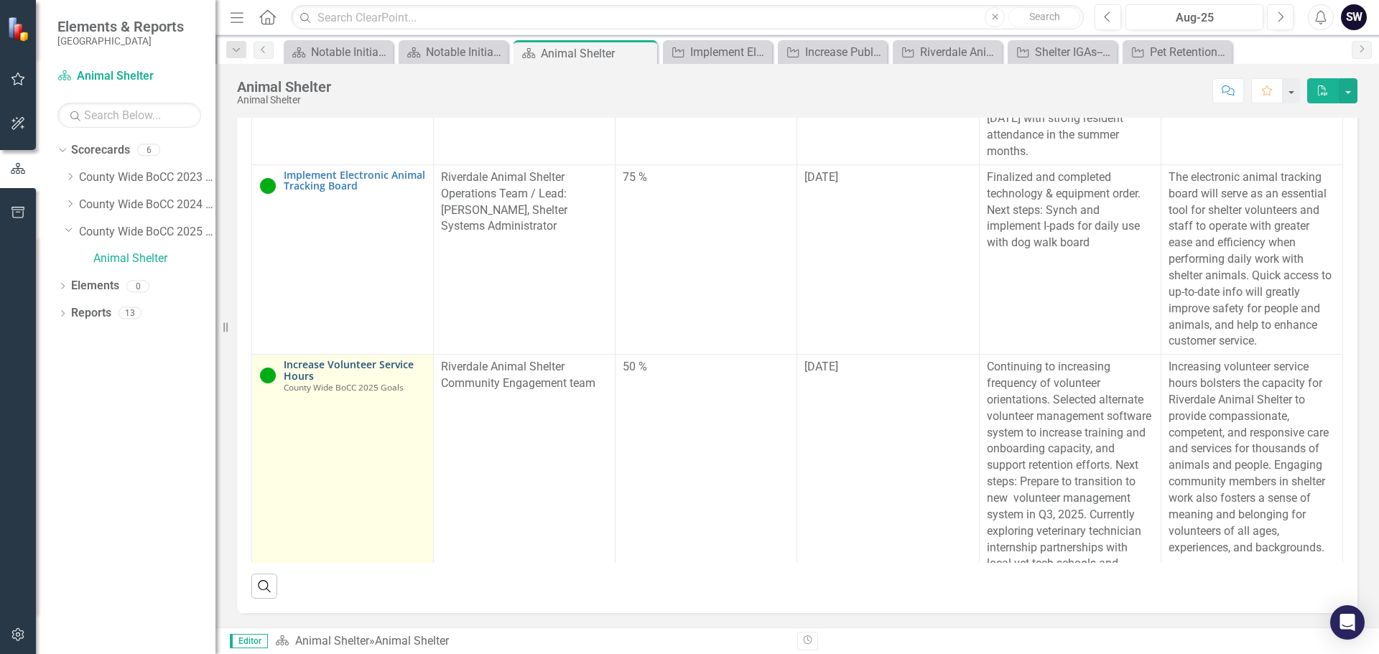
click at [371, 381] on link "Increase Volunteer Service Hours" at bounding box center [355, 370] width 142 height 22
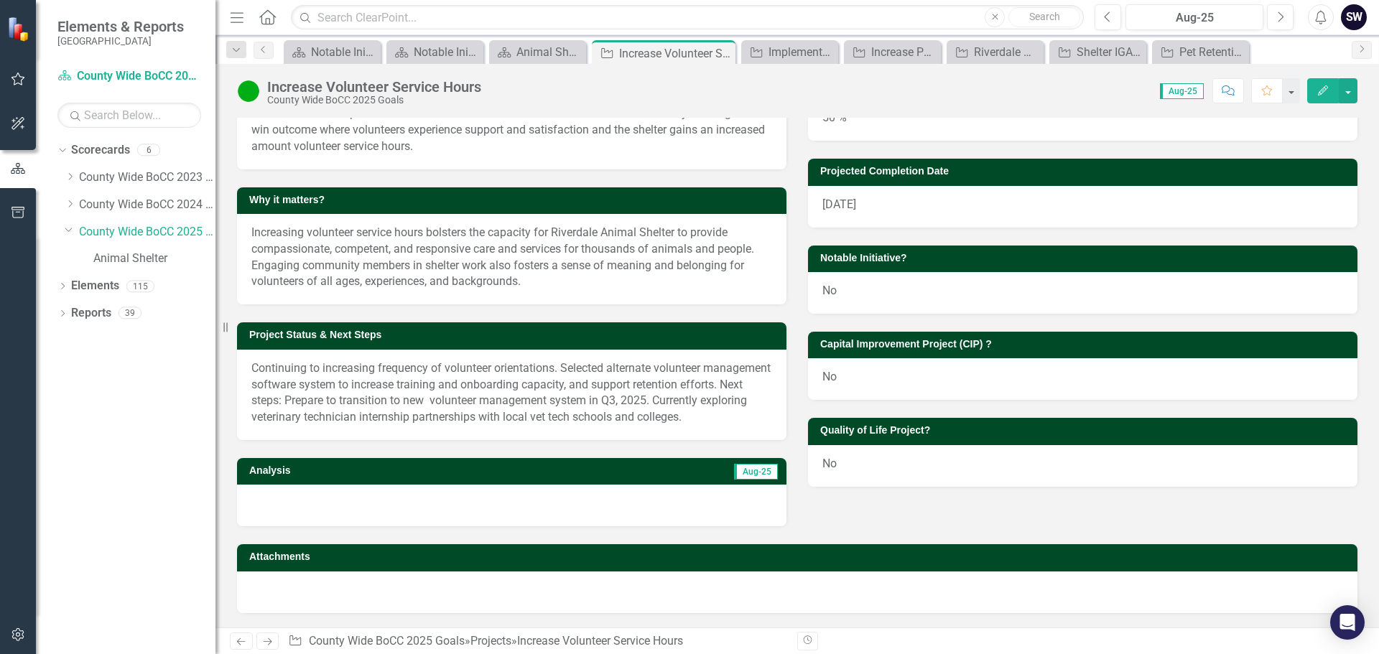
scroll to position [213, 0]
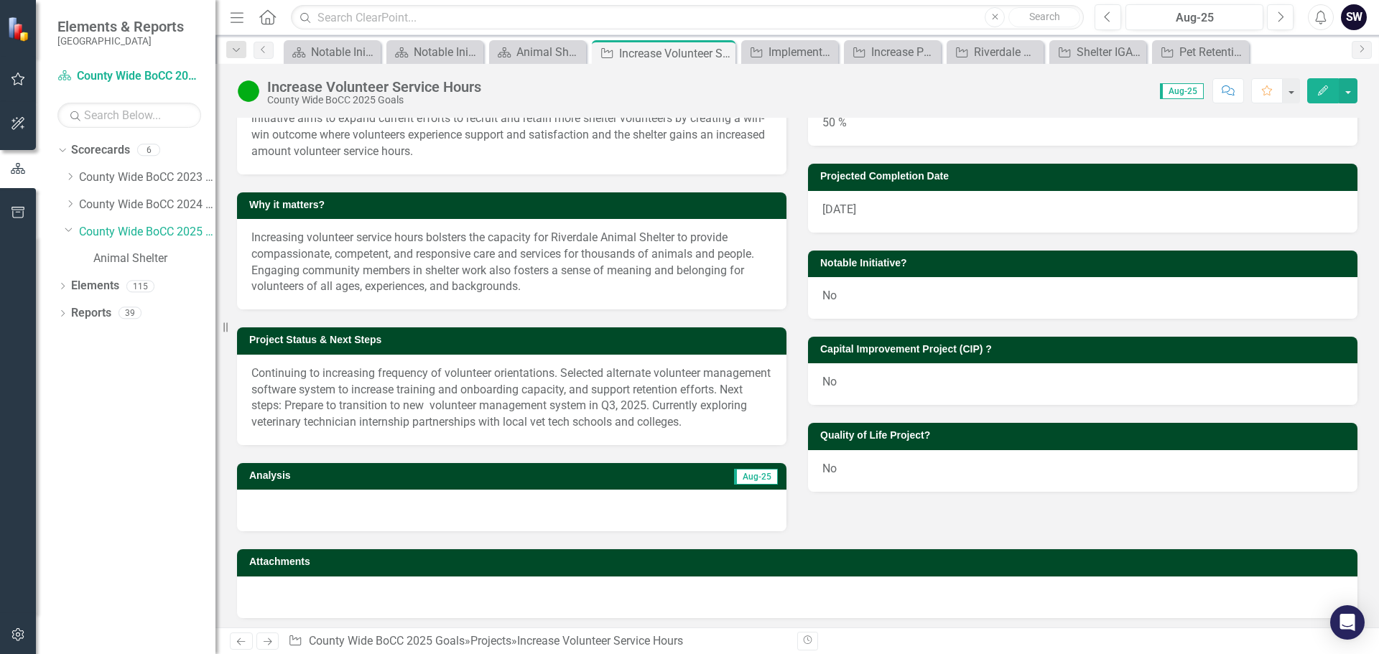
click at [379, 373] on p "Continuing to increasing frequency of volunteer orientations. Selected alternat…" at bounding box center [511, 398] width 521 height 65
click at [378, 374] on p "Continuing to increasing frequency of volunteer orientations. Selected alternat…" at bounding box center [511, 398] width 521 height 65
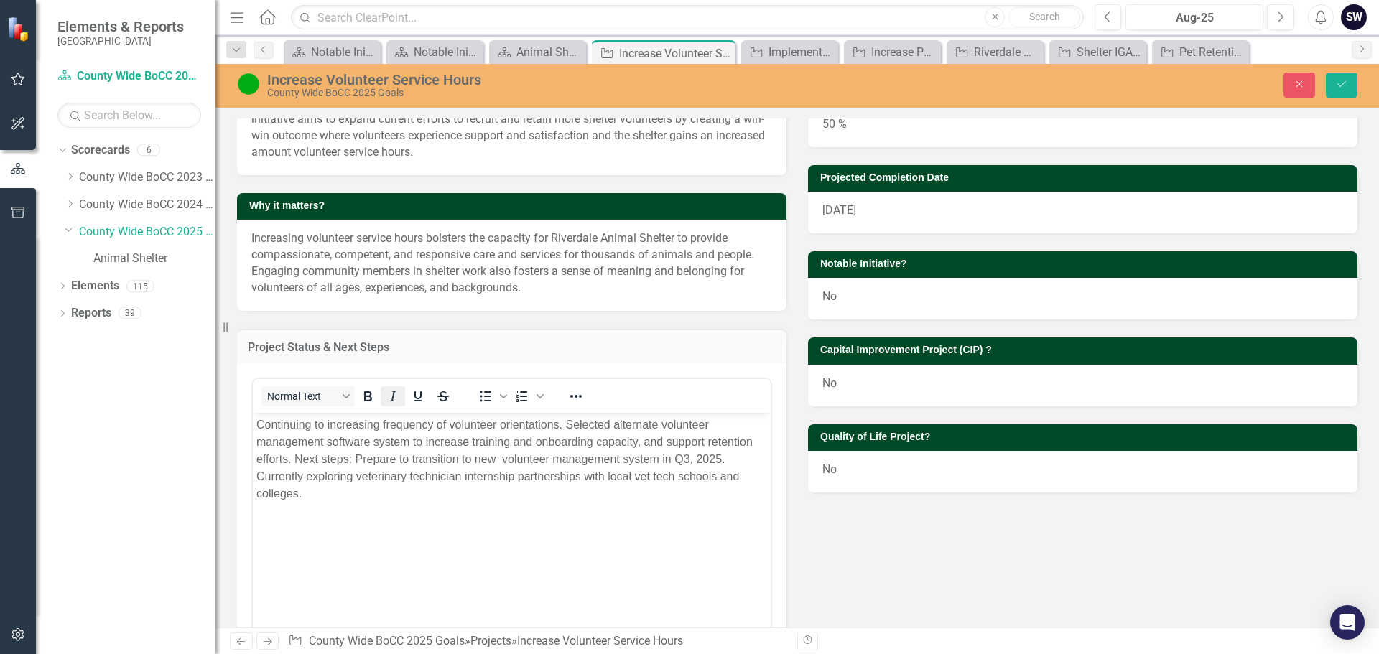
scroll to position [0, 0]
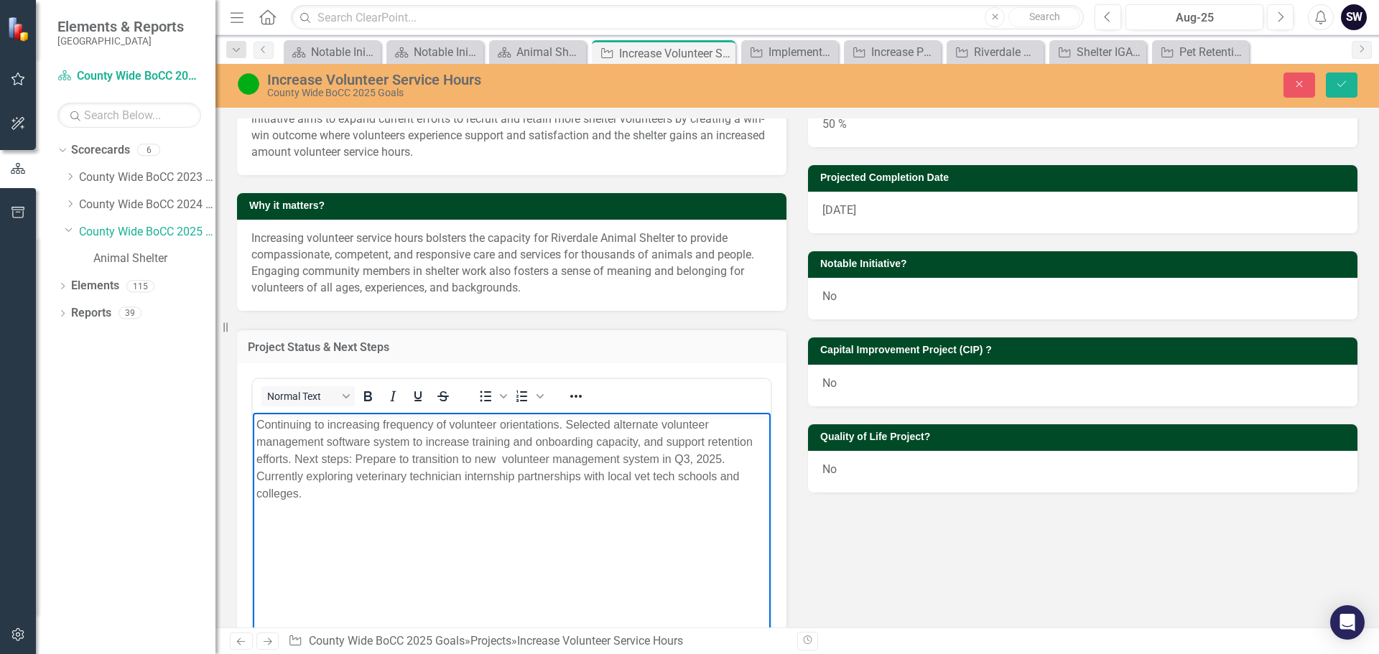
click at [378, 425] on p "Continuing to increasing frequency of volunteer orientations. Selected alternat…" at bounding box center [511, 460] width 511 height 86
click at [610, 421] on p "Continuing to increase frequency of volunteer orientations. Selected alternate …" at bounding box center [511, 460] width 511 height 86
click at [343, 442] on p "Continuing to increase frequency of volunteer orientations. Alternate volunteer…" at bounding box center [511, 451] width 511 height 69
click at [734, 428] on p "Continuing to increase frequency of volunteer orientations. Alternate volunteer…" at bounding box center [511, 460] width 511 height 86
click at [409, 441] on p "Continuing to increase frequency of volunteer orientations. Alternate volunteer…" at bounding box center [511, 460] width 511 height 86
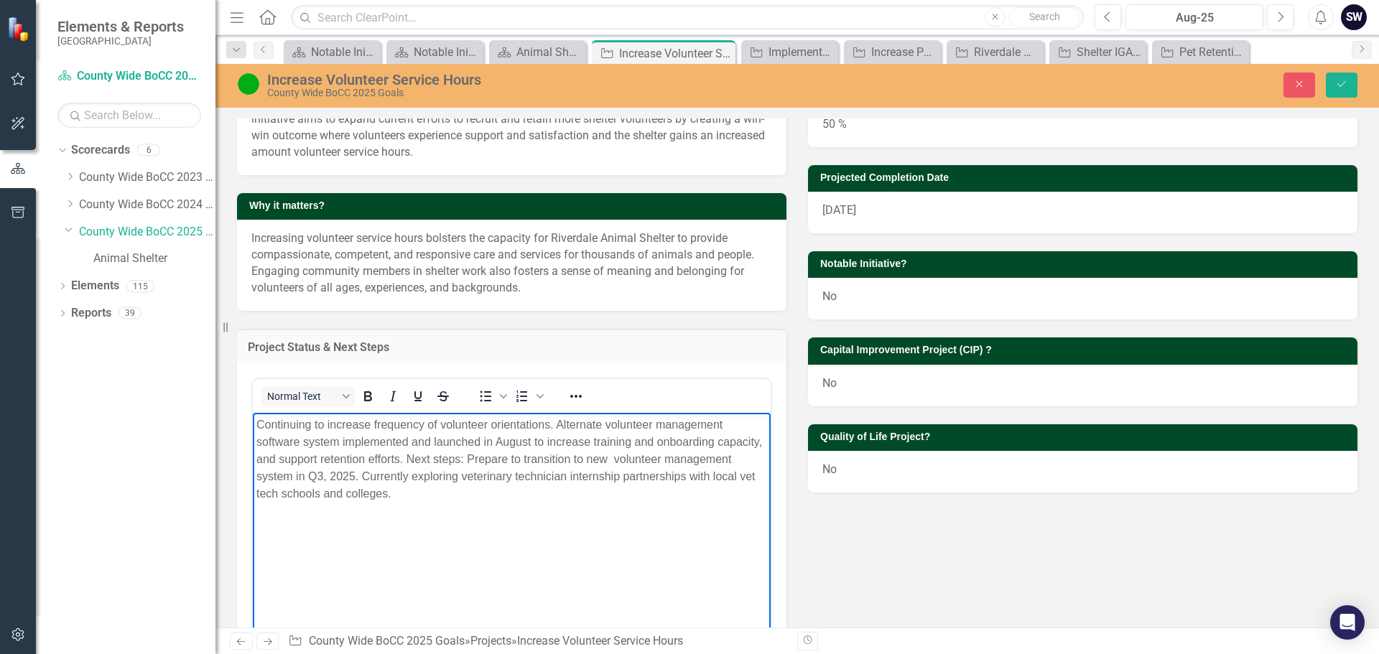
click at [533, 440] on p "Continuing to increase frequency of volunteer orientations. Alternate volunteer…" at bounding box center [511, 460] width 511 height 86
click at [432, 474] on p "Continuing to increase frequency of volunteer orientations. Alternate volunteer…" at bounding box center [511, 460] width 511 height 86
drag, startPoint x: 455, startPoint y: 457, endPoint x: 460, endPoint y: 498, distance: 40.4
click at [460, 498] on p "Continuing to increase frequency of volunteer orientations. Alternate volunteer…" at bounding box center [511, 460] width 511 height 86
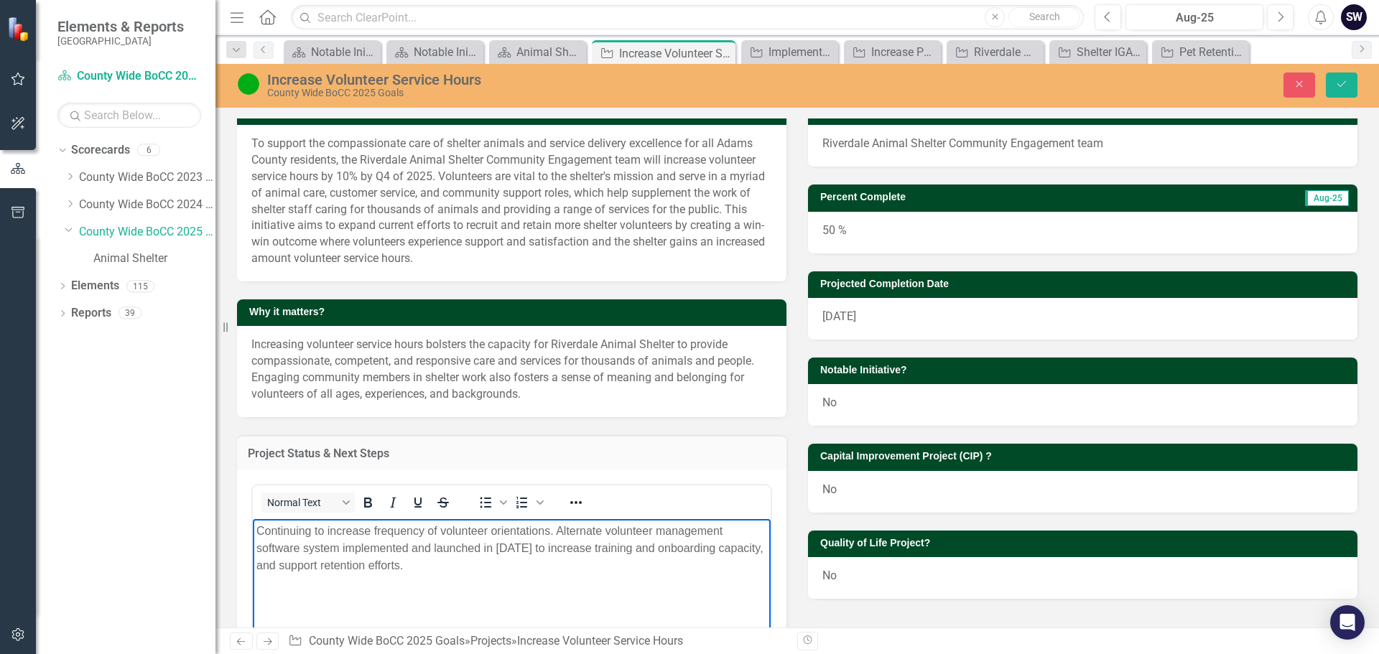
scroll to position [105, 0]
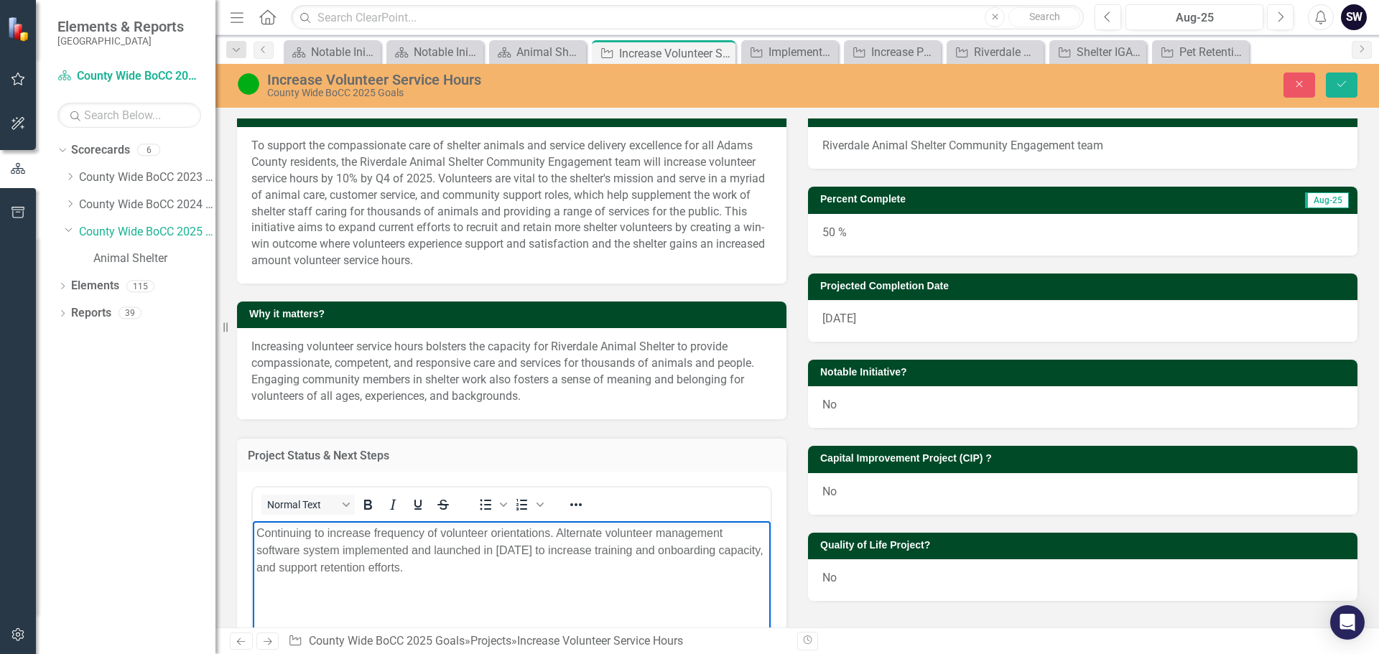
click at [823, 236] on div "50 %" at bounding box center [1082, 235] width 549 height 42
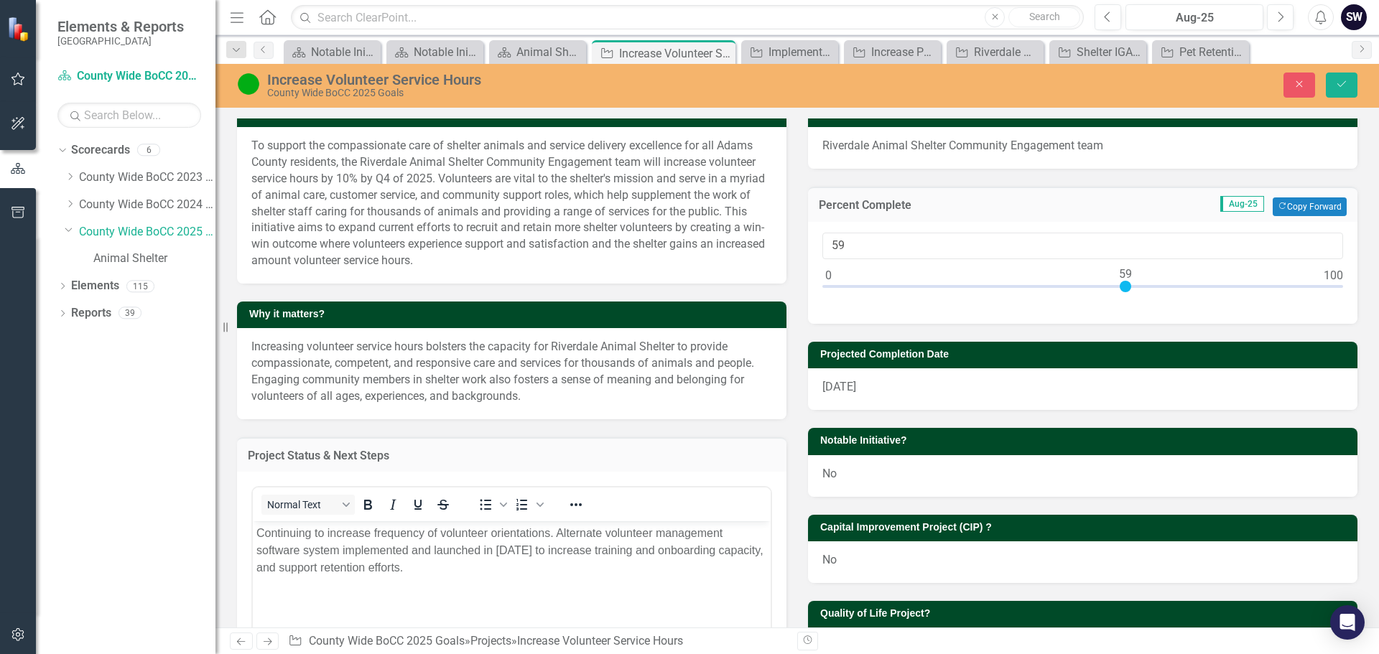
type input "60"
drag, startPoint x: 1079, startPoint y: 286, endPoint x: 1127, endPoint y: 287, distance: 48.1
click at [1127, 287] on div at bounding box center [1130, 286] width 11 height 11
click at [1341, 86] on icon "submit" at bounding box center [1341, 84] width 9 height 6
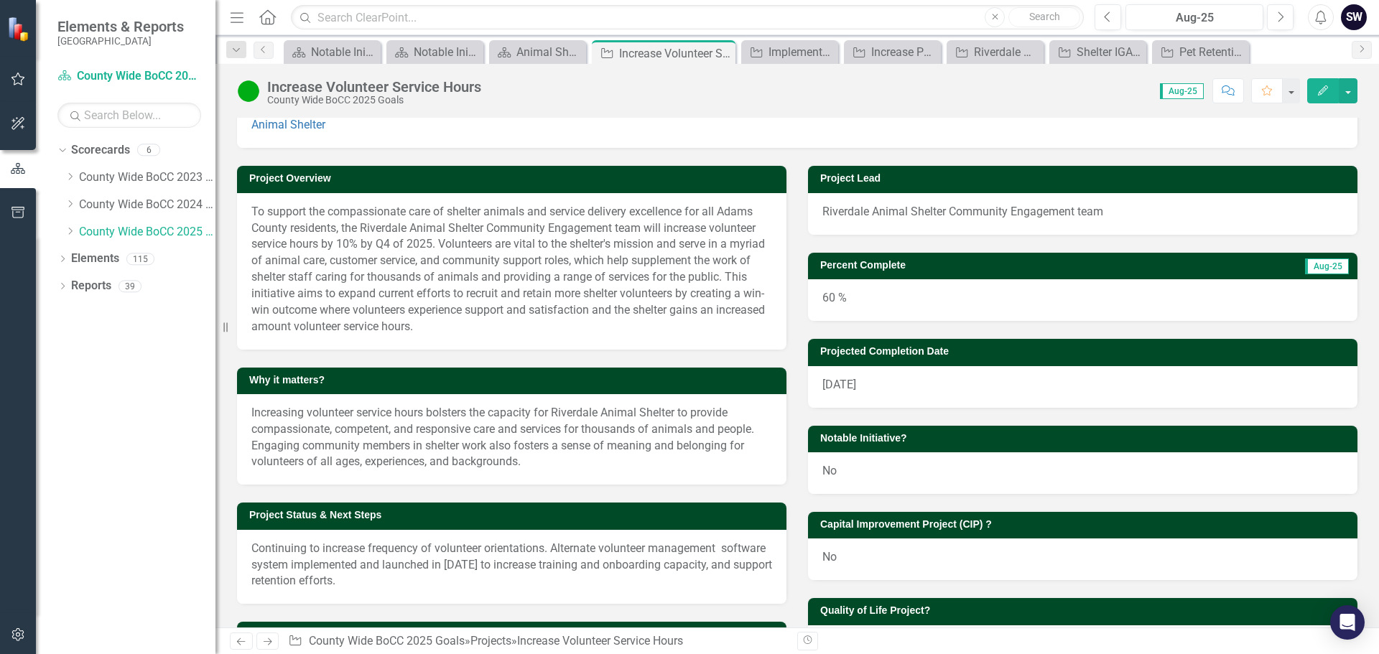
scroll to position [0, 0]
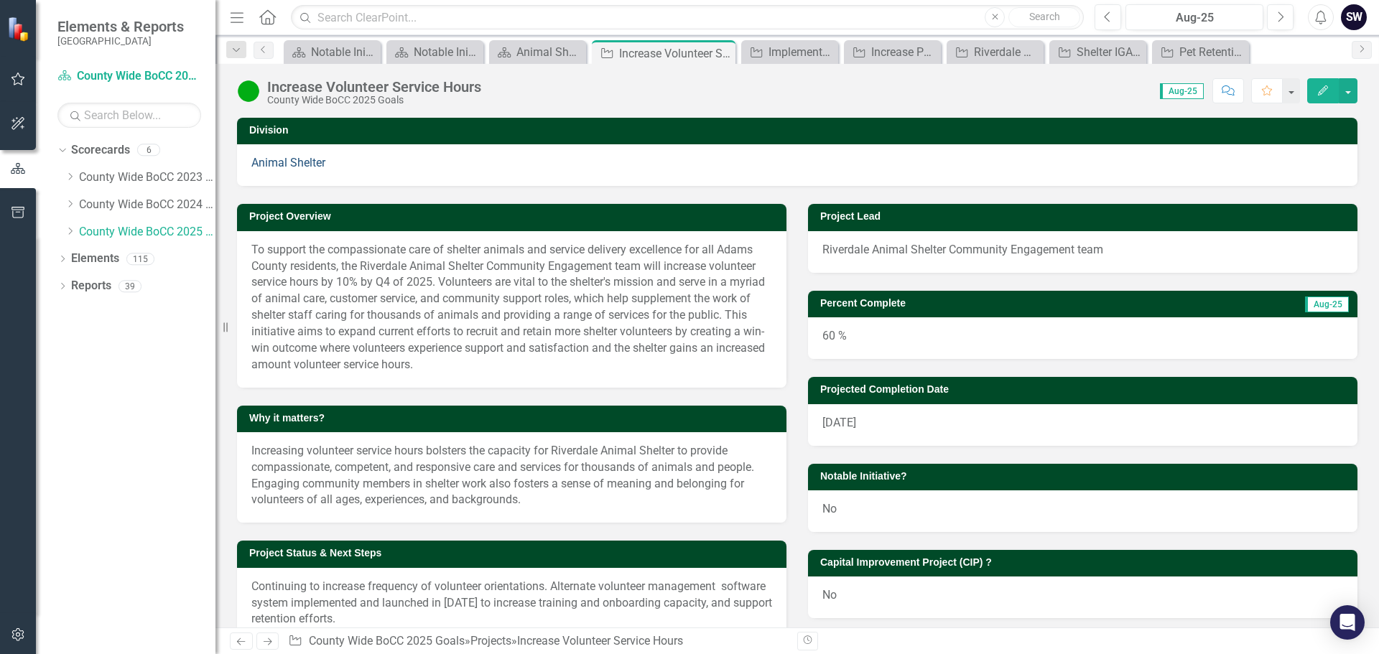
click at [292, 162] on link "Animal Shelter" at bounding box center [288, 163] width 74 height 14
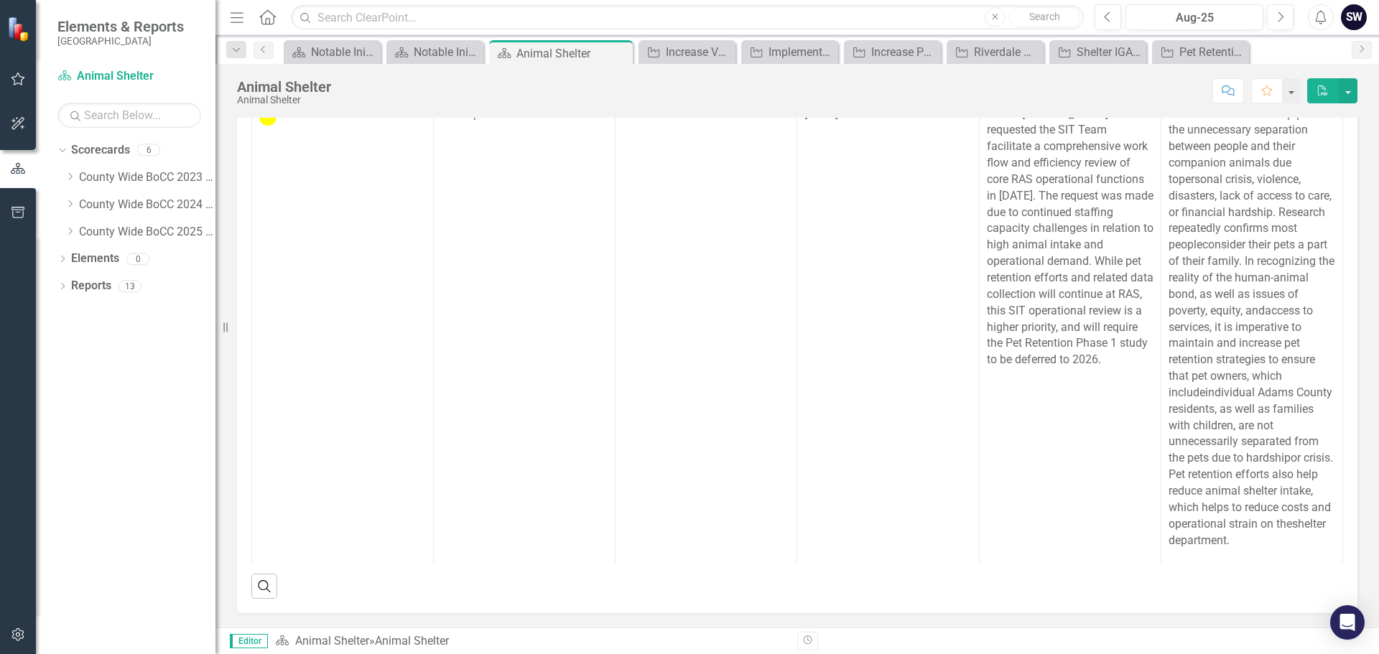
click at [1317, 88] on icon "PDF" at bounding box center [1322, 90] width 13 height 10
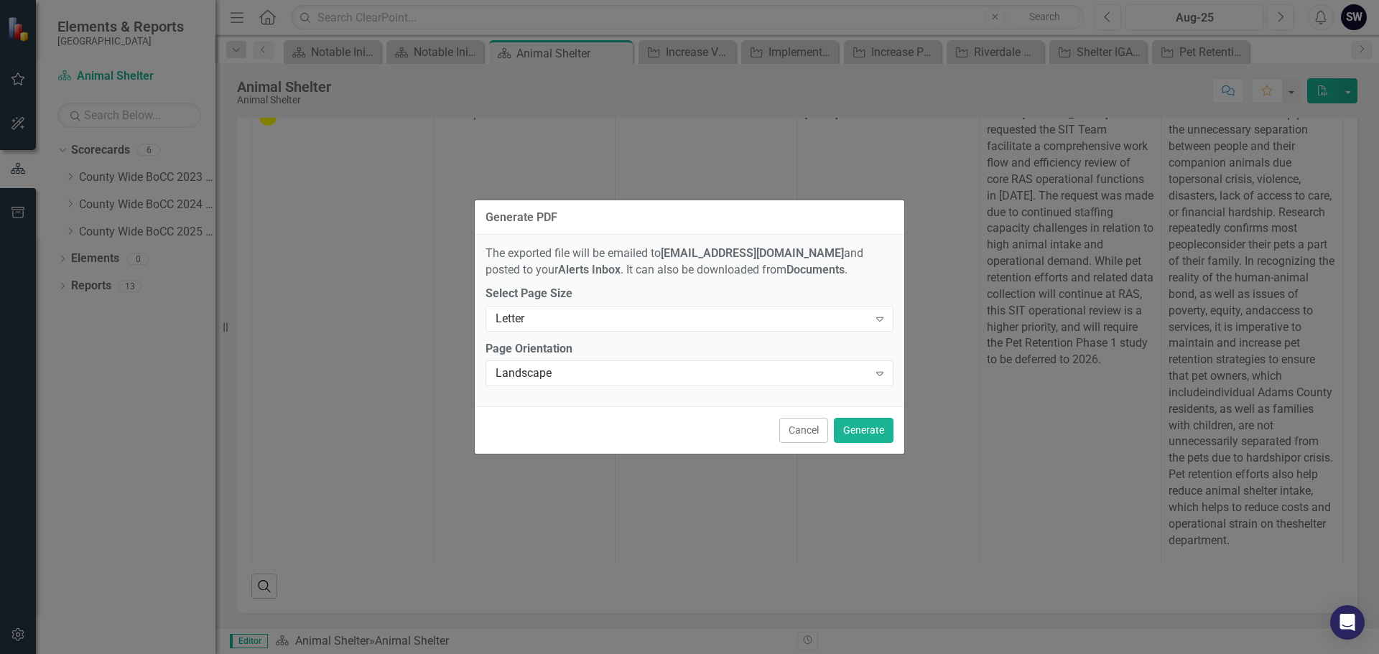
click at [1367, 146] on div "Generate PDF The exported file will be emailed to [EMAIL_ADDRESS][DOMAIN_NAME] …" at bounding box center [689, 327] width 1379 height 654
click at [807, 428] on button "Cancel" at bounding box center [803, 430] width 49 height 25
